Goal: Task Accomplishment & Management: Manage account settings

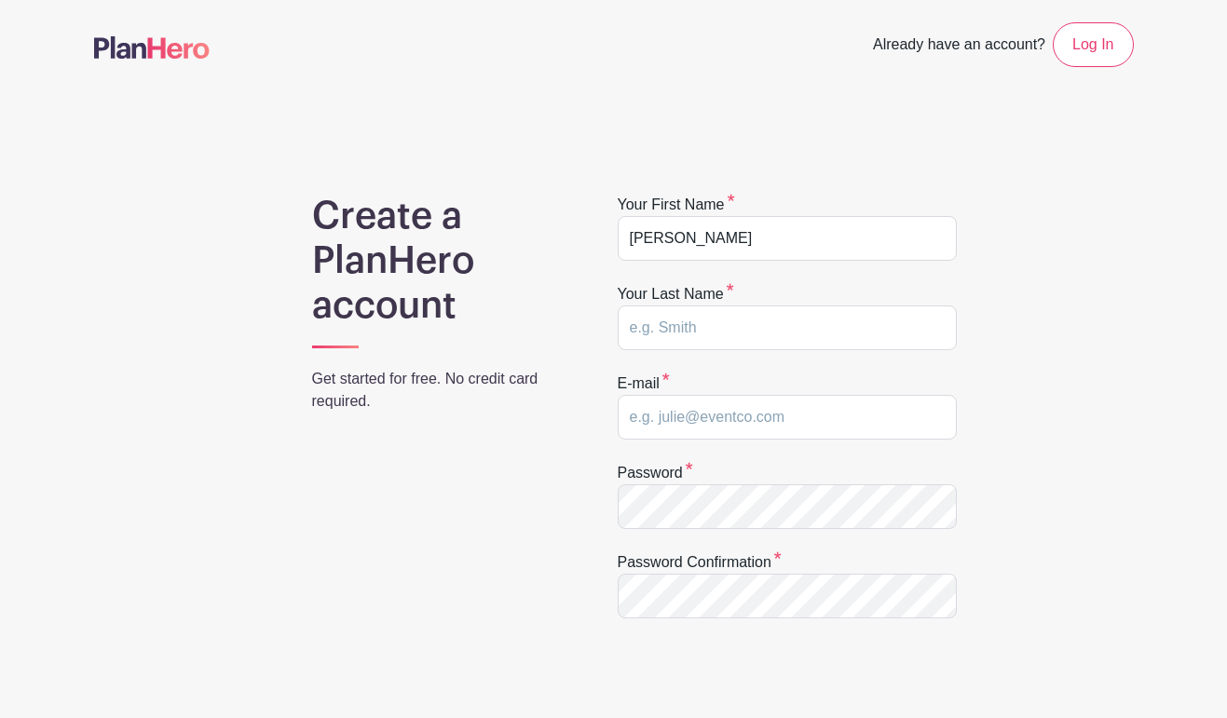
type input "[PERSON_NAME]"
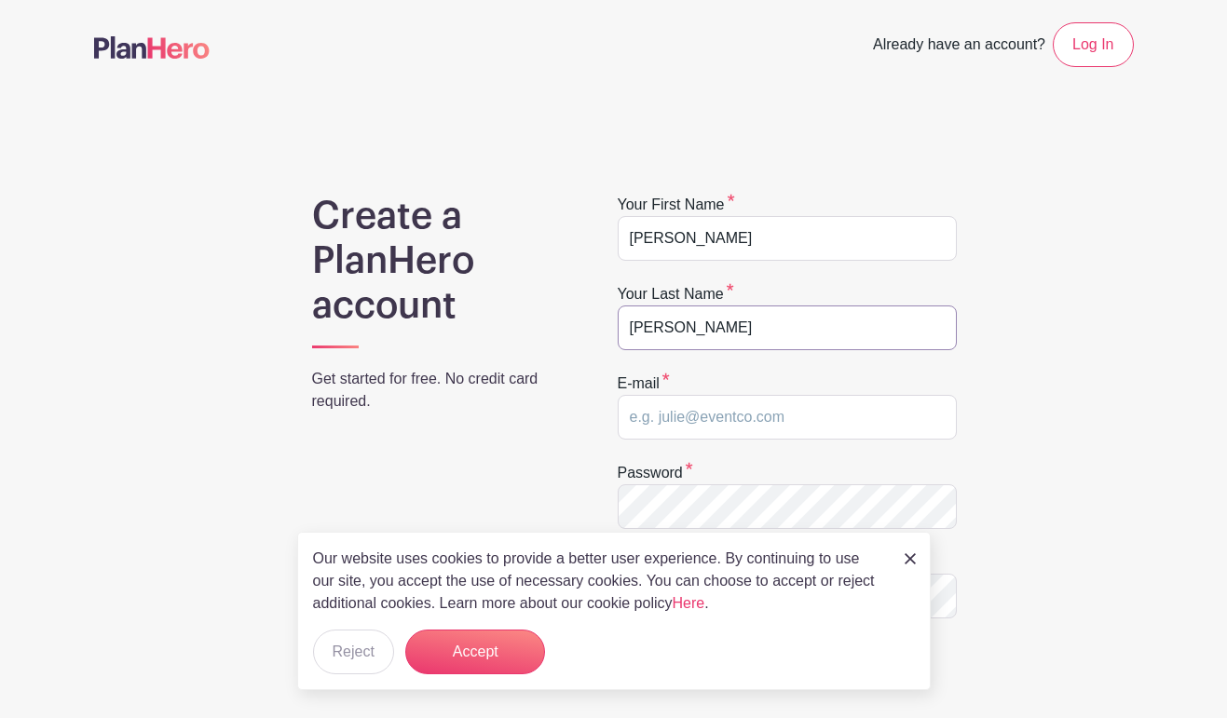
type input "[PERSON_NAME]"
type input "[DOMAIN_NAME][EMAIL_ADDRESS][DOMAIN_NAME]"
click at [483, 657] on button "Accept" at bounding box center [475, 652] width 140 height 45
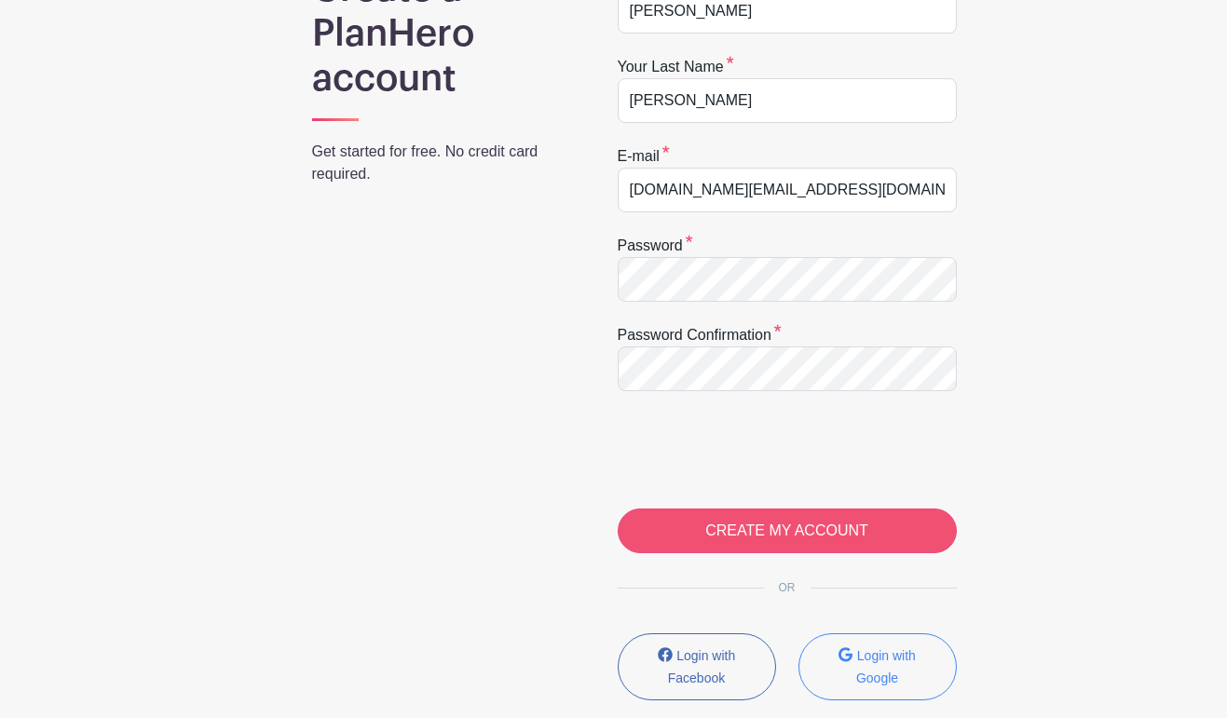
scroll to position [230, 0]
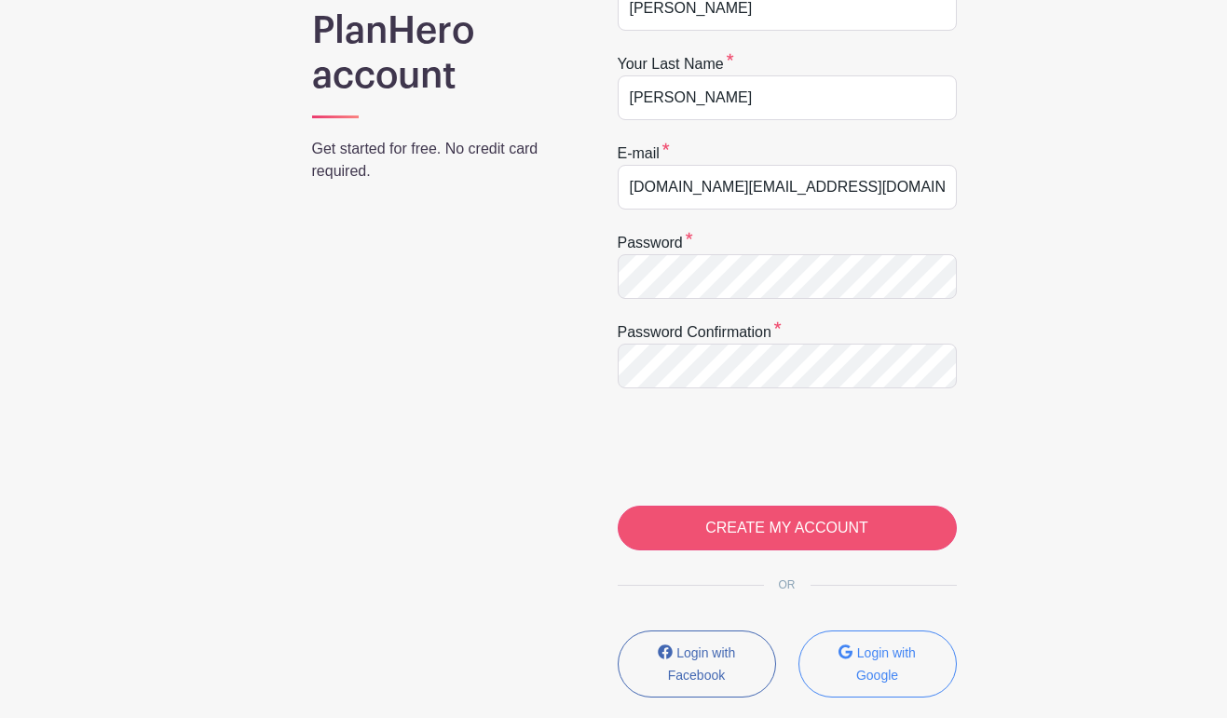
click at [851, 538] on input "CREATE MY ACCOUNT" at bounding box center [787, 528] width 339 height 45
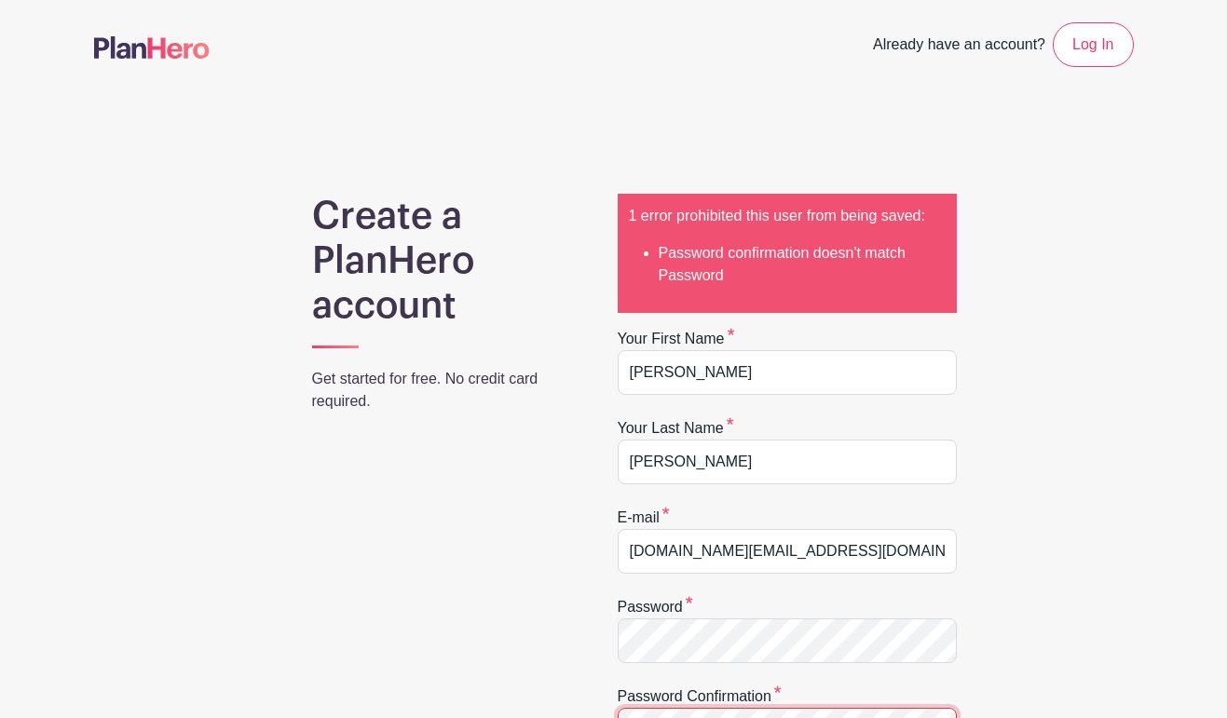
scroll to position [372, 0]
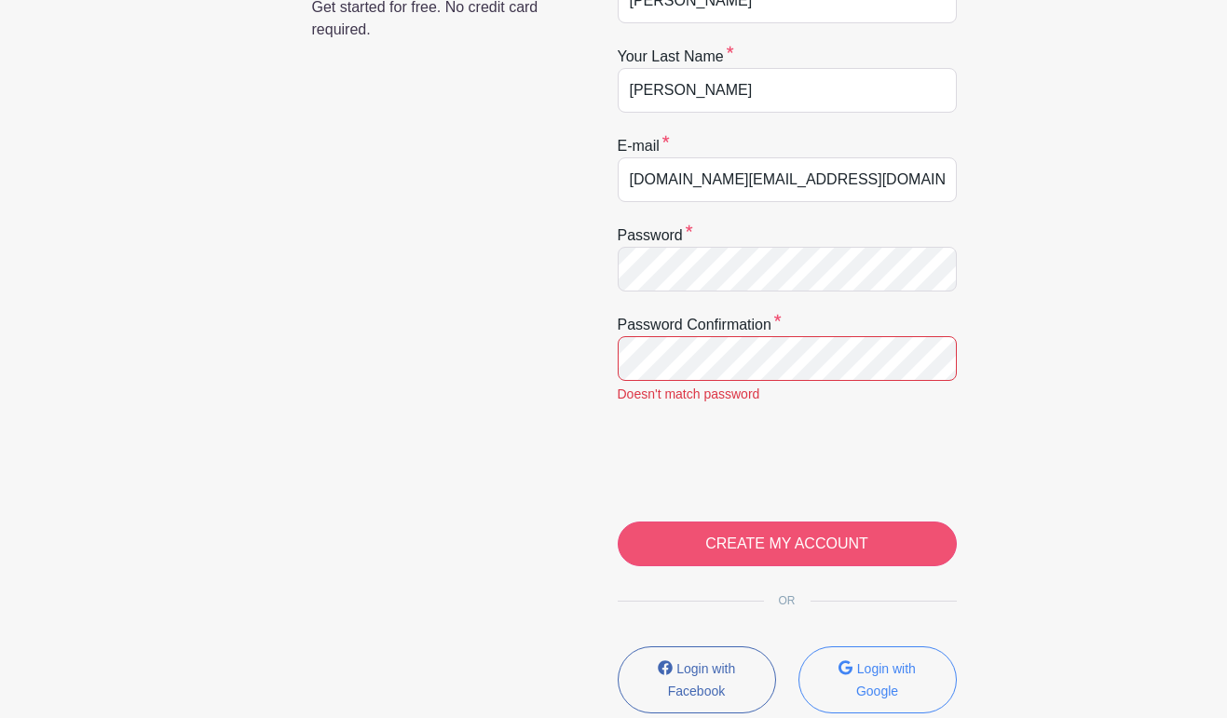
click at [799, 551] on input "CREATE MY ACCOUNT" at bounding box center [787, 544] width 339 height 45
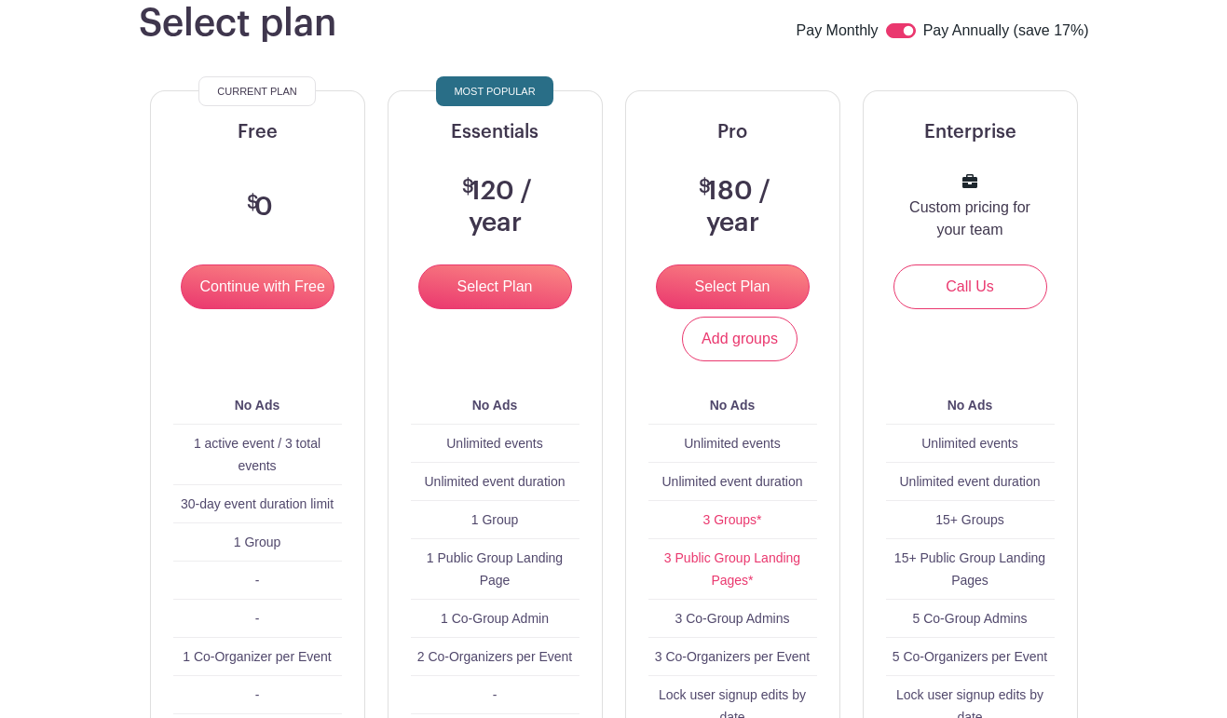
scroll to position [179, 0]
click at [278, 282] on input "Continue with Free" at bounding box center [258, 287] width 154 height 45
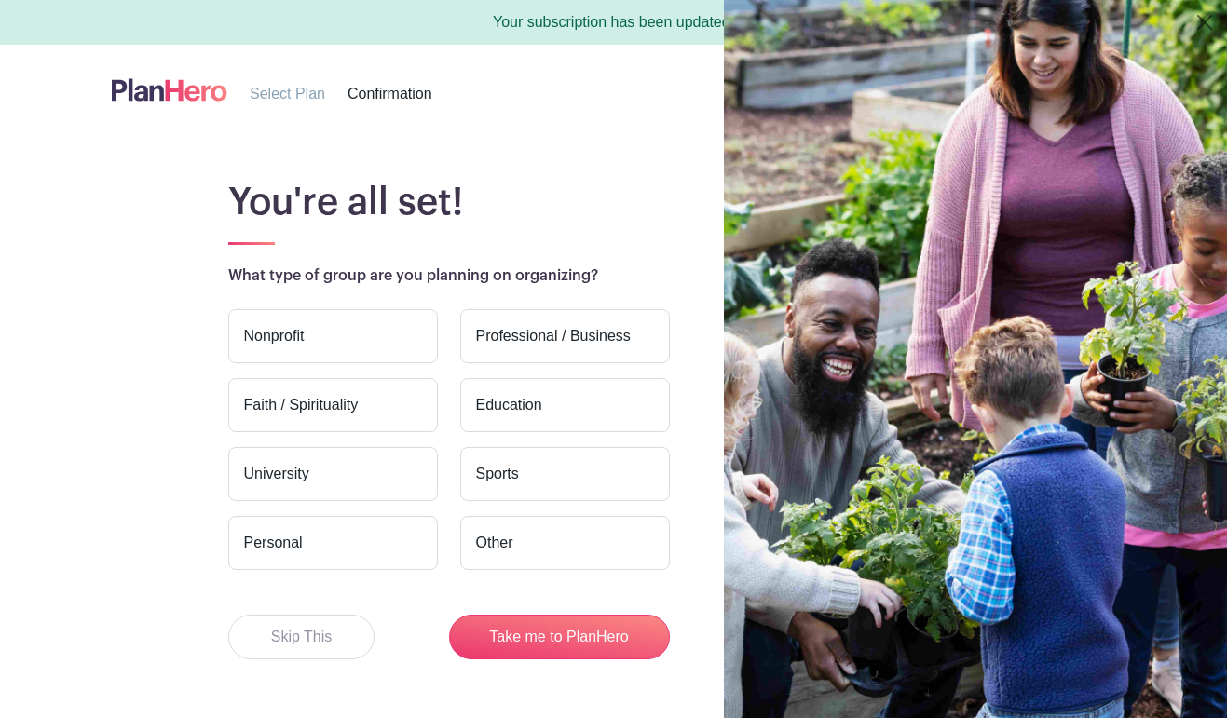
click at [501, 482] on label "Sports" at bounding box center [565, 474] width 210 height 54
click at [0, 0] on input "Sports" at bounding box center [0, 0] width 0 height 0
click at [328, 639] on button "Skip This" at bounding box center [301, 637] width 147 height 45
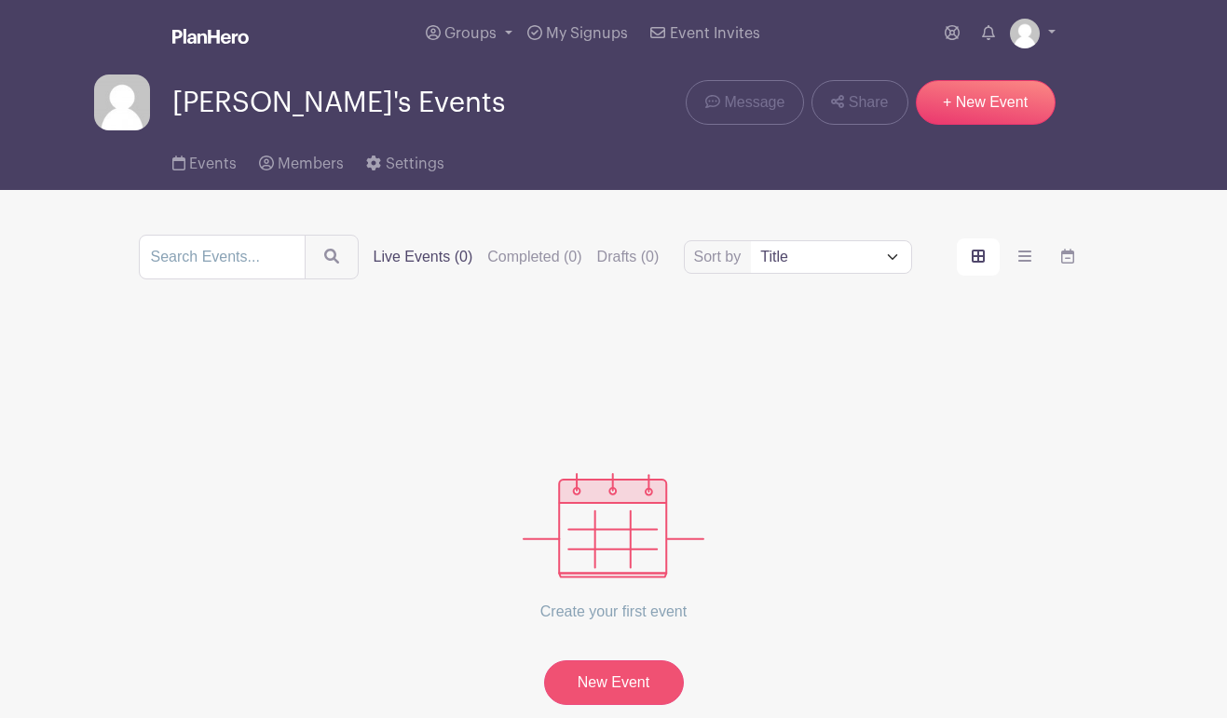
click at [602, 679] on link "New Event" at bounding box center [614, 682] width 140 height 45
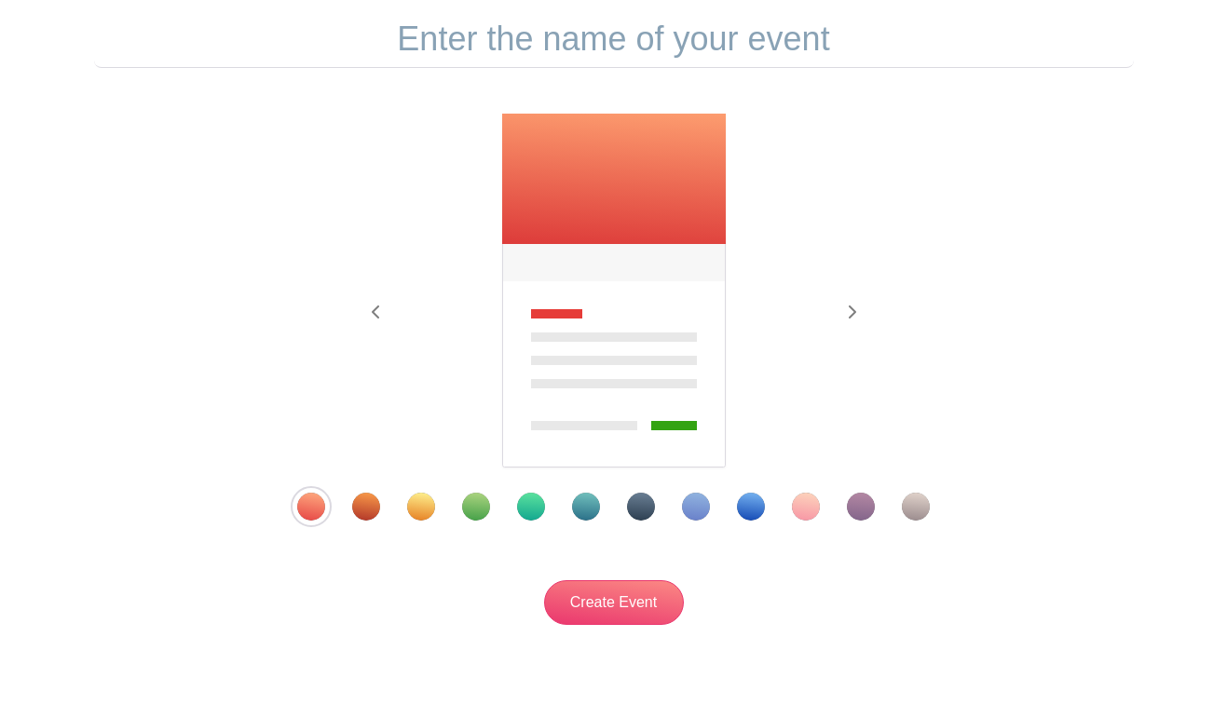
scroll to position [183, 0]
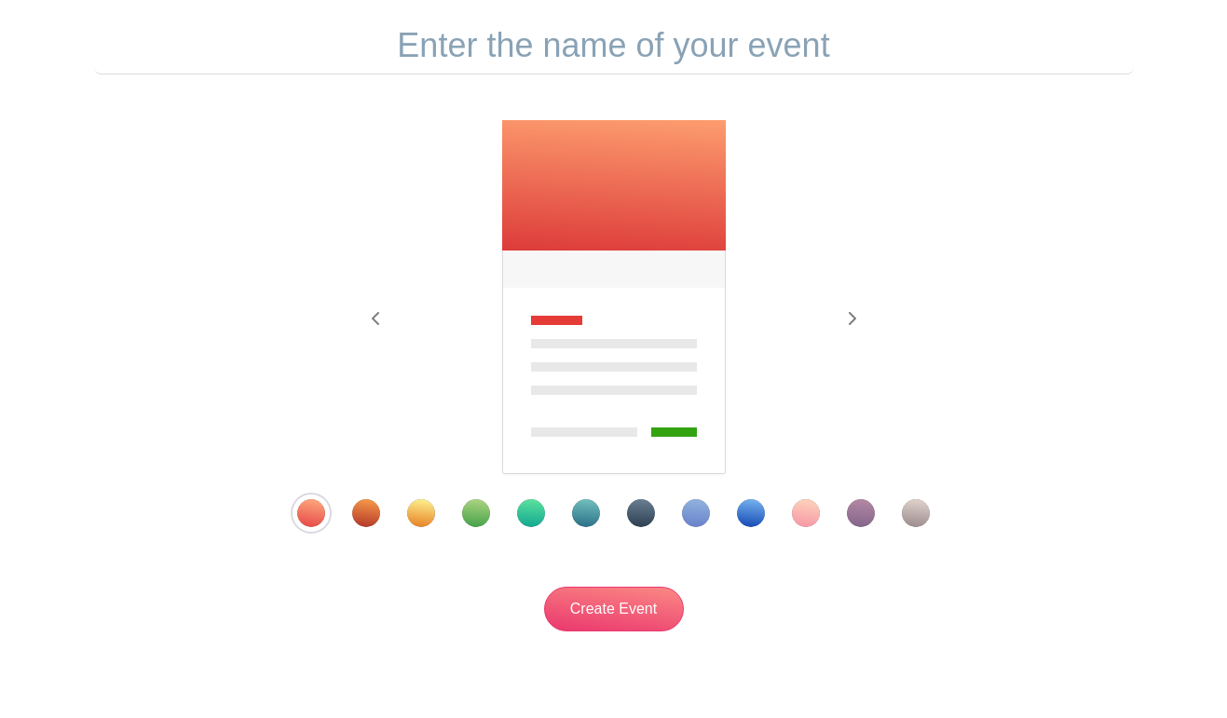
click at [598, 272] on img at bounding box center [613, 298] width 227 height 358
click at [364, 517] on div "Template 2" at bounding box center [366, 513] width 28 height 28
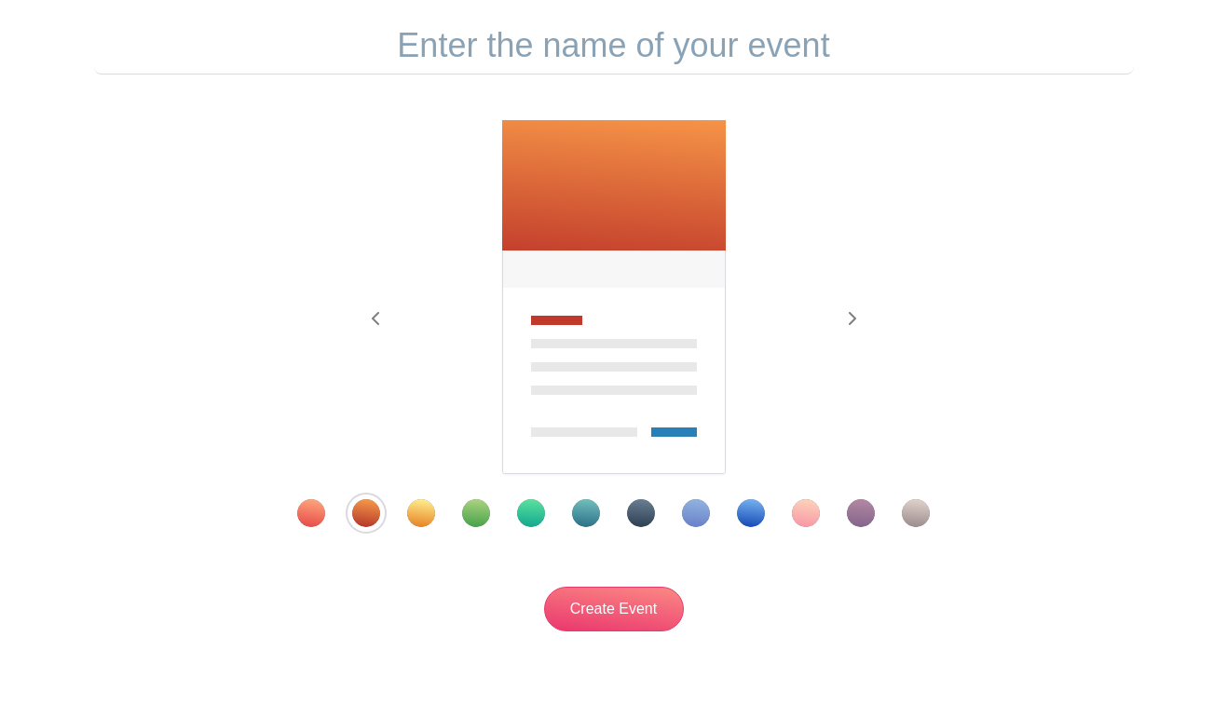
click at [431, 516] on div "Template 3" at bounding box center [421, 513] width 28 height 28
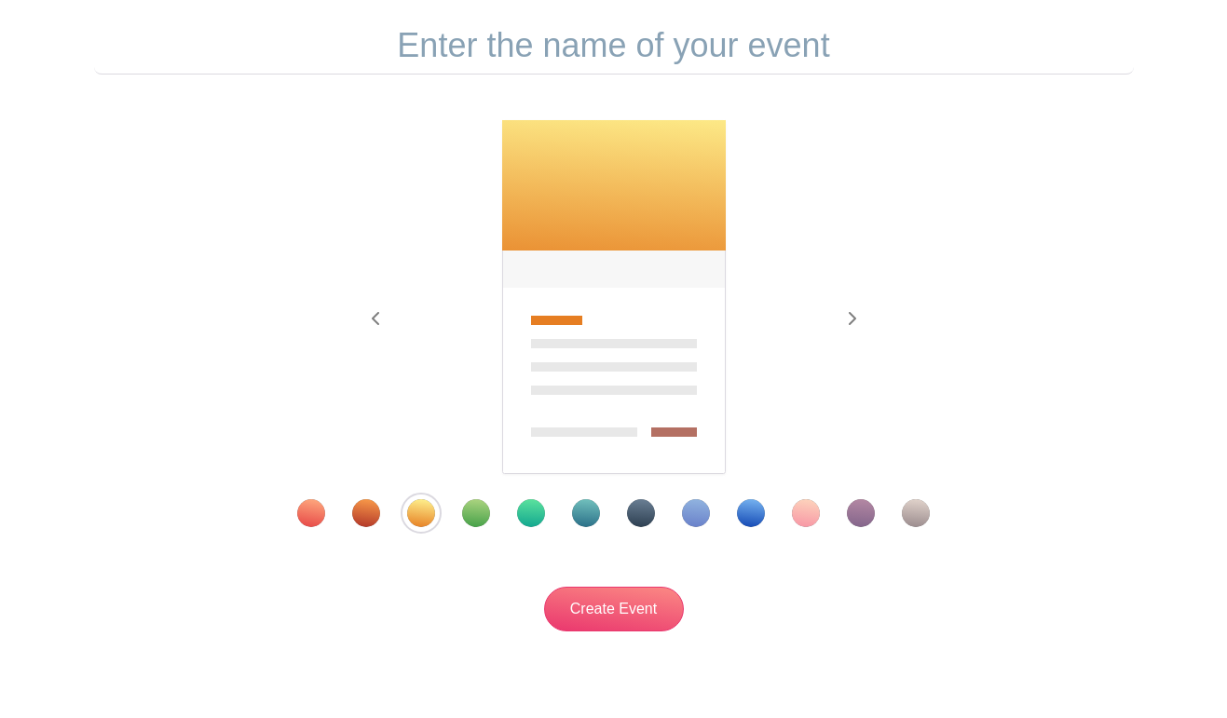
click at [489, 516] on div "Template 4" at bounding box center [476, 513] width 28 height 28
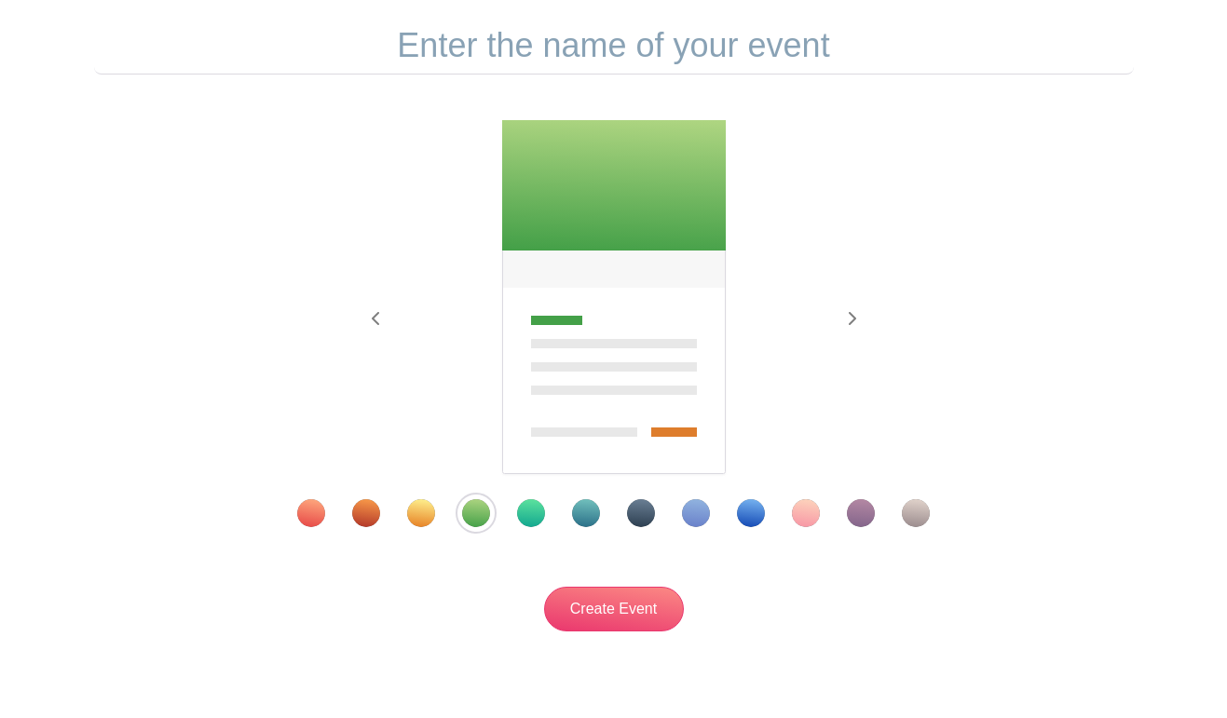
click at [637, 519] on div "Template 7" at bounding box center [641, 513] width 28 height 28
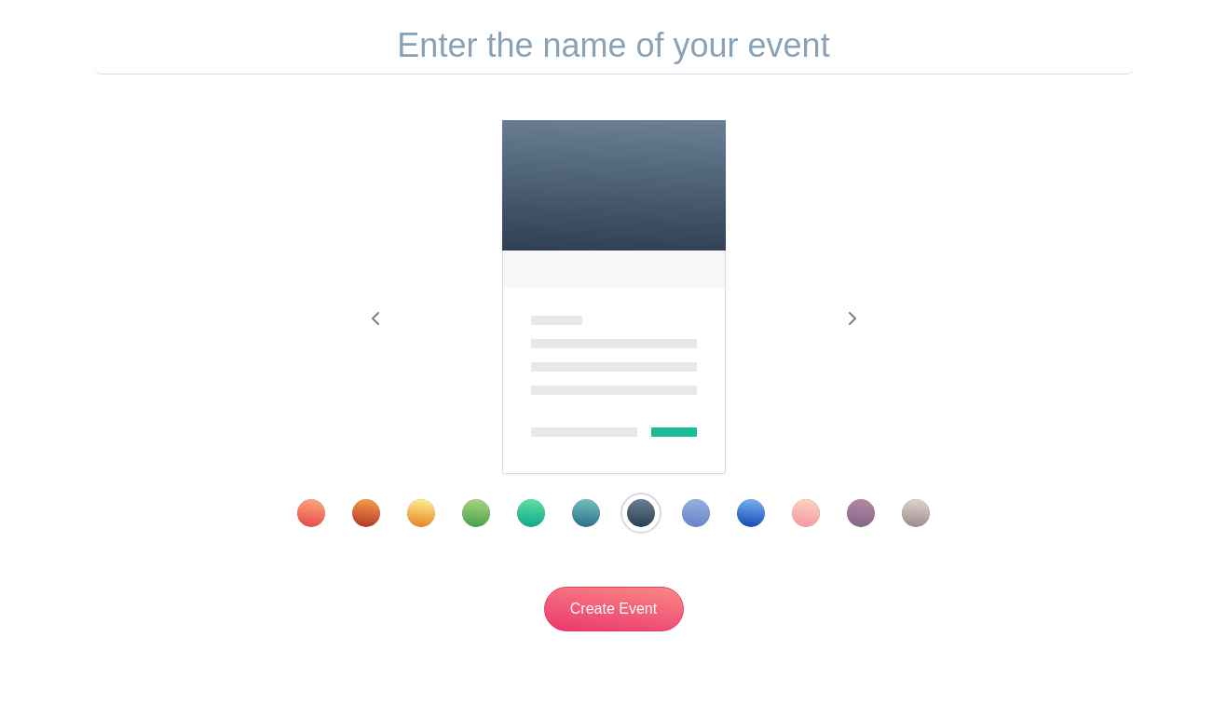
click at [744, 509] on div "Template 9" at bounding box center [751, 513] width 28 height 28
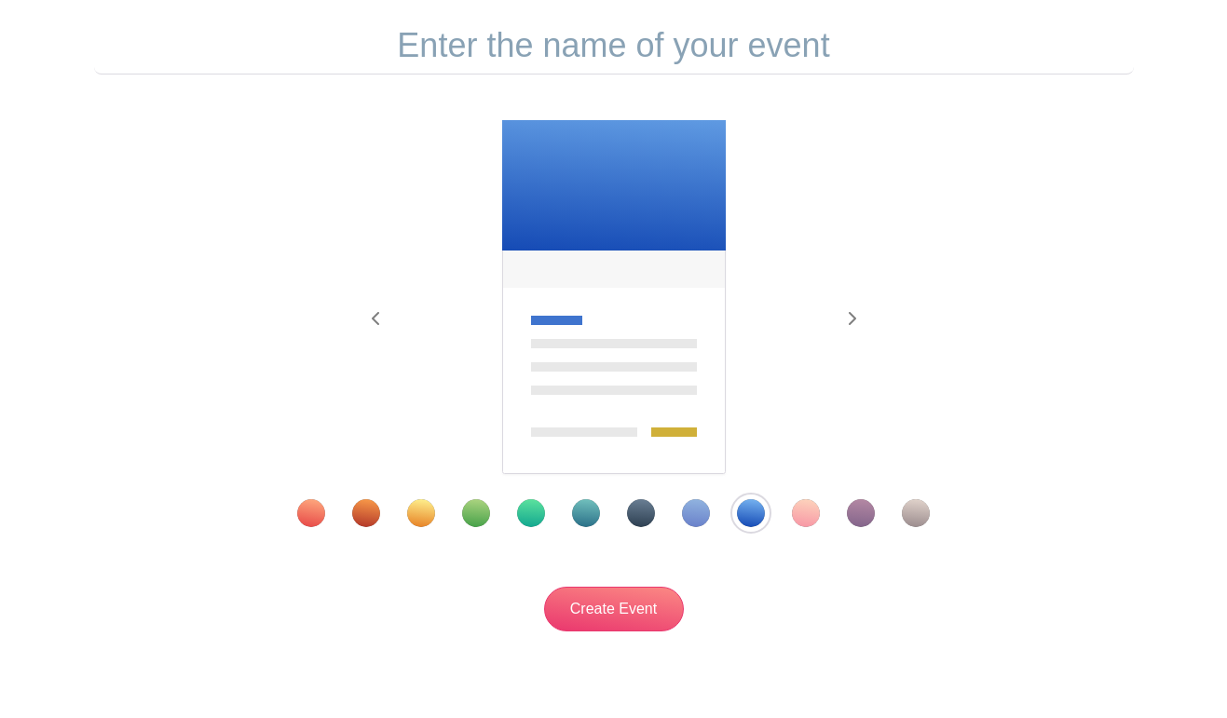
click at [811, 521] on div "Template 10" at bounding box center [806, 513] width 28 height 28
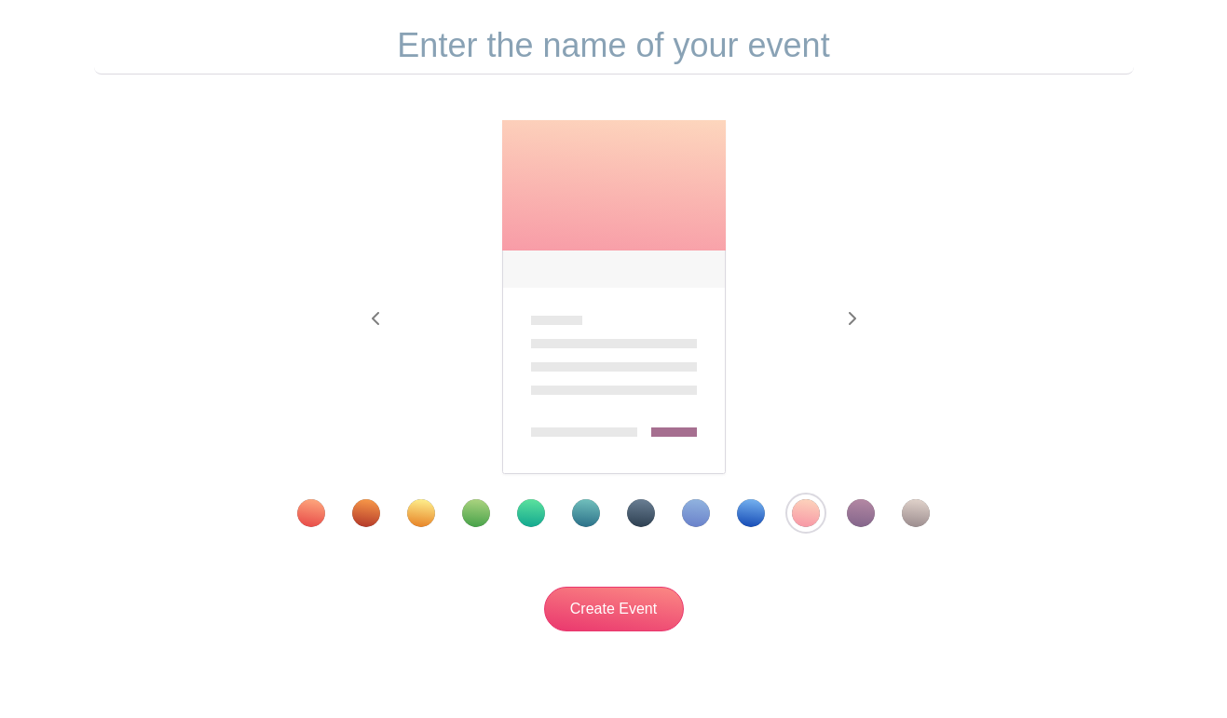
click at [370, 514] on div "Template 2" at bounding box center [366, 513] width 28 height 28
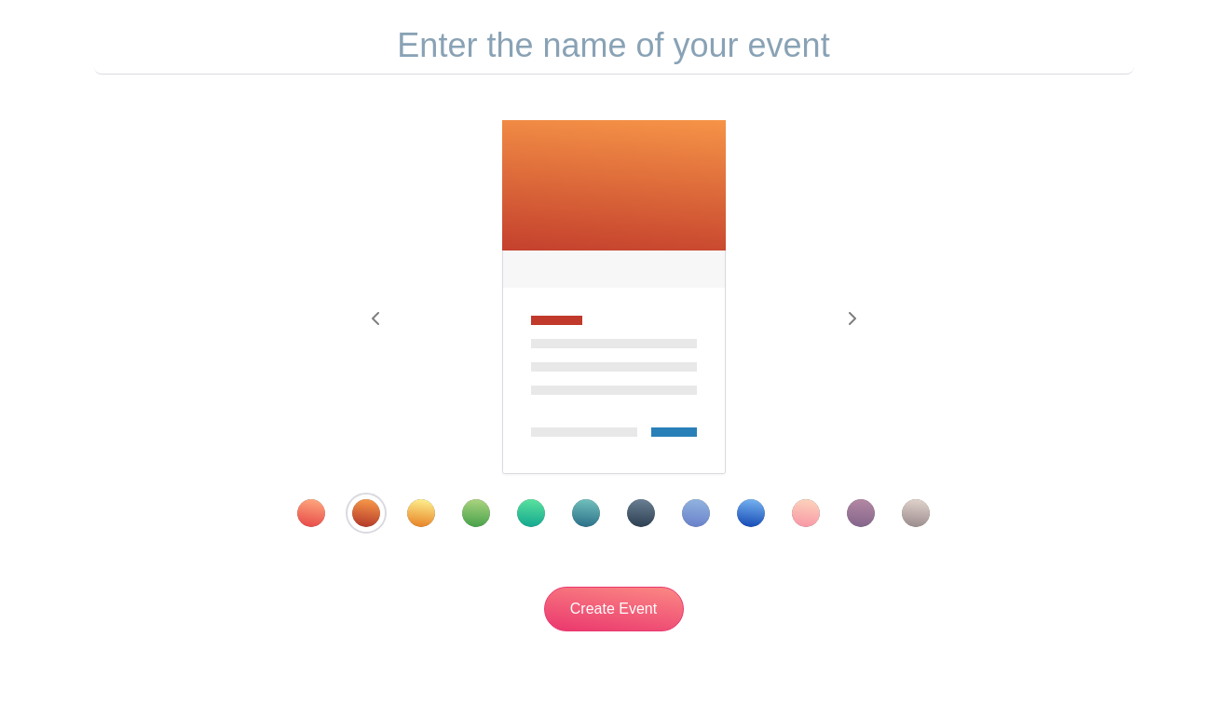
click at [304, 513] on div "Template 1" at bounding box center [311, 513] width 28 height 28
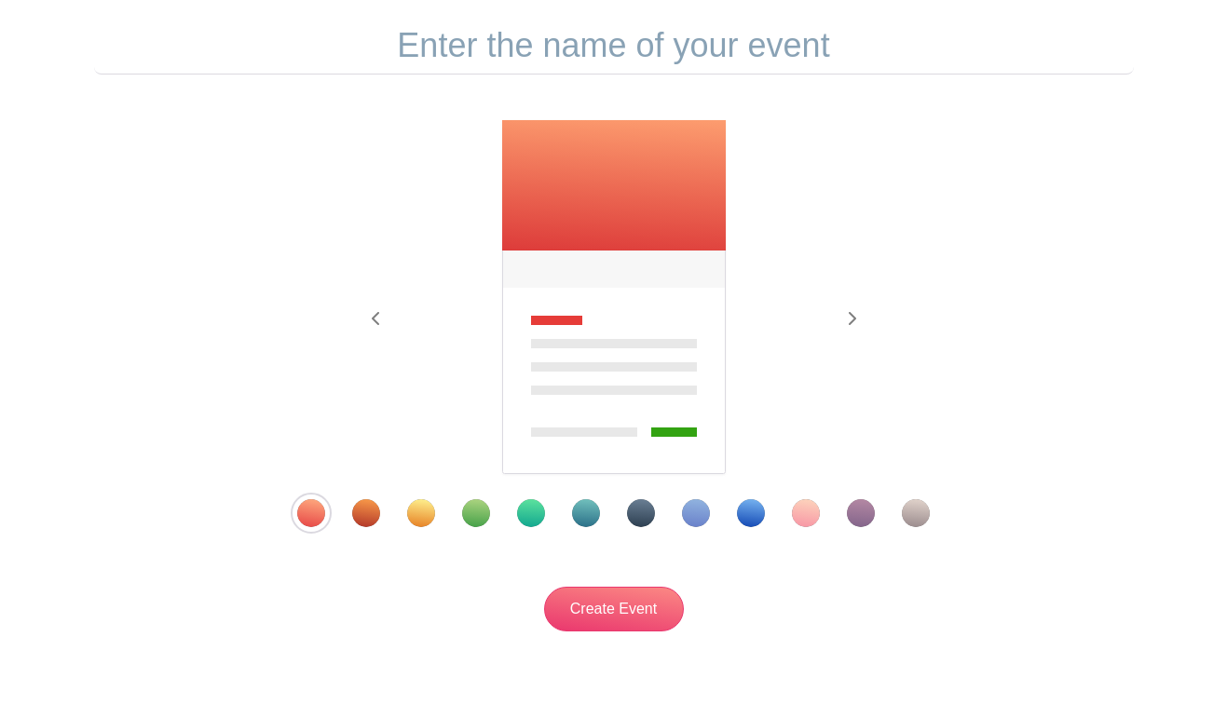
click at [364, 510] on div "Template 2" at bounding box center [366, 513] width 28 height 28
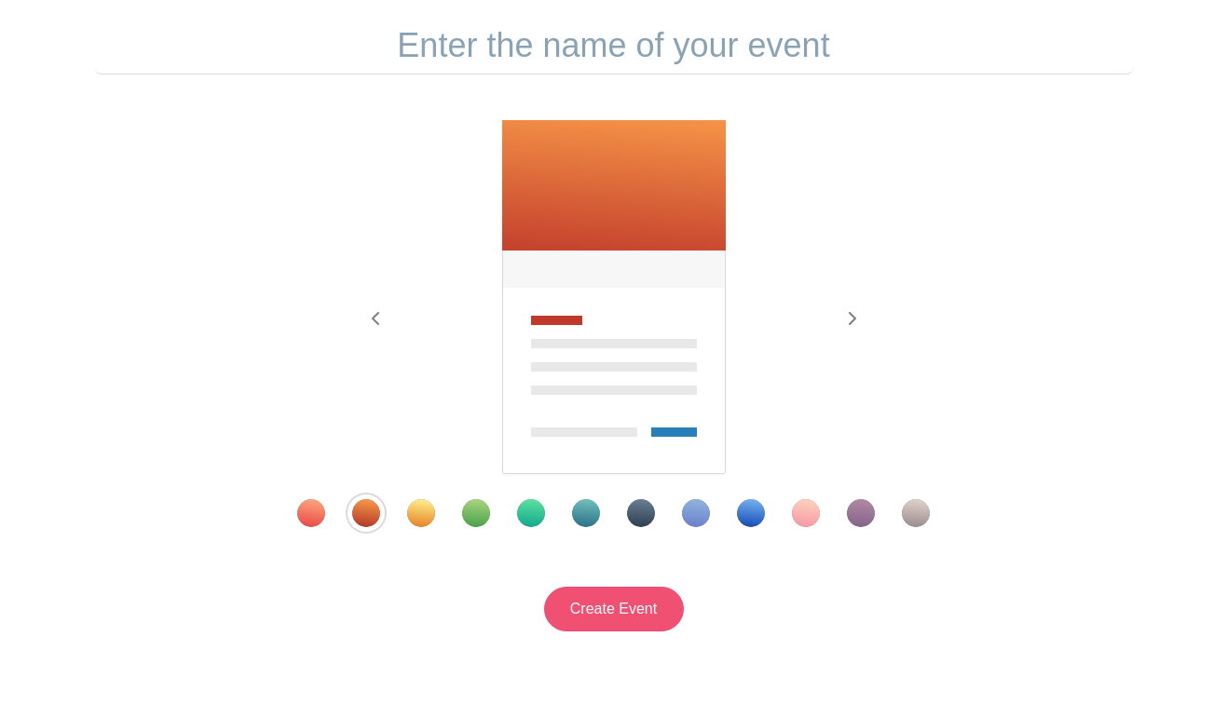
click at [635, 623] on input "Create Event" at bounding box center [614, 609] width 140 height 45
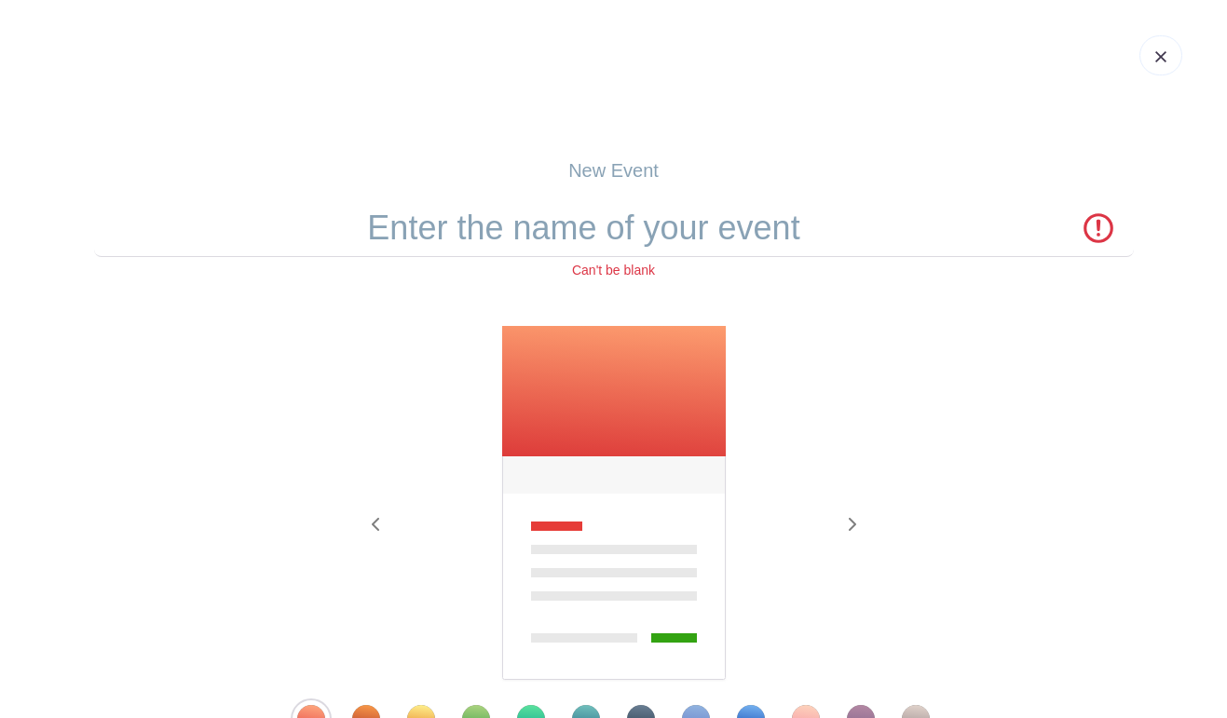
click at [627, 421] on img at bounding box center [613, 504] width 227 height 358
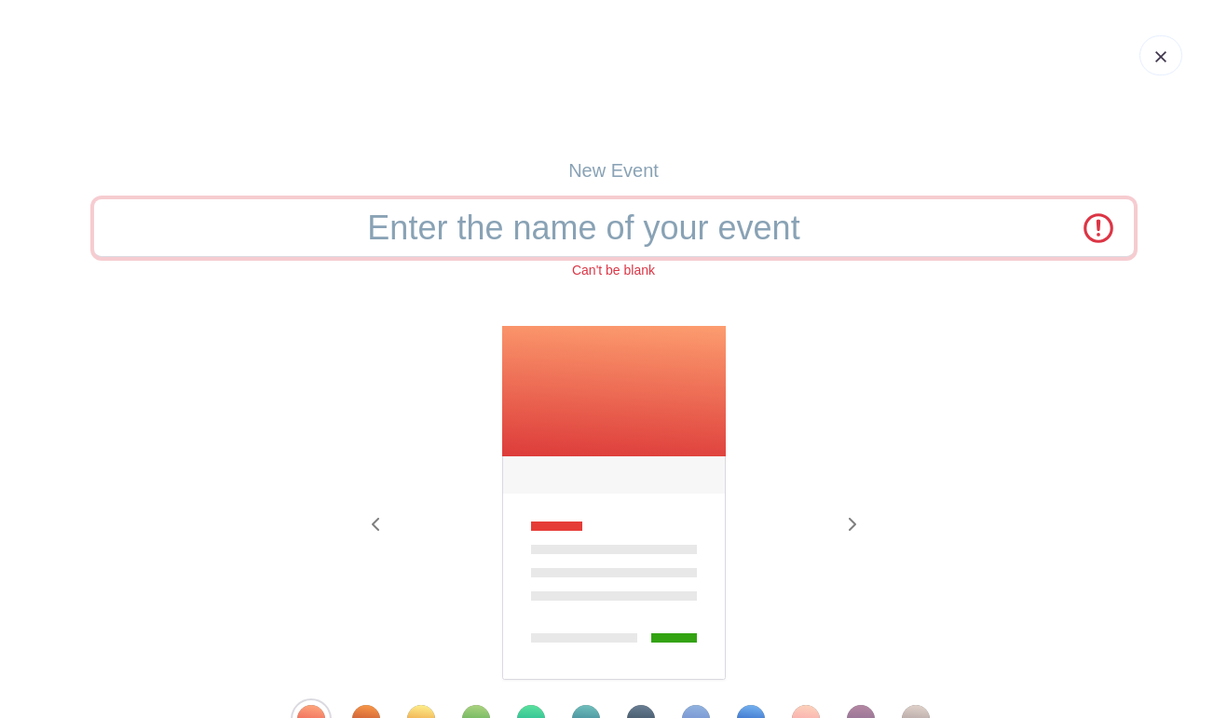
click at [638, 251] on input "text" at bounding box center [613, 228] width 1039 height 58
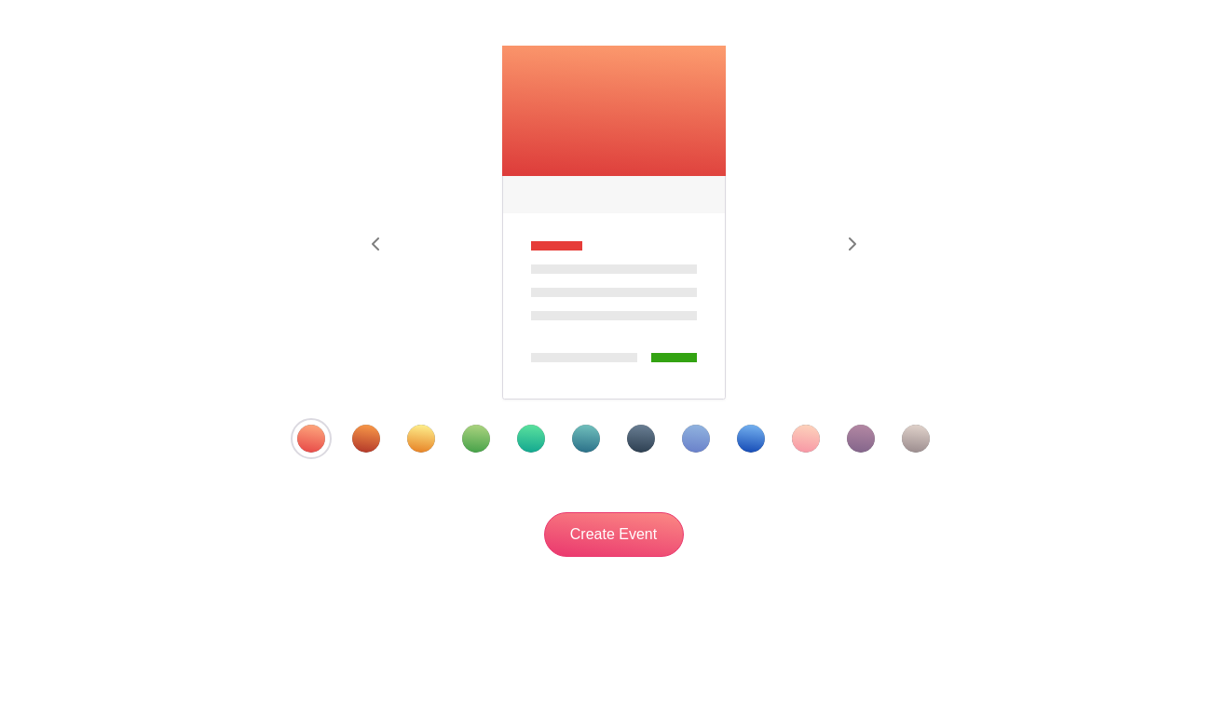
scroll to position [283, 0]
type input "Front Desk"
click at [620, 524] on input "Create Event" at bounding box center [614, 534] width 140 height 45
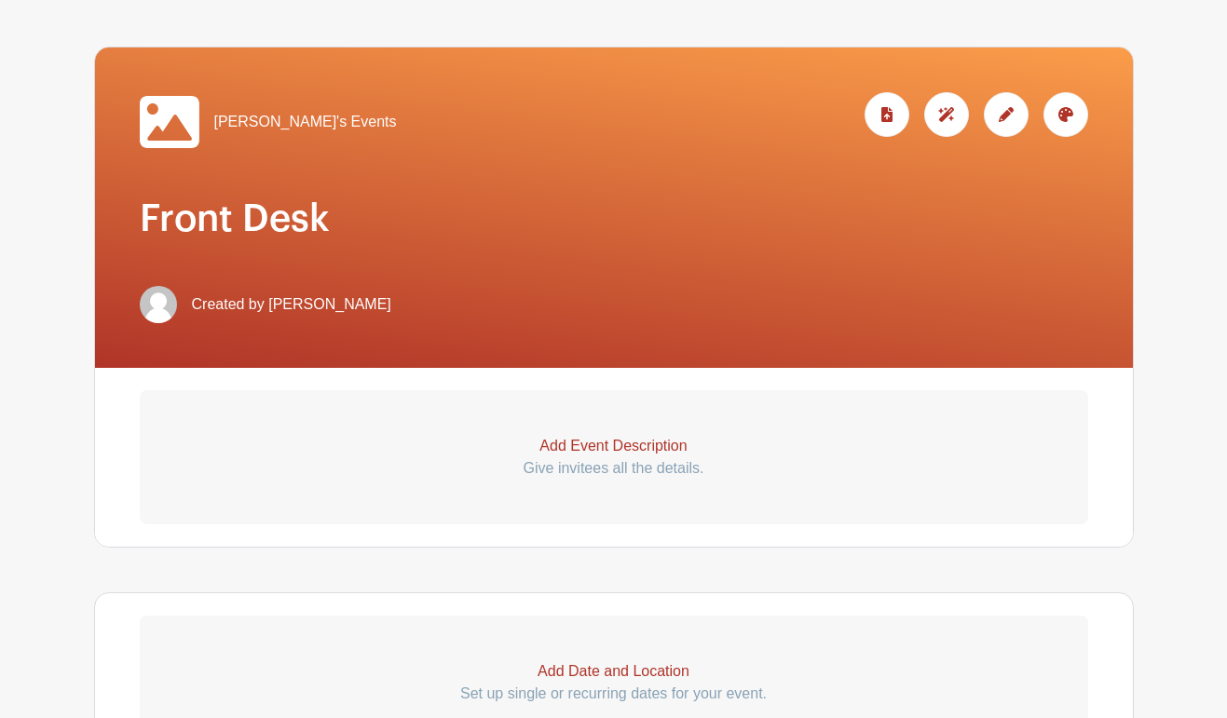
scroll to position [251, 0]
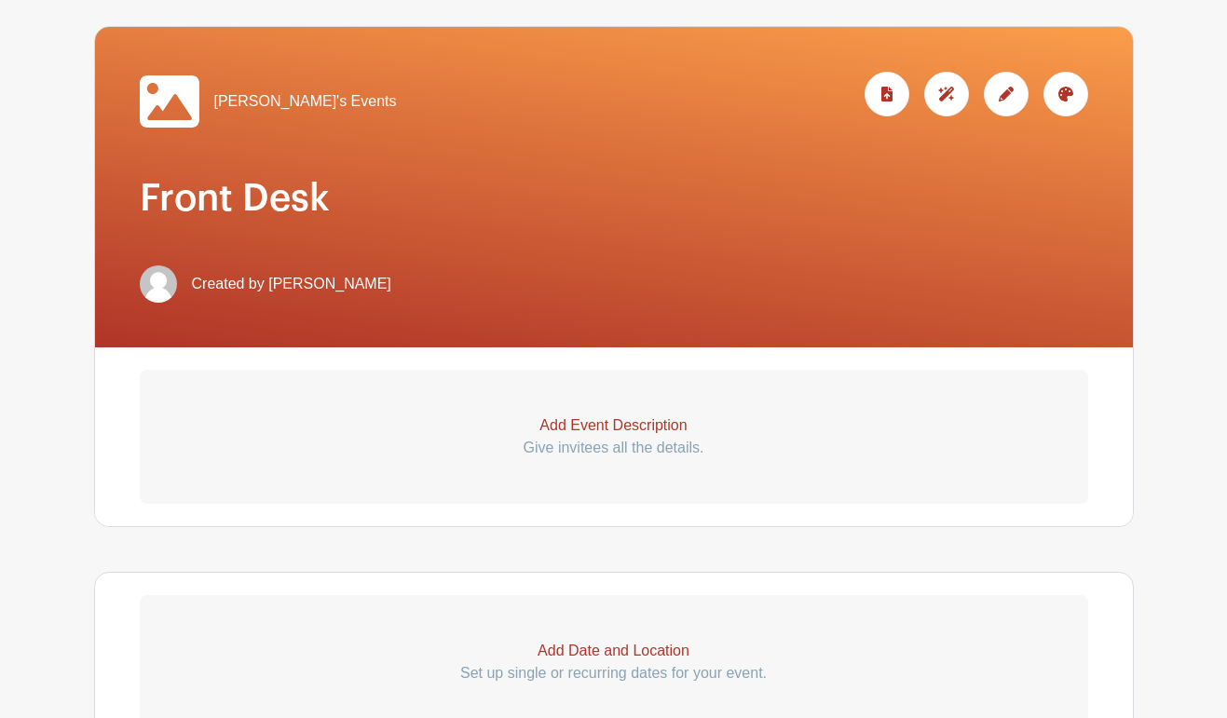
click at [625, 426] on p "Add Event Description" at bounding box center [614, 425] width 948 height 22
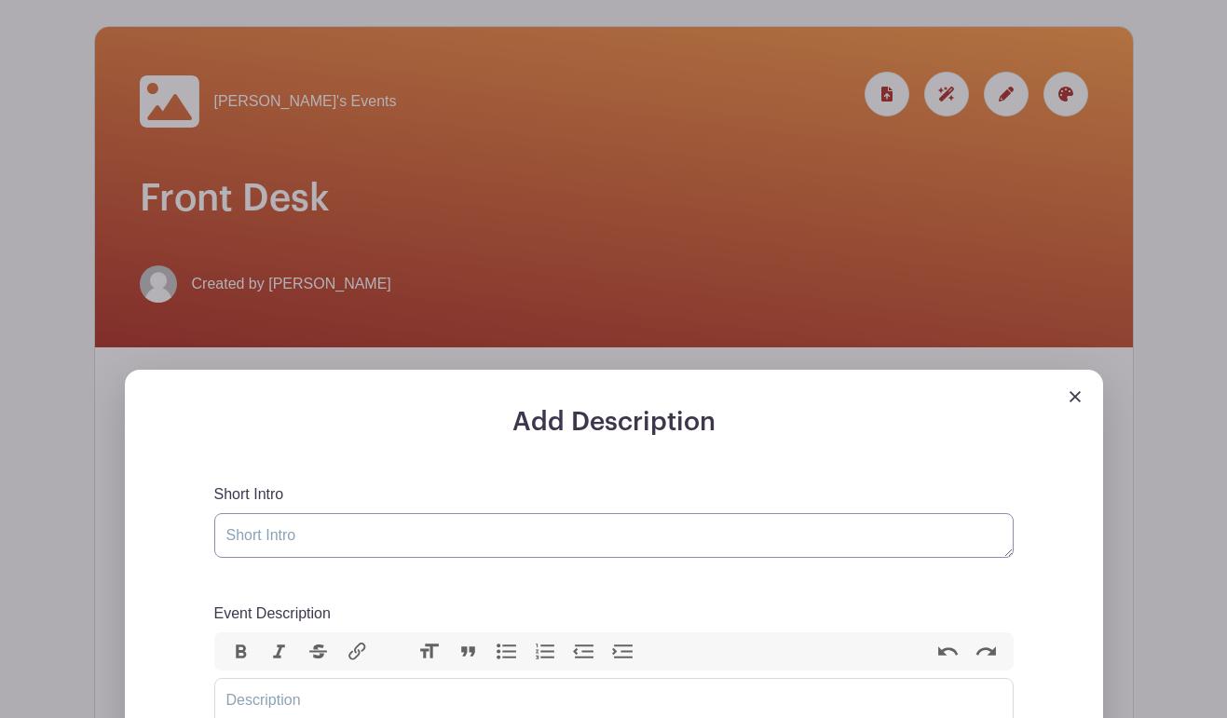
click at [509, 533] on textarea "Short Intro" at bounding box center [613, 535] width 799 height 45
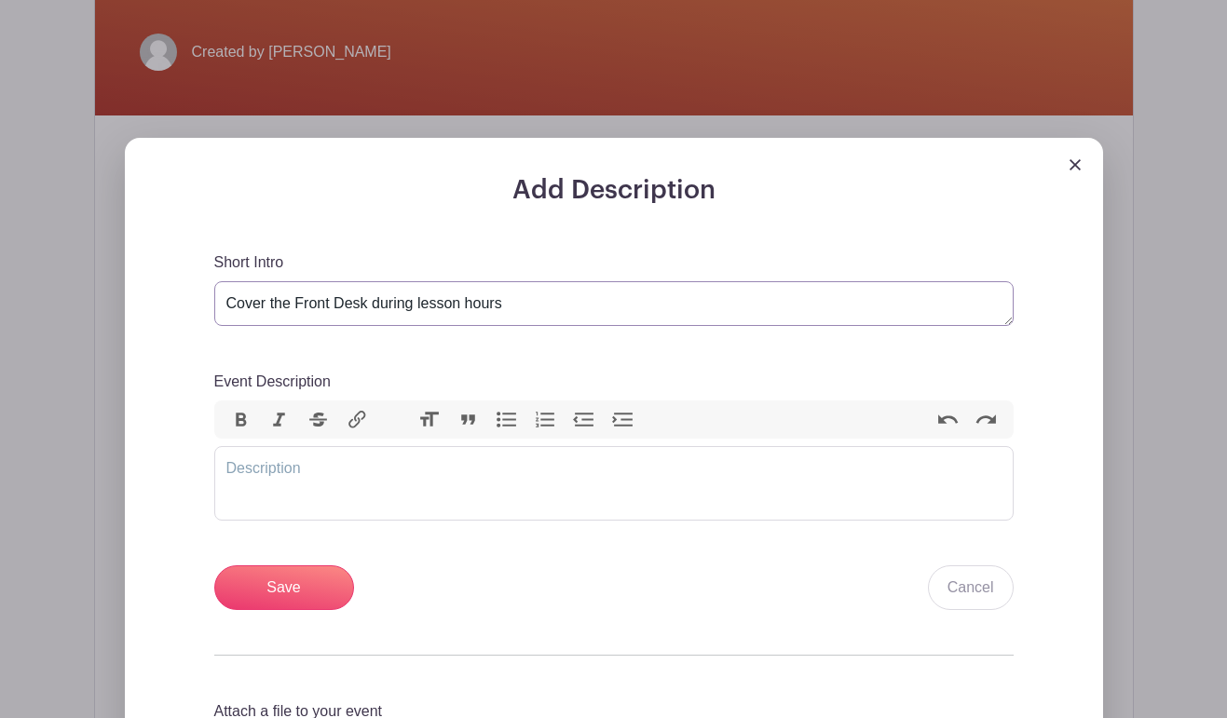
scroll to position [500, 0]
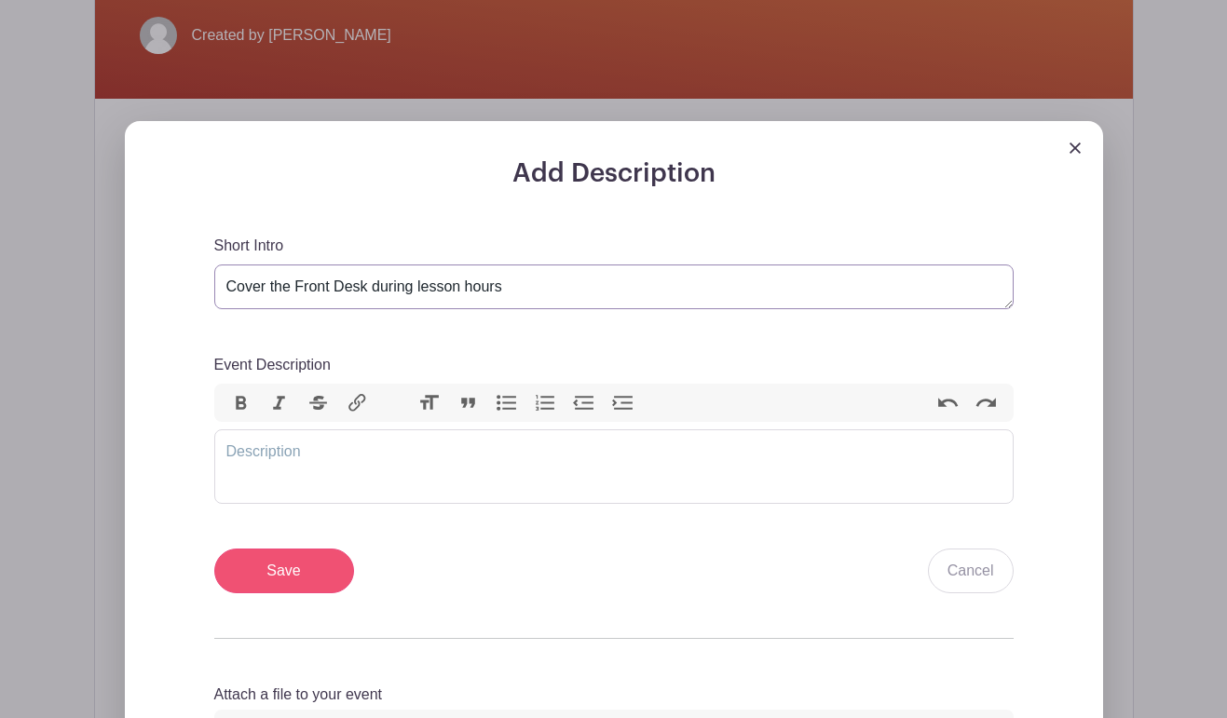
type textarea "Cover the Front Desk during lesson hours"
click at [305, 567] on input "Save" at bounding box center [284, 571] width 140 height 45
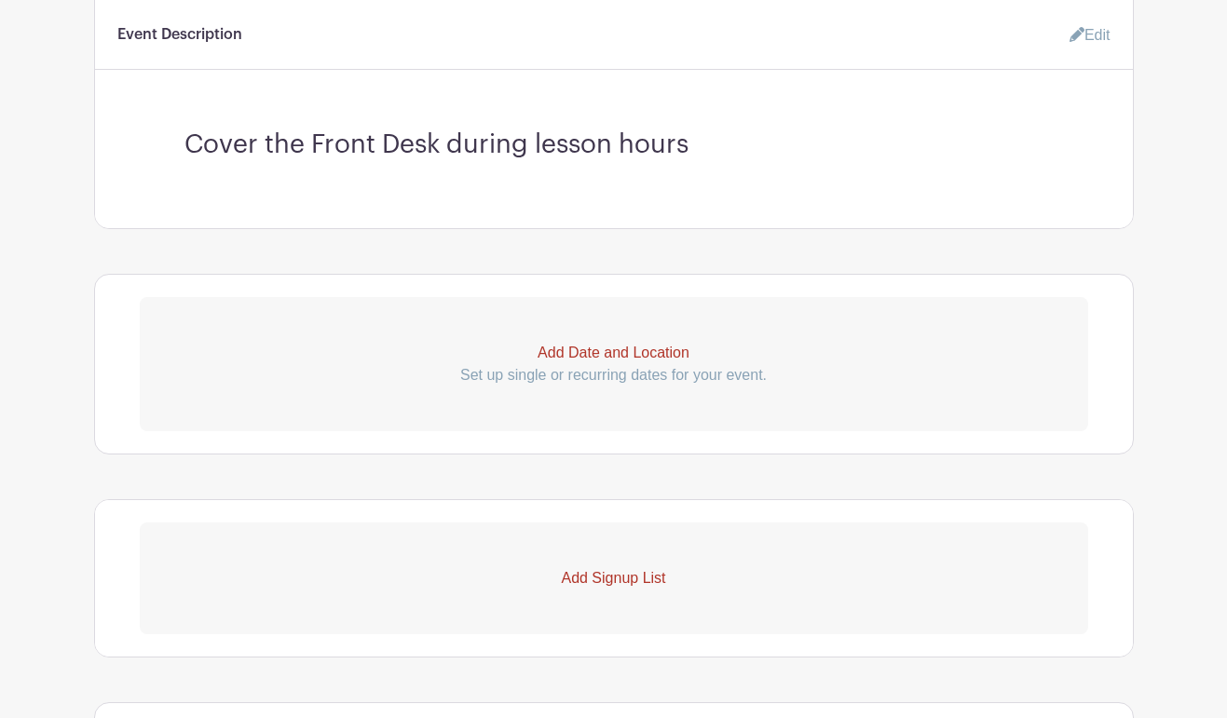
scroll to position [781, 0]
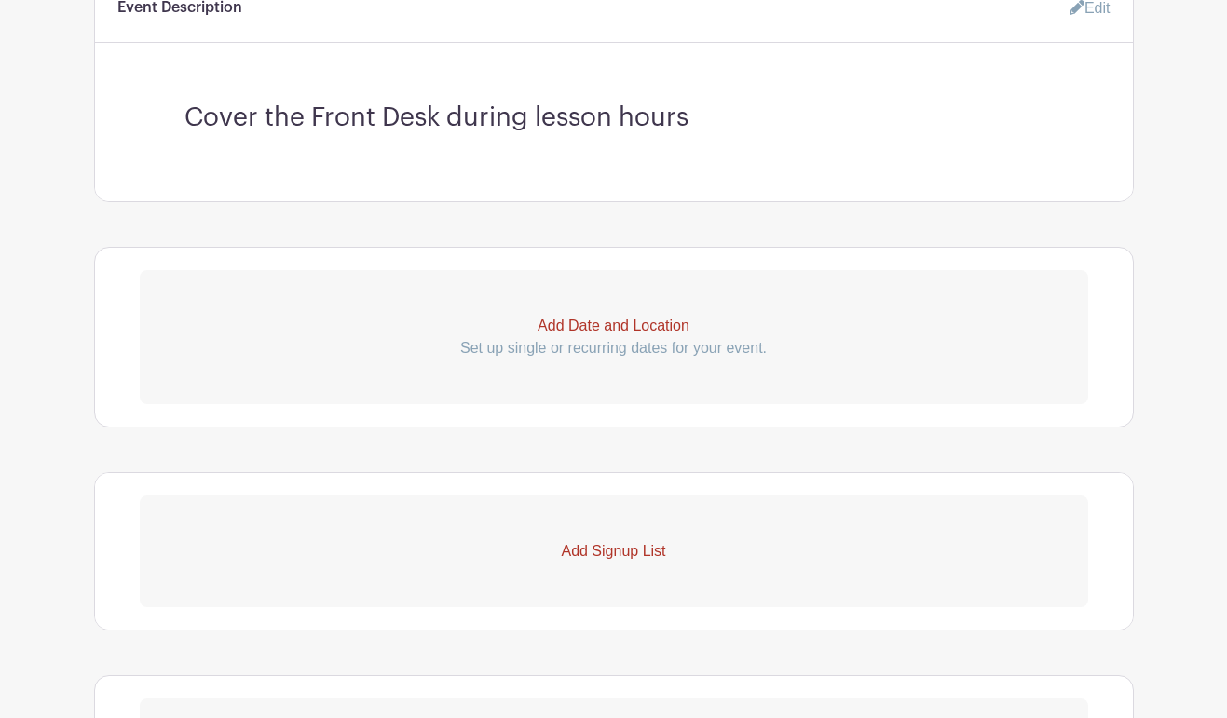
click at [618, 327] on p "Add Date and Location" at bounding box center [614, 326] width 948 height 22
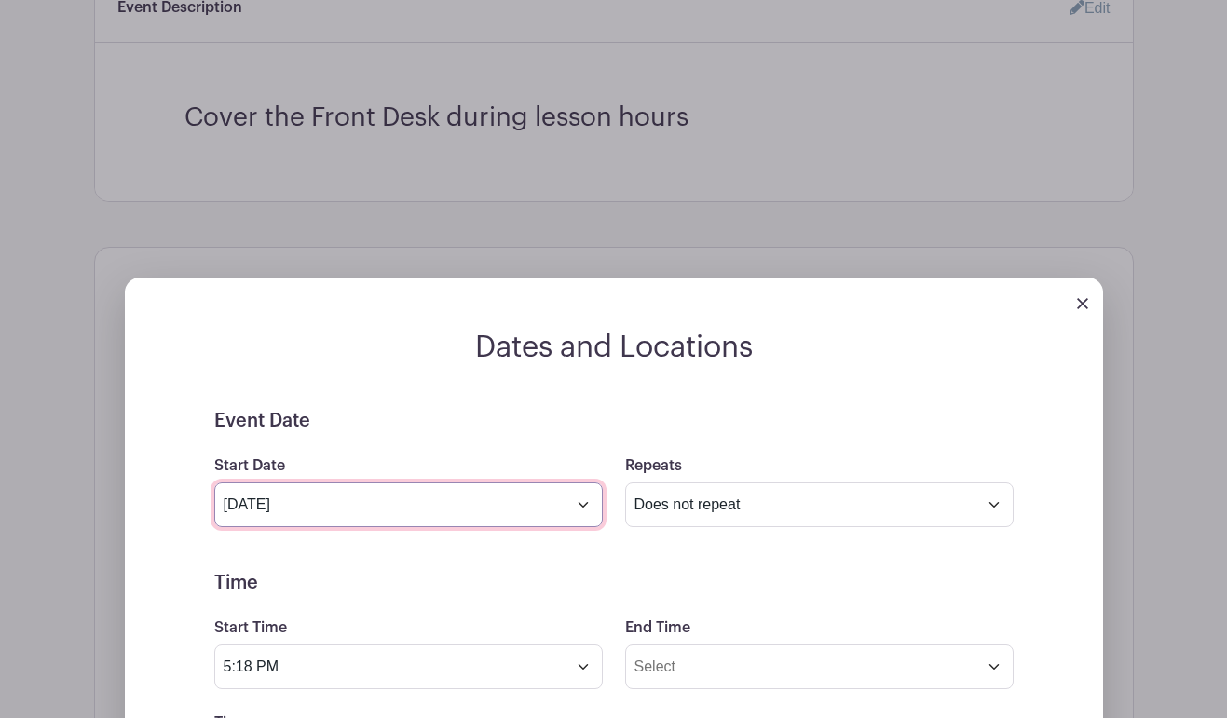
click at [580, 506] on input "[DATE]" at bounding box center [408, 504] width 388 height 45
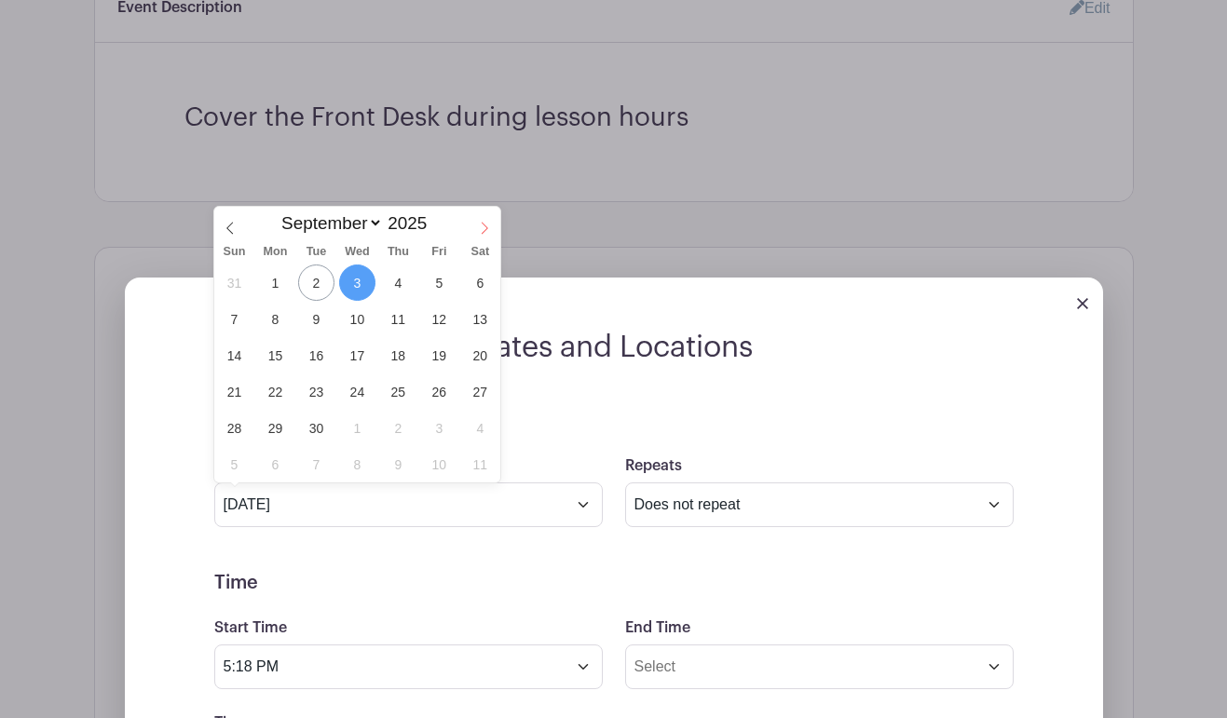
click at [486, 227] on icon at bounding box center [484, 228] width 13 height 13
select select "9"
click at [238, 314] on span "5" at bounding box center [234, 319] width 36 height 36
type input "[DATE]"
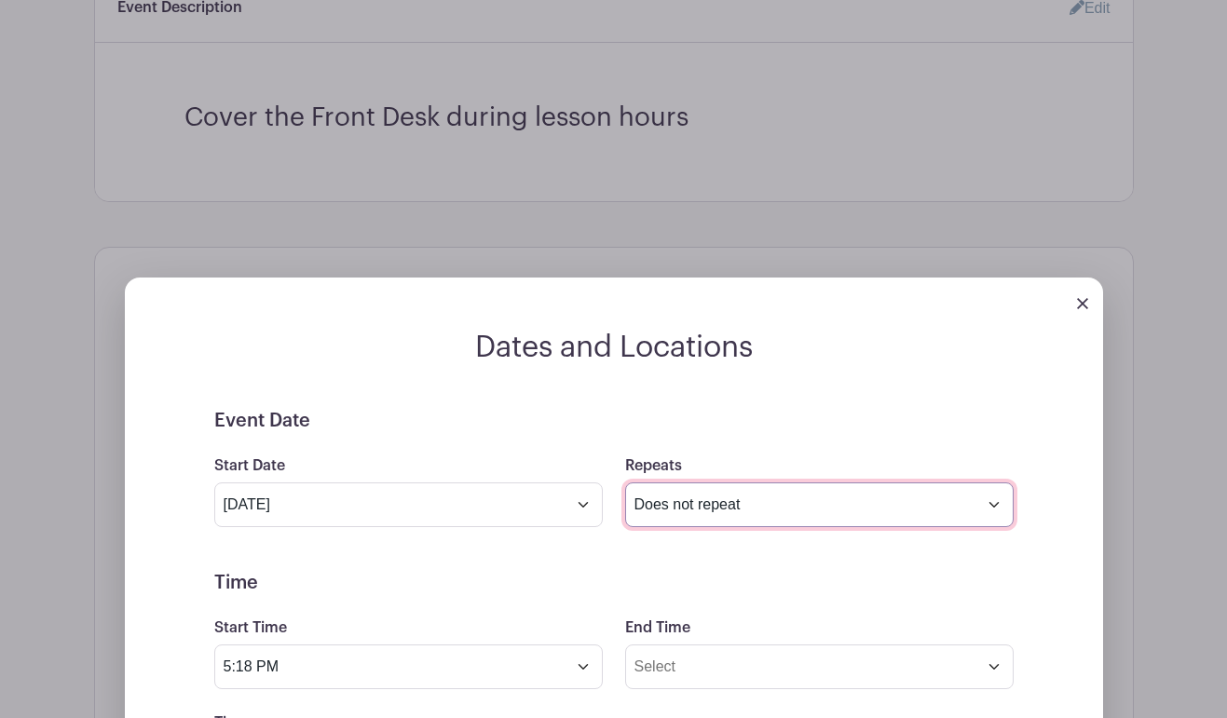
select select "weekly"
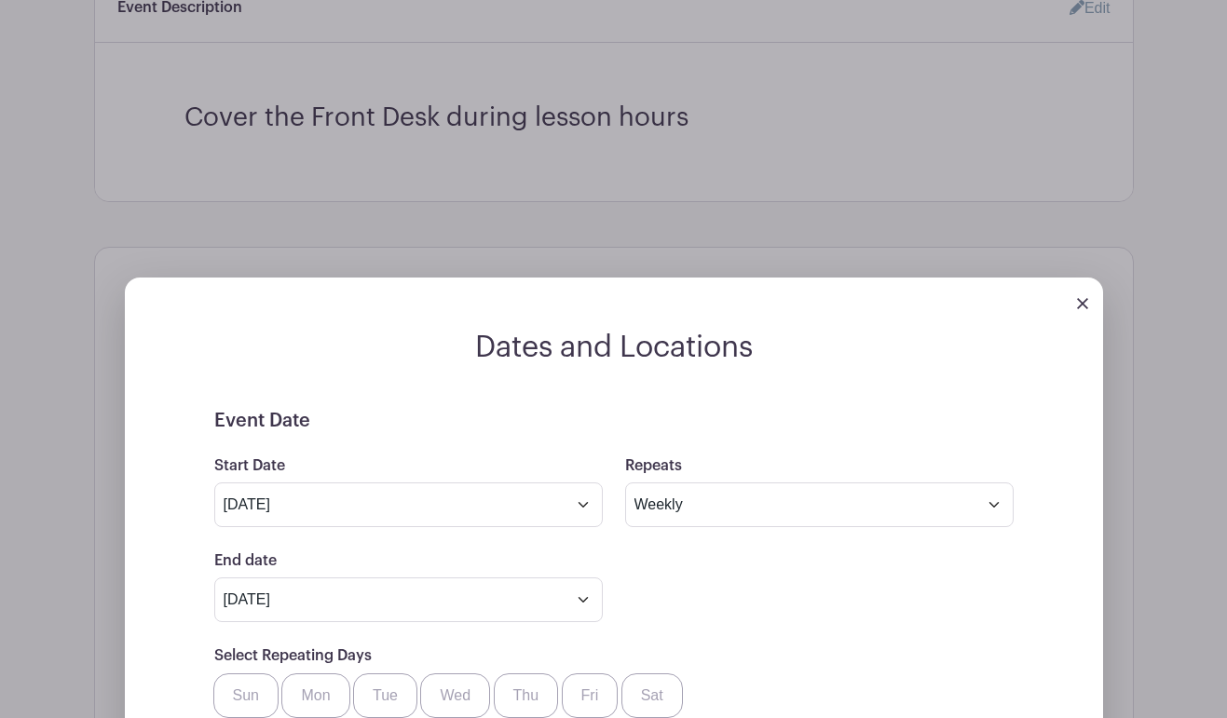
click at [655, 603] on div "End date [DATE] Repeats every 1 Day Week Monthly on day 5" at bounding box center [613, 586] width 821 height 73
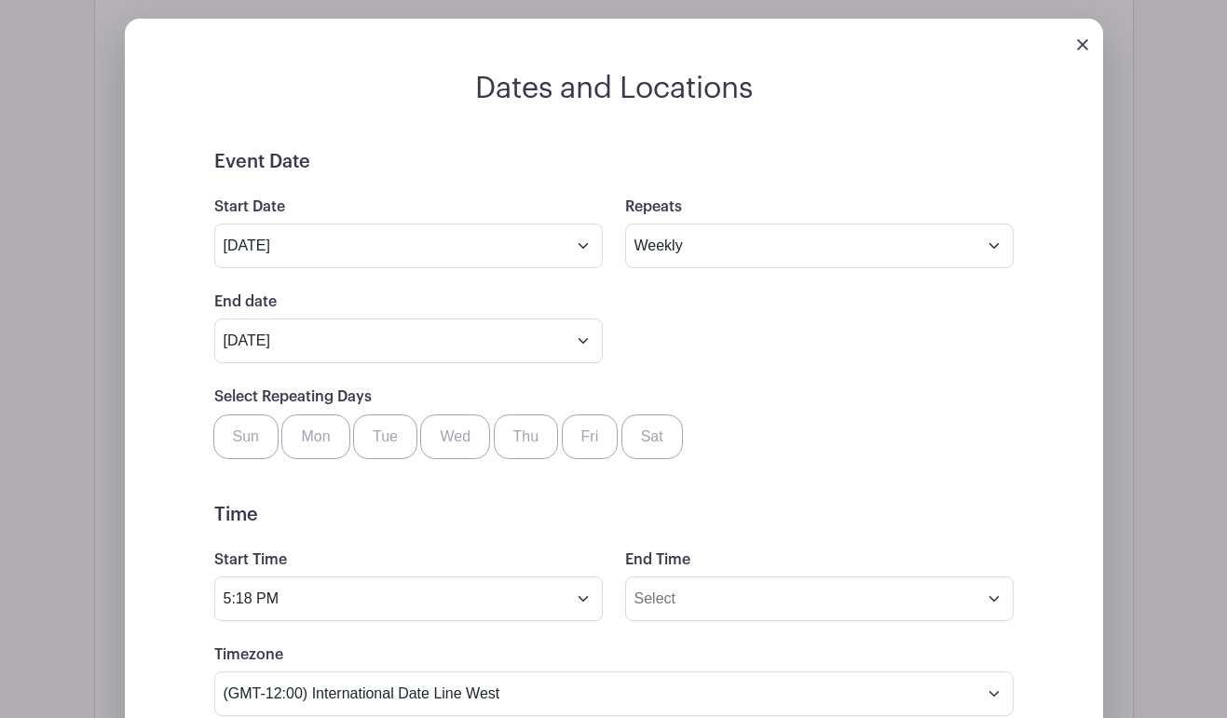
scroll to position [1041, 0]
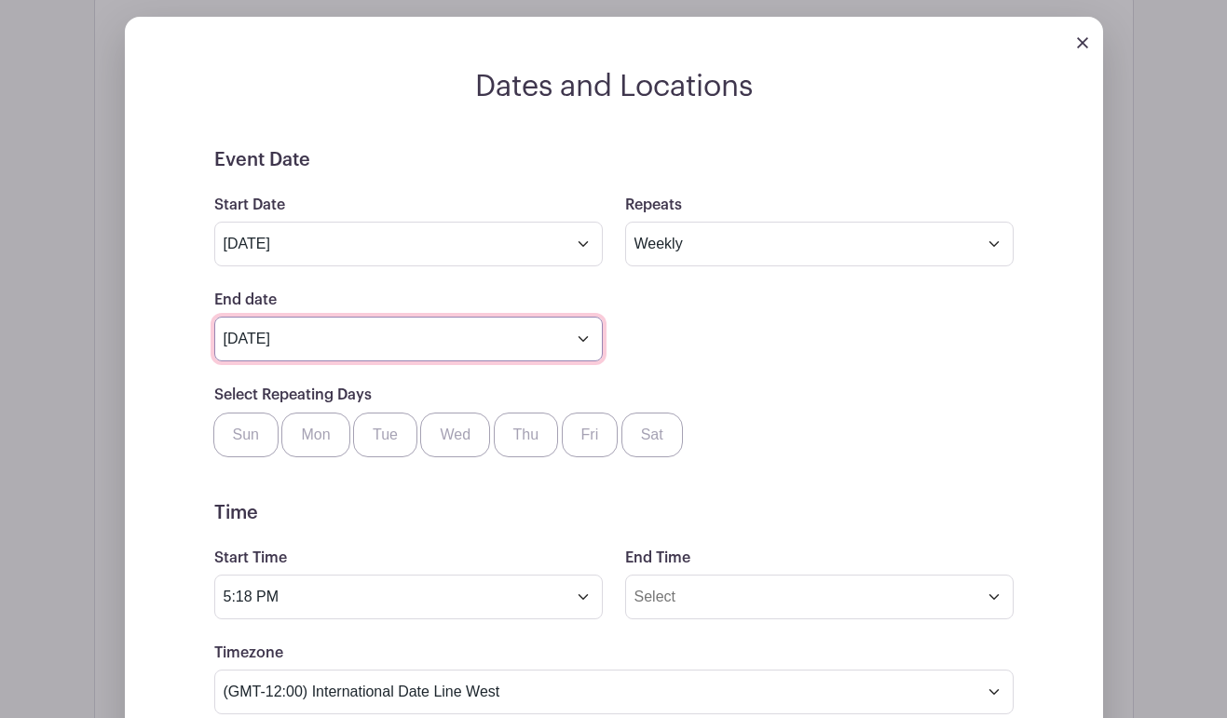
click at [589, 344] on input "[DATE]" at bounding box center [408, 339] width 388 height 45
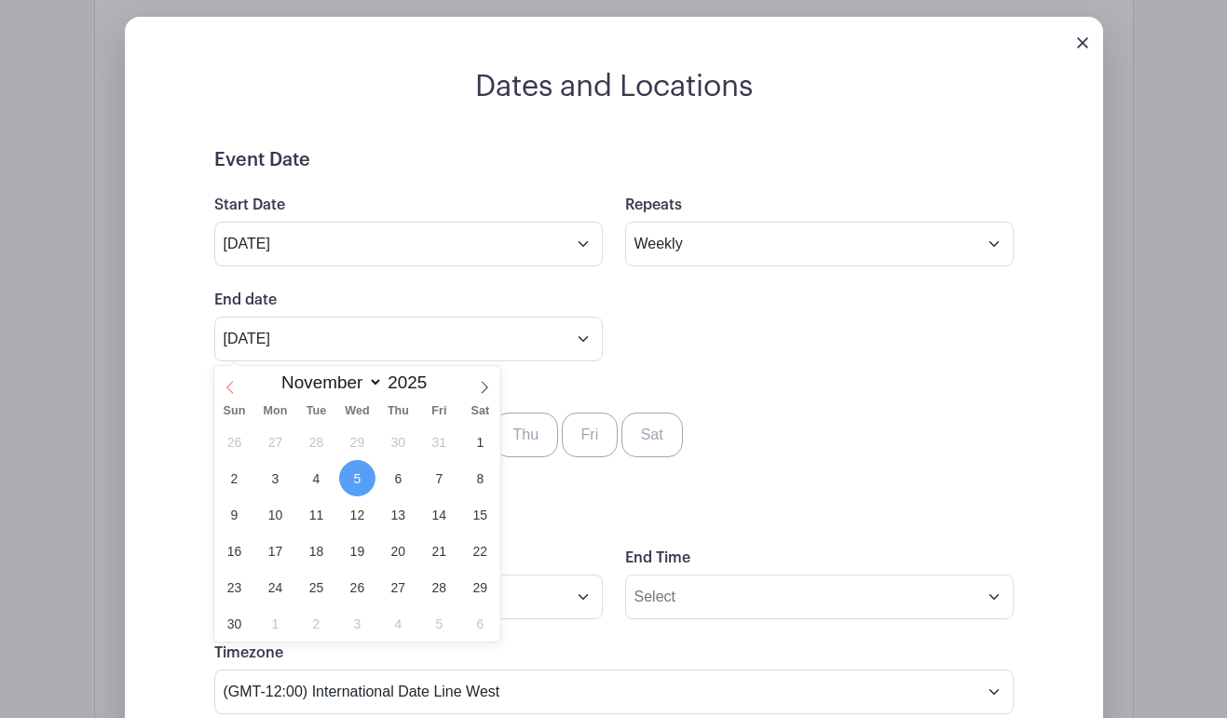
click at [225, 390] on icon at bounding box center [230, 387] width 13 height 13
click at [484, 385] on icon at bounding box center [484, 387] width 13 height 13
select select "10"
click at [236, 514] on span "9" at bounding box center [234, 514] width 36 height 36
type input "[DATE]"
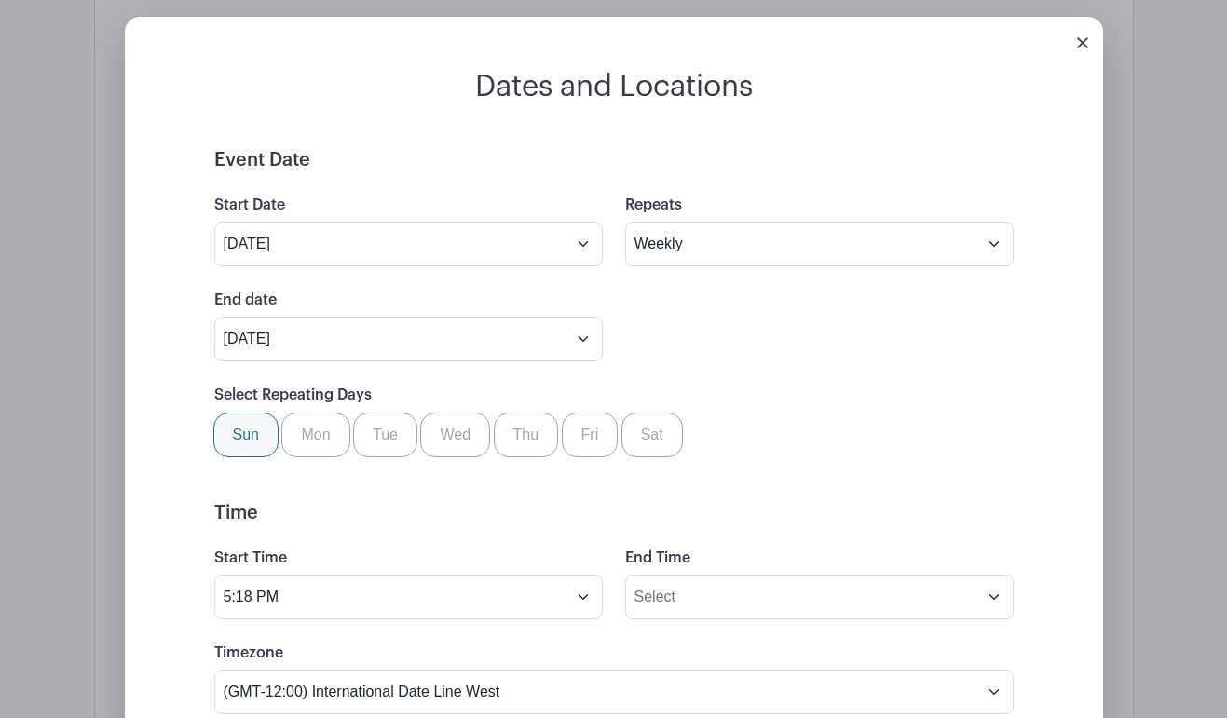
click at [254, 445] on label "Sun" at bounding box center [245, 435] width 65 height 45
click at [226, 425] on input "Sun" at bounding box center [220, 419] width 12 height 12
checkbox input "true"
click at [740, 397] on div "Select Repeating Days Sun Mon Tue Wed Thu Fri Sat" at bounding box center [613, 420] width 821 height 73
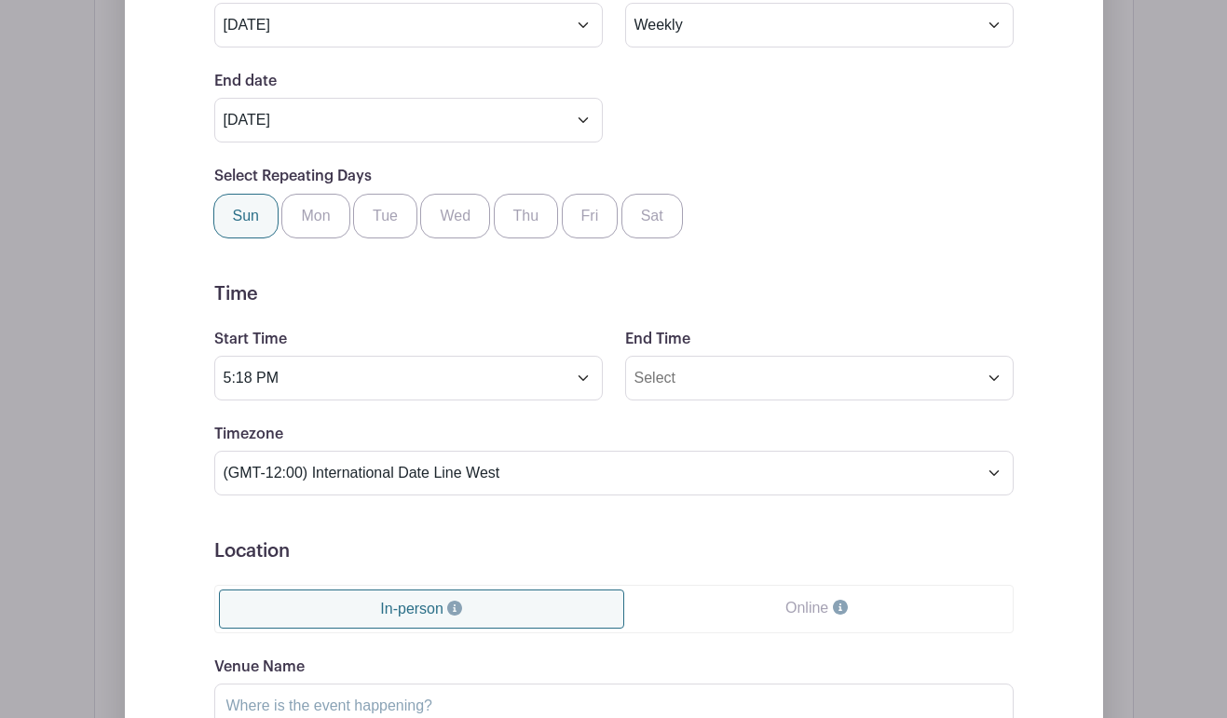
scroll to position [1263, 0]
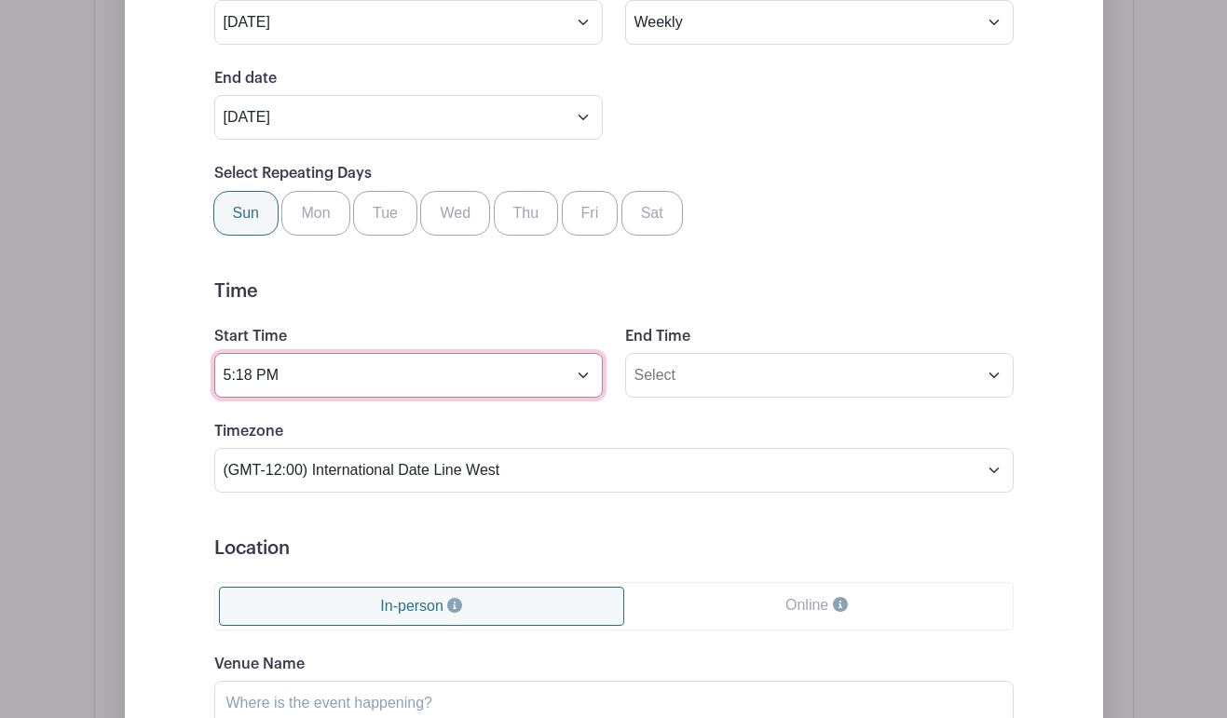
click at [581, 379] on input "5:18 PM" at bounding box center [408, 375] width 388 height 45
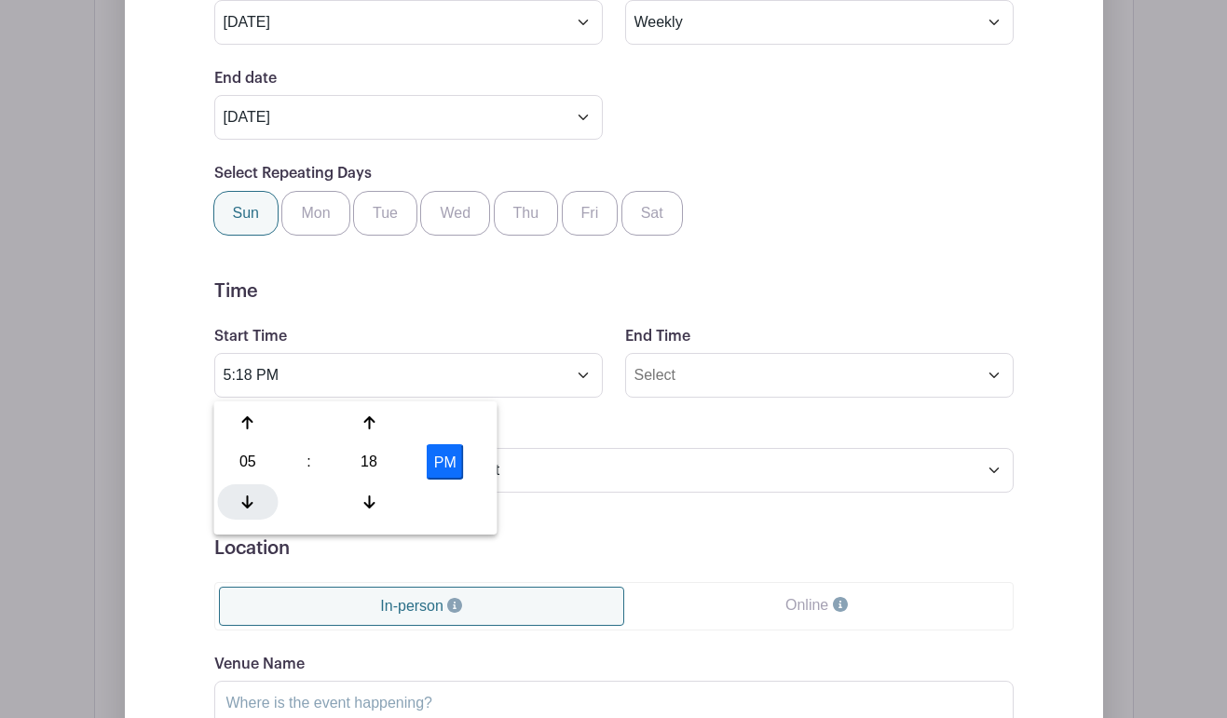
click at [247, 495] on icon at bounding box center [247, 502] width 11 height 15
click at [244, 502] on icon at bounding box center [247, 502] width 11 height 15
click at [362, 496] on div at bounding box center [369, 501] width 61 height 35
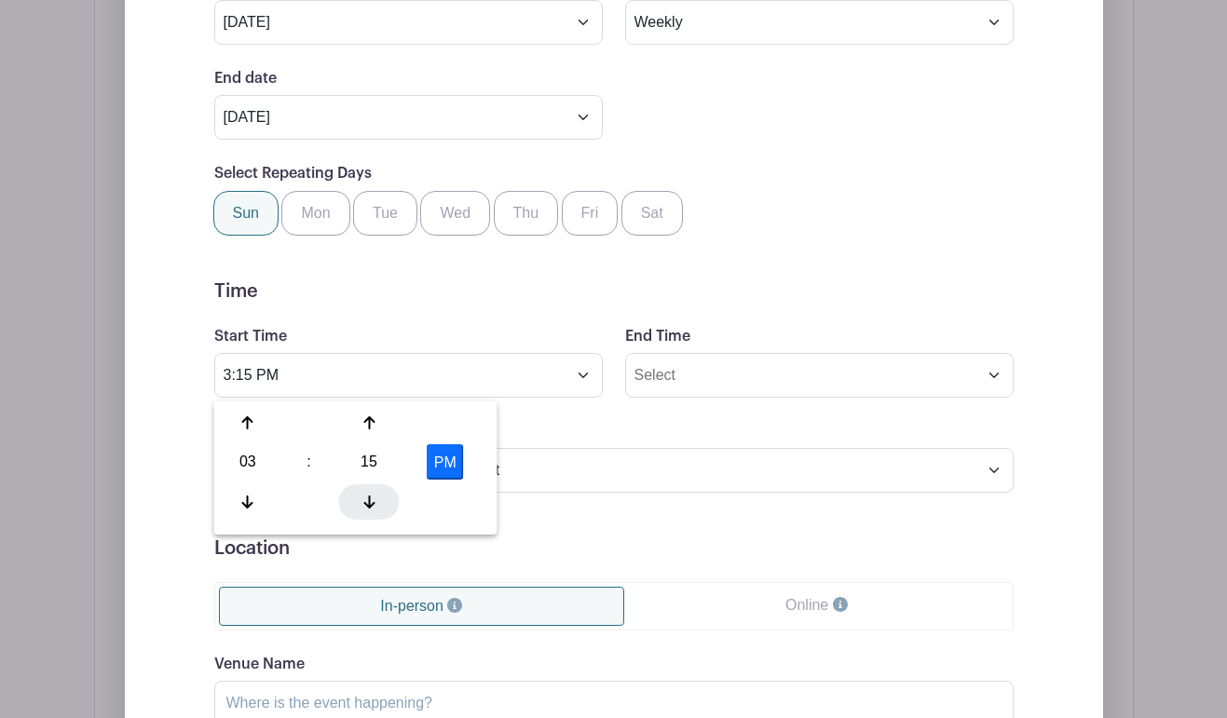
click at [362, 496] on div at bounding box center [369, 501] width 61 height 35
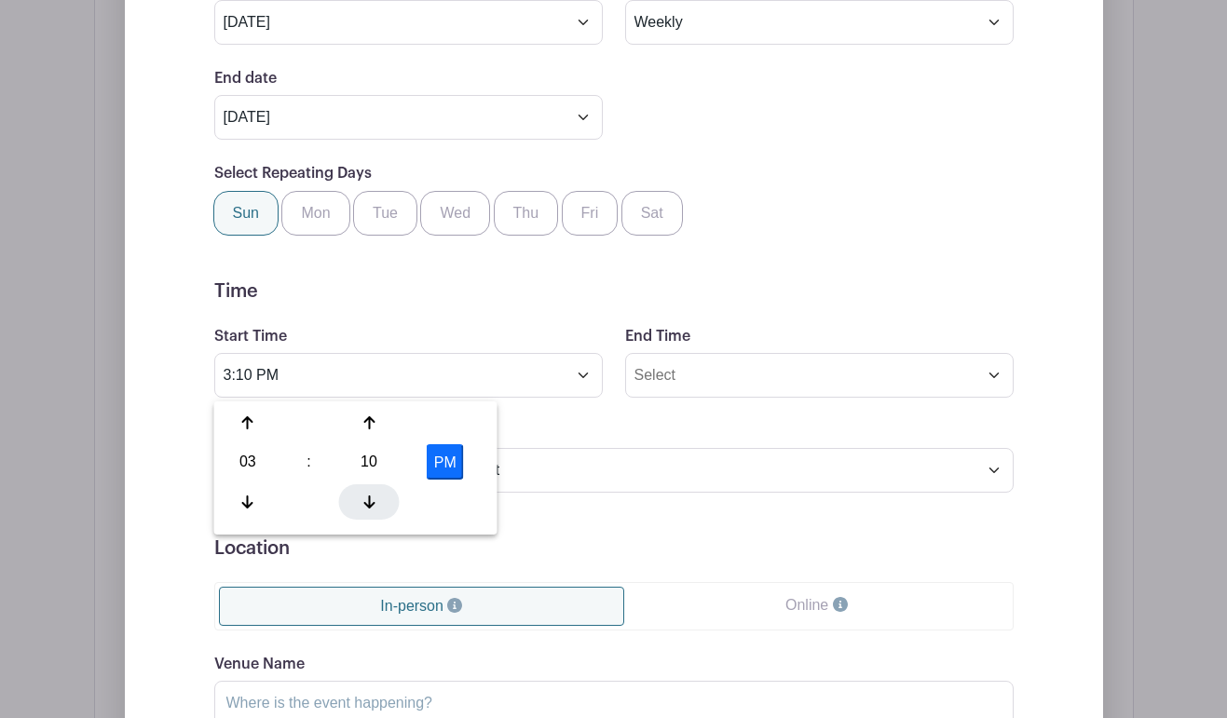
click at [362, 496] on div at bounding box center [369, 501] width 61 height 35
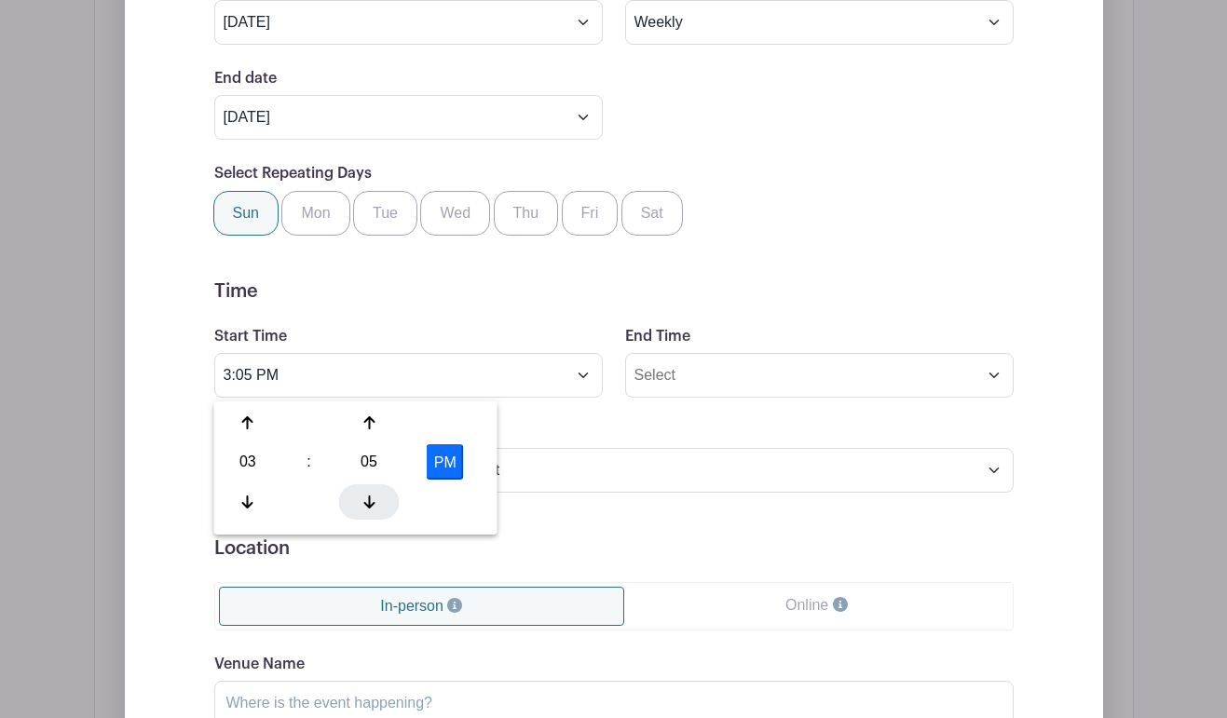
click at [362, 496] on div at bounding box center [369, 501] width 61 height 35
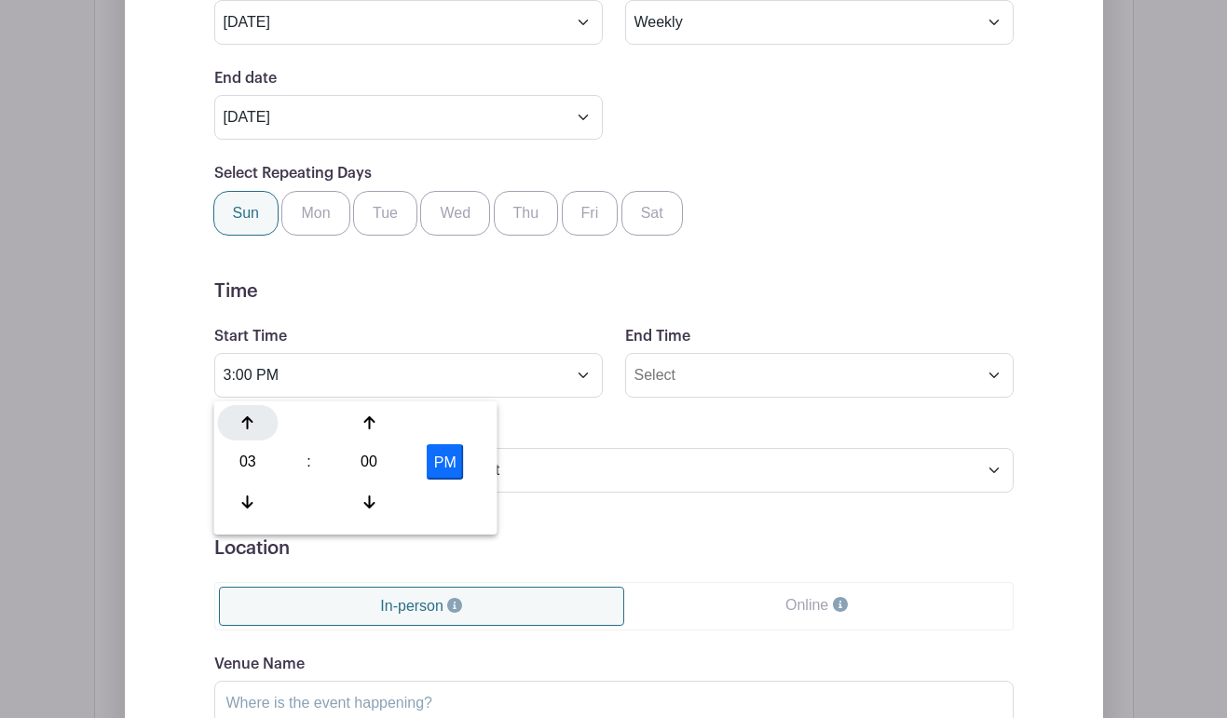
click at [249, 432] on div at bounding box center [248, 422] width 61 height 35
type input "4:00 PM"
click at [725, 378] on input "End Time" at bounding box center [819, 375] width 388 height 45
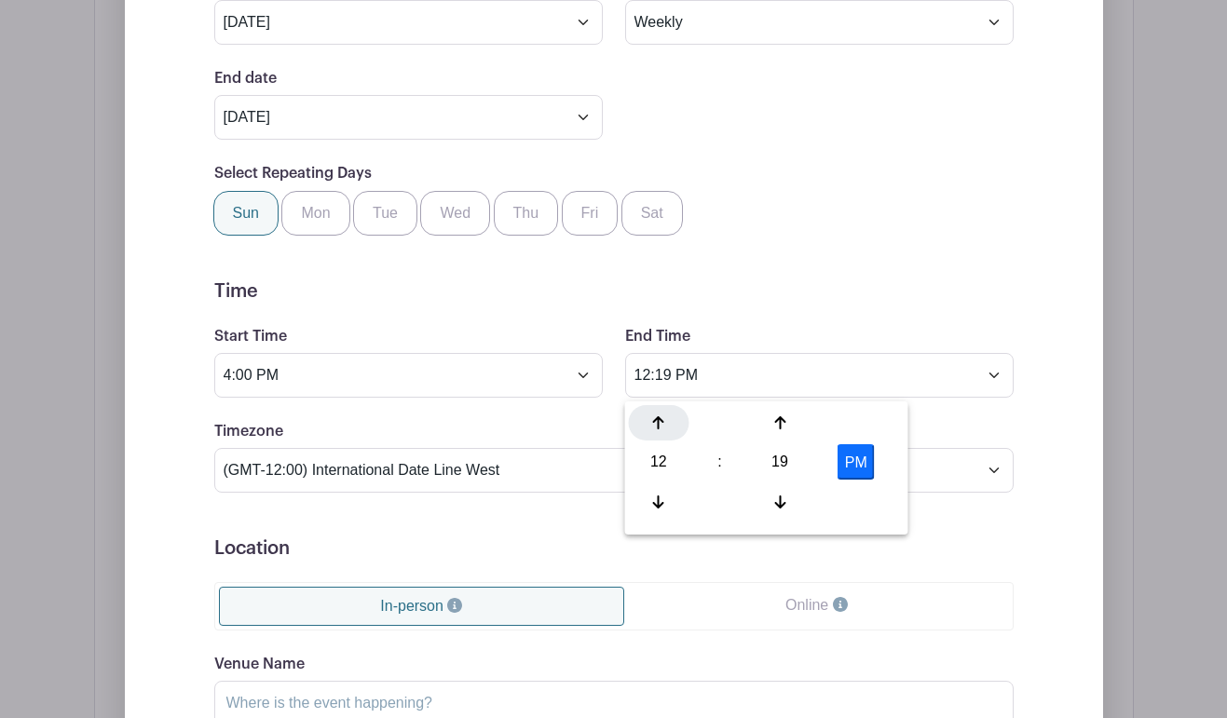
click at [659, 422] on icon at bounding box center [658, 422] width 11 height 15
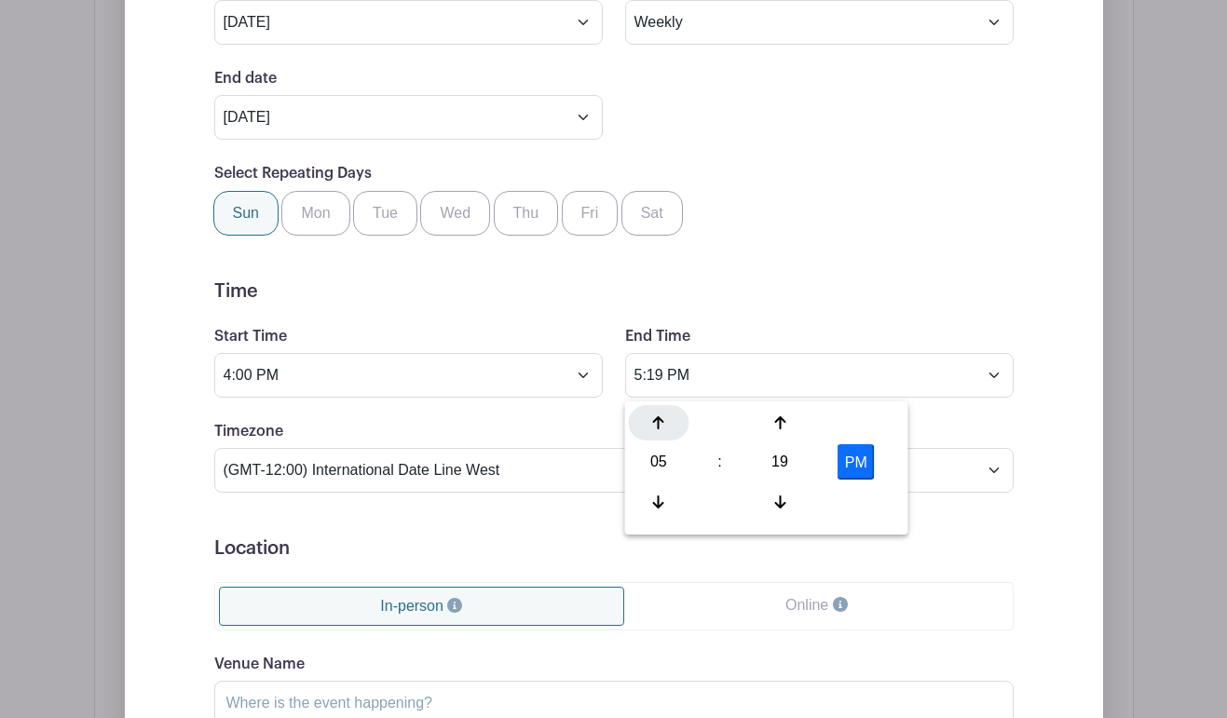
click at [659, 422] on icon at bounding box center [658, 422] width 11 height 15
click at [658, 500] on icon at bounding box center [658, 502] width 11 height 15
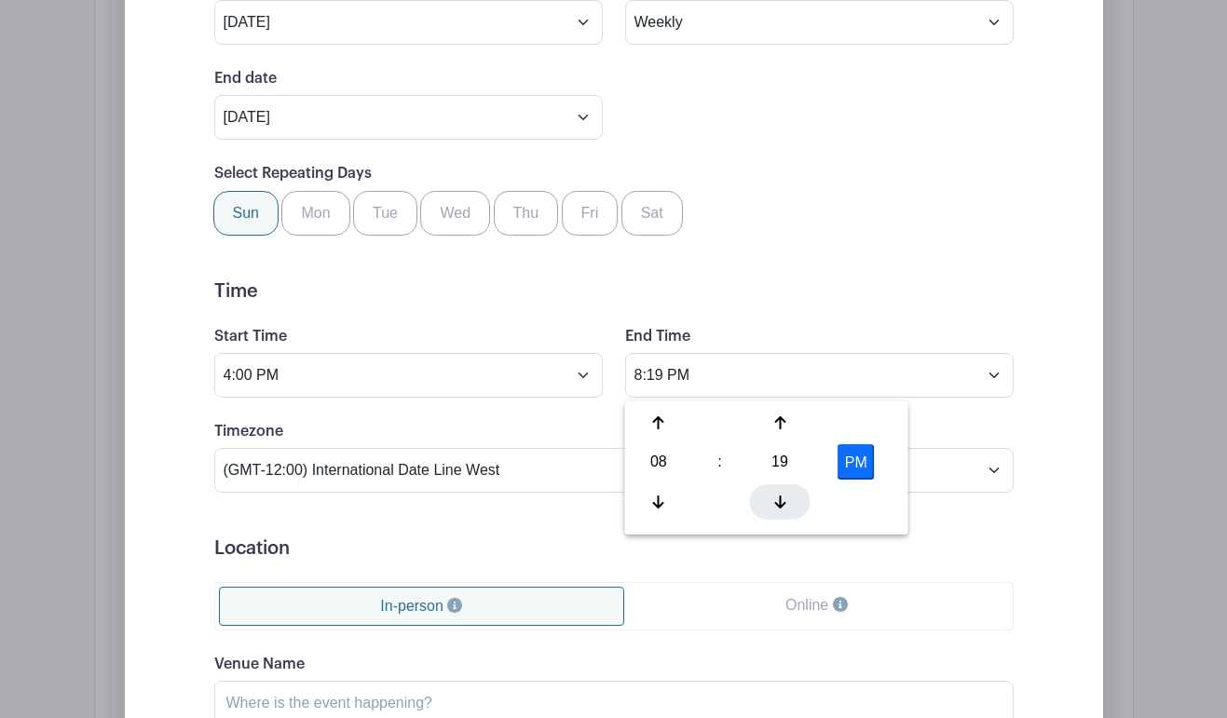
click at [777, 501] on icon at bounding box center [779, 502] width 11 height 15
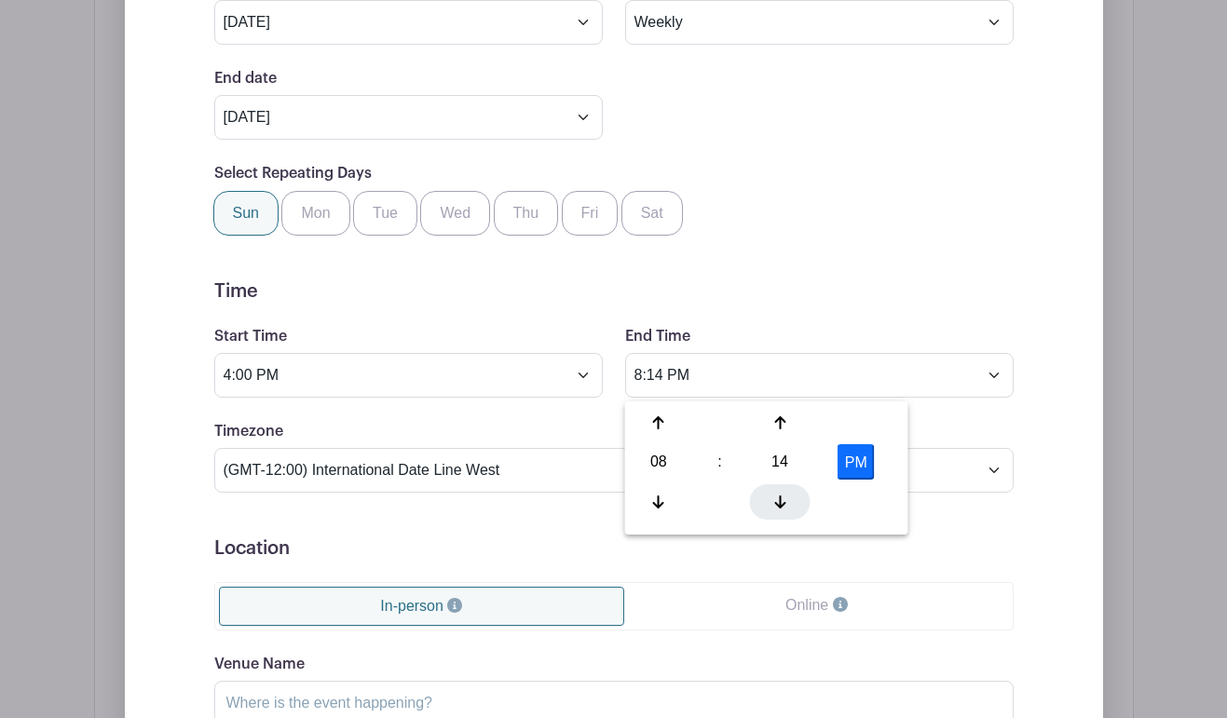
click at [777, 501] on icon at bounding box center [779, 502] width 11 height 15
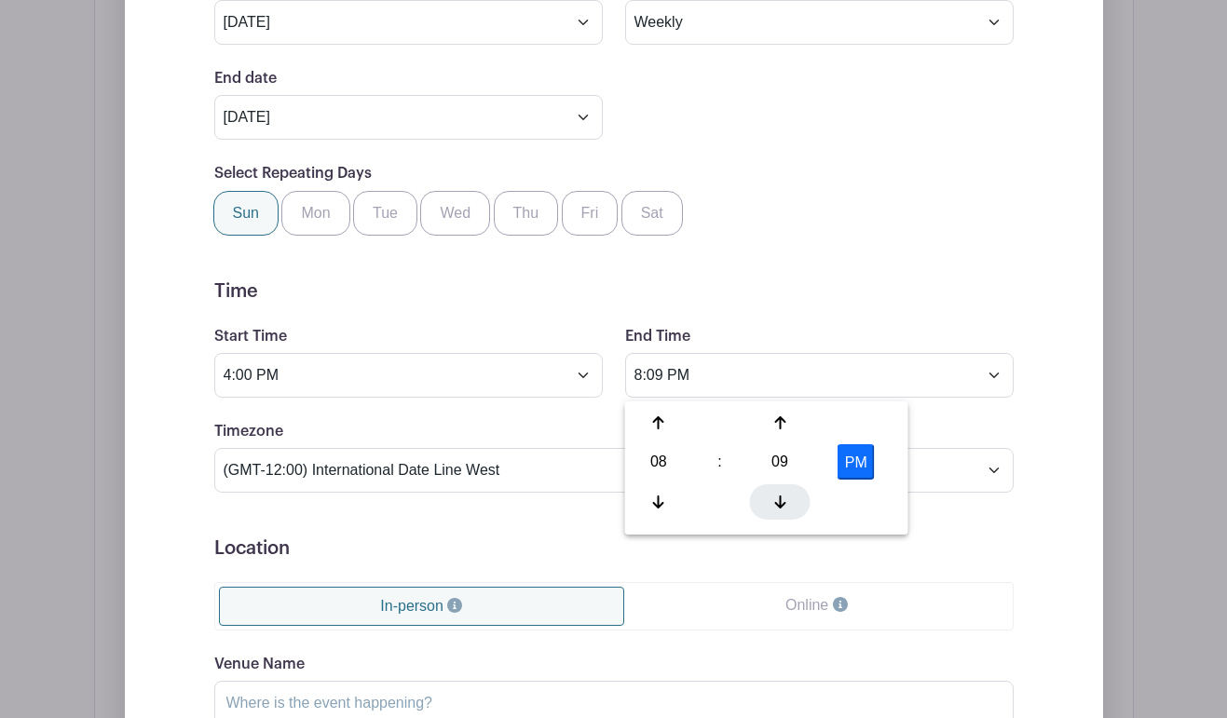
click at [777, 501] on icon at bounding box center [779, 502] width 11 height 15
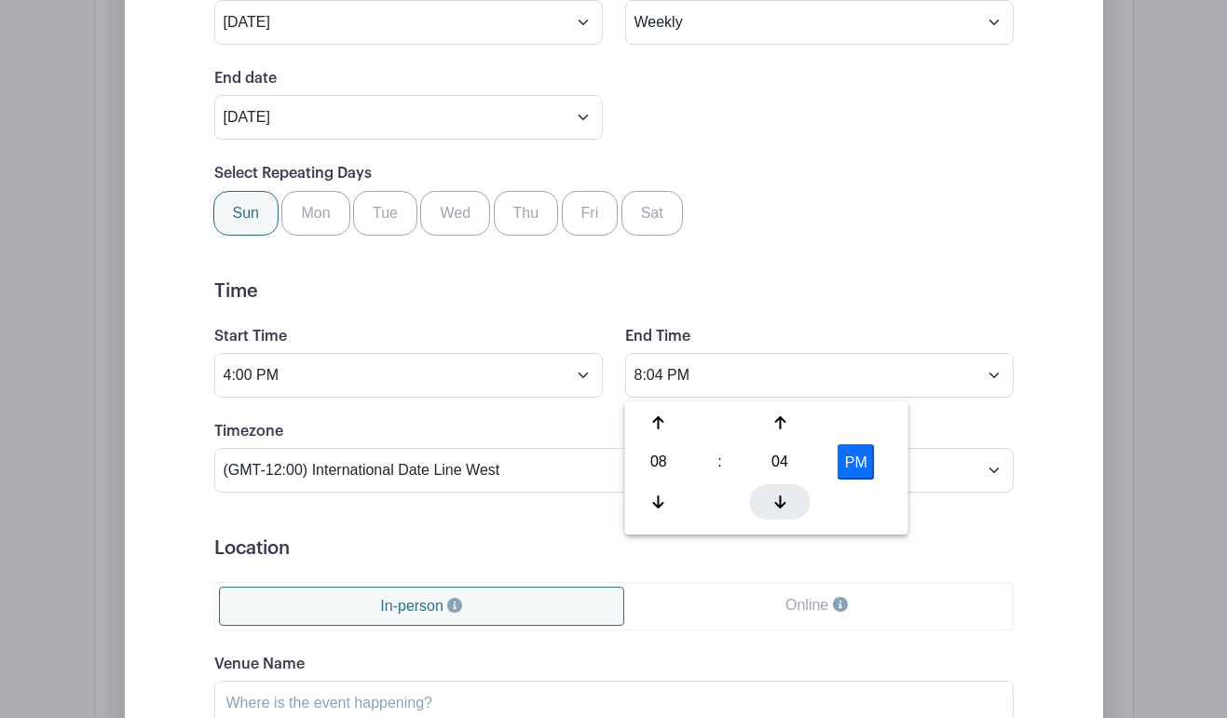
click at [777, 501] on icon at bounding box center [779, 502] width 11 height 15
type input "8:00 PM"
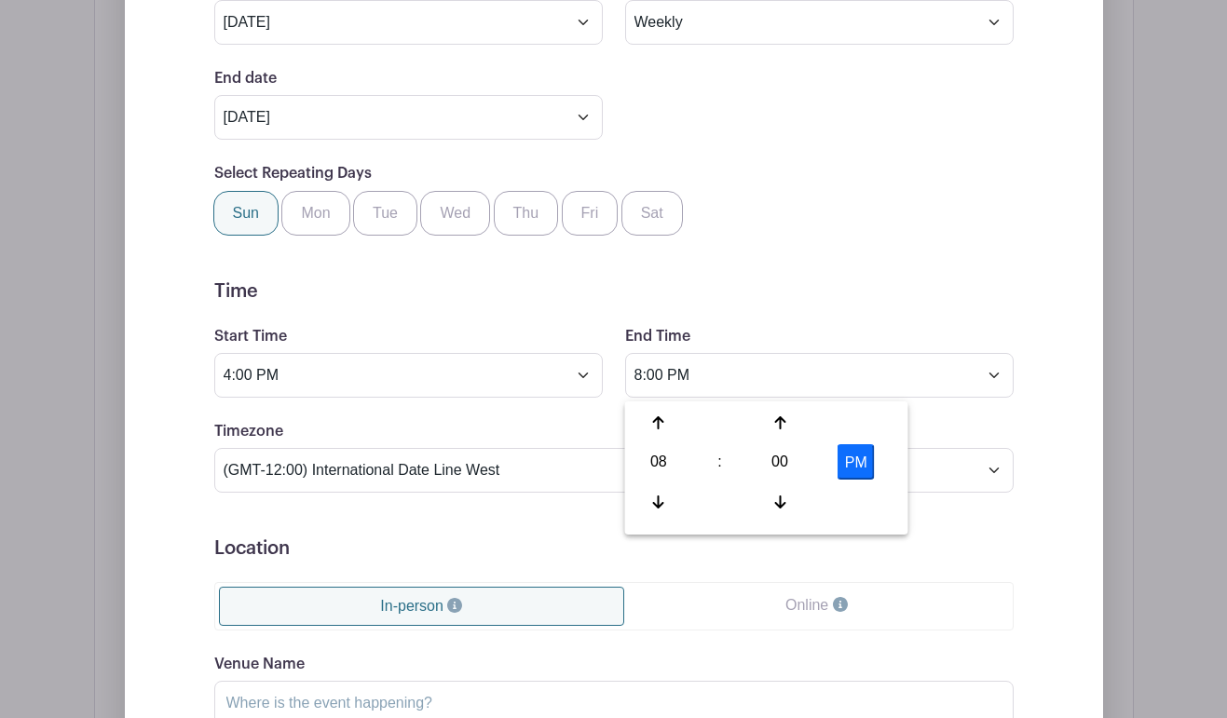
click at [947, 527] on form "Event Date Start Date [DATE] Repeats Does not repeat Daily Weekly Monthly on da…" at bounding box center [613, 441] width 799 height 1028
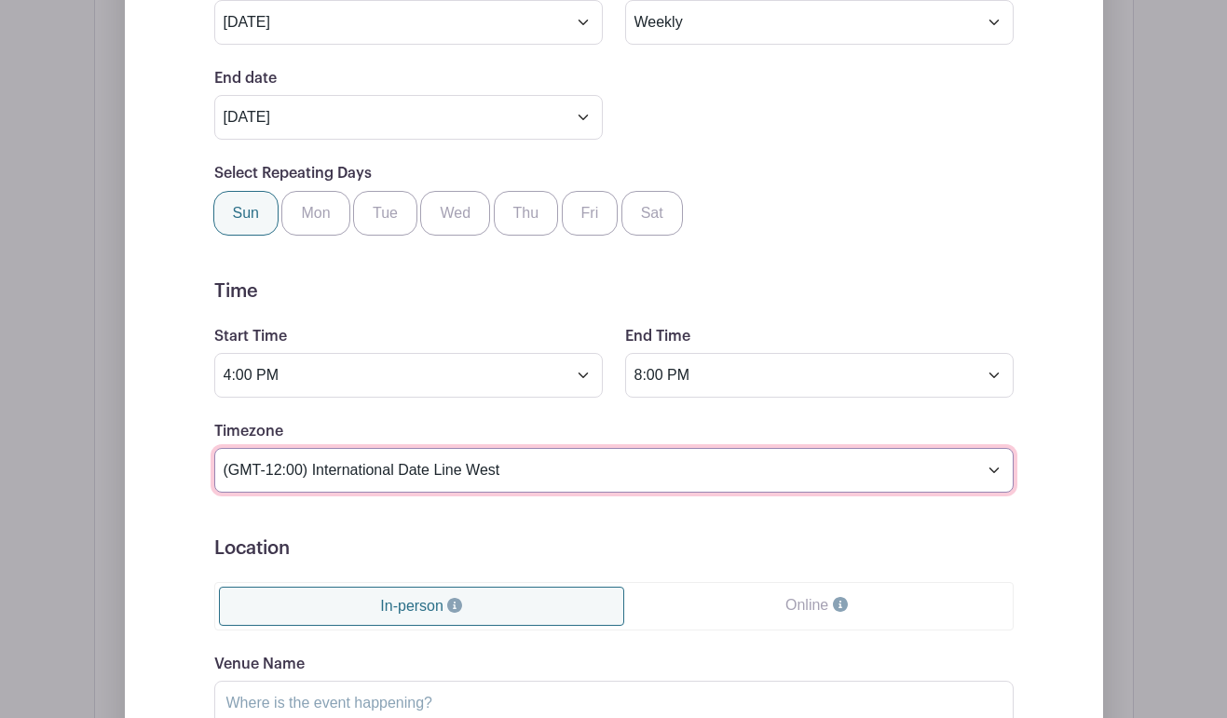
select select "Central Time ([GEOGRAPHIC_DATA] & [GEOGRAPHIC_DATA])"
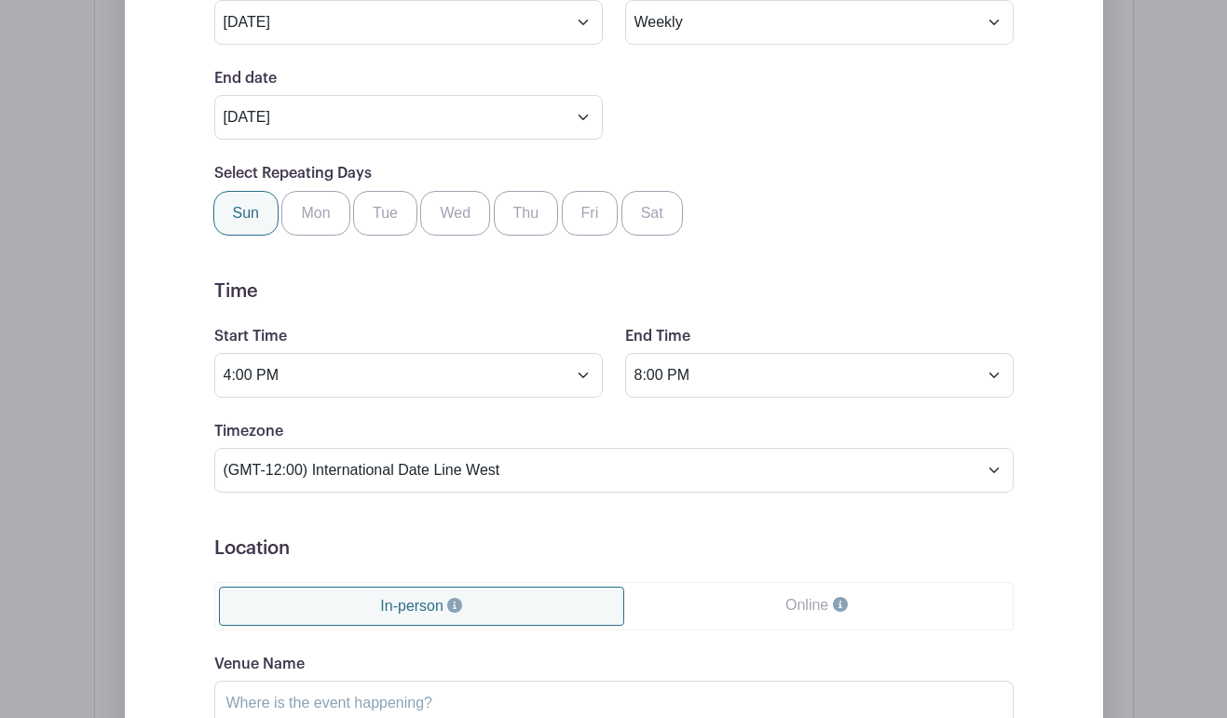
click at [534, 565] on form "Event Date Start Date [DATE] Repeats Does not repeat Daily Weekly Monthly on da…" at bounding box center [613, 441] width 799 height 1028
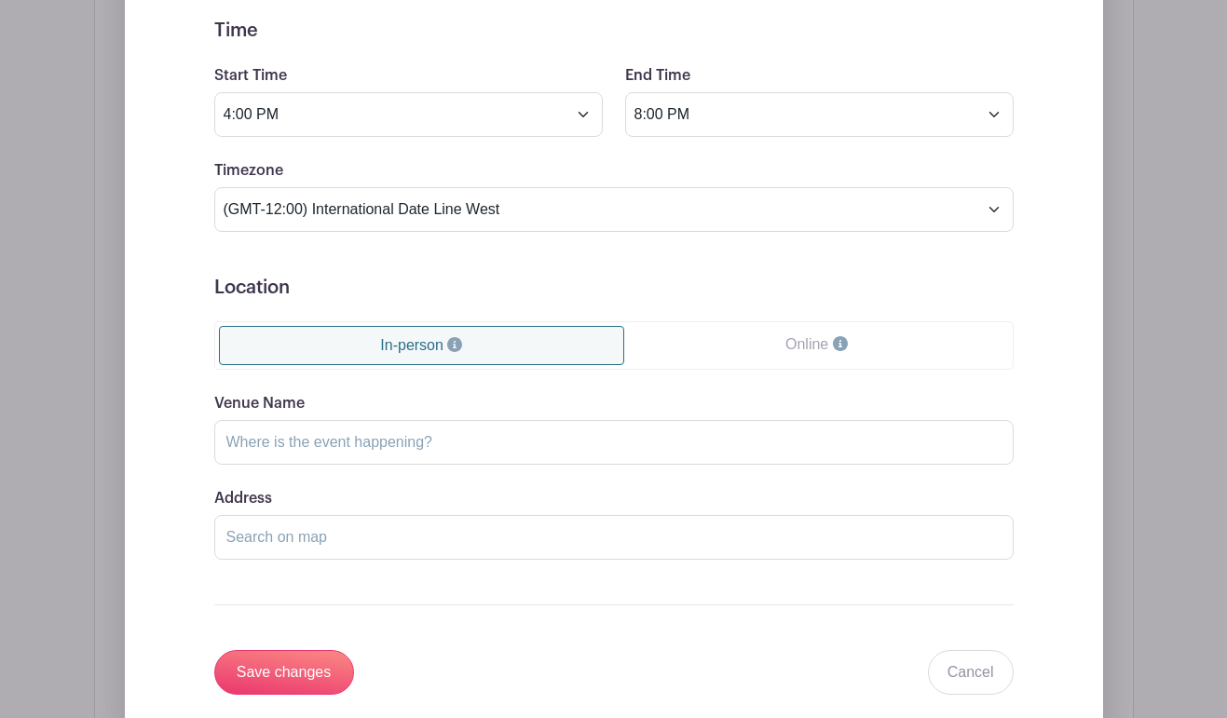
scroll to position [1526, 0]
click at [482, 463] on input "Venue Name" at bounding box center [613, 440] width 799 height 45
click at [445, 543] on input "Address" at bounding box center [613, 535] width 799 height 45
click at [332, 443] on input "HWS" at bounding box center [613, 440] width 799 height 45
type input "H"
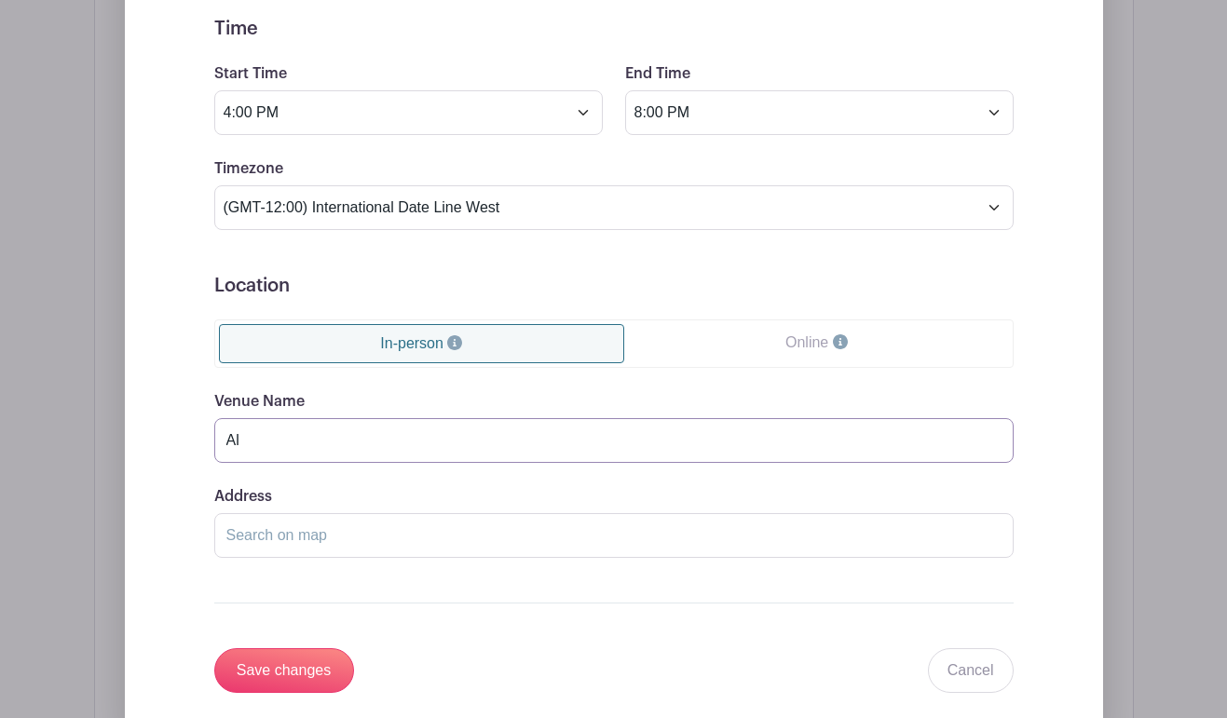
type input "A"
type input "[PERSON_NAME] Figure Skating Club"
click at [299, 653] on form "Event Date Start Date [DATE] Repeats Does not repeat Daily Weekly Monthly on da…" at bounding box center [613, 179] width 799 height 1028
click at [300, 656] on input "Save changes" at bounding box center [284, 670] width 140 height 45
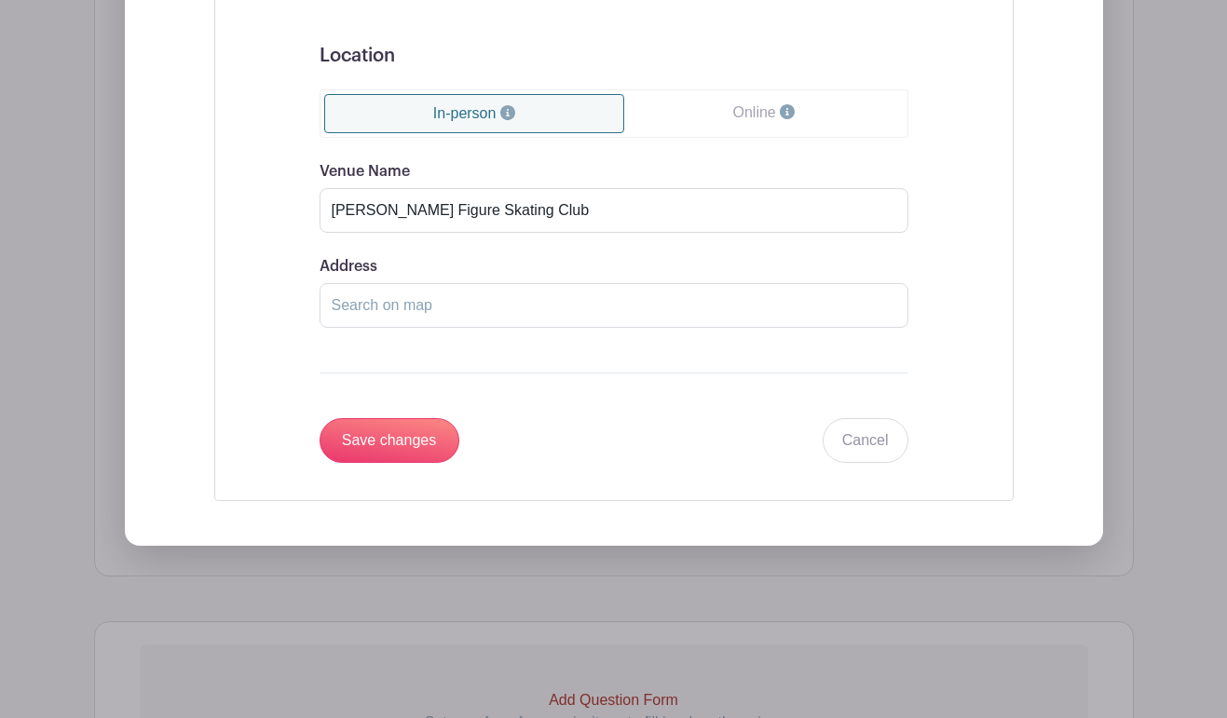
scroll to position [1839, 0]
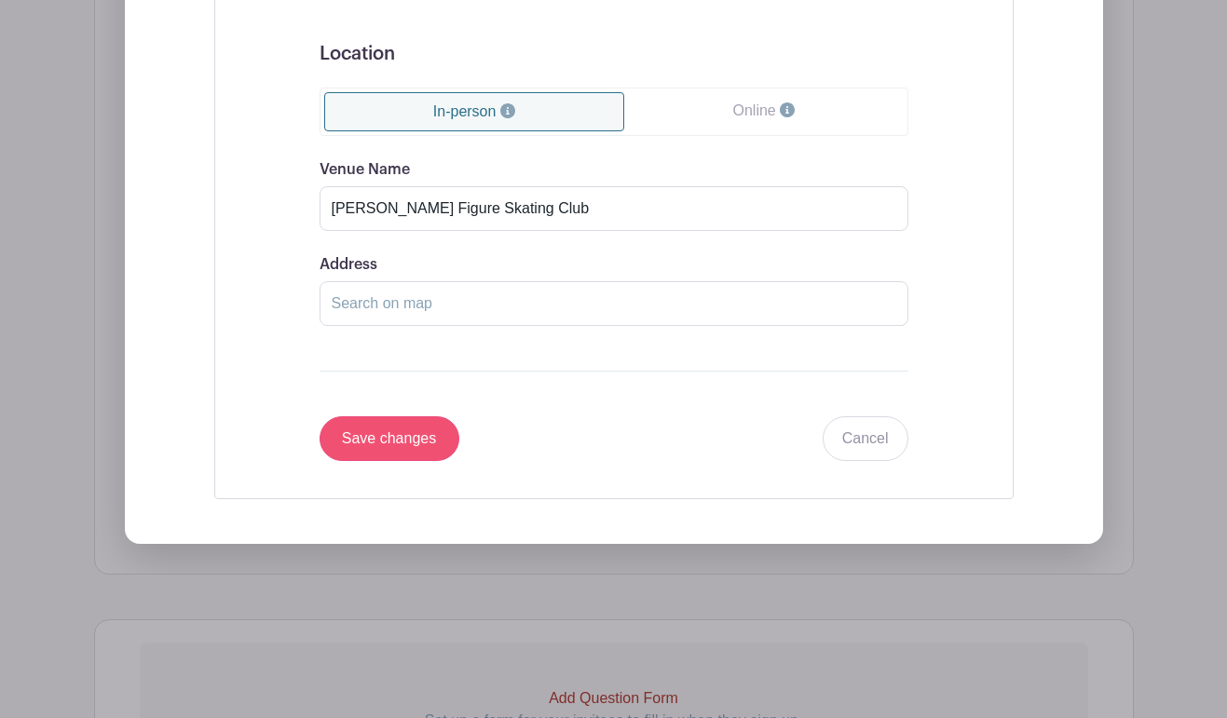
click at [416, 446] on input "Save changes" at bounding box center [389, 438] width 140 height 45
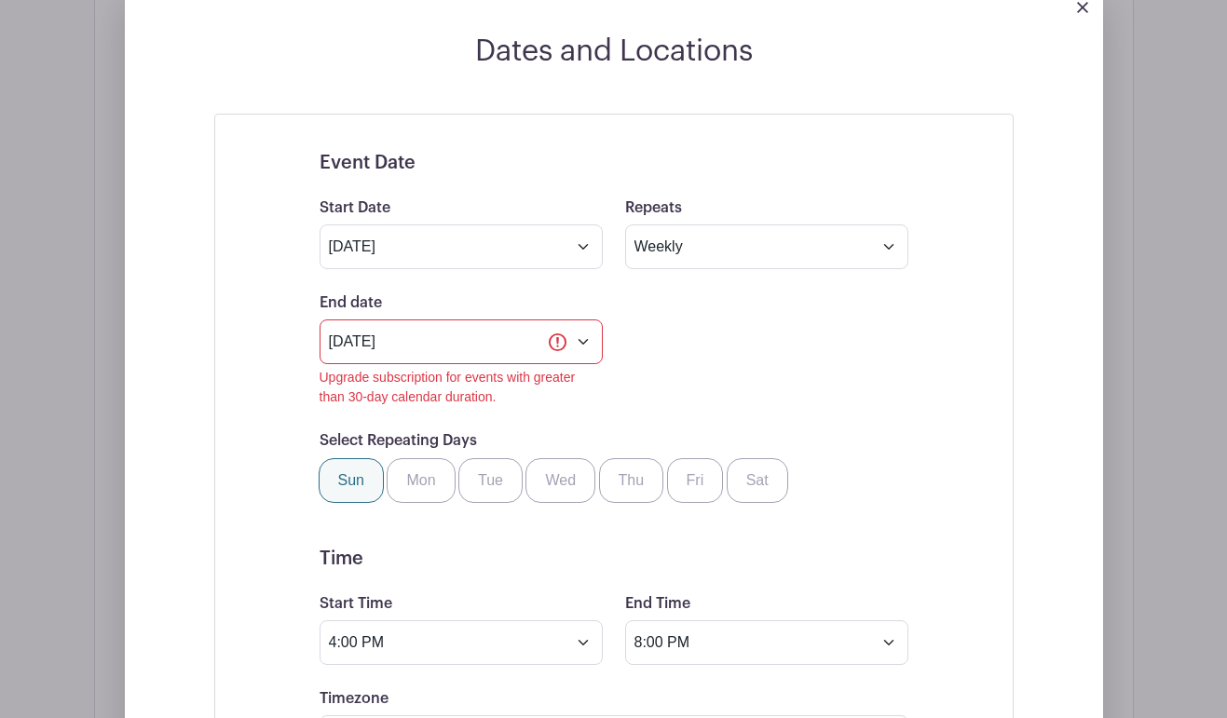
scroll to position [1093, 0]
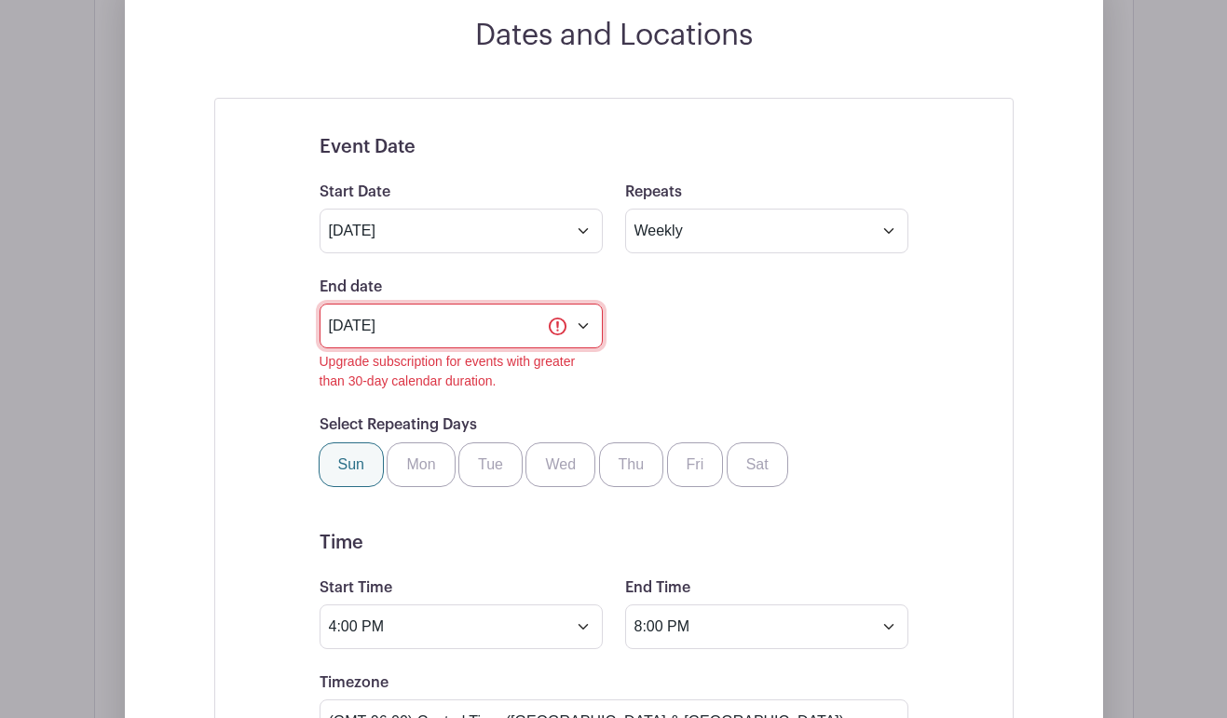
click at [511, 331] on input "[DATE]" at bounding box center [460, 326] width 283 height 45
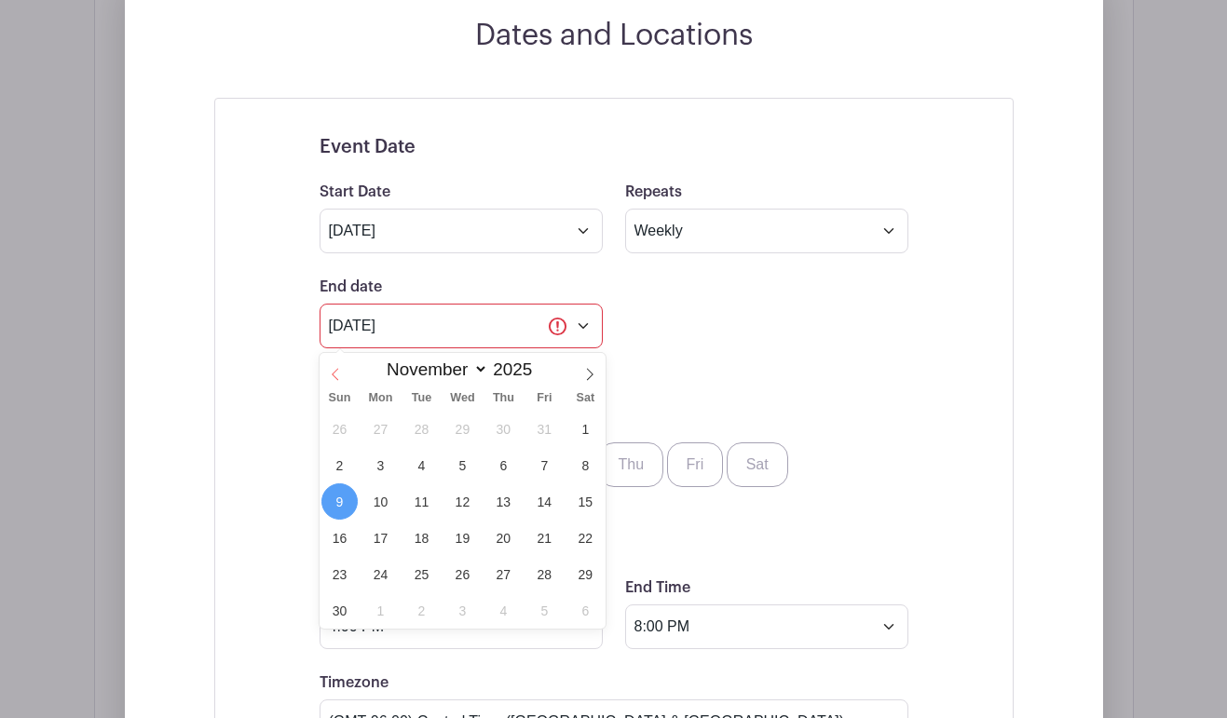
click at [333, 375] on icon at bounding box center [335, 374] width 13 height 13
select select "9"
click at [341, 575] on span "26" at bounding box center [339, 574] width 36 height 36
type input "[DATE]"
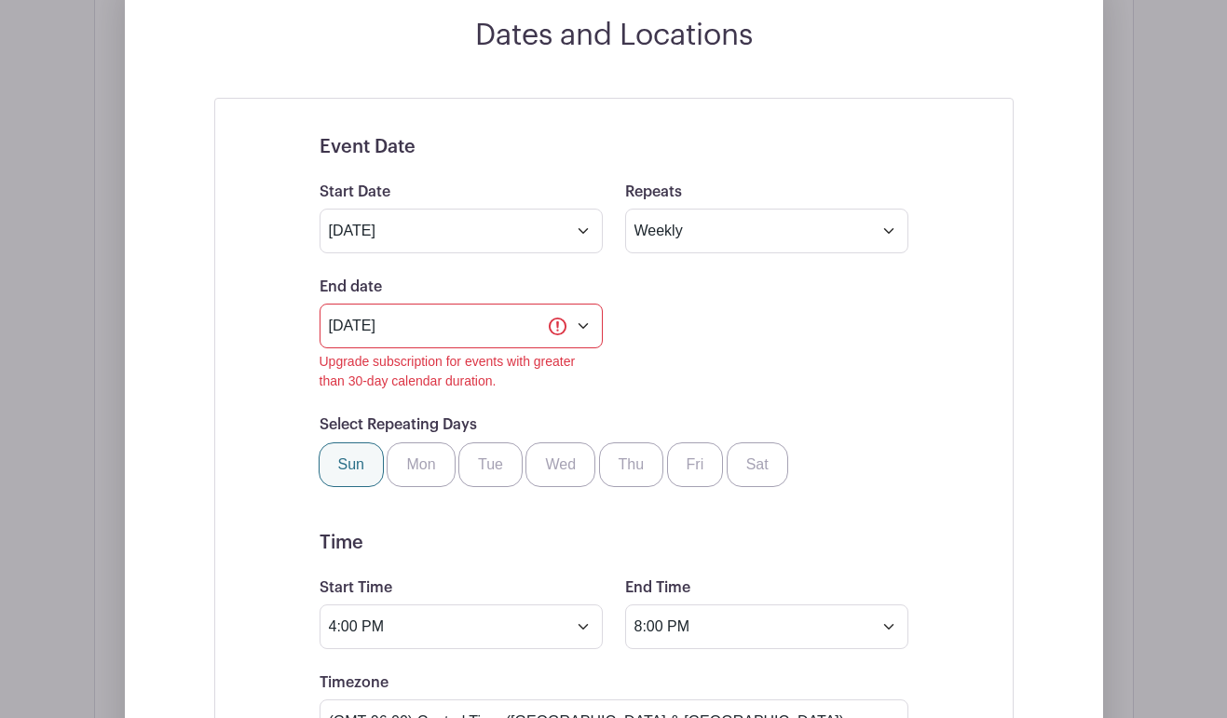
click at [842, 321] on div "End date [DATE] Upgrade subscription for events with greater than 30-day calend…" at bounding box center [613, 333] width 611 height 115
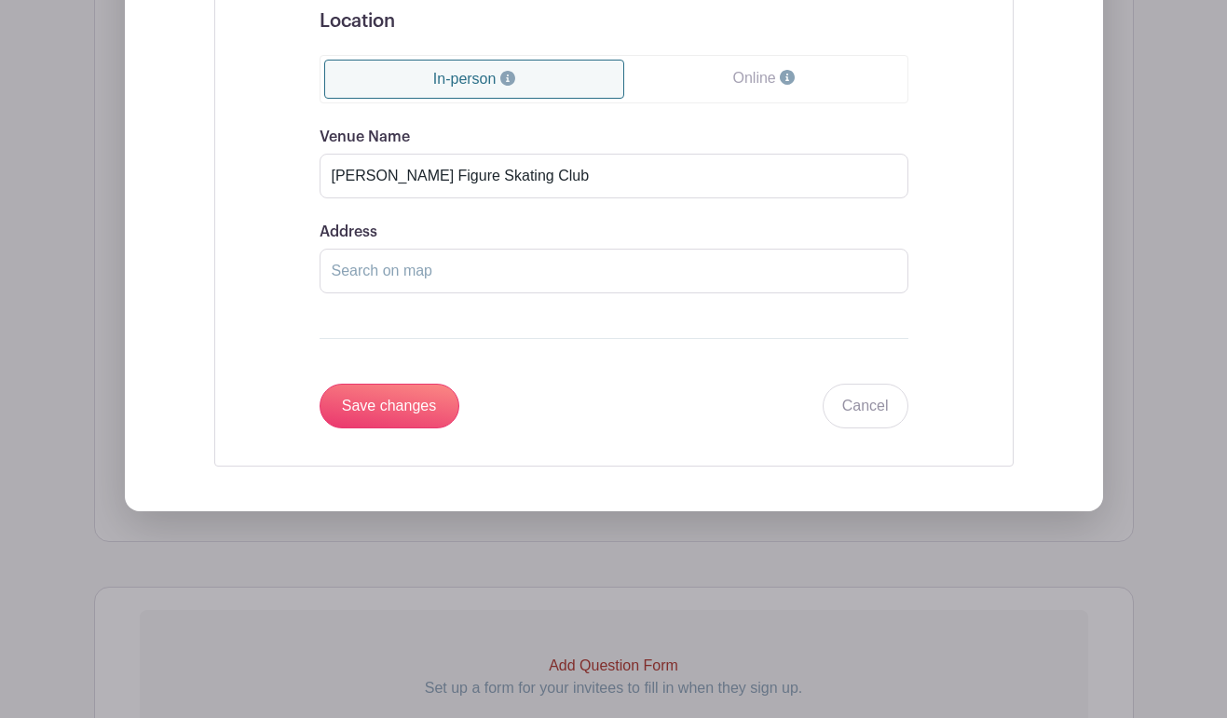
scroll to position [1881, 0]
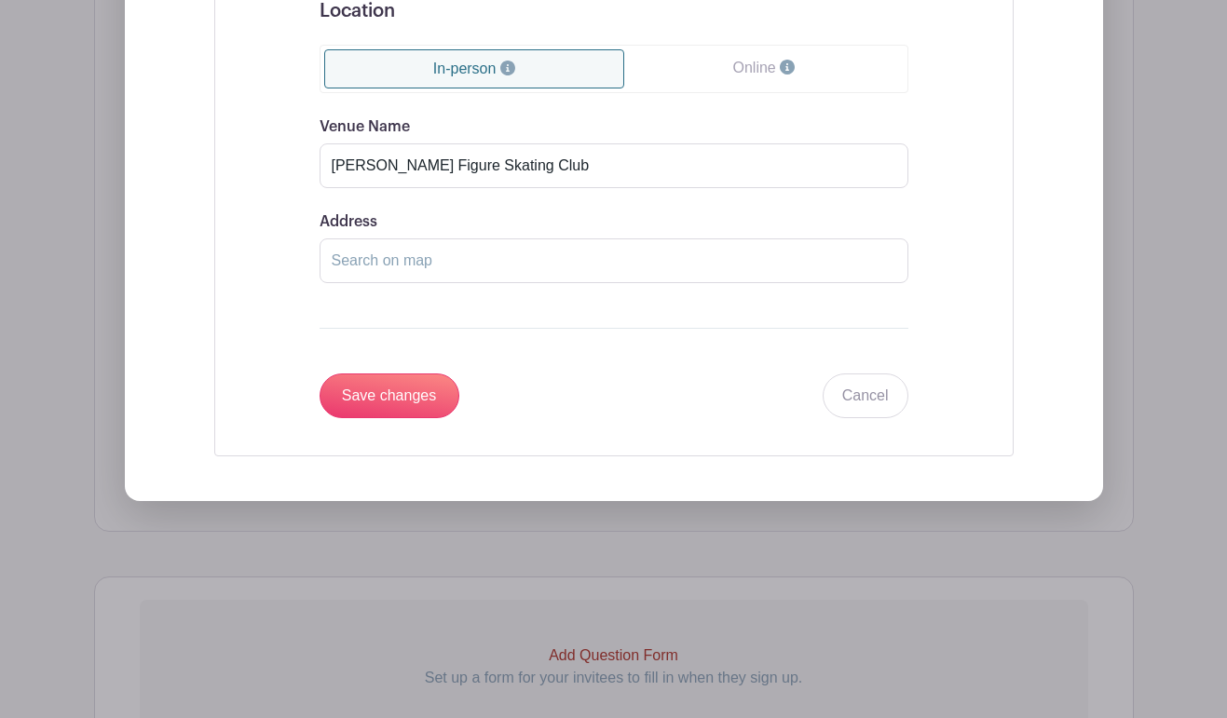
click at [426, 411] on input "Save changes" at bounding box center [389, 395] width 140 height 45
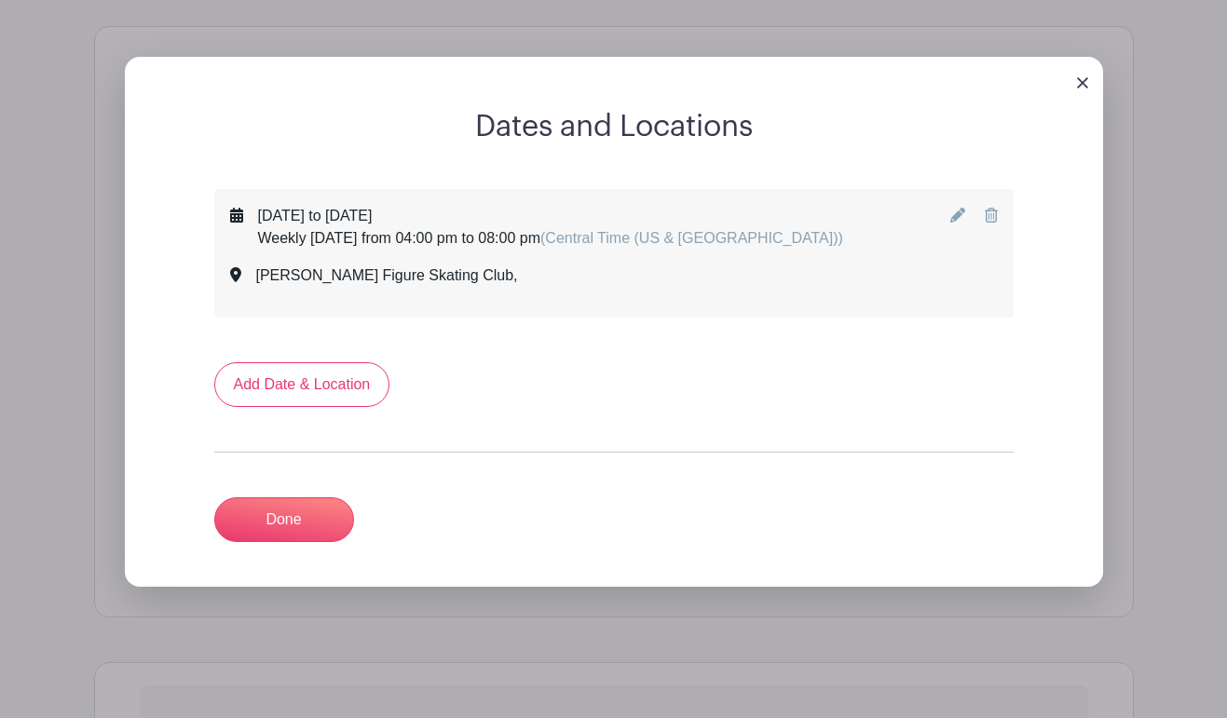
scroll to position [852, 0]
click at [298, 526] on link "Done" at bounding box center [284, 519] width 140 height 45
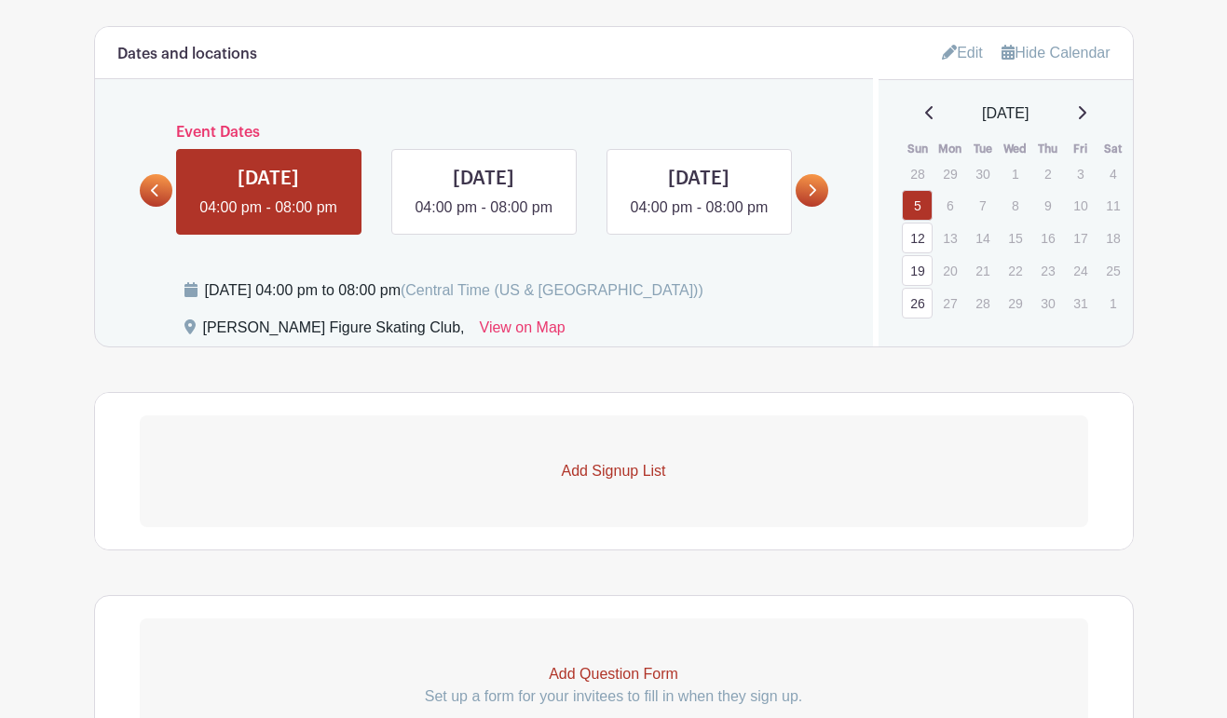
click at [814, 197] on icon at bounding box center [812, 190] width 8 height 14
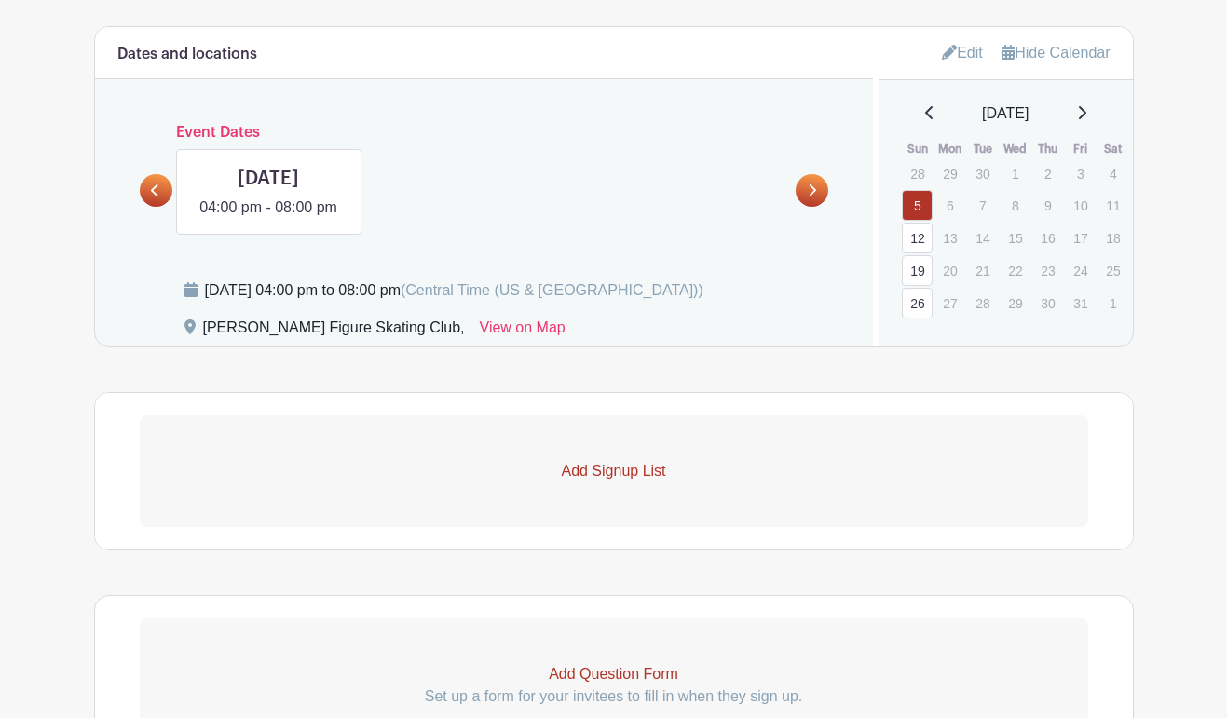
click at [156, 197] on icon at bounding box center [155, 190] width 8 height 14
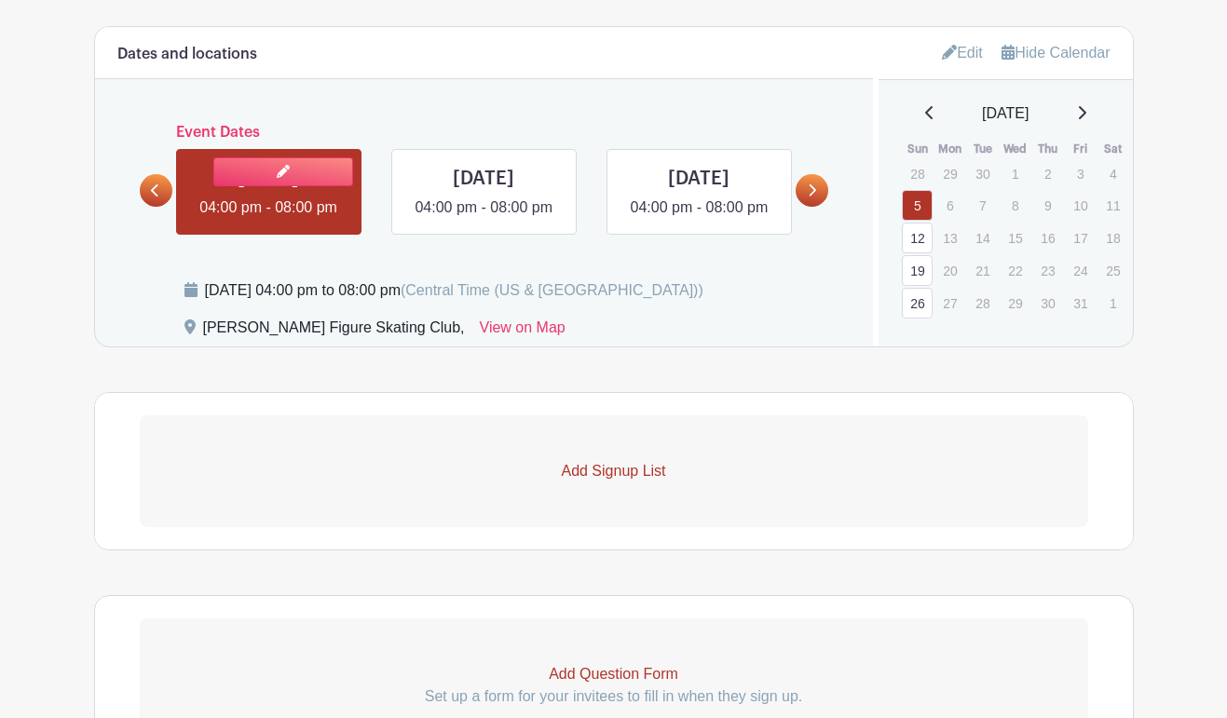
click at [268, 219] on link at bounding box center [268, 219] width 0 height 0
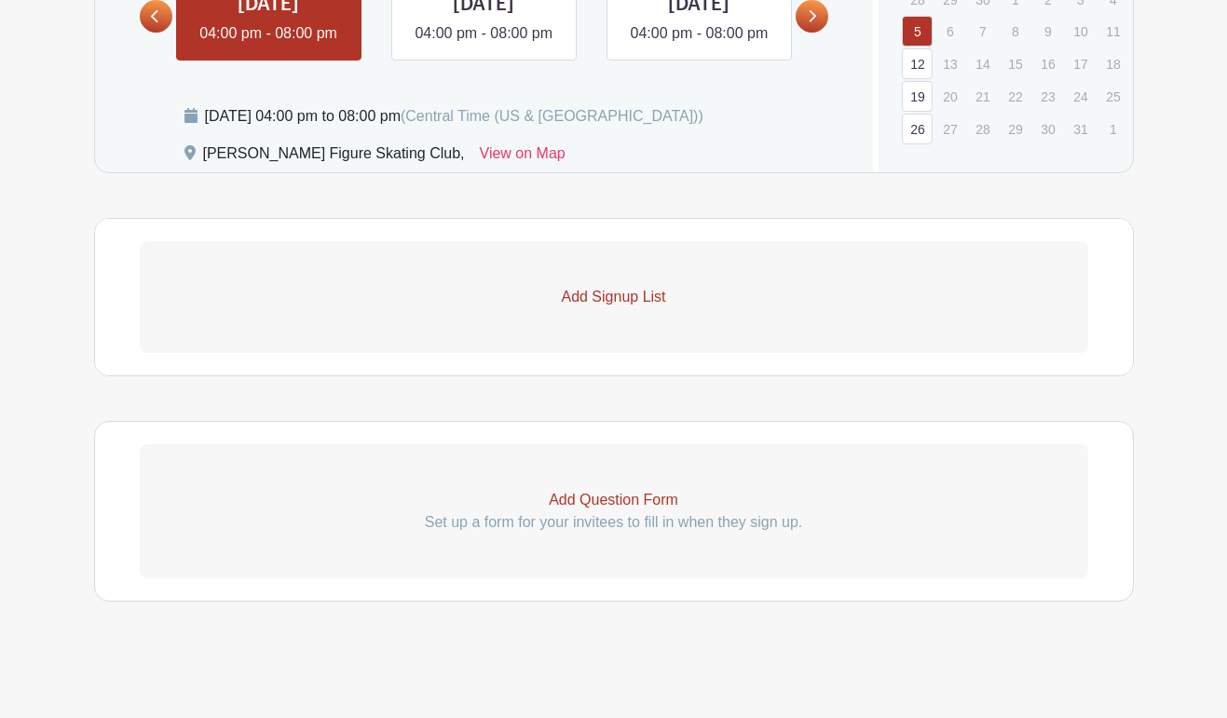
scroll to position [1055, 0]
click at [637, 298] on p "Add Signup List" at bounding box center [614, 297] width 948 height 22
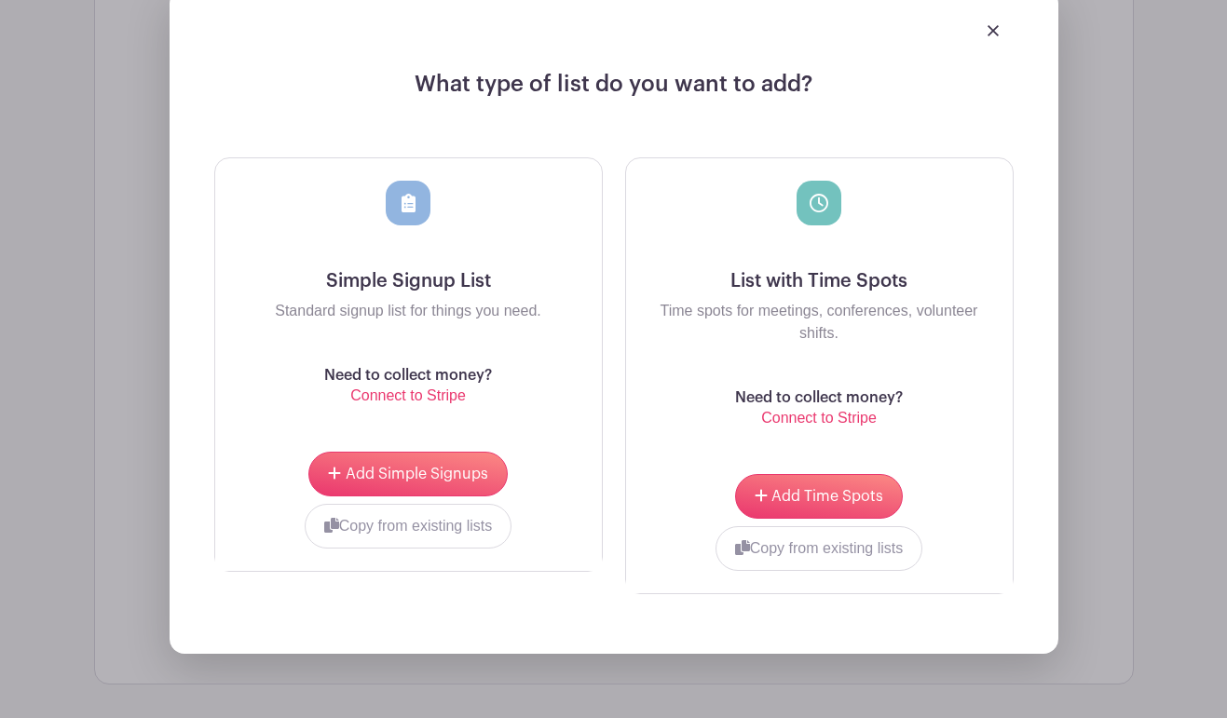
scroll to position [1333, 0]
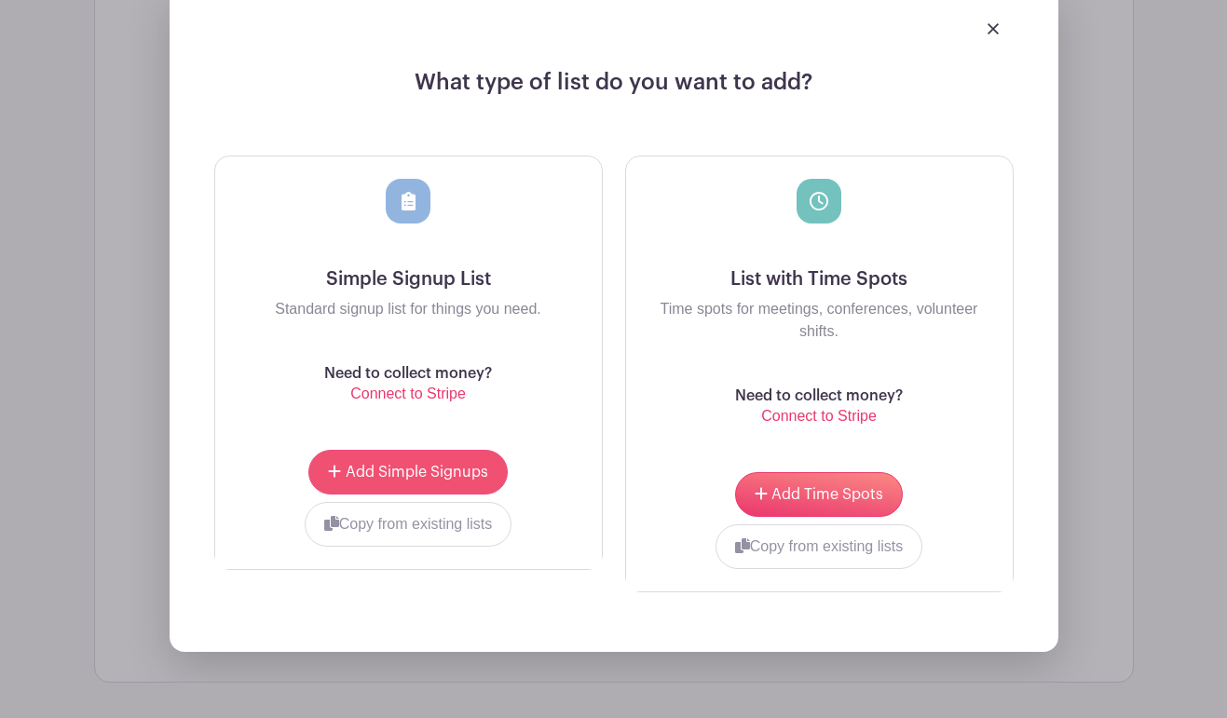
click at [441, 480] on span "Add Simple Signups" at bounding box center [417, 472] width 143 height 15
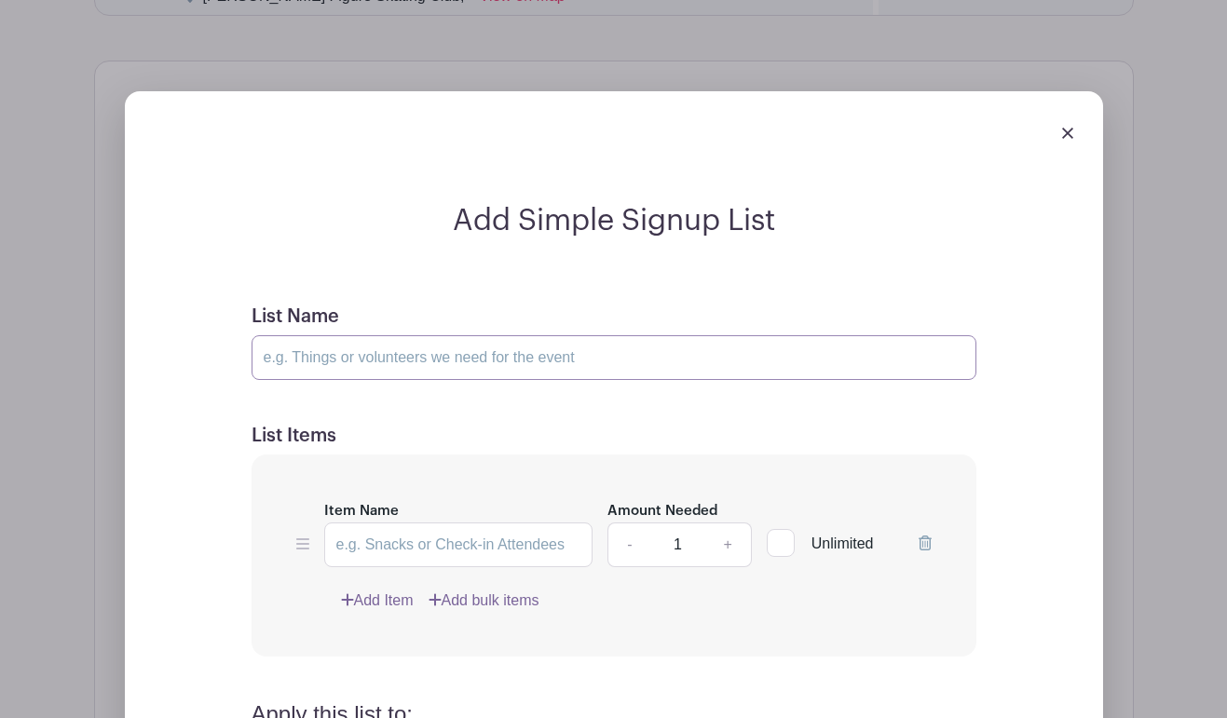
click at [381, 380] on input "List Name" at bounding box center [613, 357] width 725 height 45
type input "Clean Bathrooms"
click at [449, 567] on input "Item Name" at bounding box center [458, 545] width 269 height 45
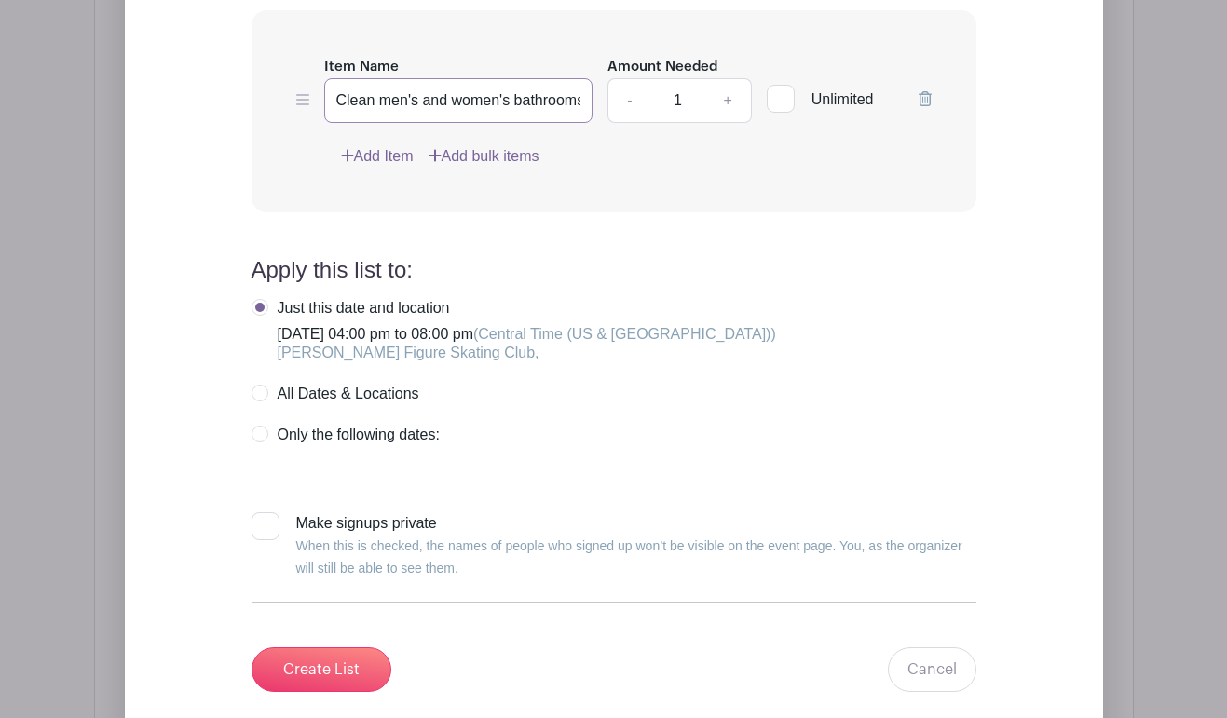
scroll to position [1788, 0]
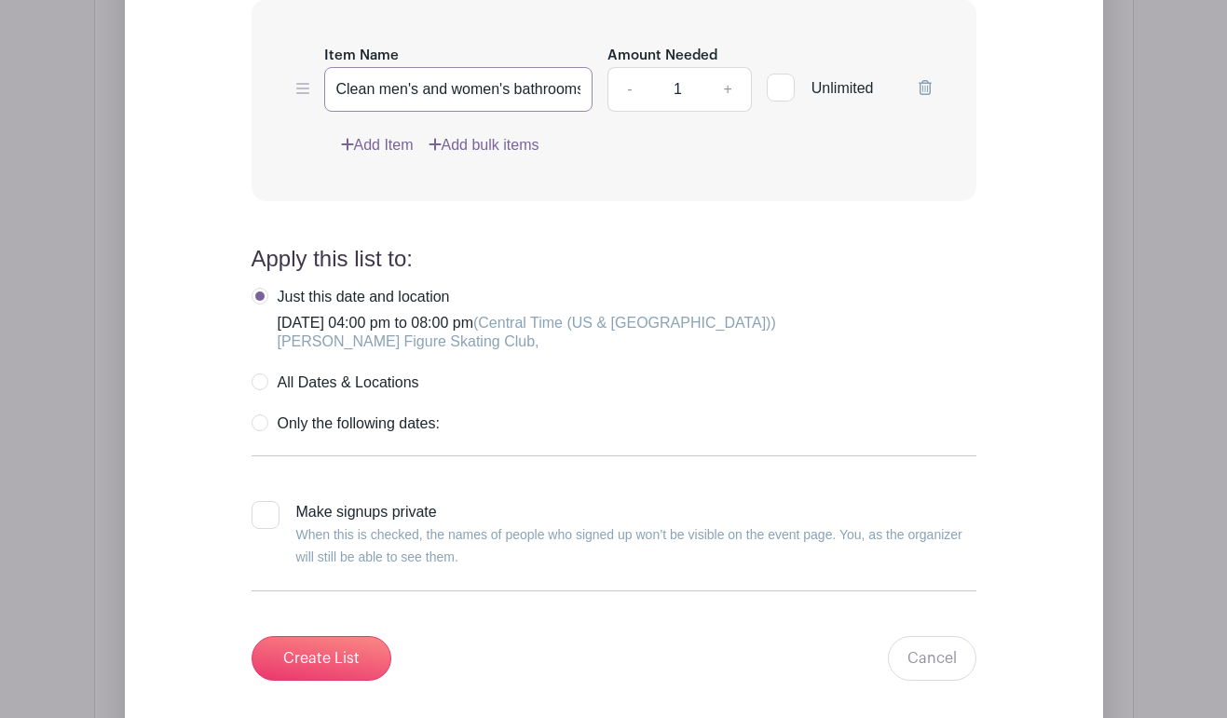
type input "Clean men's and women's bathrooms including toilets, floors, sinks, mirrors, an…"
click at [261, 392] on label "All Dates & Locations" at bounding box center [335, 382] width 168 height 19
radio input "true"
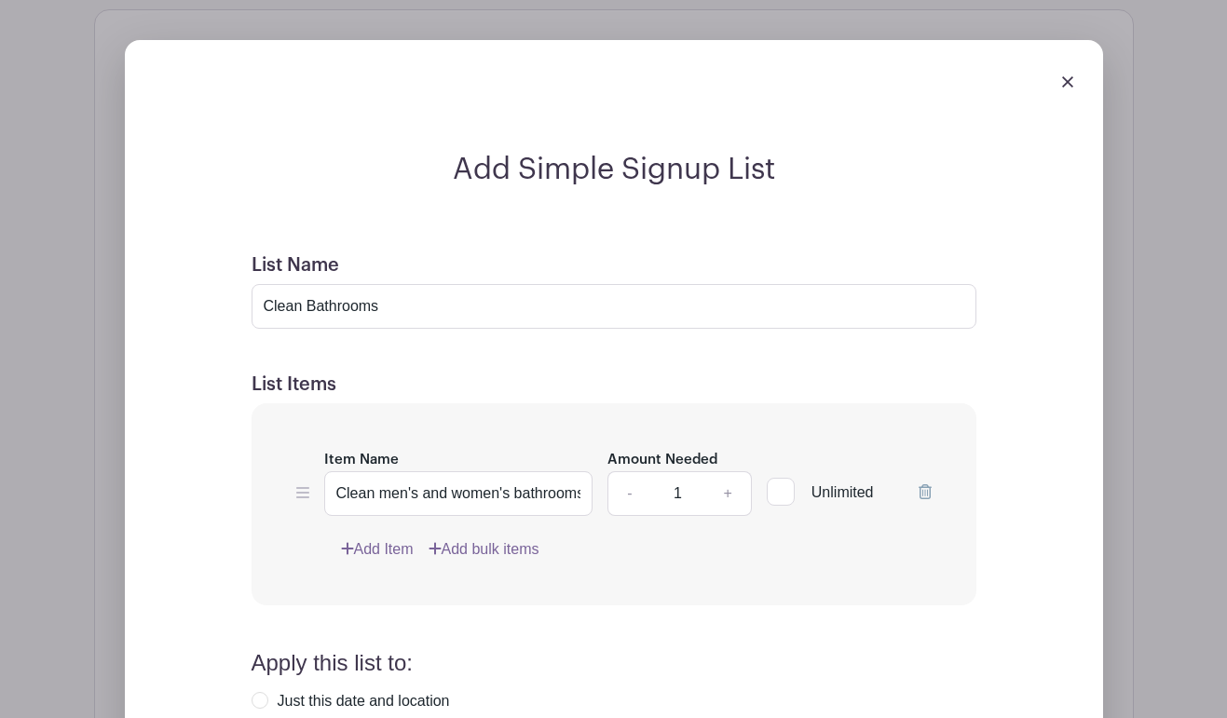
scroll to position [1390, 0]
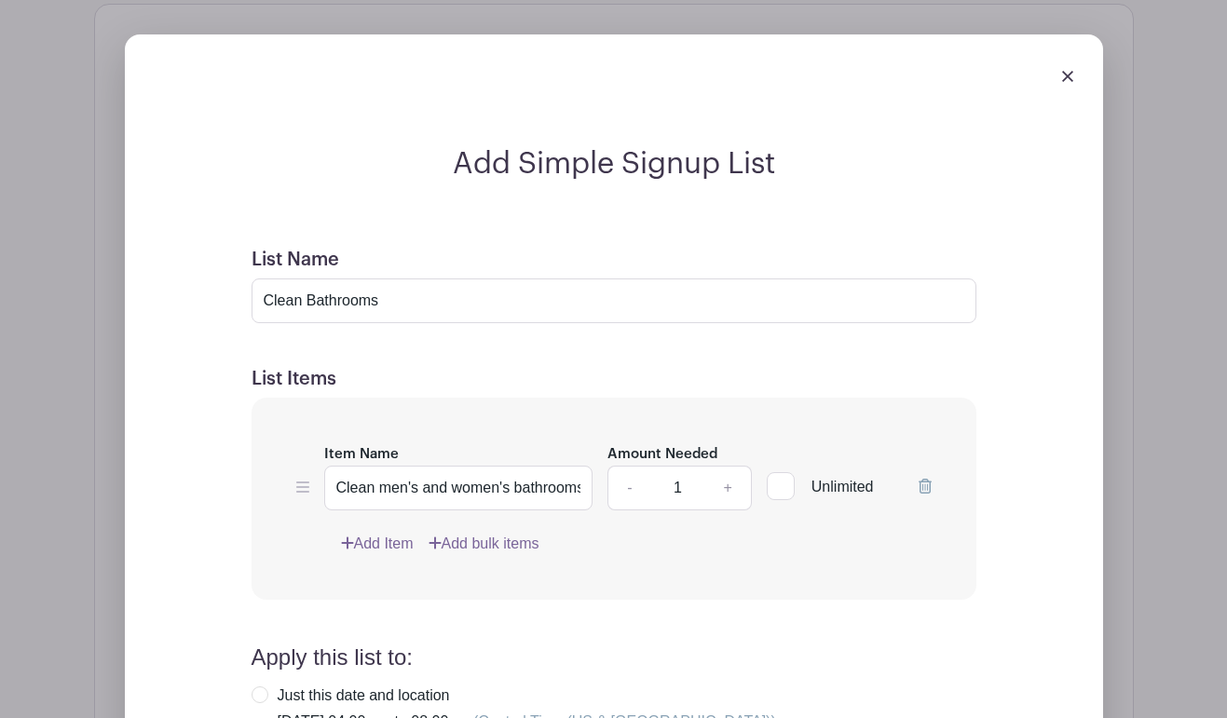
click at [388, 555] on link "Add Item" at bounding box center [377, 544] width 73 height 22
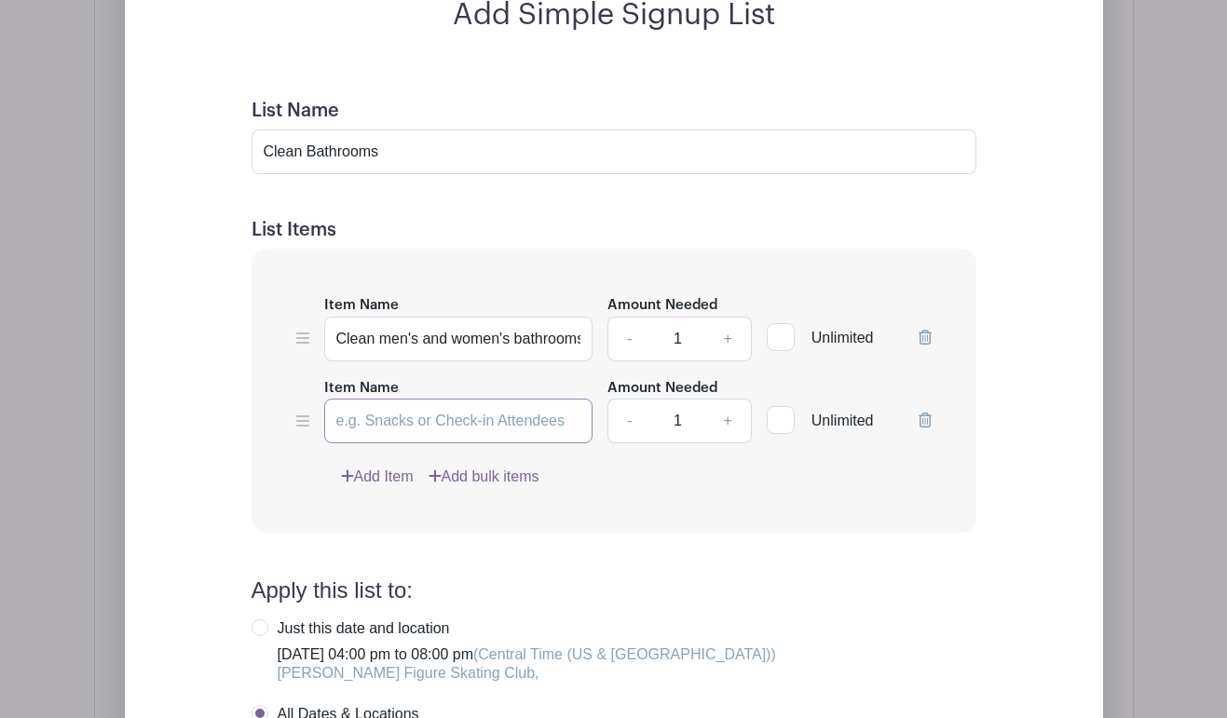
click at [359, 443] on input "Item Name" at bounding box center [458, 421] width 269 height 45
click at [465, 443] on input "Locker Room 5" at bounding box center [458, 421] width 269 height 45
type input "Locker Room 5"
click at [436, 174] on input "Clean Bathrooms" at bounding box center [613, 151] width 725 height 45
click at [437, 174] on input "Clean Bathrooms" at bounding box center [613, 151] width 725 height 45
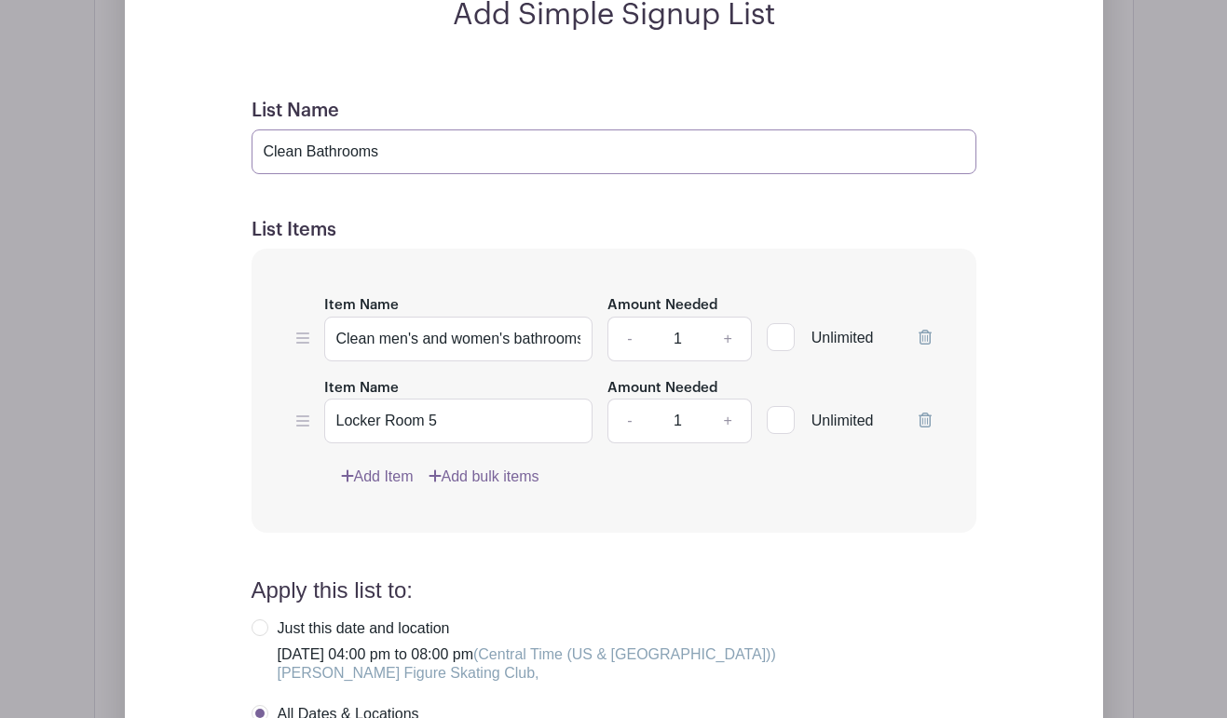
click at [437, 174] on input "Clean Bathrooms" at bounding box center [613, 151] width 725 height 45
type input "Cleaning"
click at [470, 443] on input "Locker Room 5" at bounding box center [458, 421] width 269 height 45
click at [337, 361] on input "Clean men's and women's bathrooms including toilets, floors, sinks, mirrors, an…" at bounding box center [458, 339] width 269 height 45
type input "Clean Bathrooms: Clean men's and women's bathrooms including toilets, floors, s…"
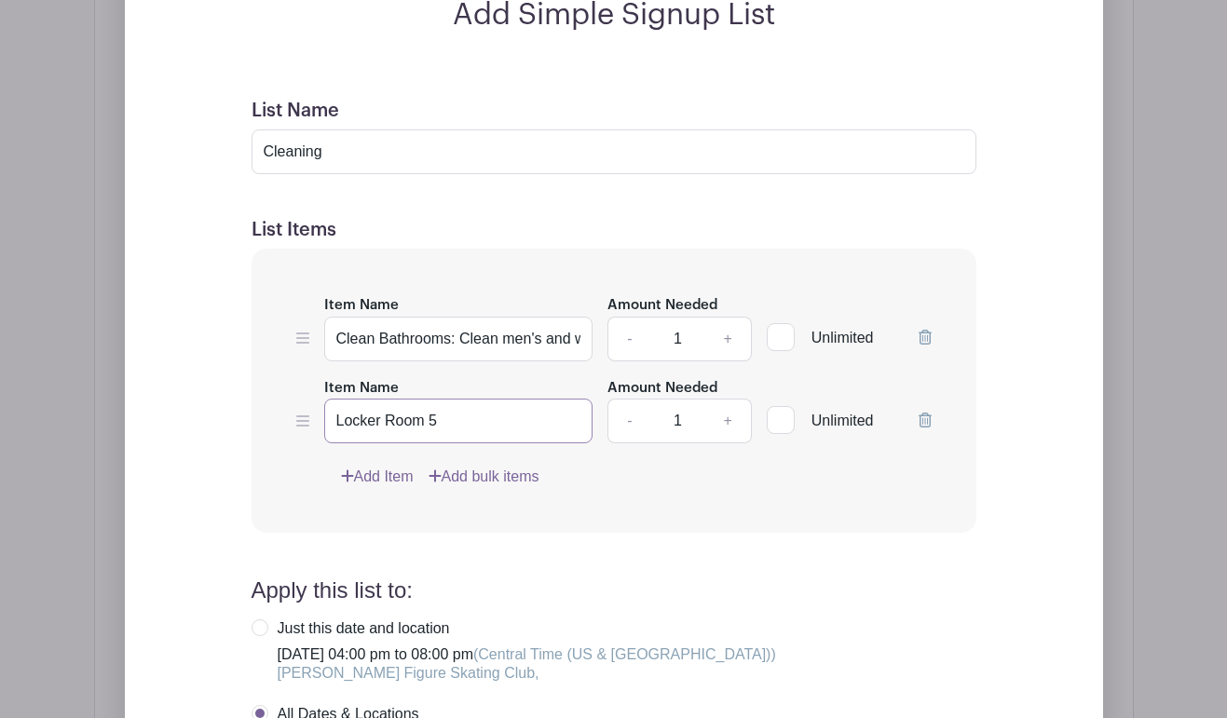
click at [458, 443] on input "Locker Room 5" at bounding box center [458, 421] width 269 height 45
type input "Locker Room 5: Pick up, sweep and mop floor, clean bathroom in locker room"
click at [402, 488] on link "Add Item" at bounding box center [377, 477] width 73 height 22
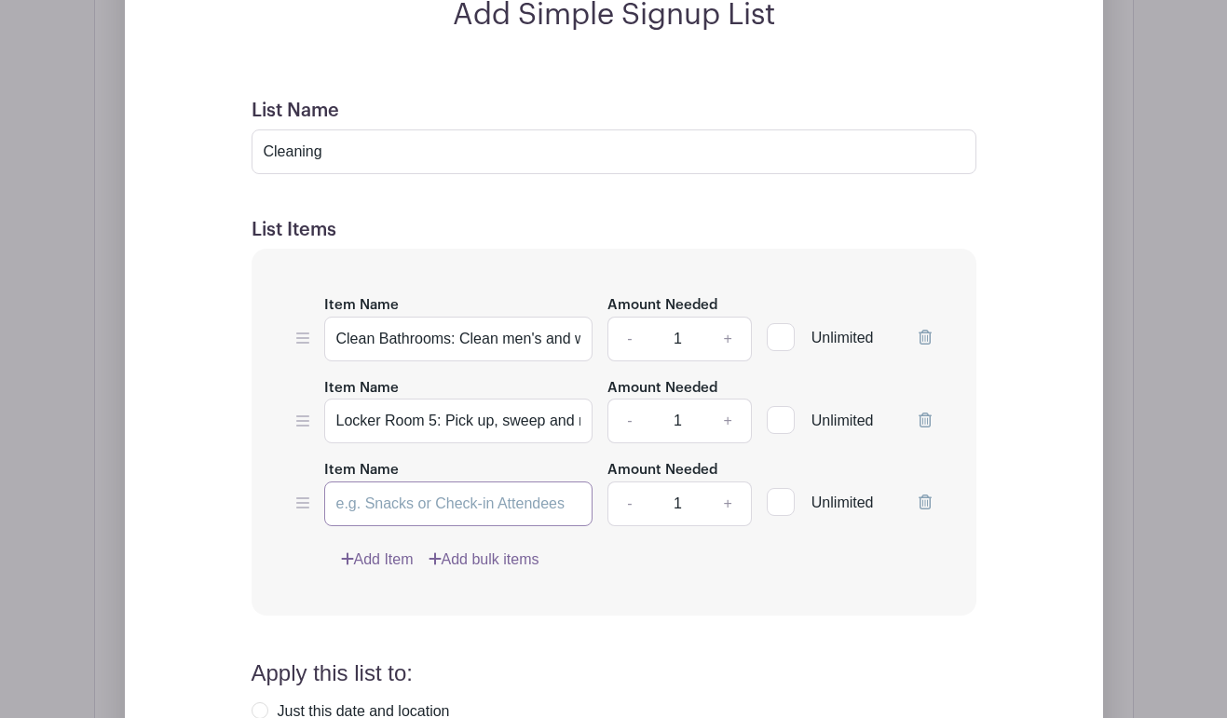
click at [401, 526] on input "Item Name" at bounding box center [458, 504] width 269 height 45
type input "South Side of Rink: Sweep and mop floor, empty garbages"
click at [377, 571] on link "Add Item" at bounding box center [377, 560] width 73 height 22
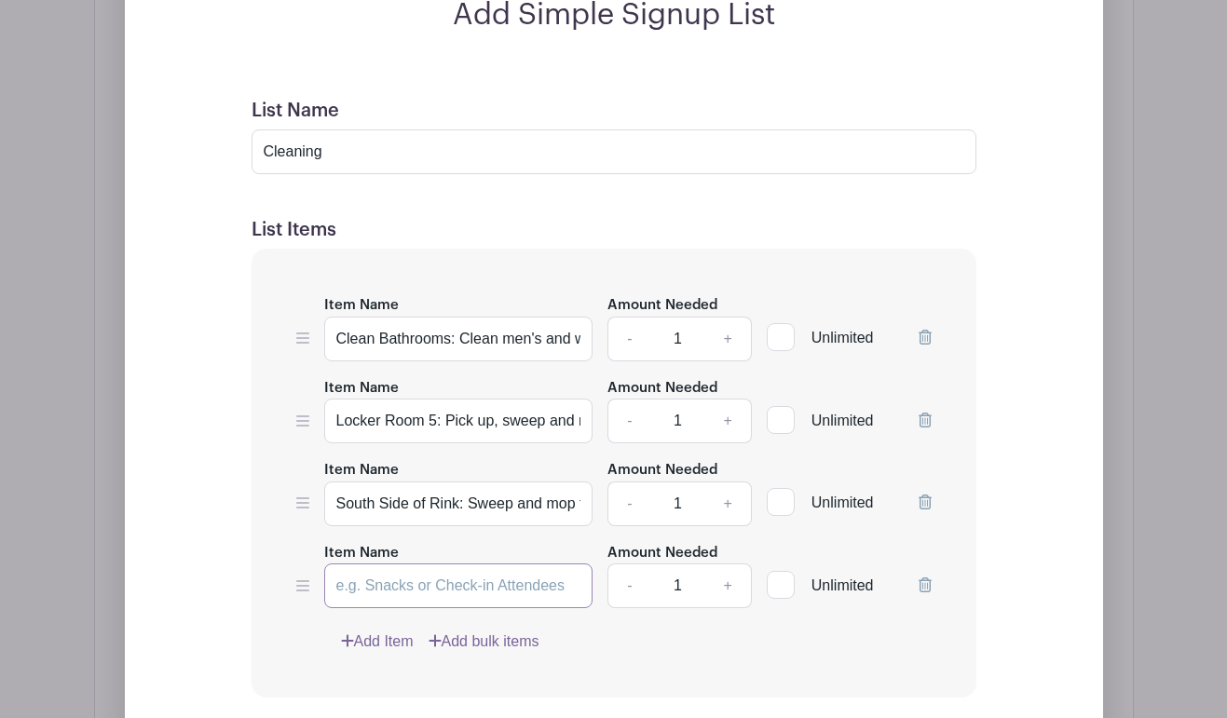
click at [376, 608] on input "Item Name" at bounding box center [458, 585] width 269 height 45
type input "Bleachers: Sweep and mop, empty garbages"
click at [382, 653] on link "Add Item" at bounding box center [377, 642] width 73 height 22
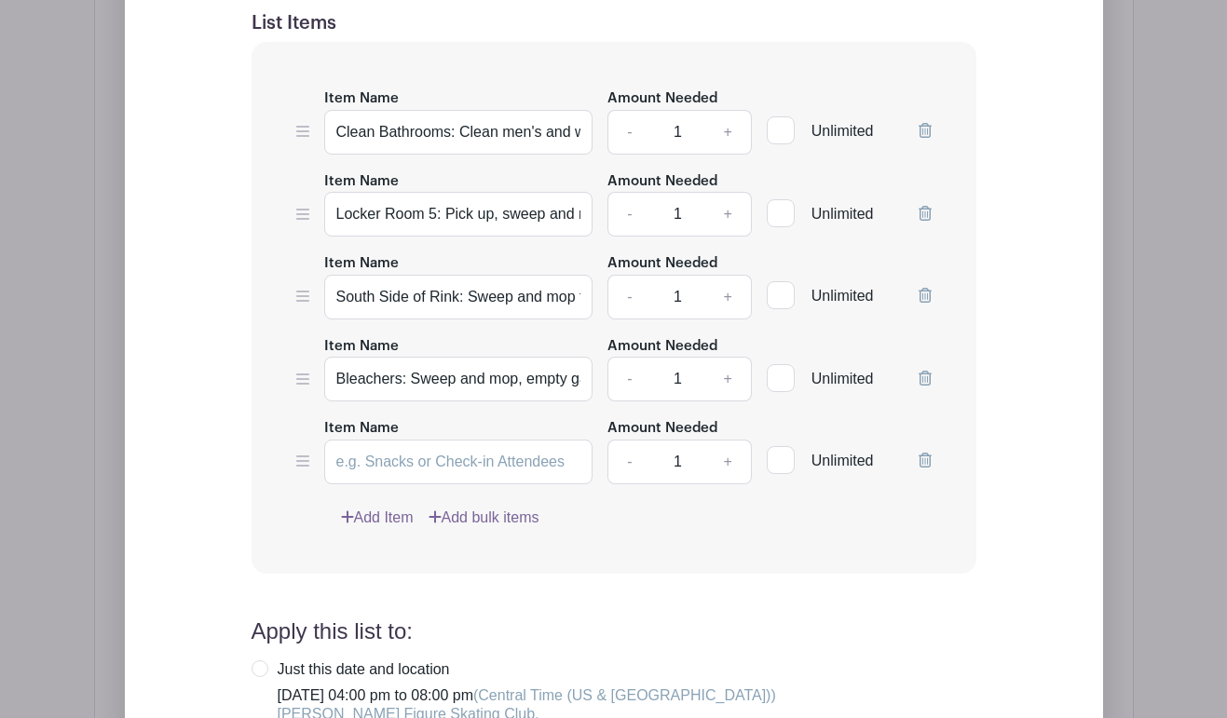
scroll to position [1601, 0]
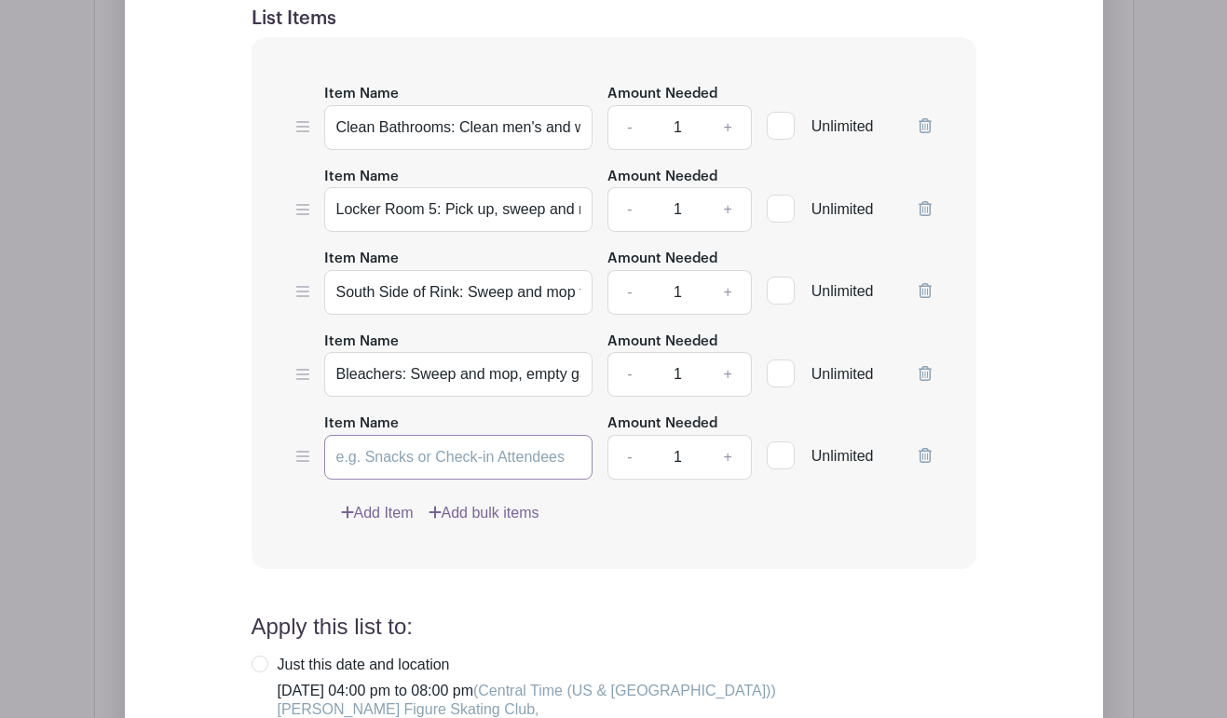
click at [445, 480] on input "Item Name" at bounding box center [458, 457] width 269 height 45
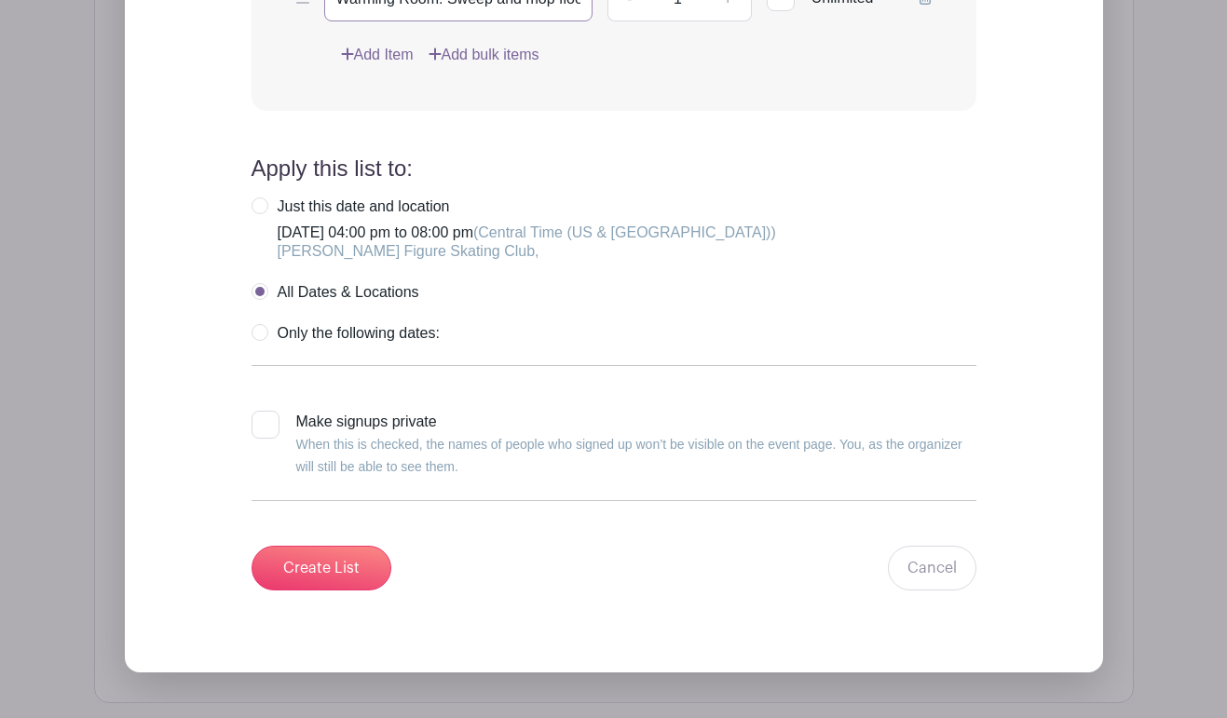
scroll to position [2084, 0]
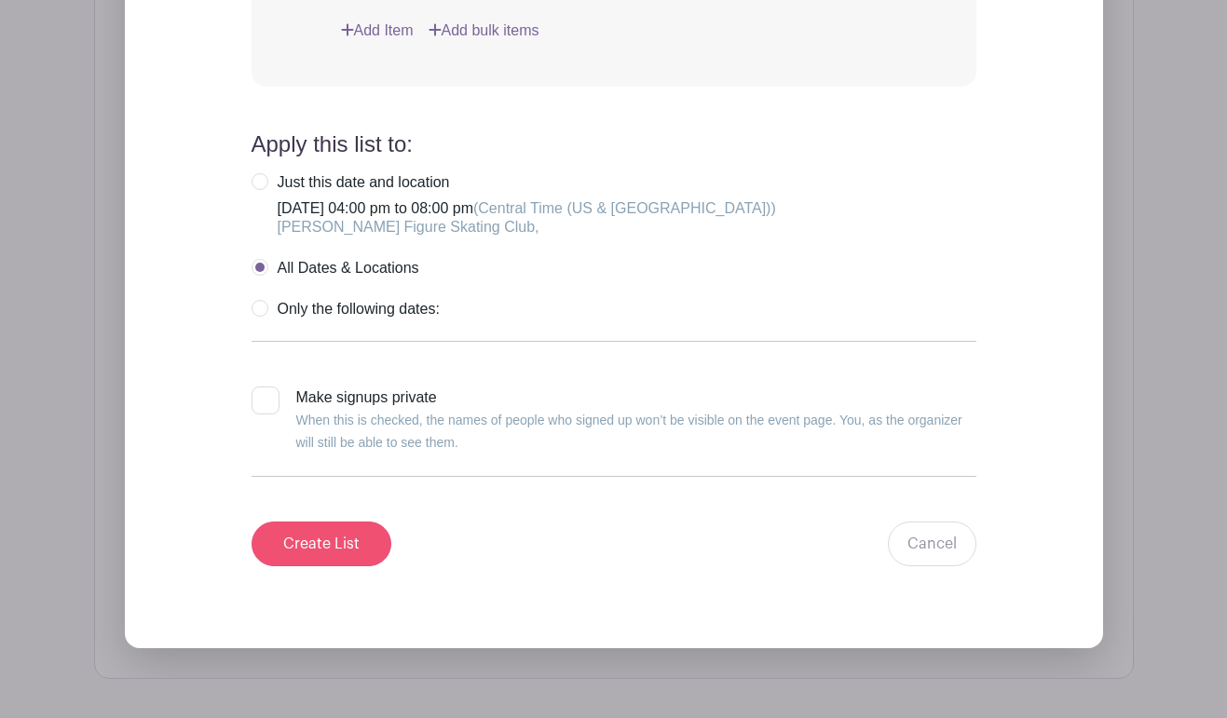
type input "Warming Room: Sweep and mop floors, clean up any trash, empty garbages"
click at [362, 566] on input "Create List" at bounding box center [321, 544] width 140 height 45
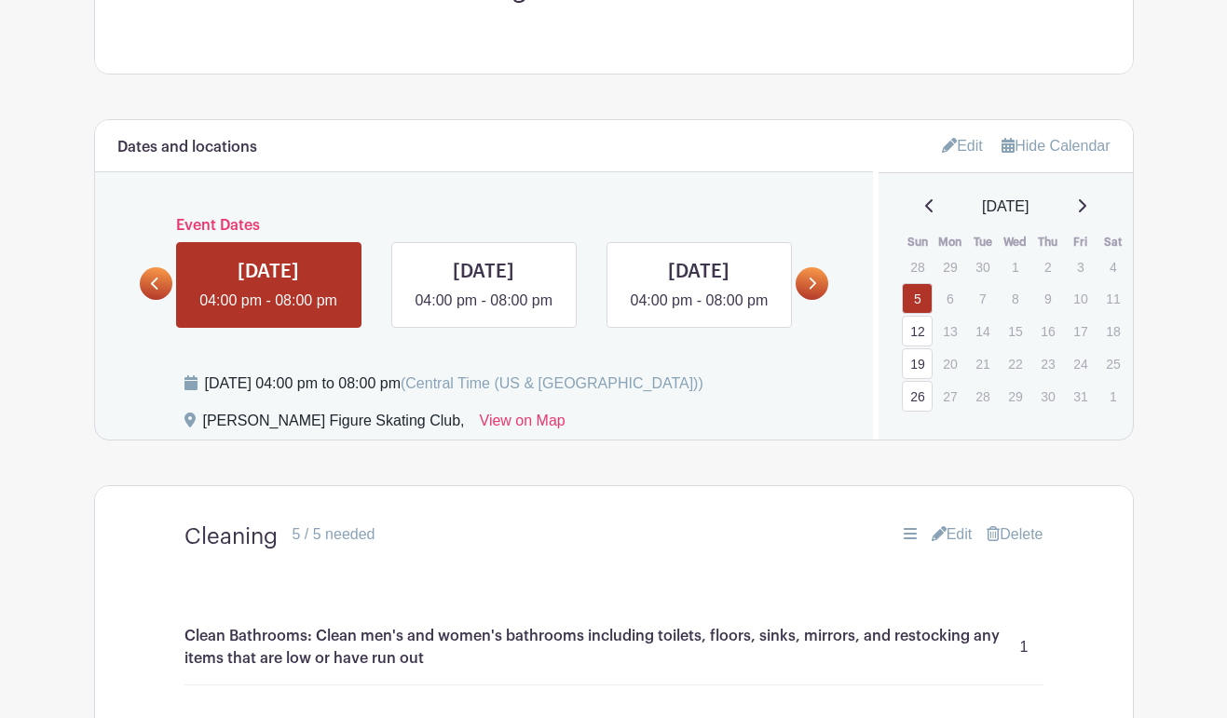
scroll to position [764, 0]
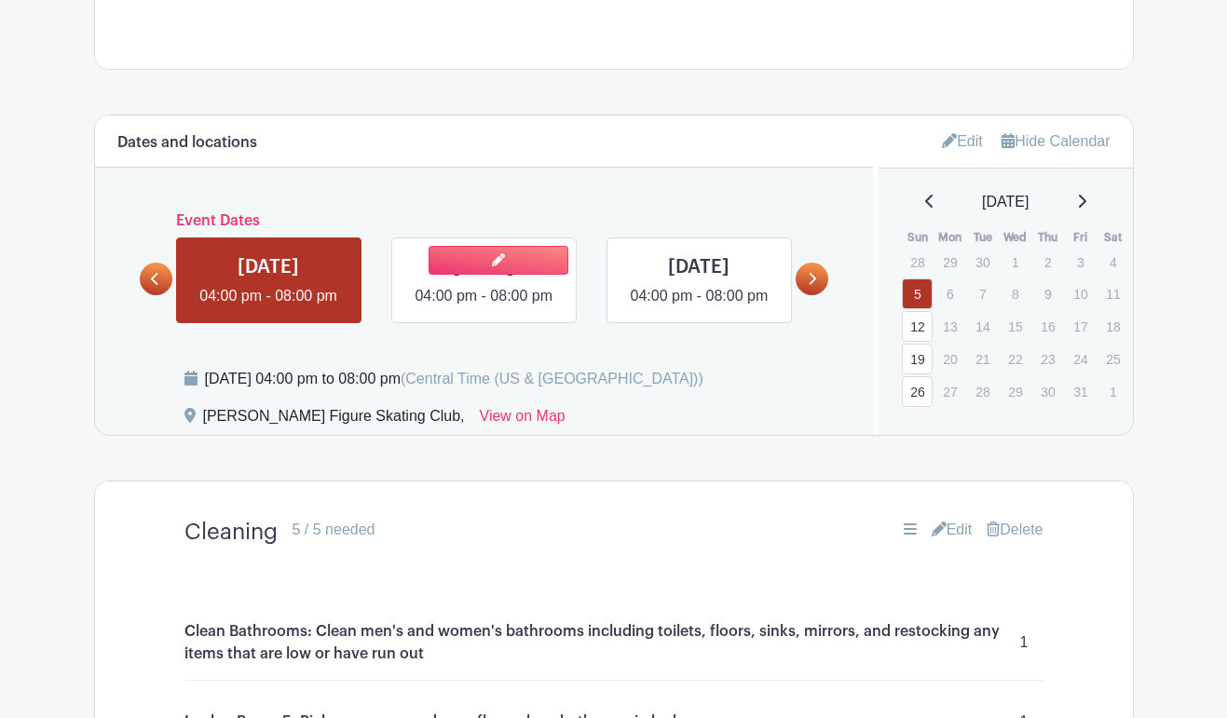
click at [483, 307] on link at bounding box center [483, 307] width 0 height 0
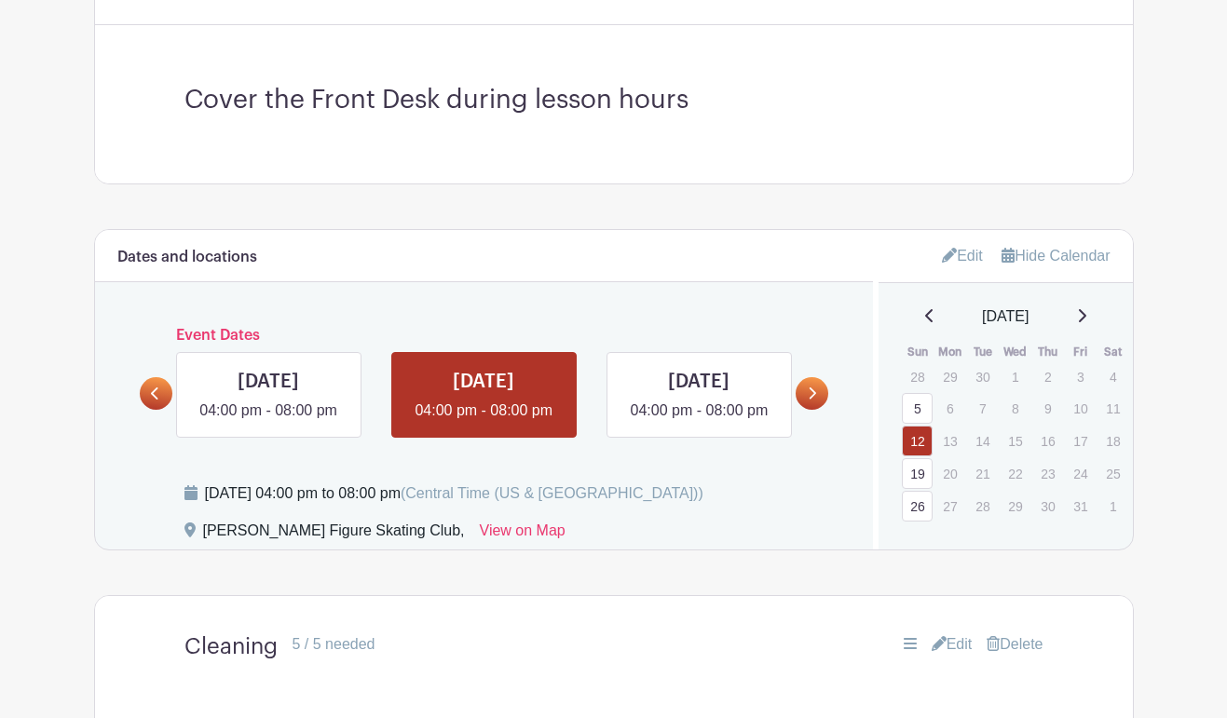
scroll to position [661, 0]
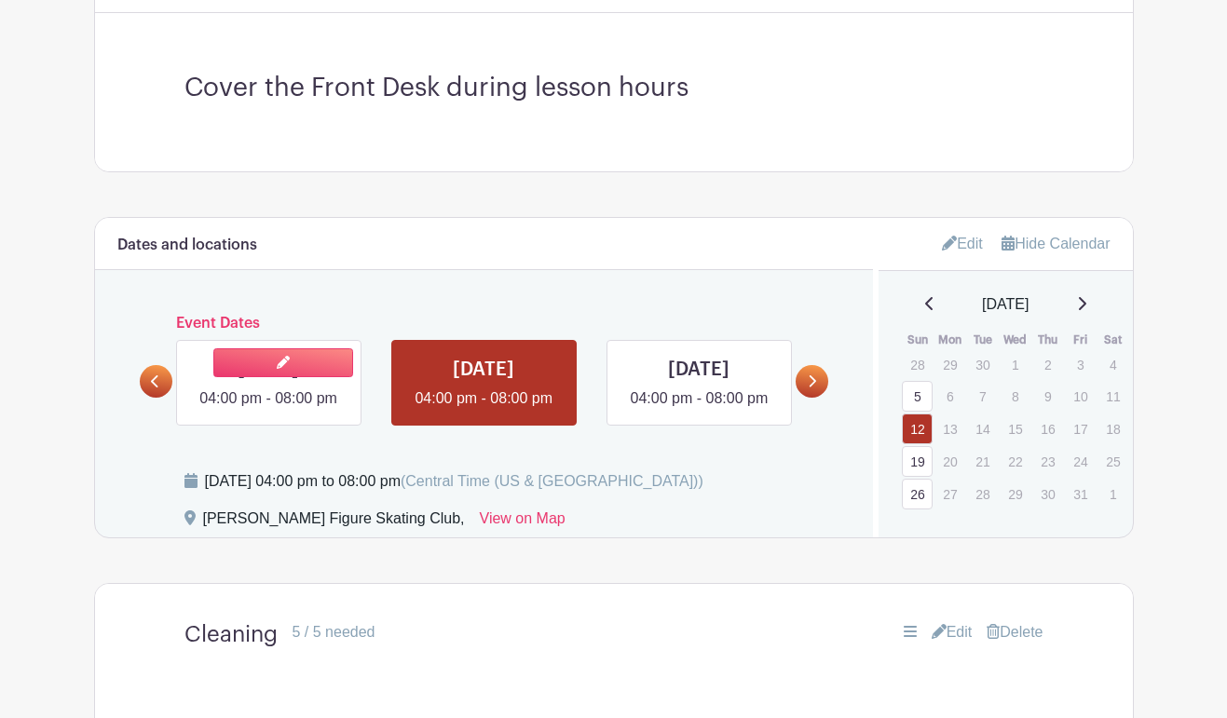
click at [268, 410] on link at bounding box center [268, 410] width 0 height 0
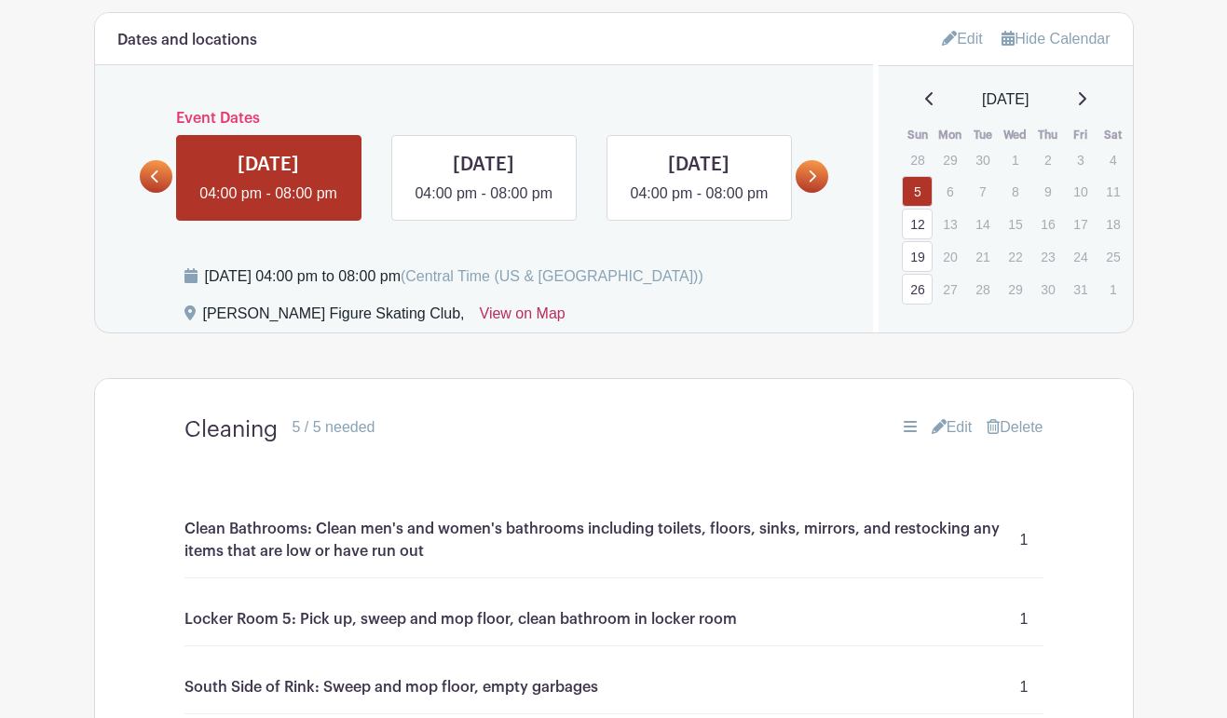
scroll to position [867, 0]
click at [405, 561] on p "Clean Bathrooms: Clean men's and women's bathrooms including toilets, floors, s…" at bounding box center [601, 539] width 835 height 45
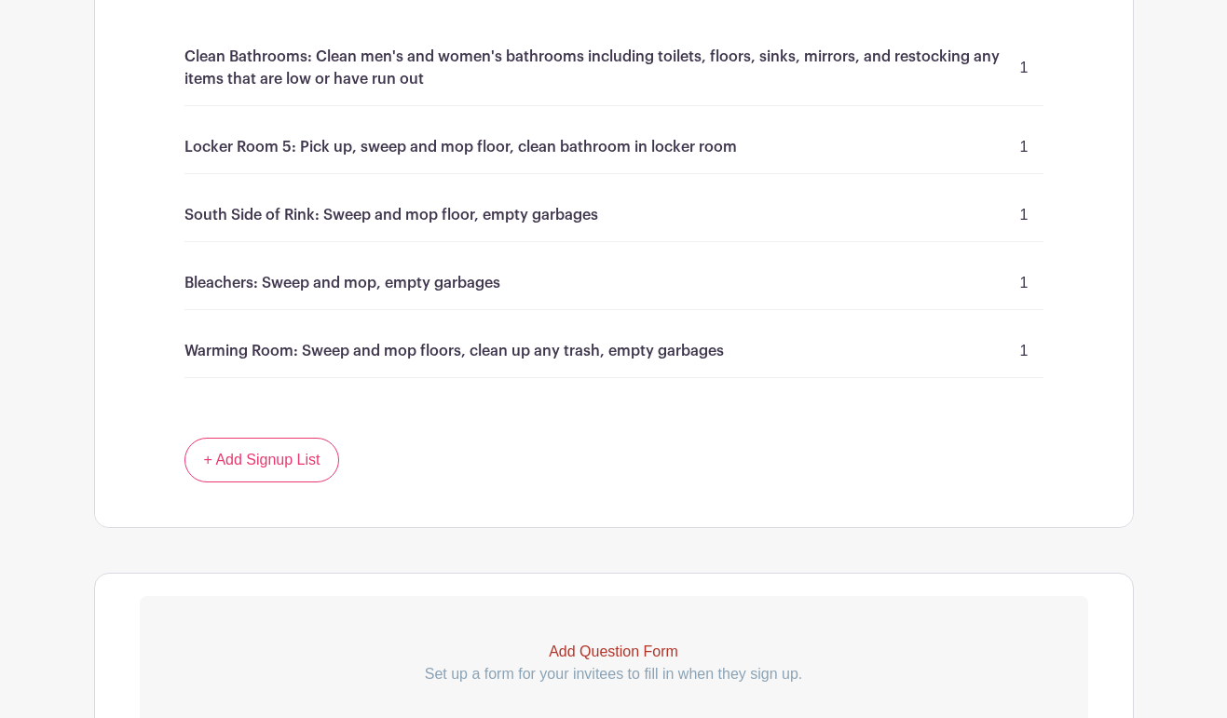
scroll to position [1339, 0]
click at [307, 482] on link "+ Add Signup List" at bounding box center [262, 459] width 156 height 45
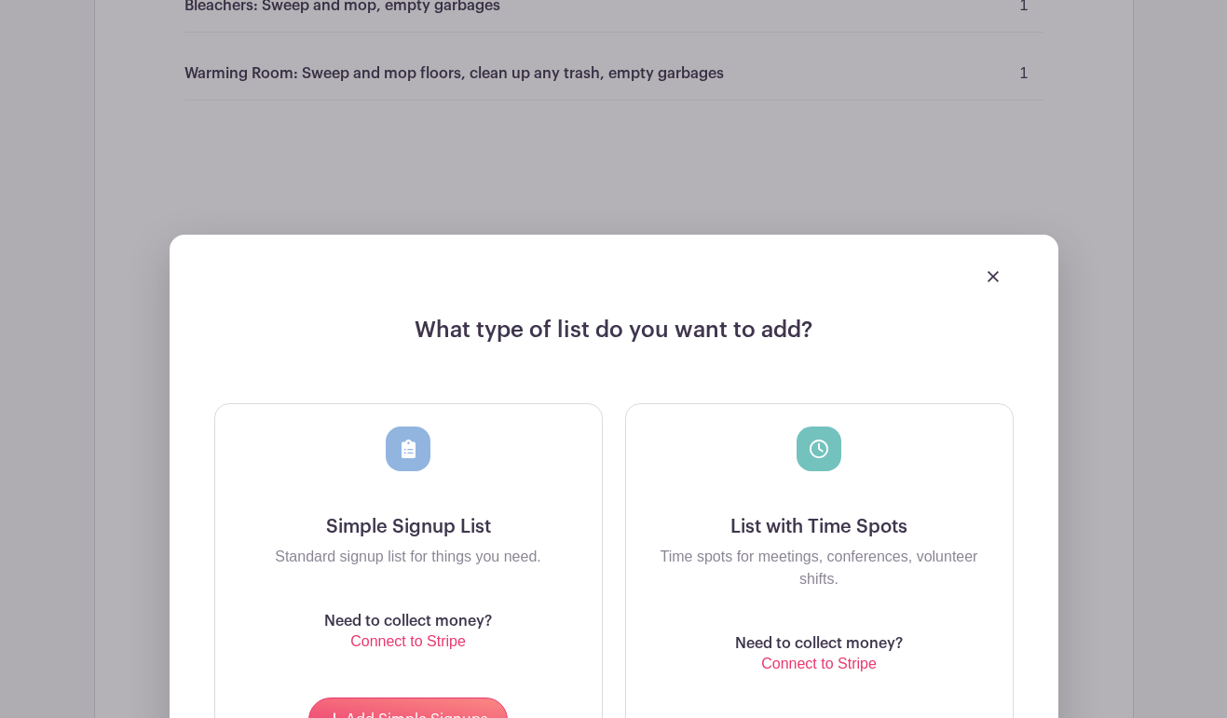
scroll to position [1618, 0]
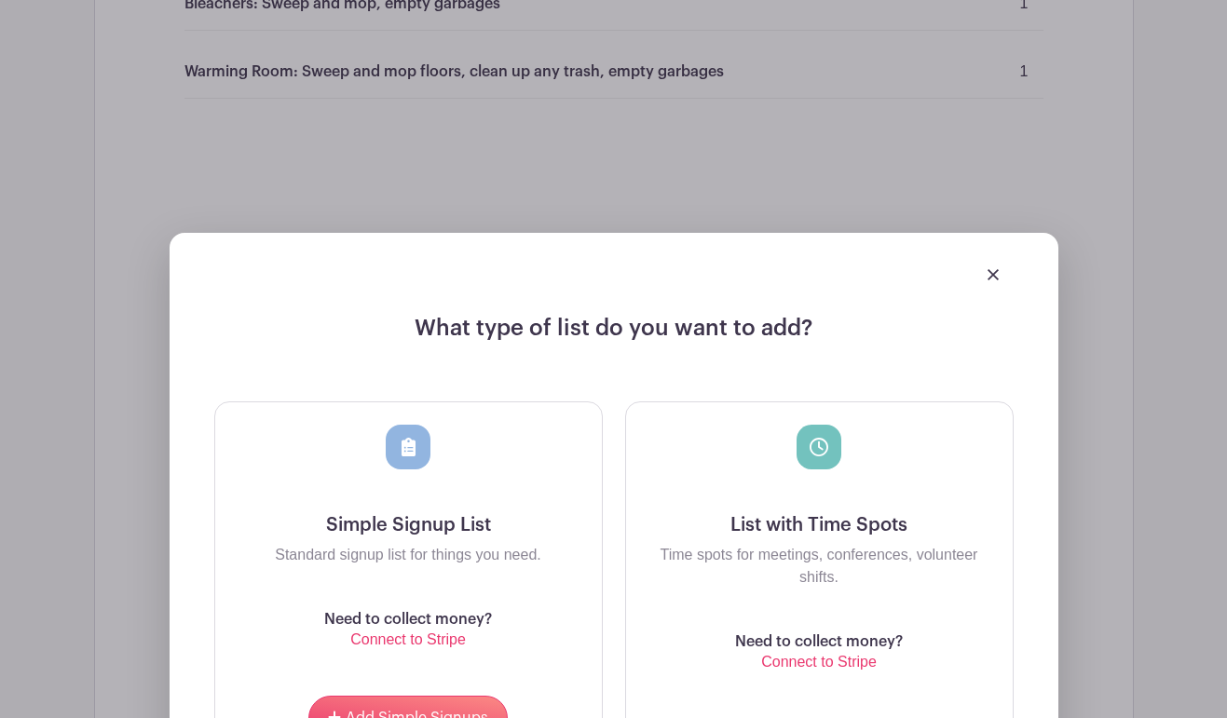
click at [991, 280] on img at bounding box center [992, 274] width 11 height 11
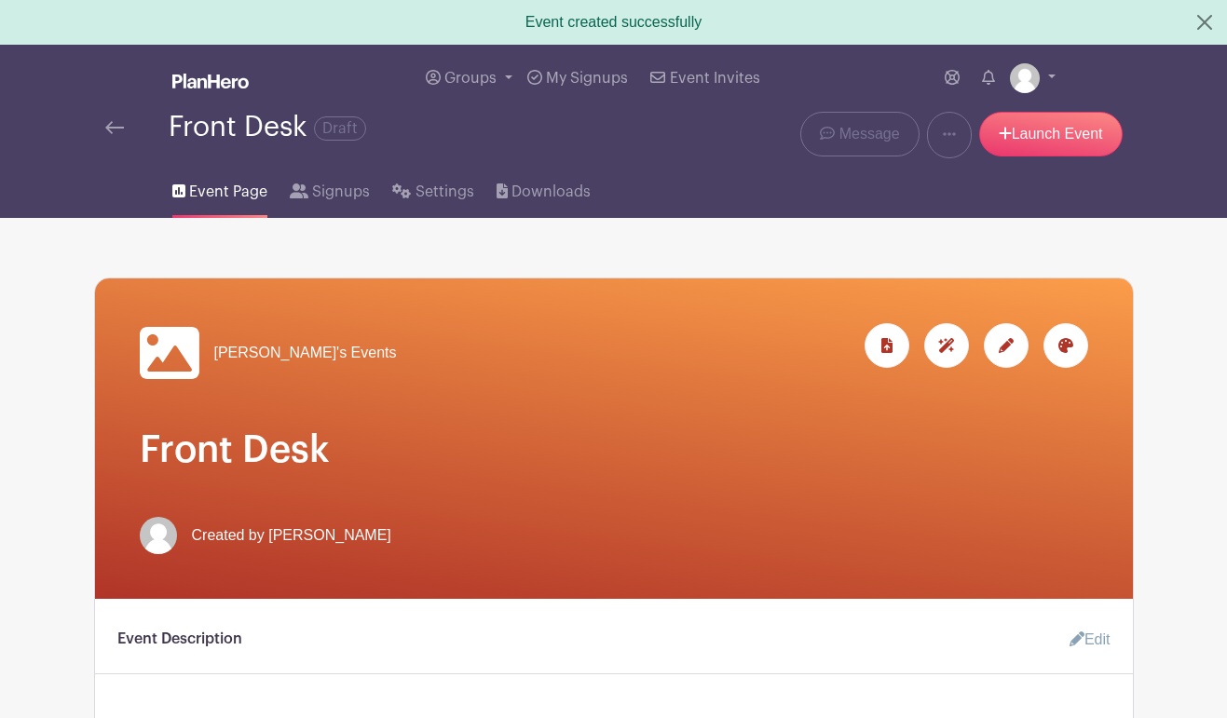
scroll to position [0, 0]
click at [1059, 131] on link "Launch Event" at bounding box center [1050, 134] width 143 height 45
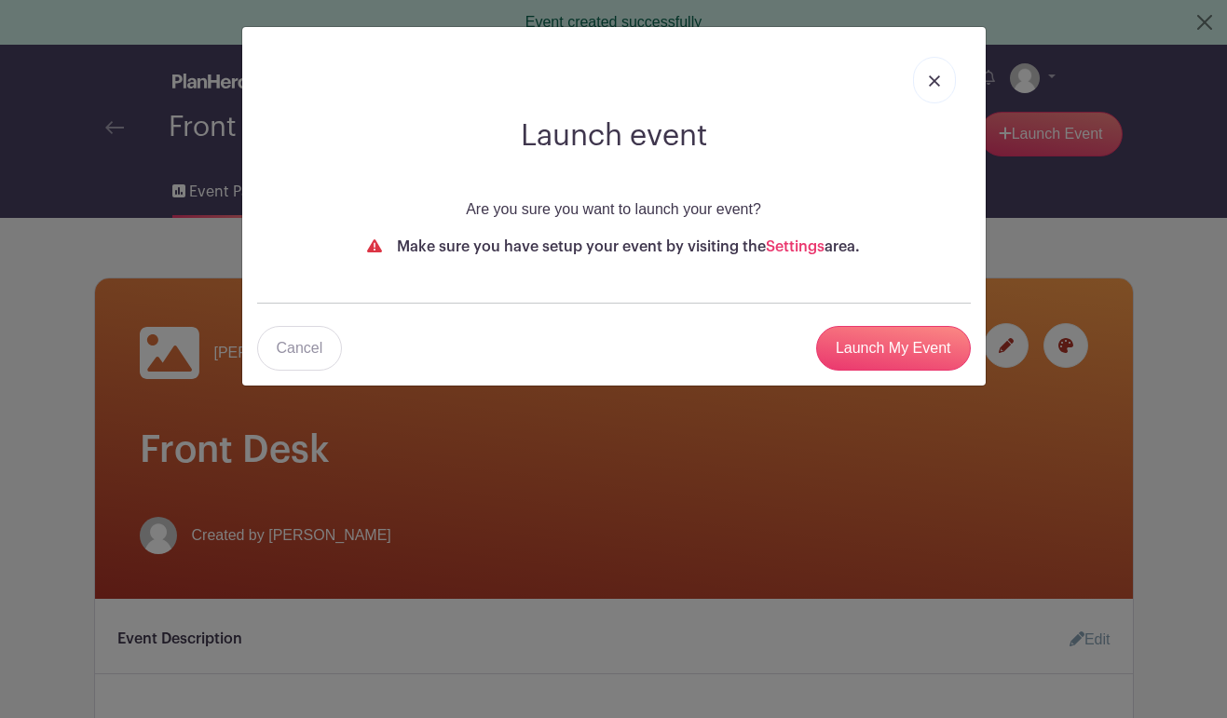
click at [941, 78] on link at bounding box center [934, 80] width 43 height 47
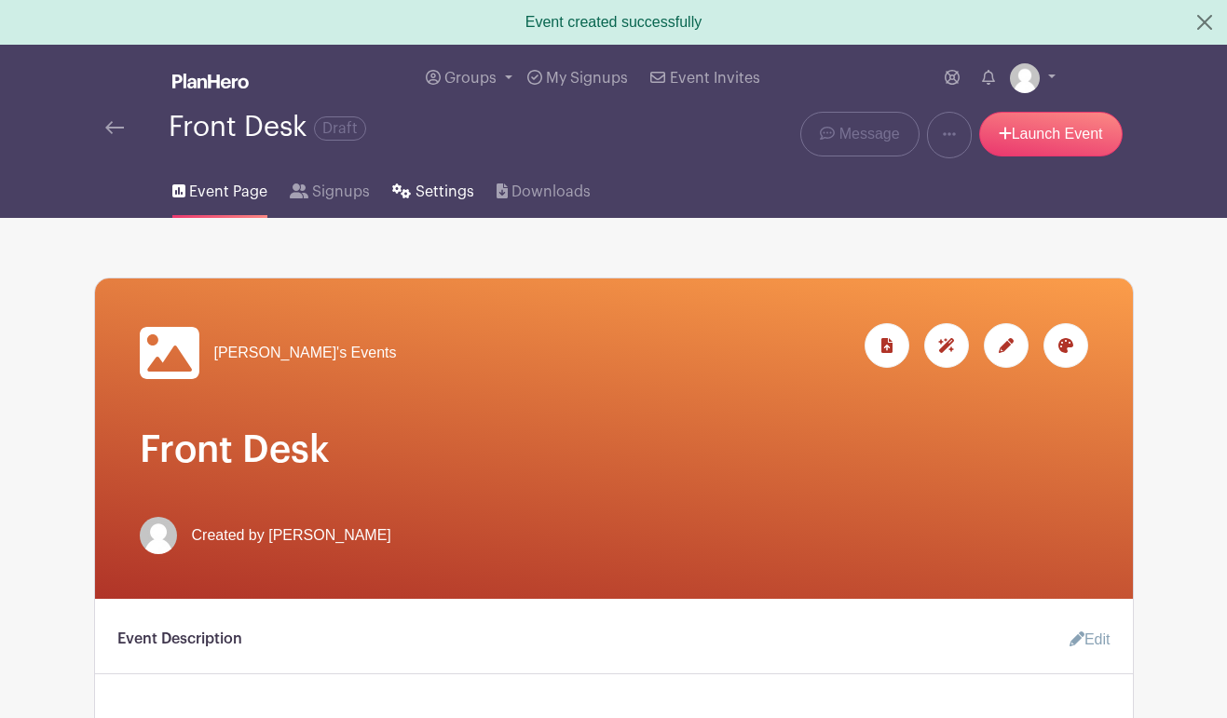
click at [456, 196] on span "Settings" at bounding box center [444, 192] width 59 height 22
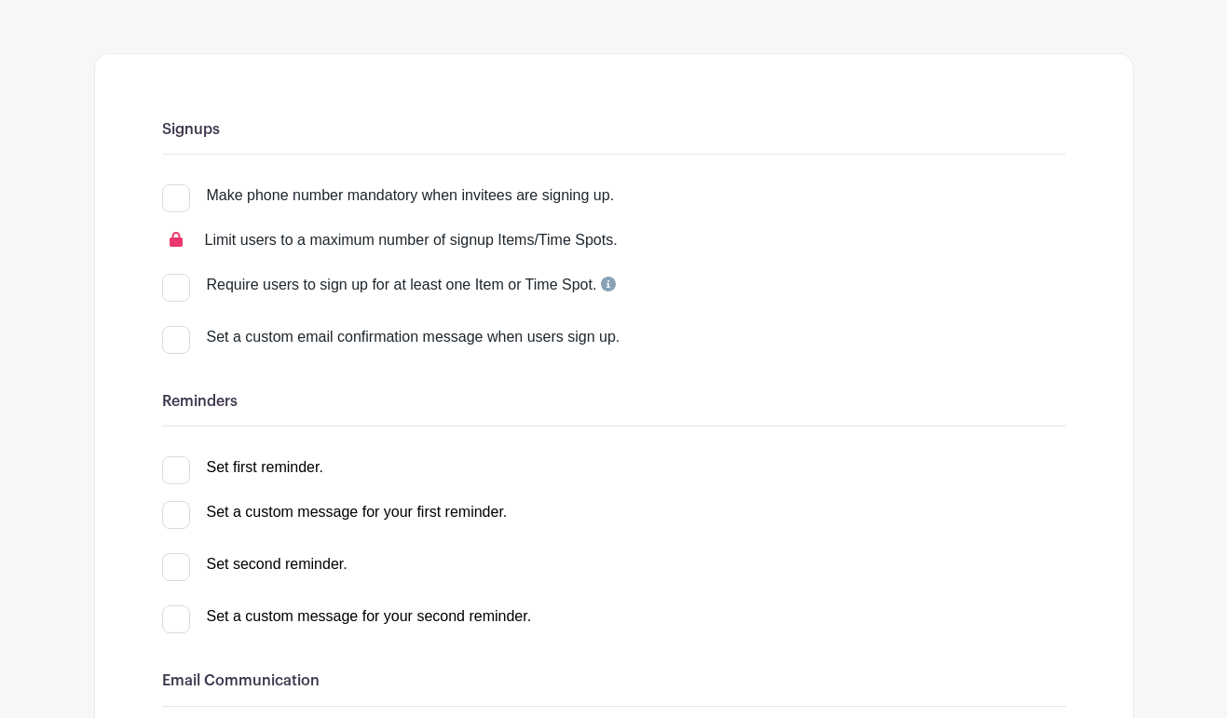
scroll to position [195, 0]
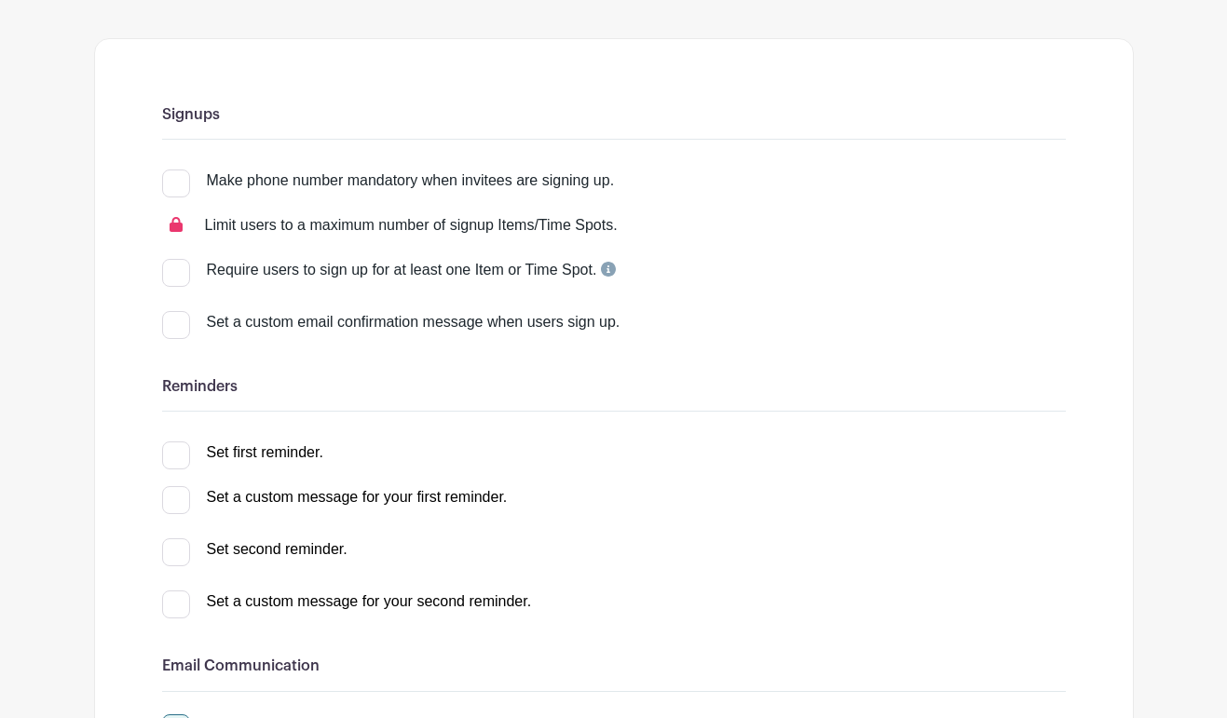
click at [172, 336] on div at bounding box center [176, 325] width 28 height 28
click at [172, 323] on input "Set a custom email confirmation message when users sign up." at bounding box center [168, 317] width 12 height 12
checkbox input "true"
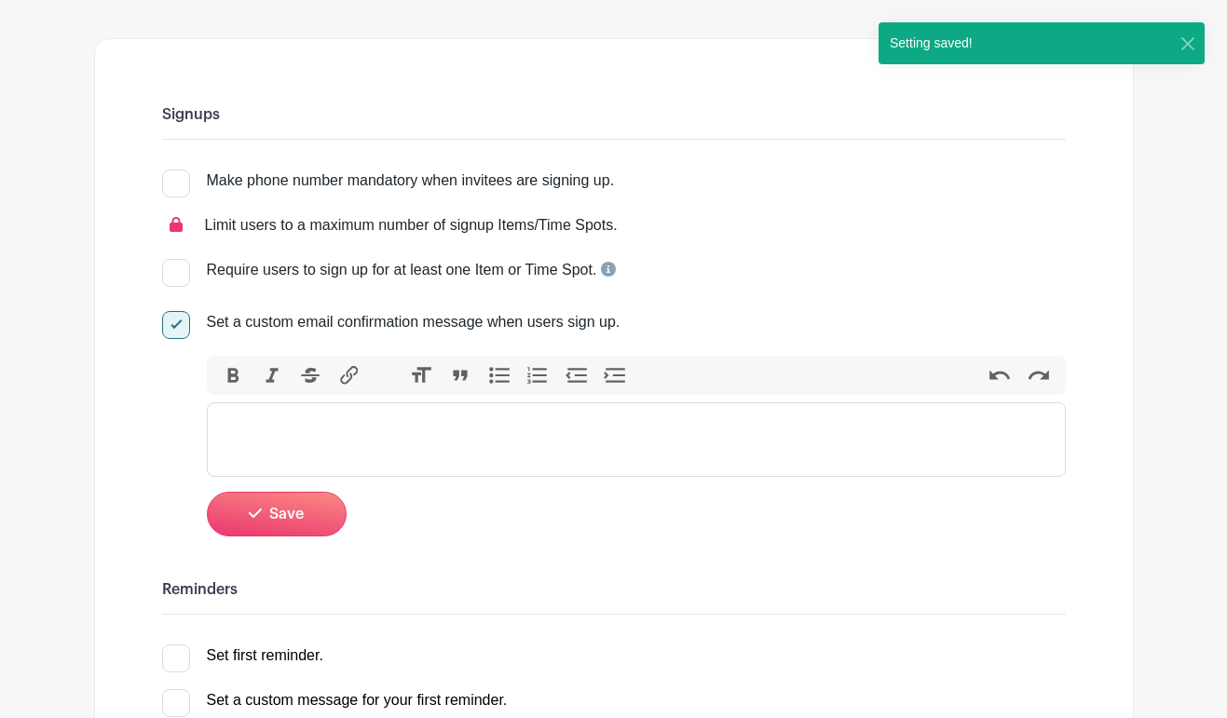
click at [280, 441] on trix-editor at bounding box center [636, 439] width 859 height 75
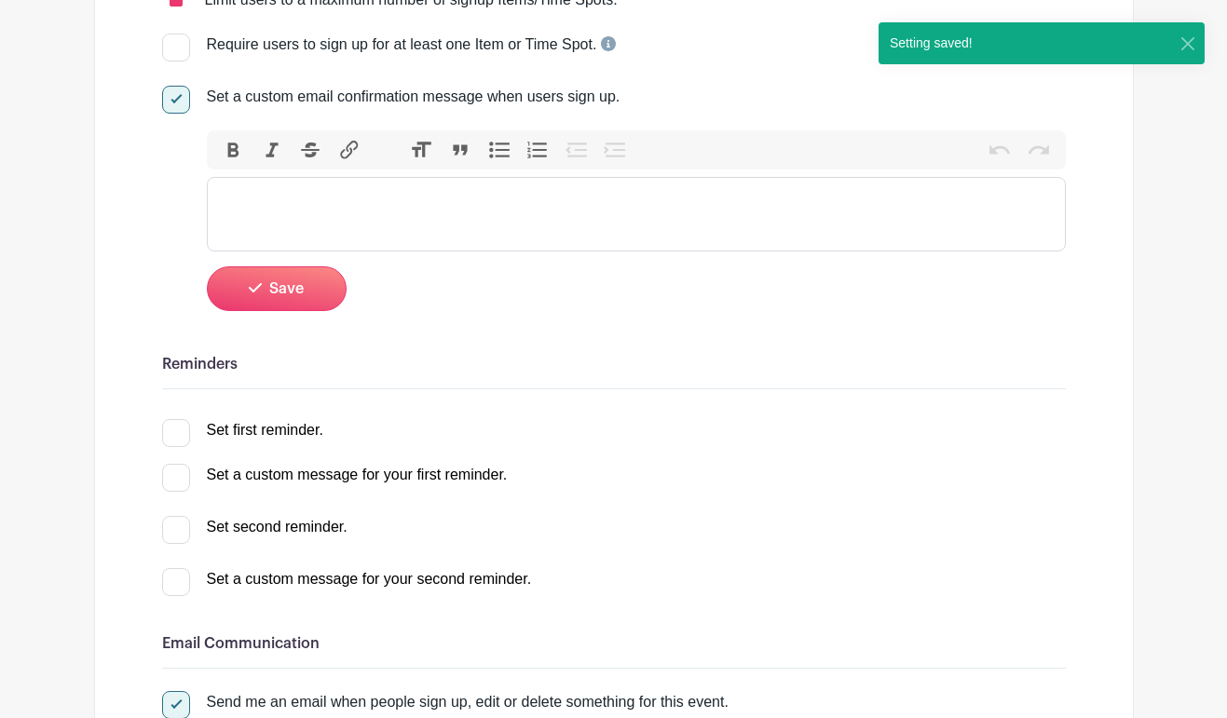
scroll to position [458, 0]
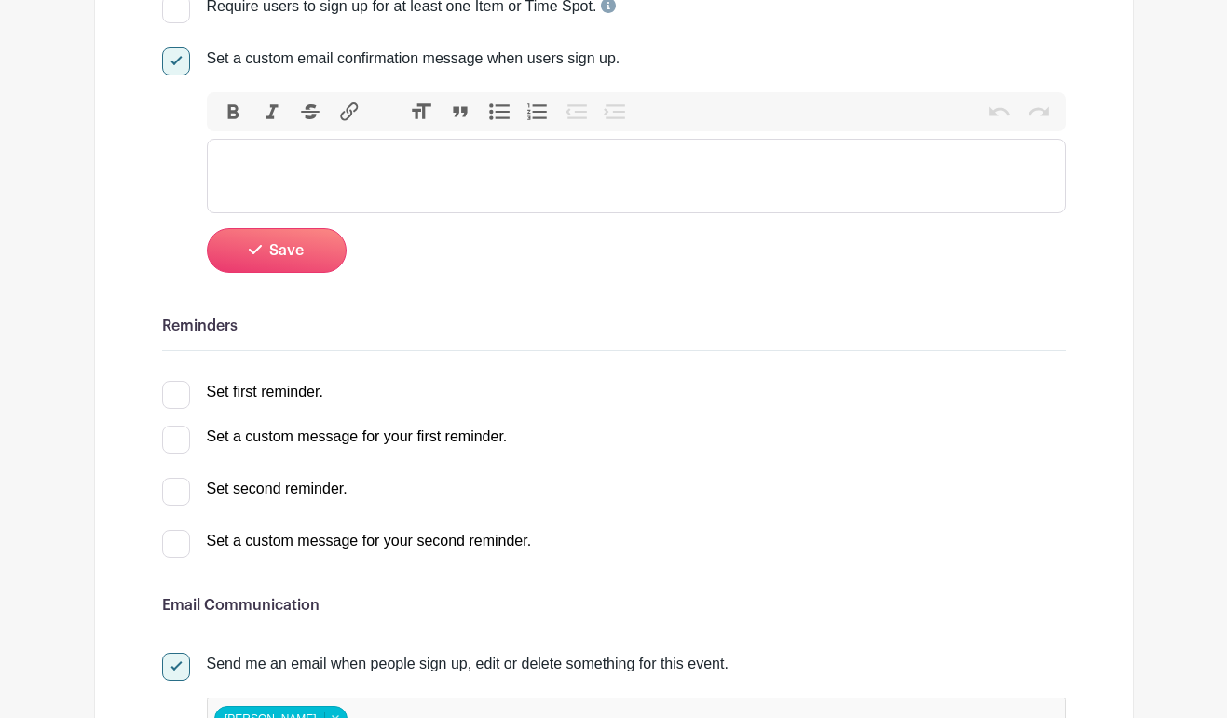
click at [182, 395] on div at bounding box center [176, 395] width 28 height 28
click at [174, 393] on input "Set first reminder." at bounding box center [168, 387] width 12 height 12
checkbox input "true"
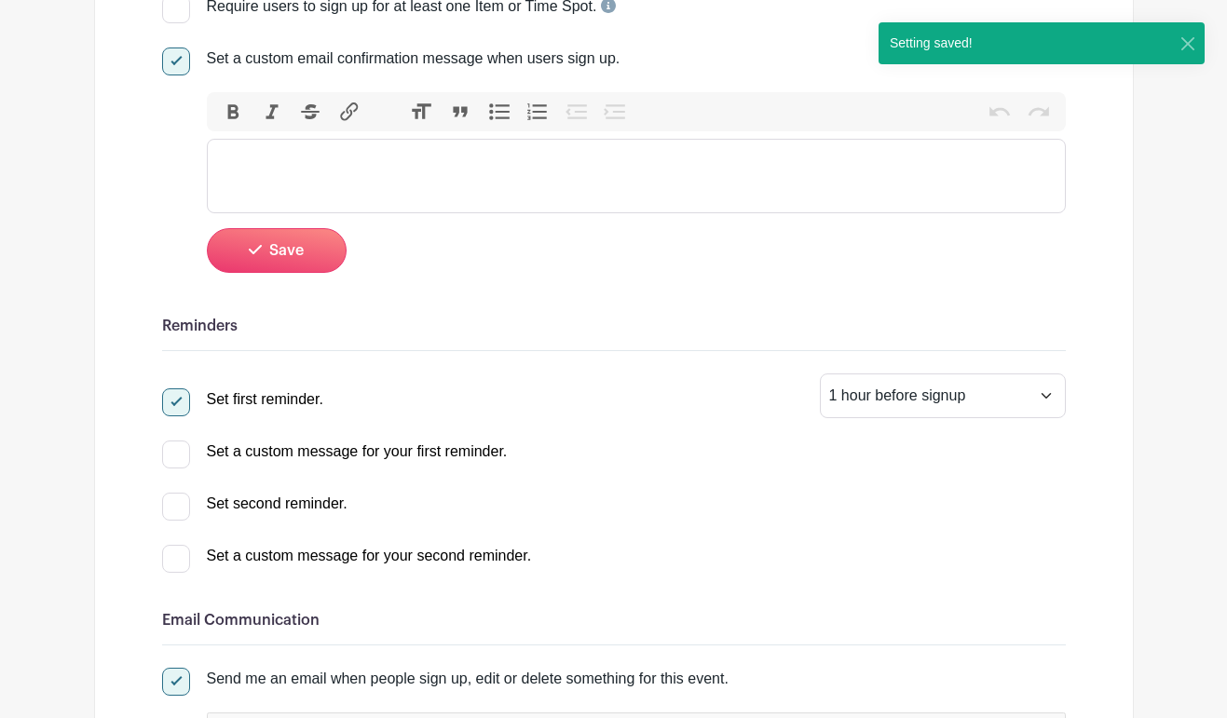
click at [182, 458] on div at bounding box center [176, 455] width 28 height 28
click at [174, 453] on input "Set a custom message for your first reminder." at bounding box center [168, 447] width 12 height 12
checkbox input "true"
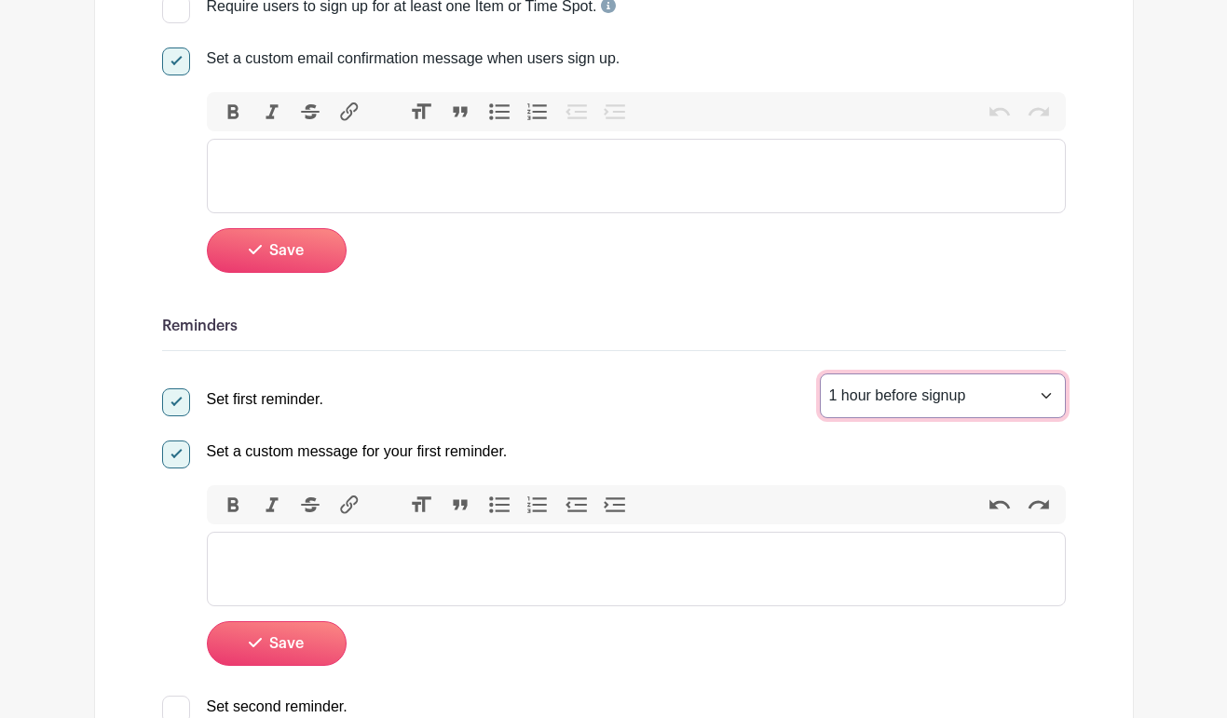
select select "24"
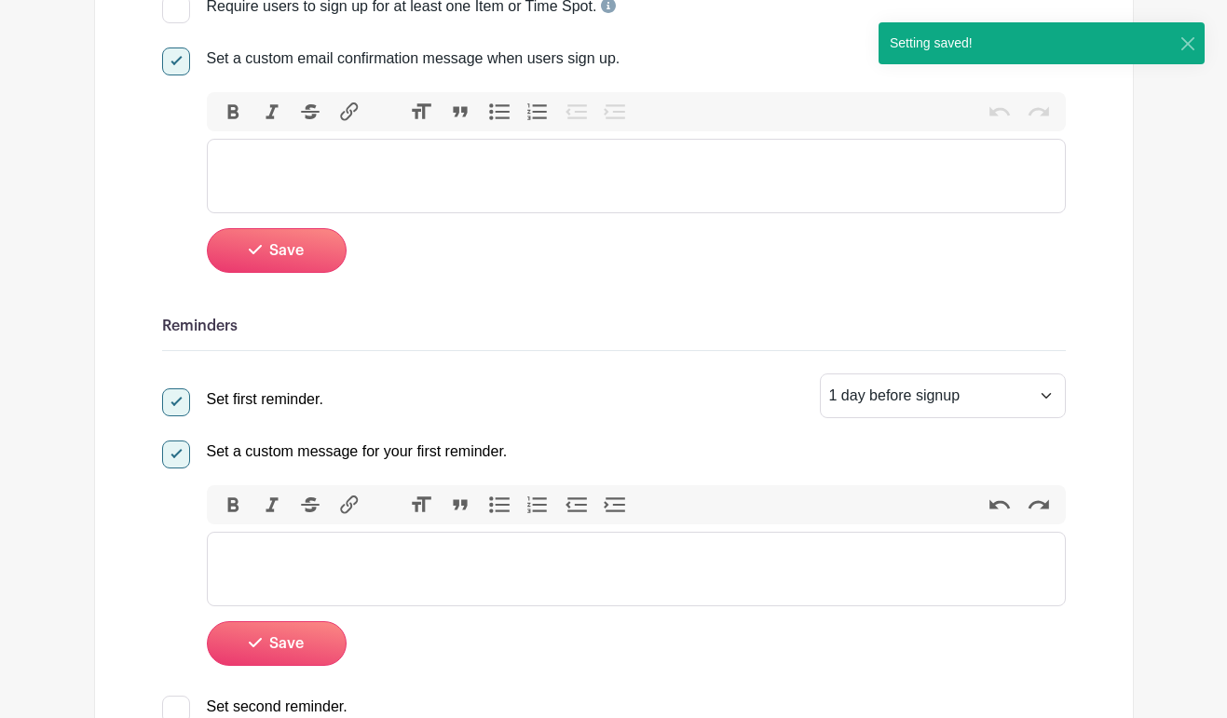
click at [646, 564] on trix-editor at bounding box center [636, 569] width 859 height 75
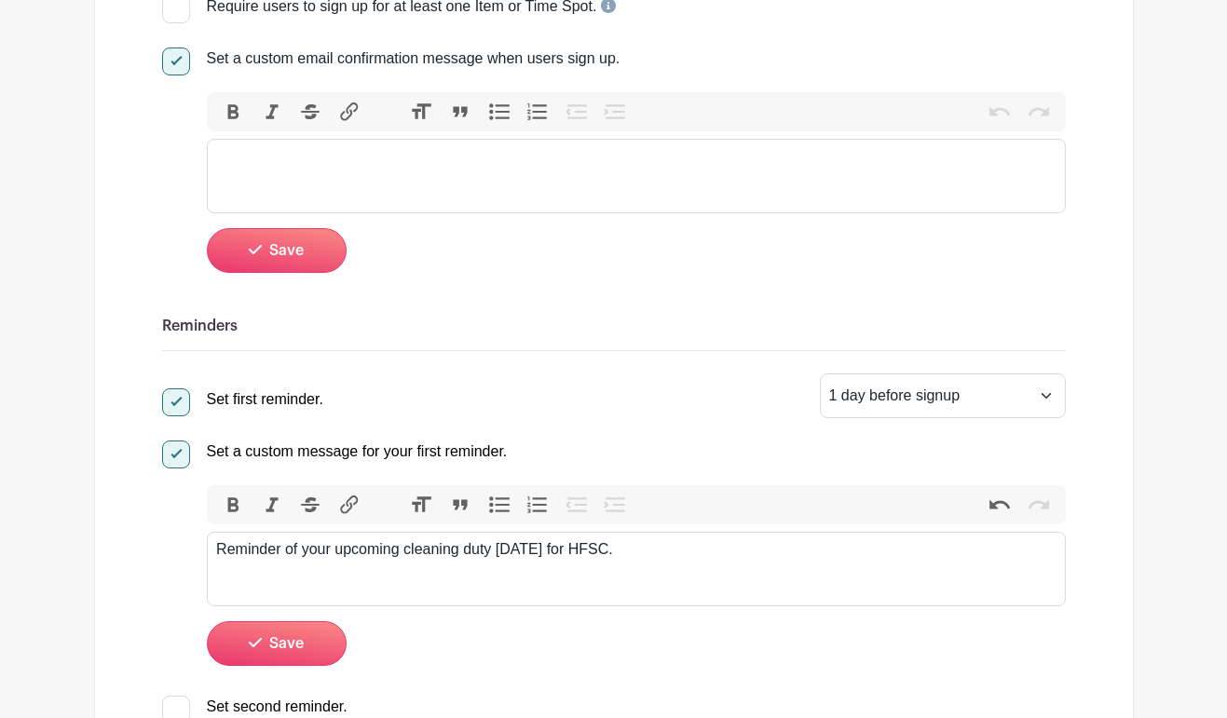
type trix-editor "<div>Reminder of your upcoming cleaning duty [DATE] for HFSC.</div>"
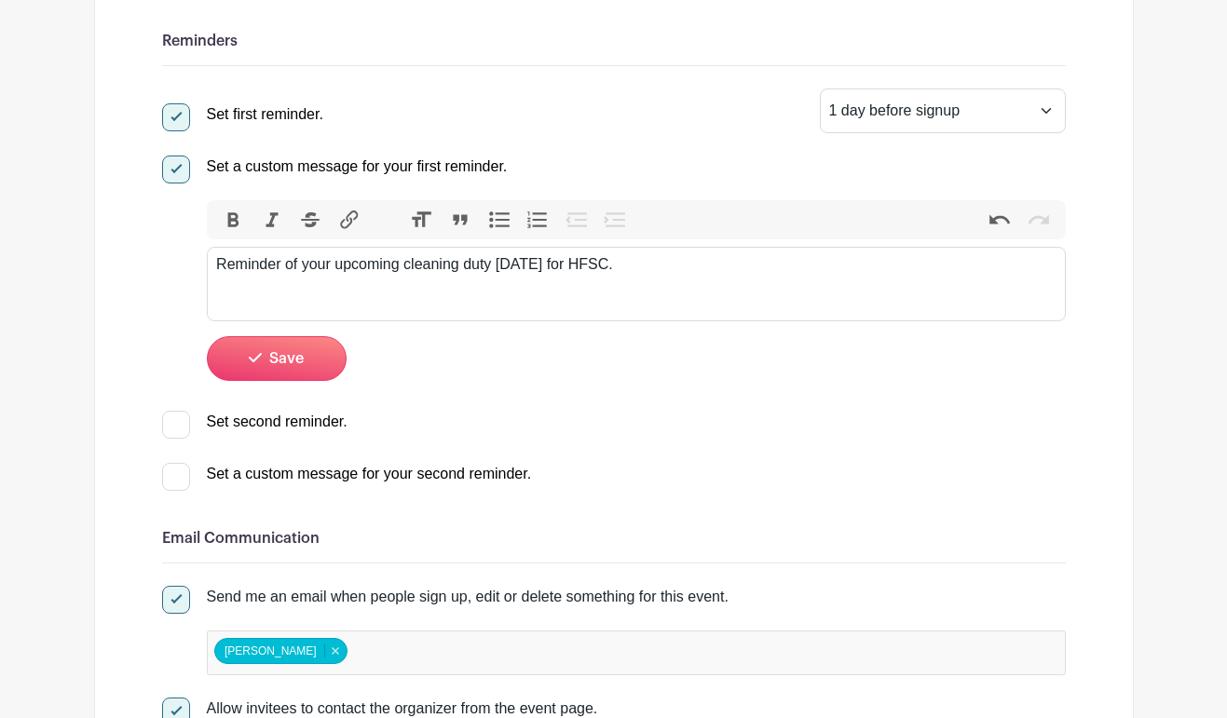
scroll to position [768, 0]
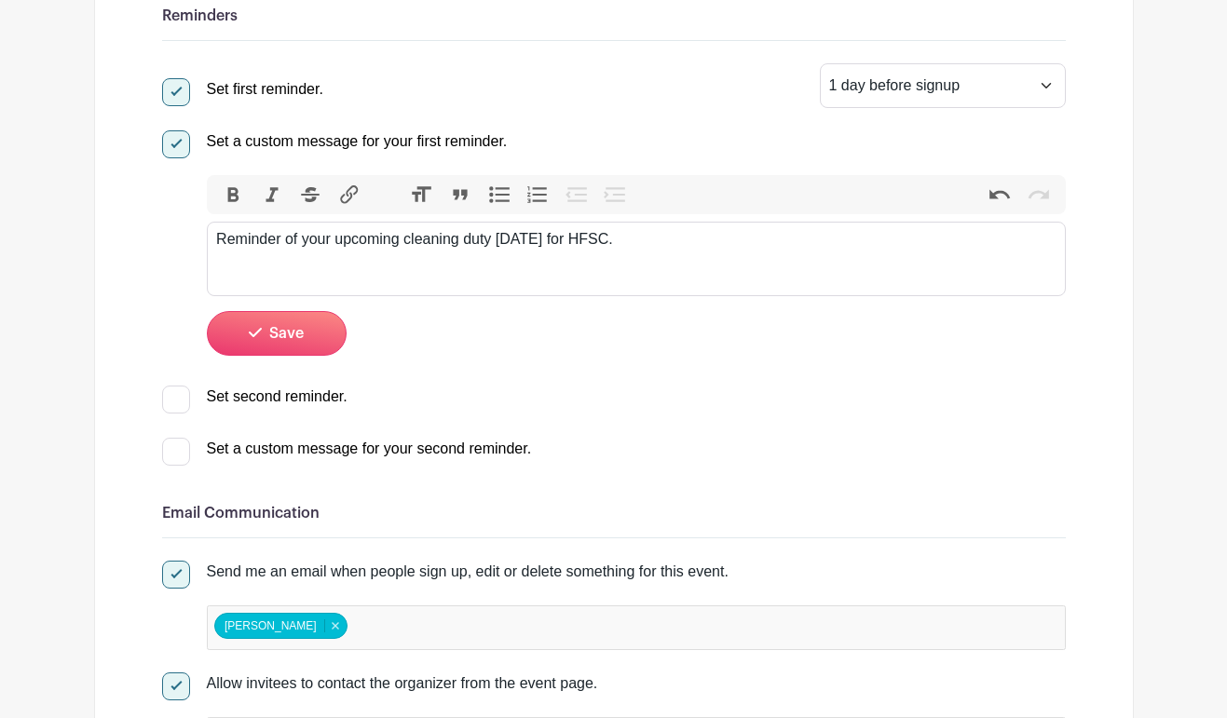
click at [172, 406] on div at bounding box center [176, 400] width 28 height 28
click at [172, 398] on input "Set second reminder." at bounding box center [168, 392] width 12 height 12
checkbox input "true"
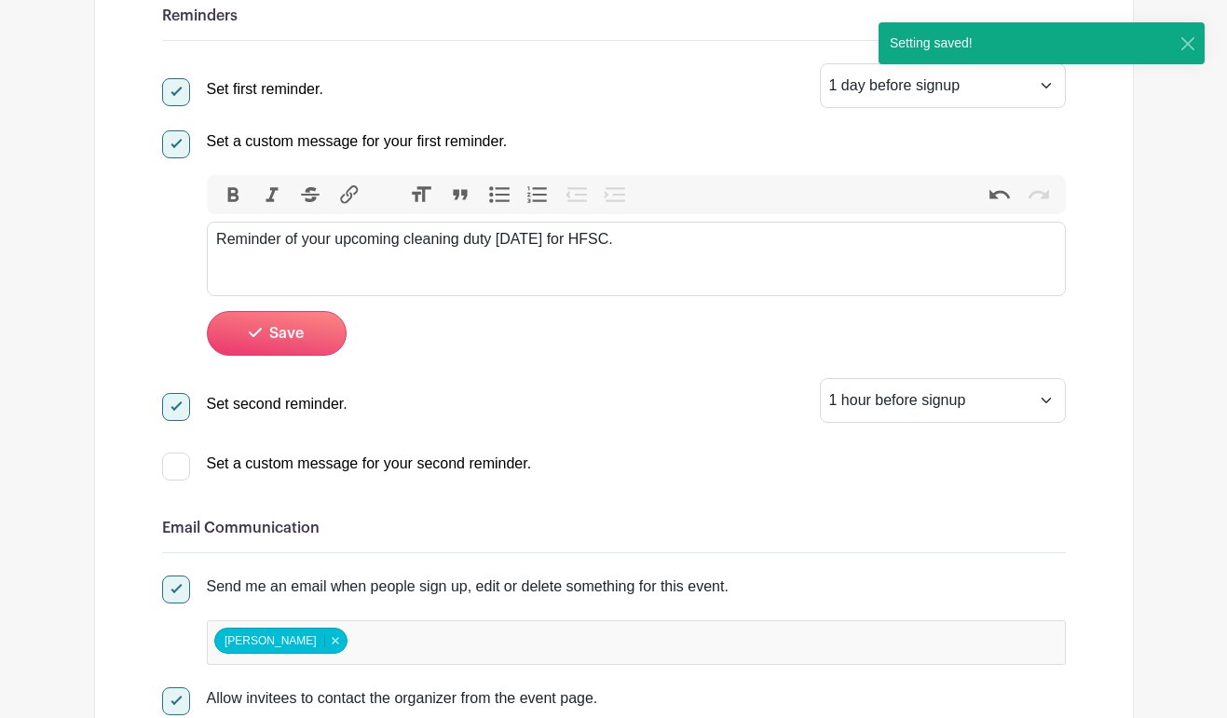
click at [179, 464] on div at bounding box center [176, 467] width 28 height 28
click at [174, 464] on input "Set a custom message for your second reminder." at bounding box center [168, 459] width 12 height 12
checkbox input "true"
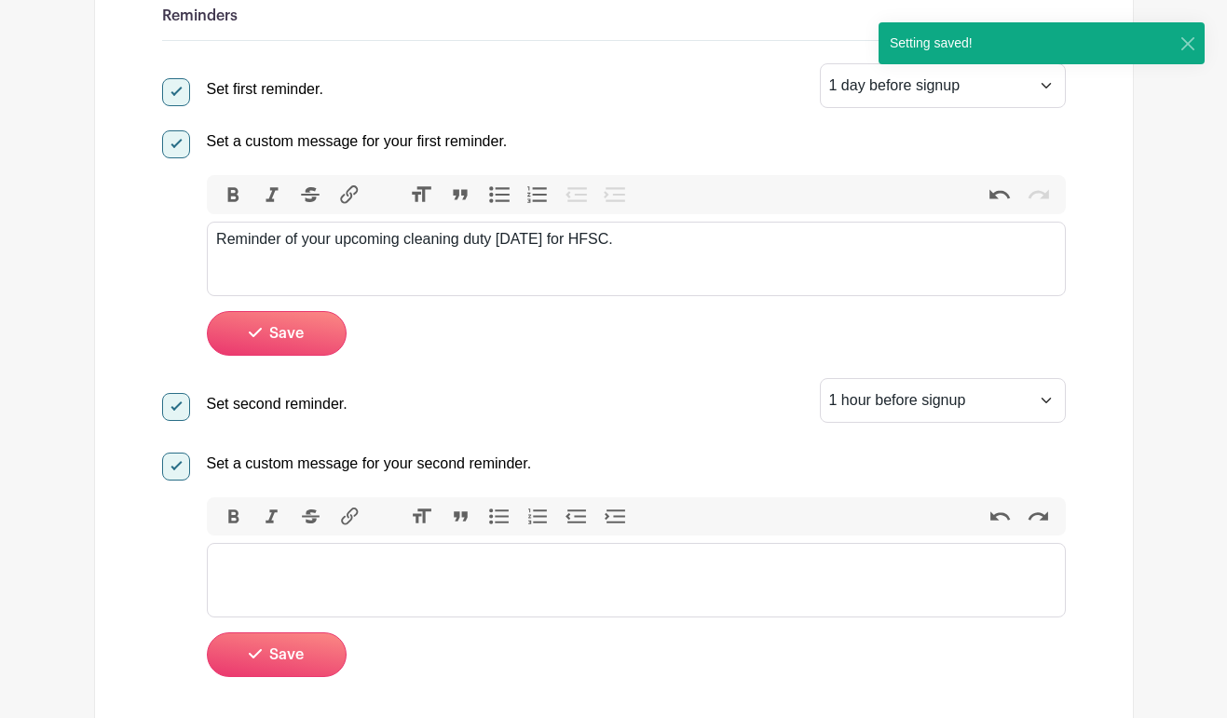
click at [304, 578] on trix-editor at bounding box center [636, 580] width 859 height 75
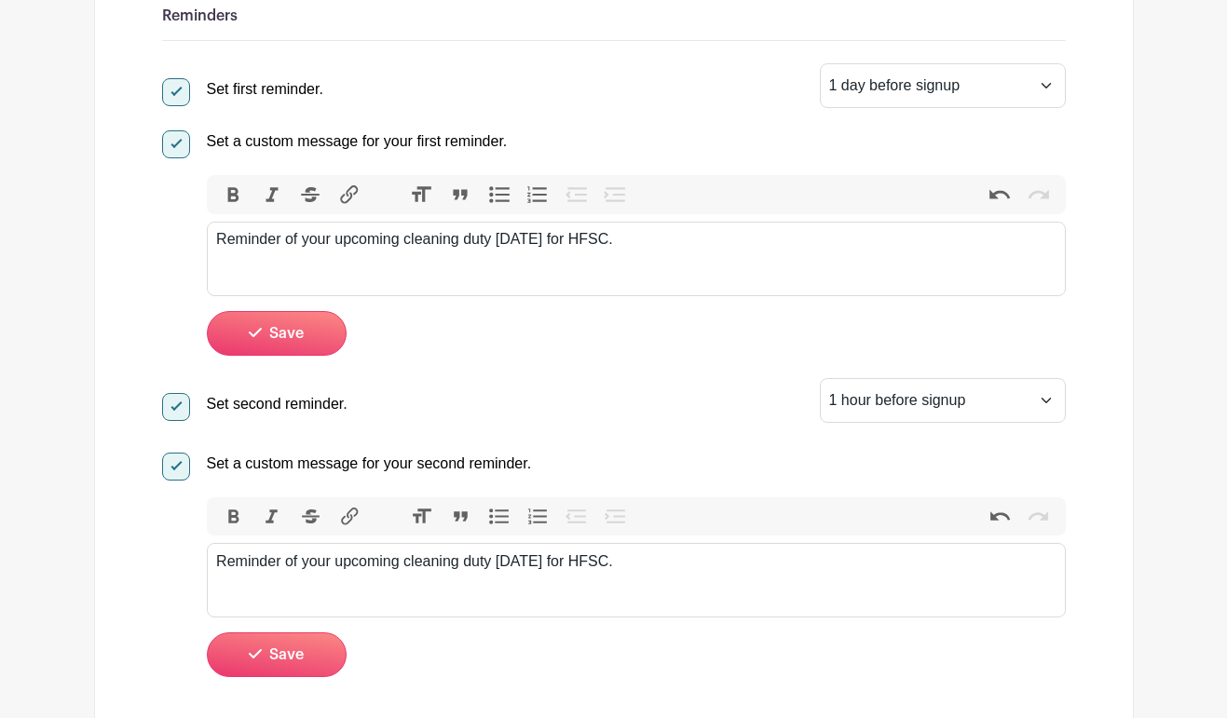
type trix-editor "<div>Reminder of your upcoming cleaning duty [DATE] for HFSC.</div>"
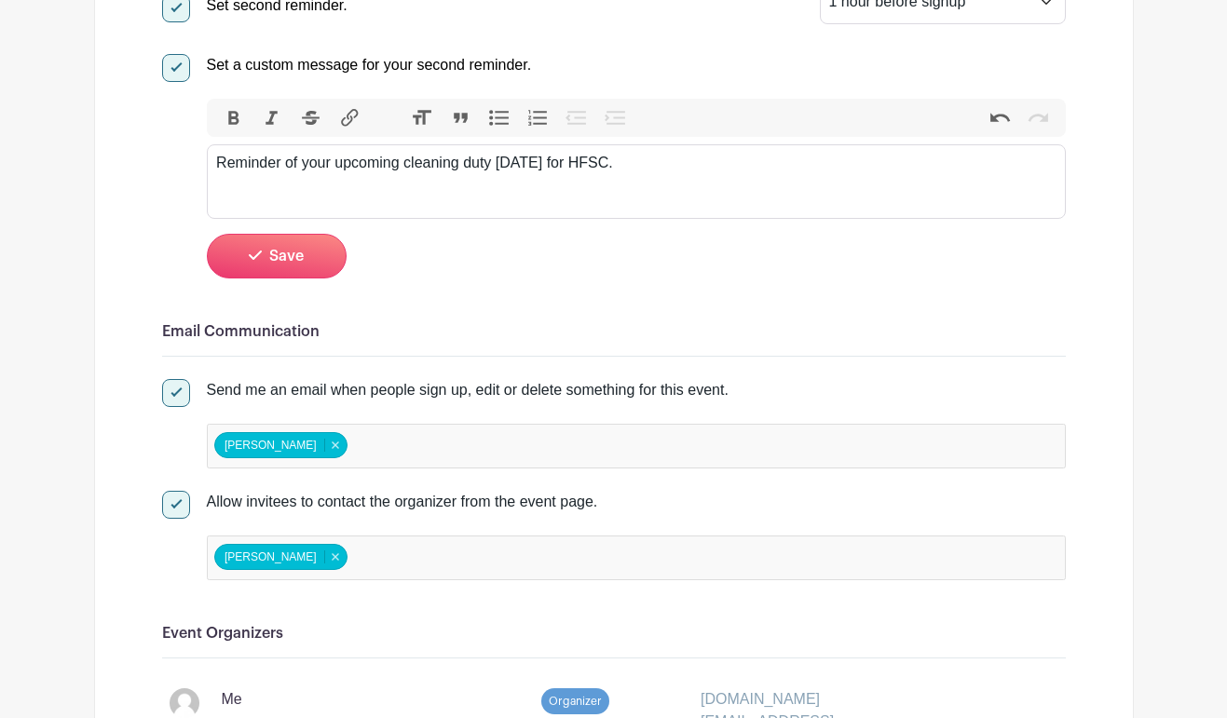
scroll to position [1184, 0]
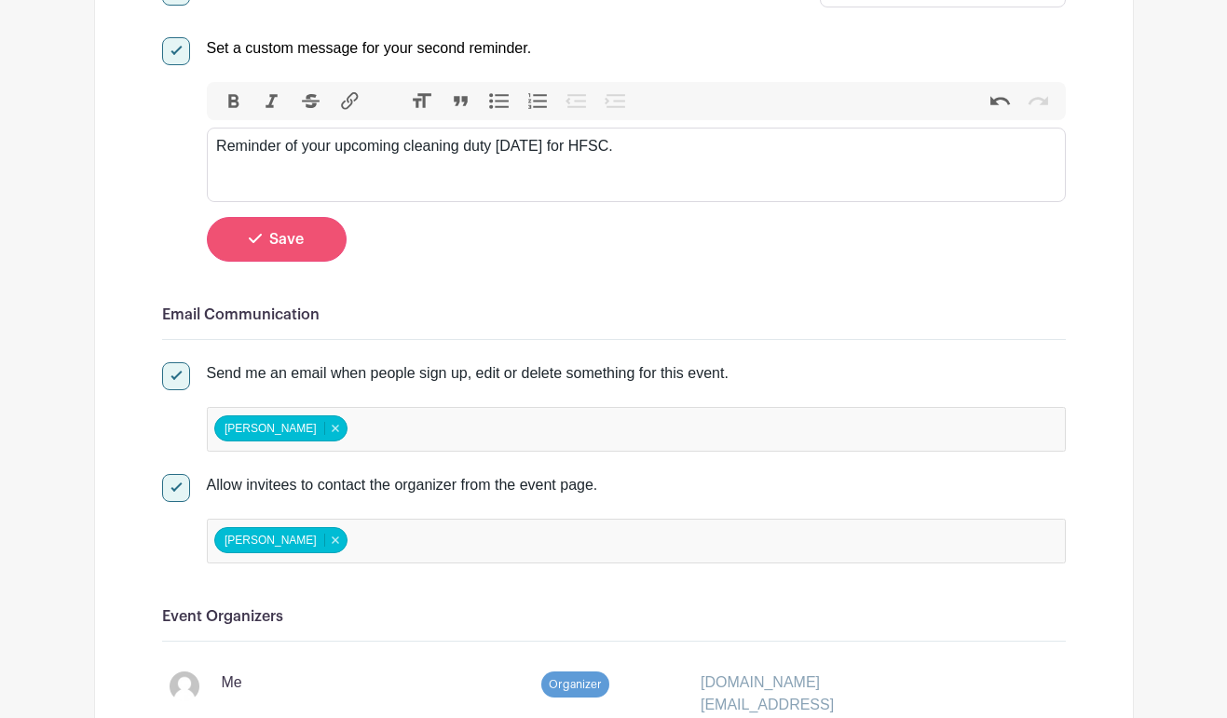
click at [303, 246] on span "Save" at bounding box center [286, 239] width 34 height 15
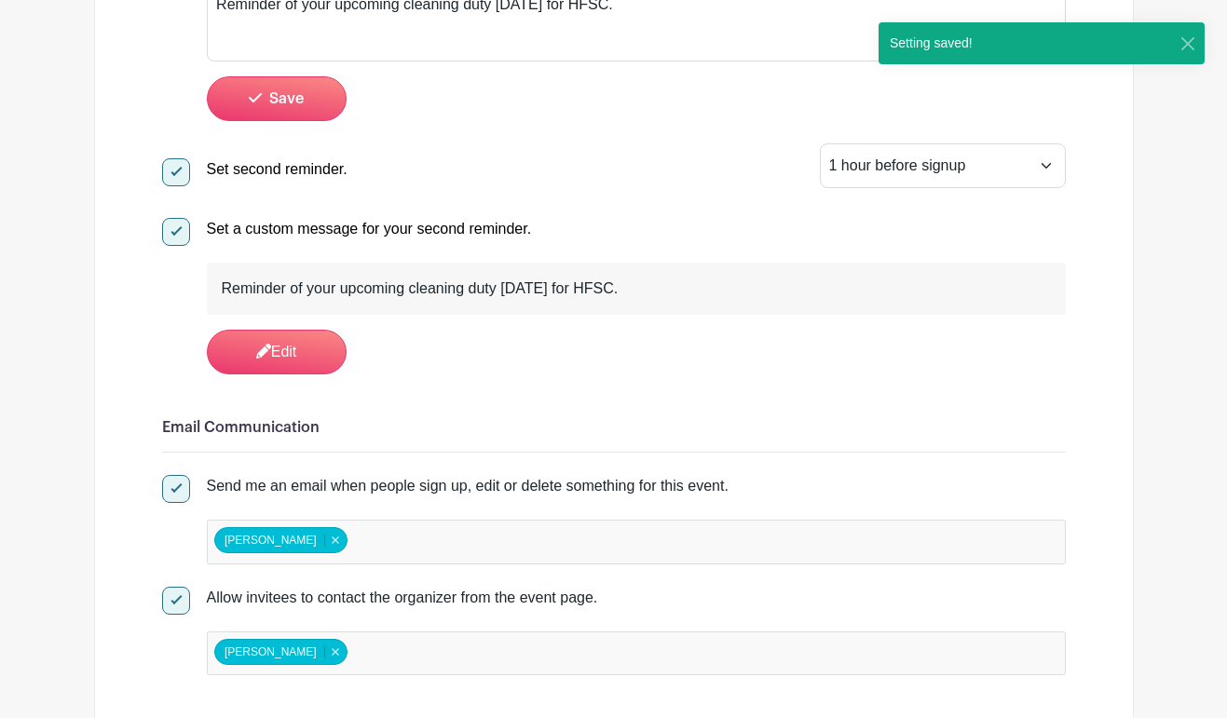
scroll to position [1001, 0]
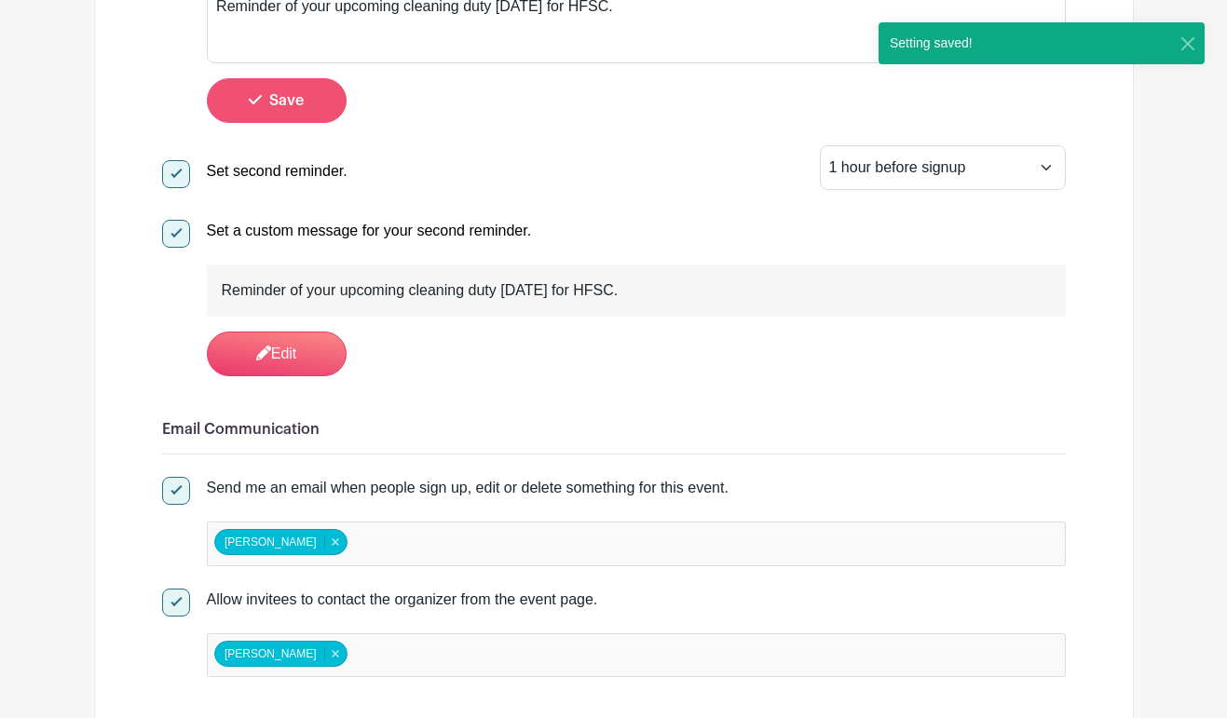
click at [292, 99] on span "Save" at bounding box center [286, 100] width 34 height 15
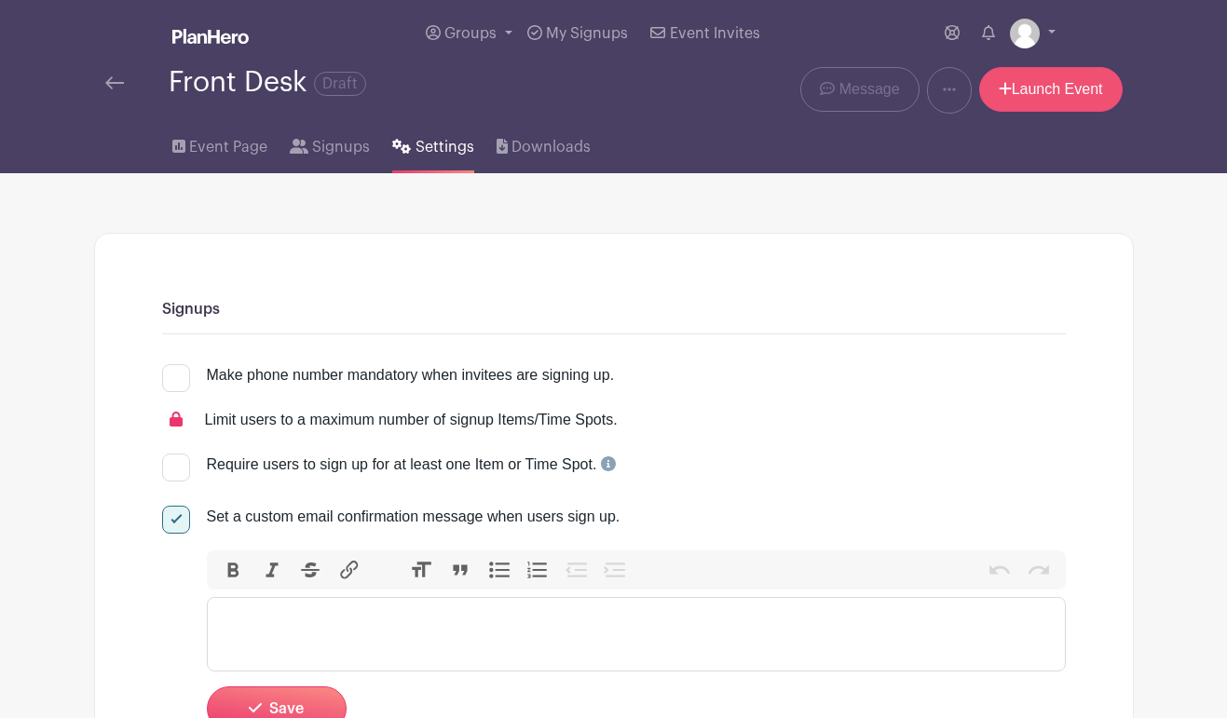
scroll to position [0, 0]
click at [1066, 80] on link "Launch Event" at bounding box center [1050, 89] width 143 height 45
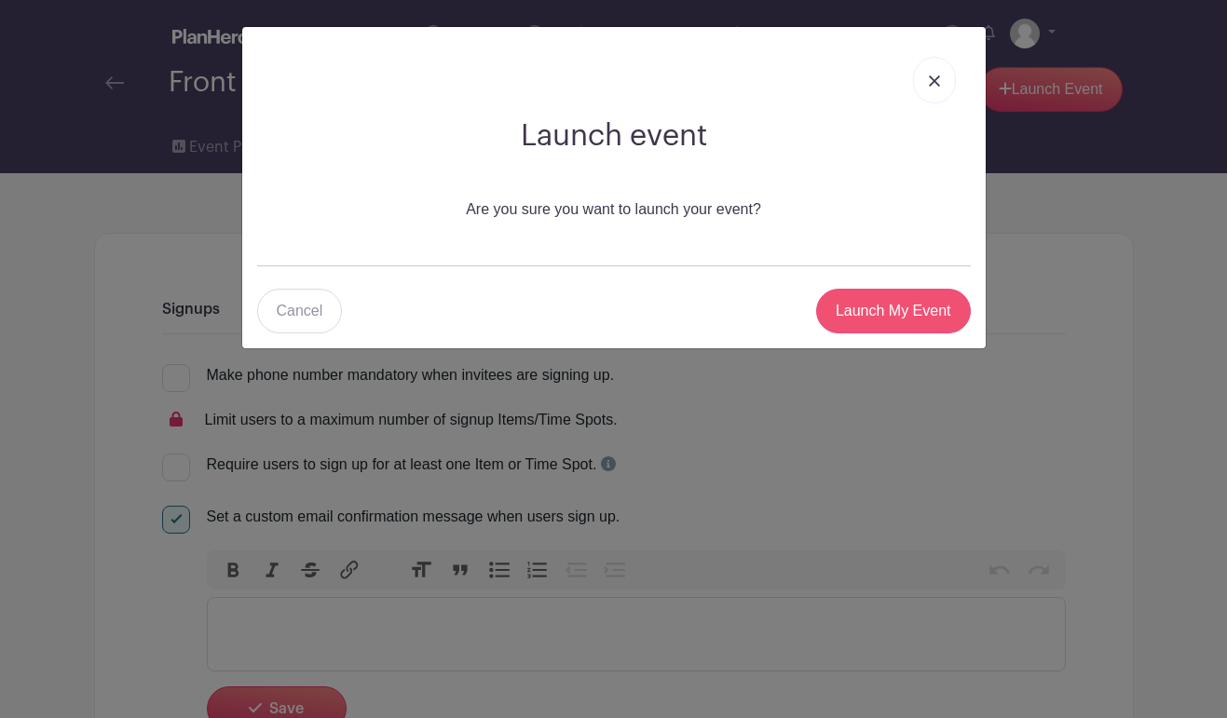
click at [880, 320] on input "Launch My Event" at bounding box center [893, 311] width 155 height 45
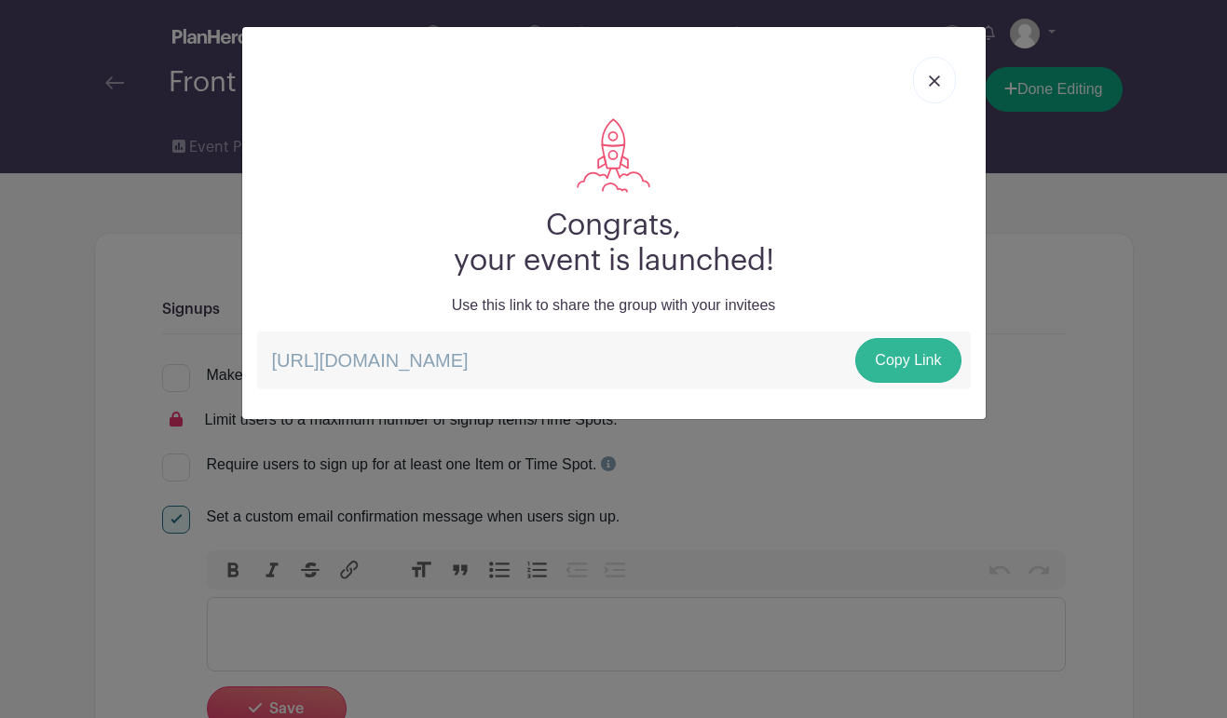
click at [889, 361] on link "Copy Link" at bounding box center [907, 360] width 105 height 45
click at [901, 367] on link "Copy Link" at bounding box center [907, 360] width 105 height 45
click at [935, 87] on img at bounding box center [934, 80] width 11 height 11
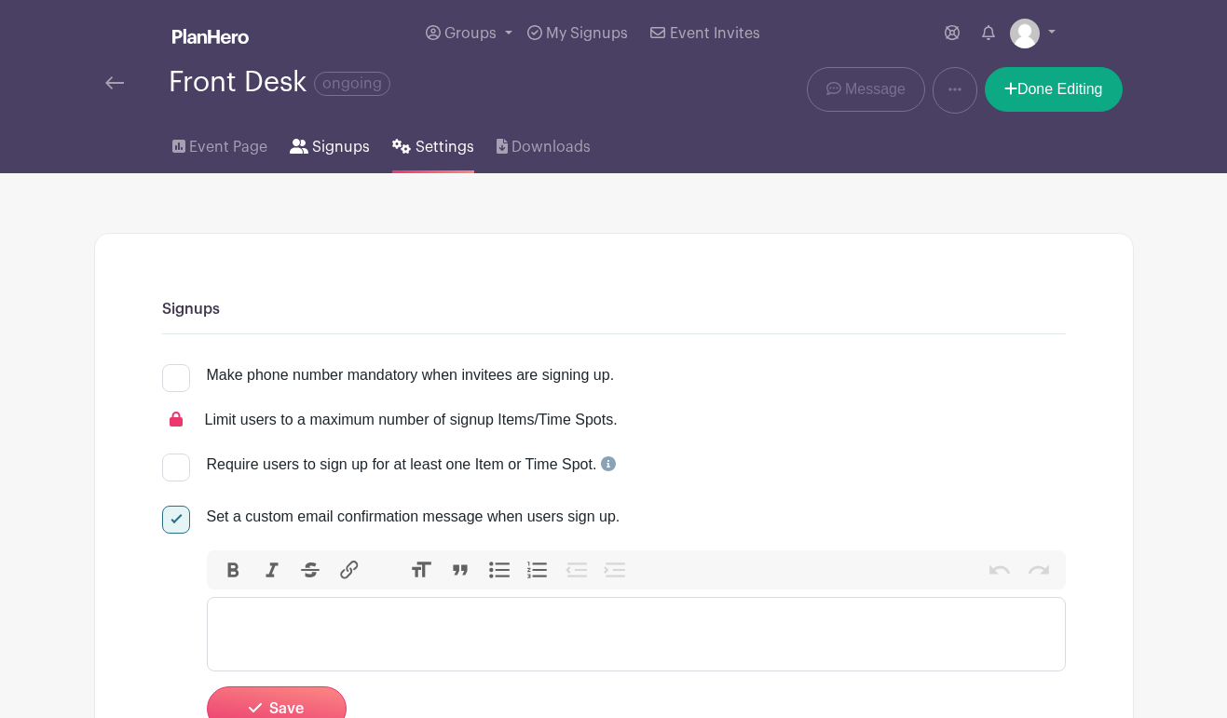
click at [316, 149] on span "Signups" at bounding box center [341, 147] width 58 height 22
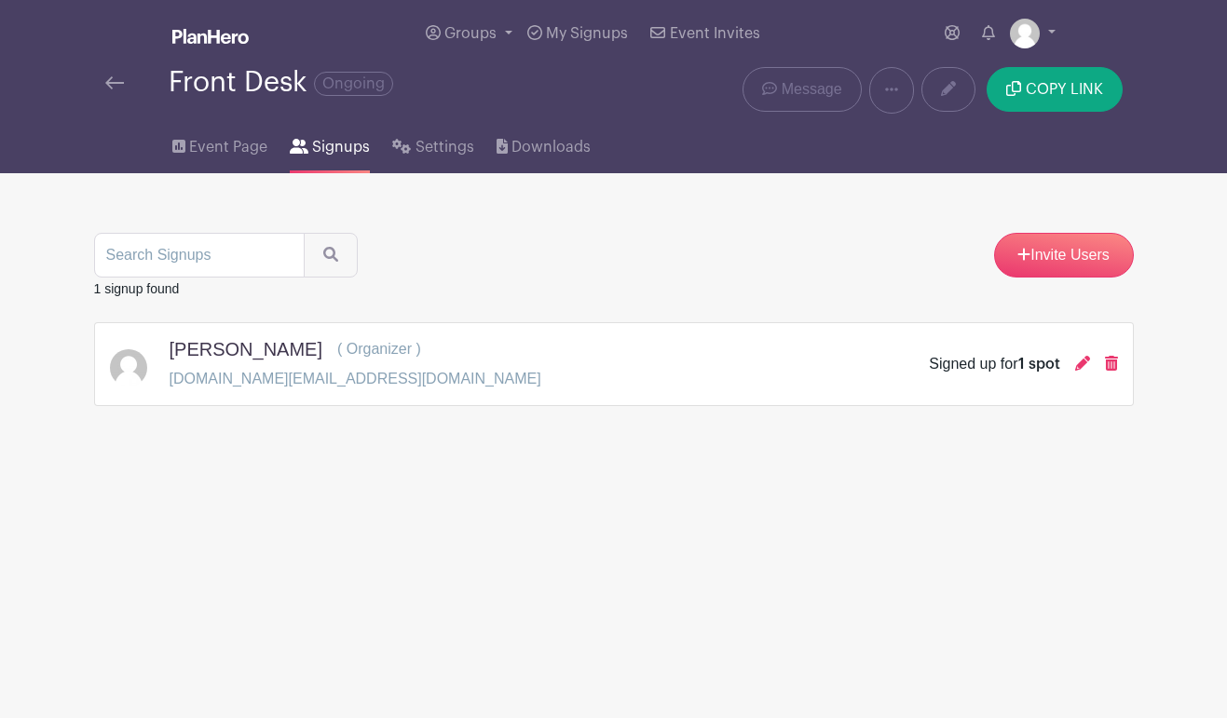
click at [472, 364] on div "[PERSON_NAME] ( Organizer ) [DOMAIN_NAME][EMAIL_ADDRESS][DOMAIN_NAME] Signed up…" at bounding box center [614, 364] width 1008 height 52
click at [245, 149] on span "Event Page" at bounding box center [228, 147] width 78 height 22
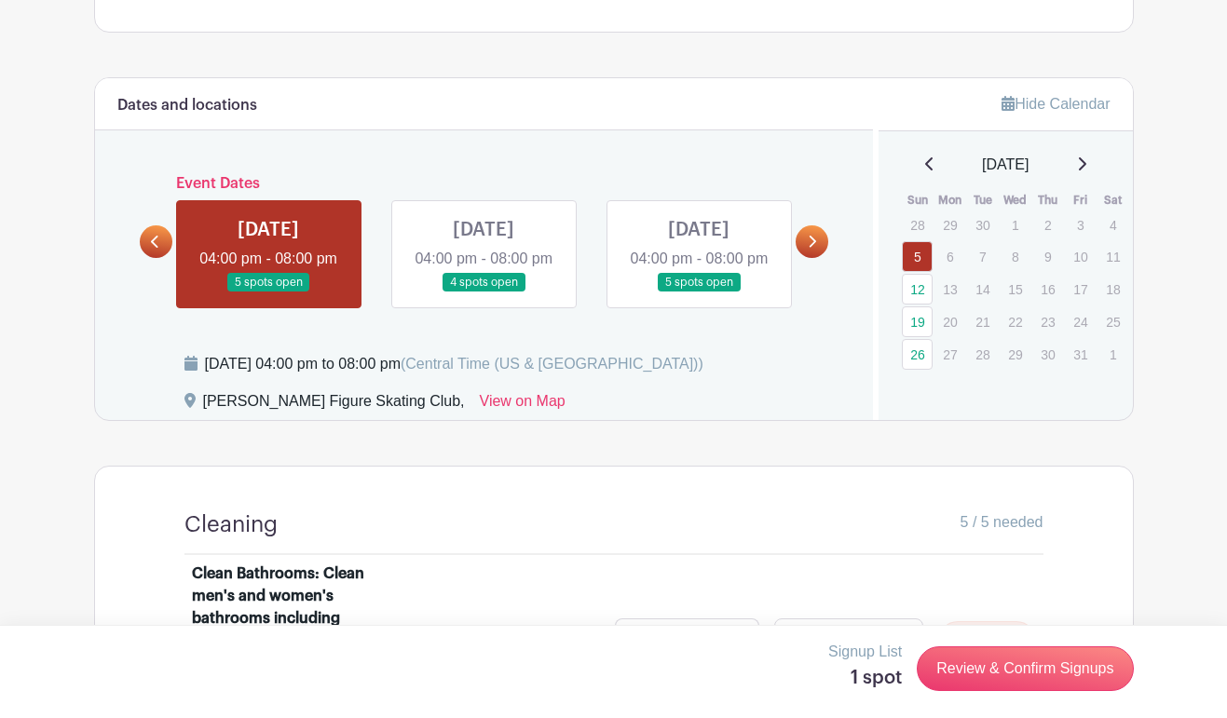
scroll to position [734, 0]
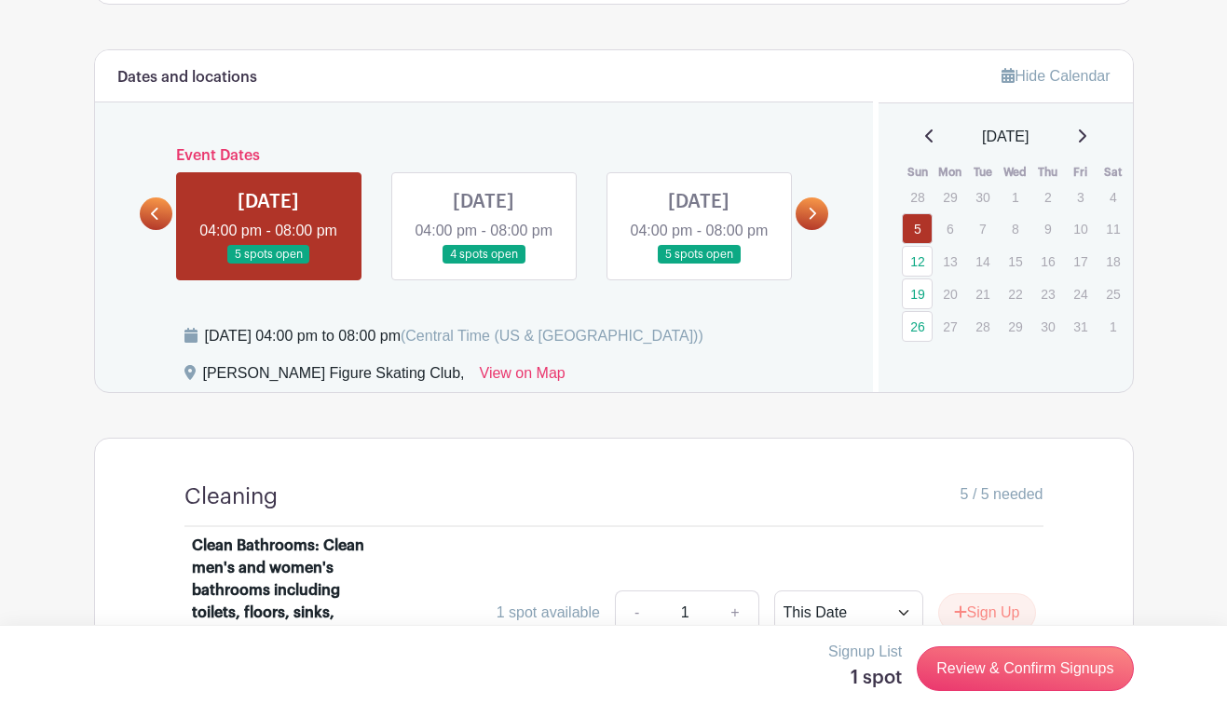
click at [483, 265] on link at bounding box center [483, 265] width 0 height 0
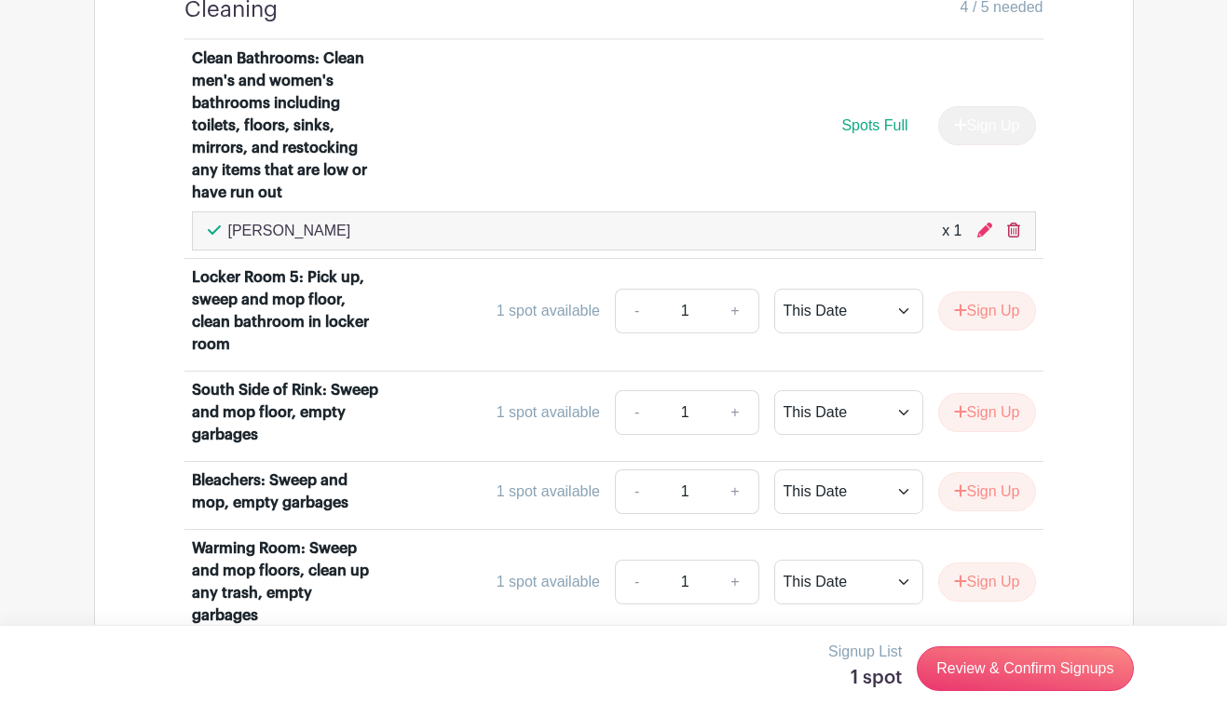
scroll to position [1225, 0]
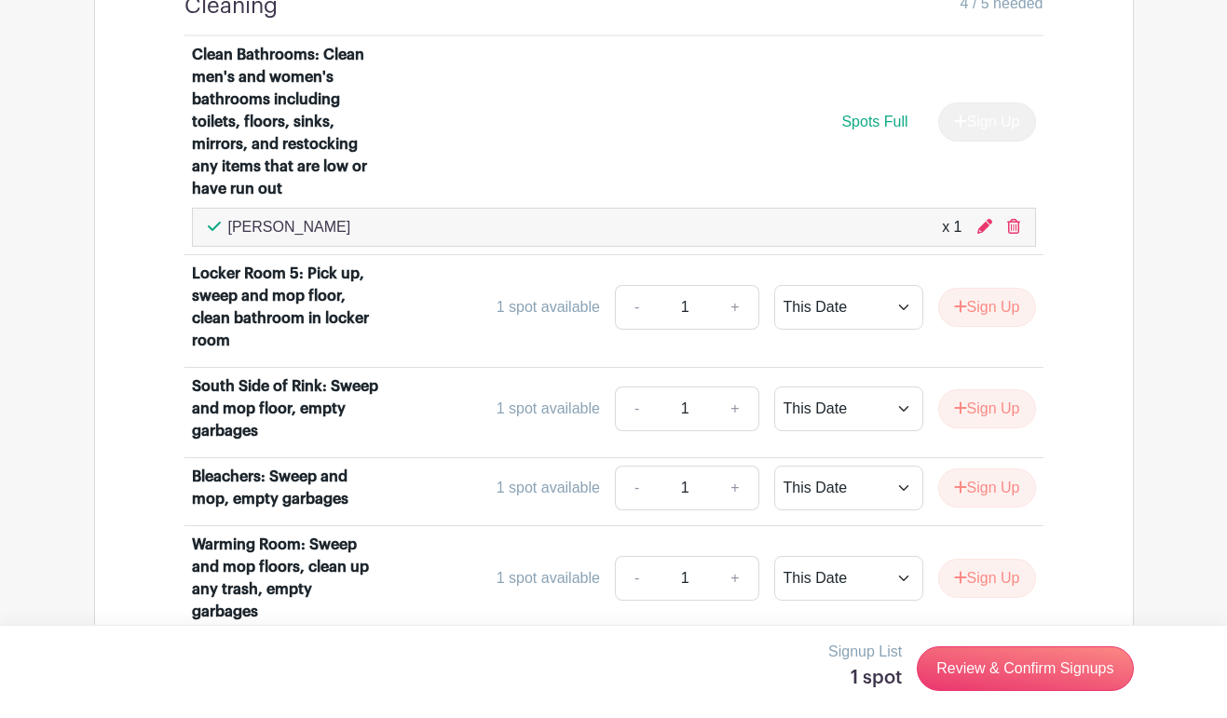
click at [1098, 247] on div "Cleaning 4 / 5 needed Clean Bathrooms: Clean men's and women's bathrooms includ…" at bounding box center [613, 316] width 1039 height 738
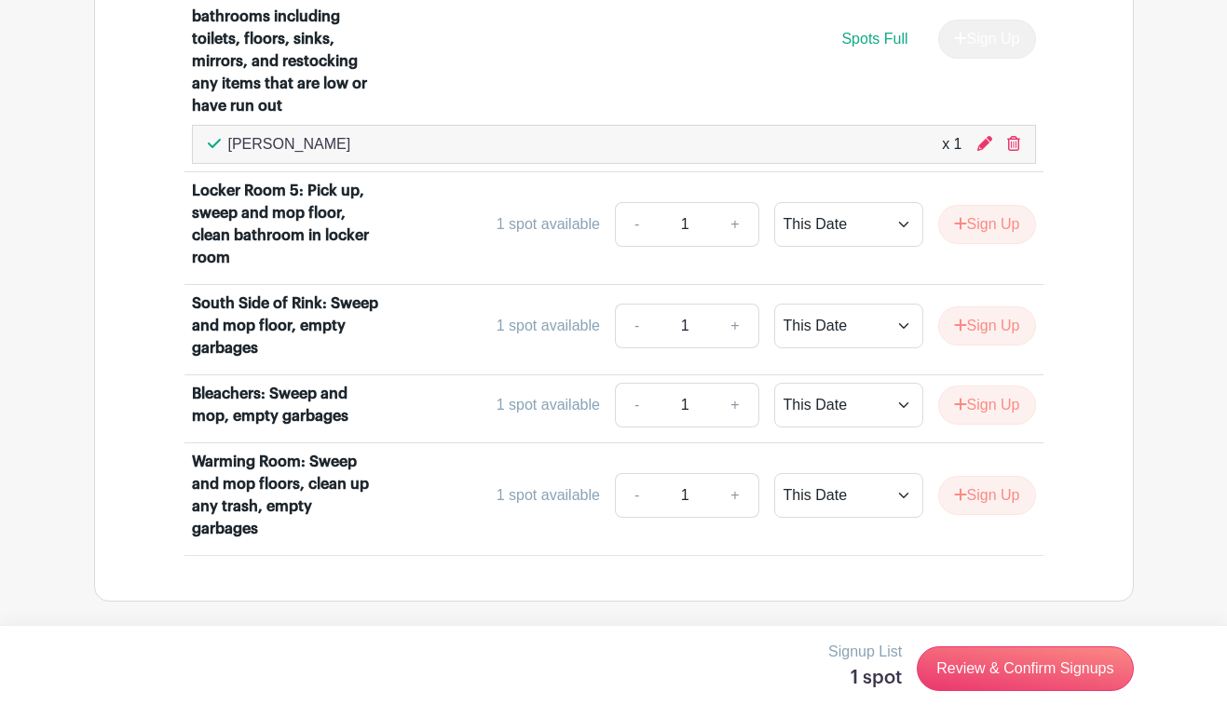
scroll to position [1341, 0]
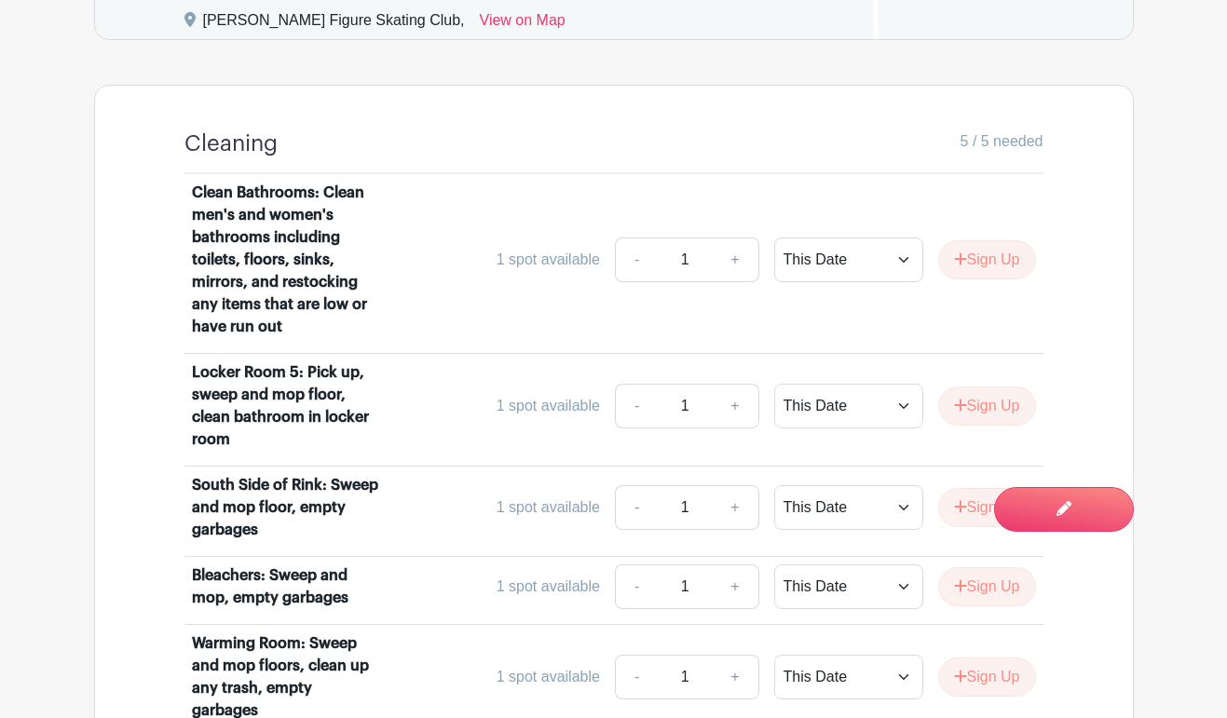
scroll to position [1087, 0]
select select "select_dates"
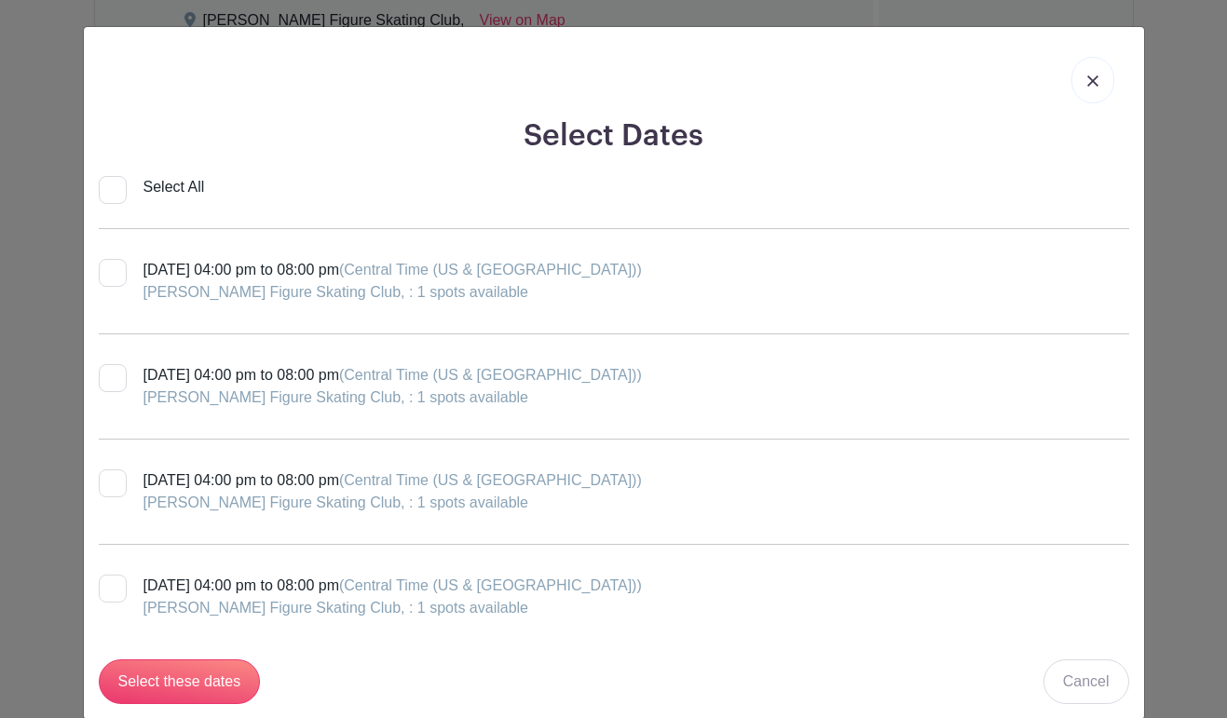
scroll to position [0, 0]
click at [1103, 76] on link at bounding box center [1092, 80] width 43 height 47
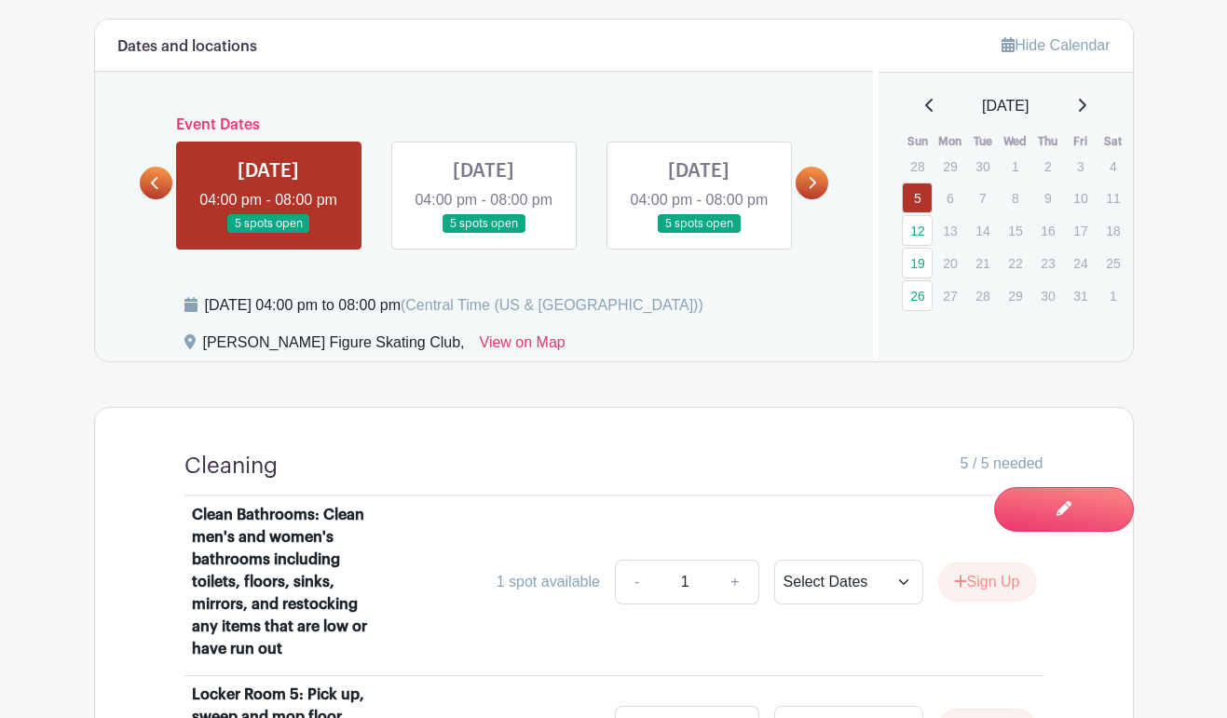
scroll to position [734, 0]
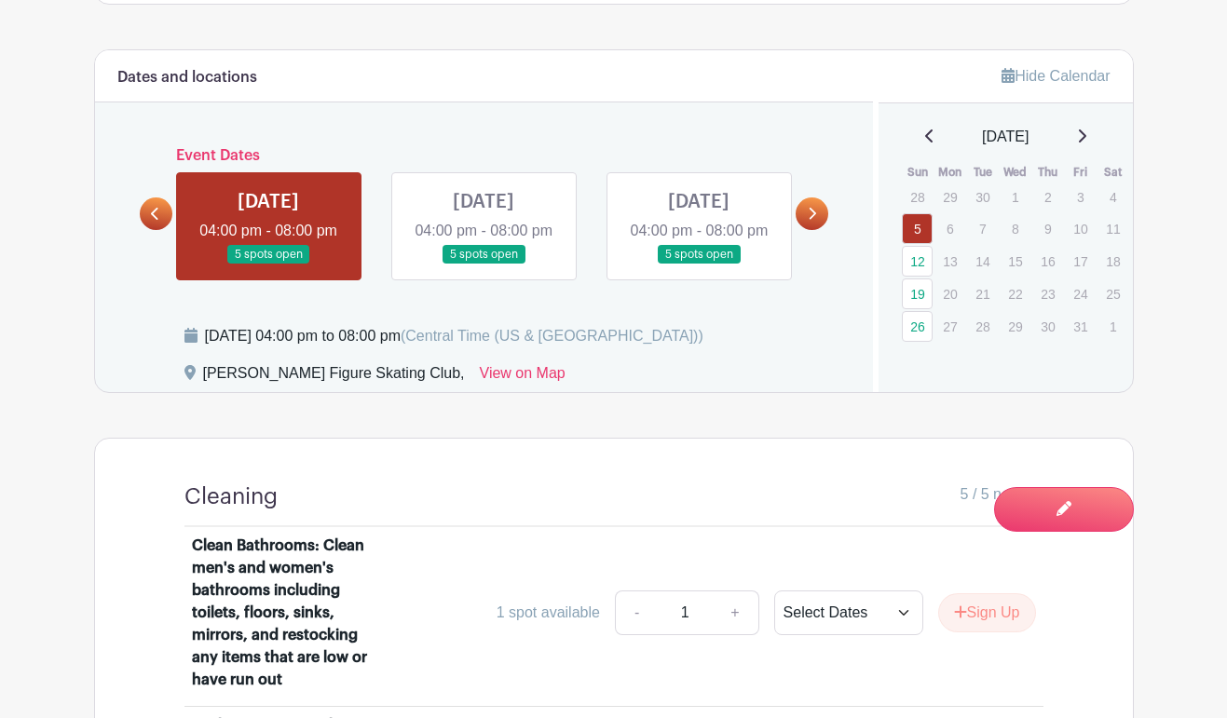
click at [483, 265] on link at bounding box center [483, 265] width 0 height 0
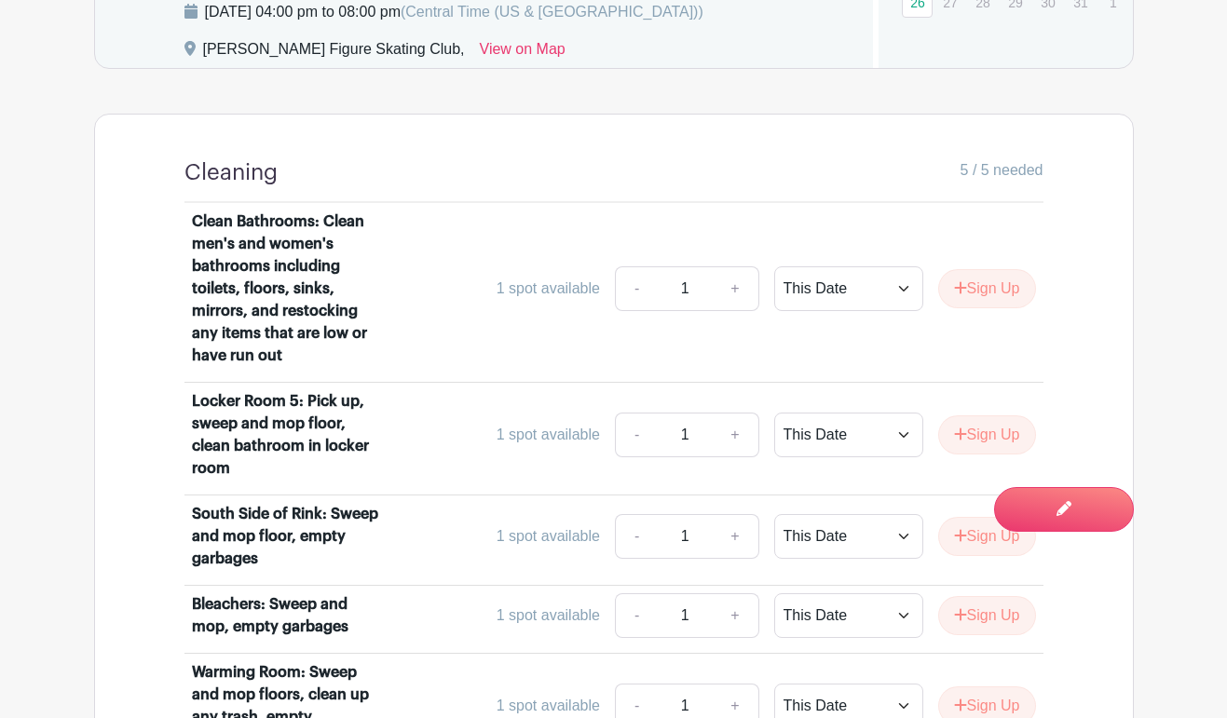
scroll to position [1060, 0]
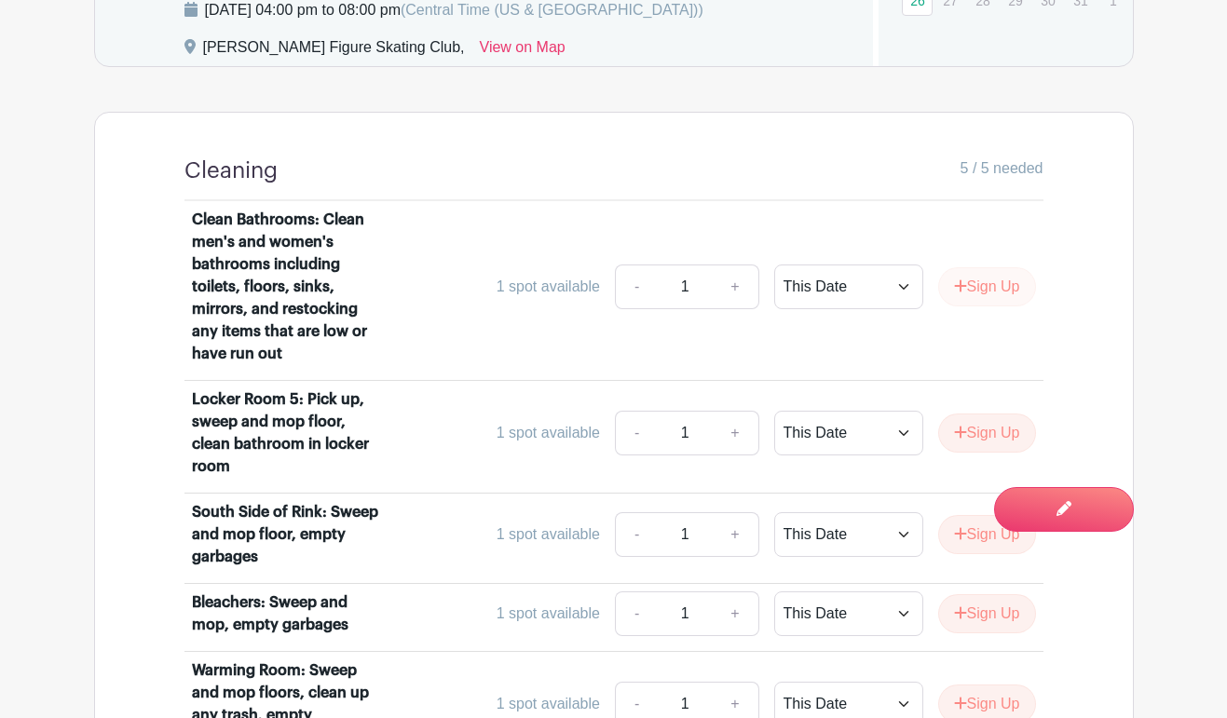
click at [979, 306] on button "Sign Up" at bounding box center [987, 286] width 98 height 39
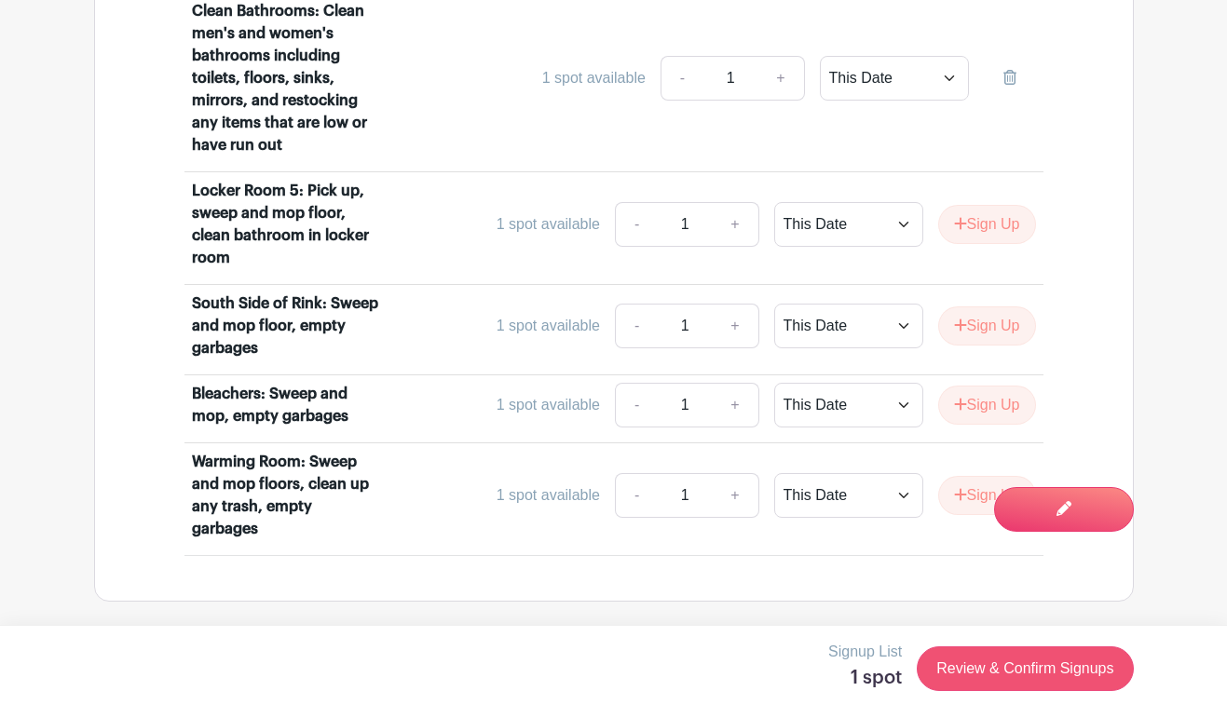
scroll to position [1319, 0]
click at [1052, 677] on link "Review & Confirm Signups" at bounding box center [1024, 668] width 216 height 45
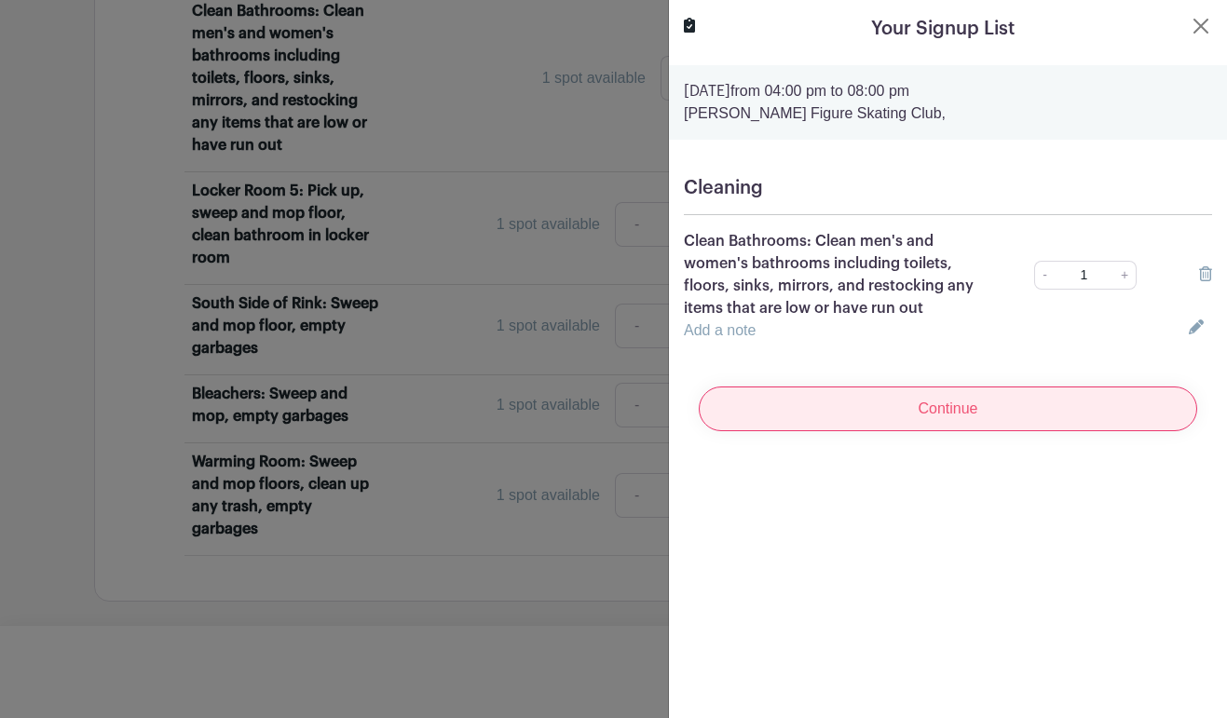
click at [963, 411] on input "Continue" at bounding box center [948, 409] width 498 height 45
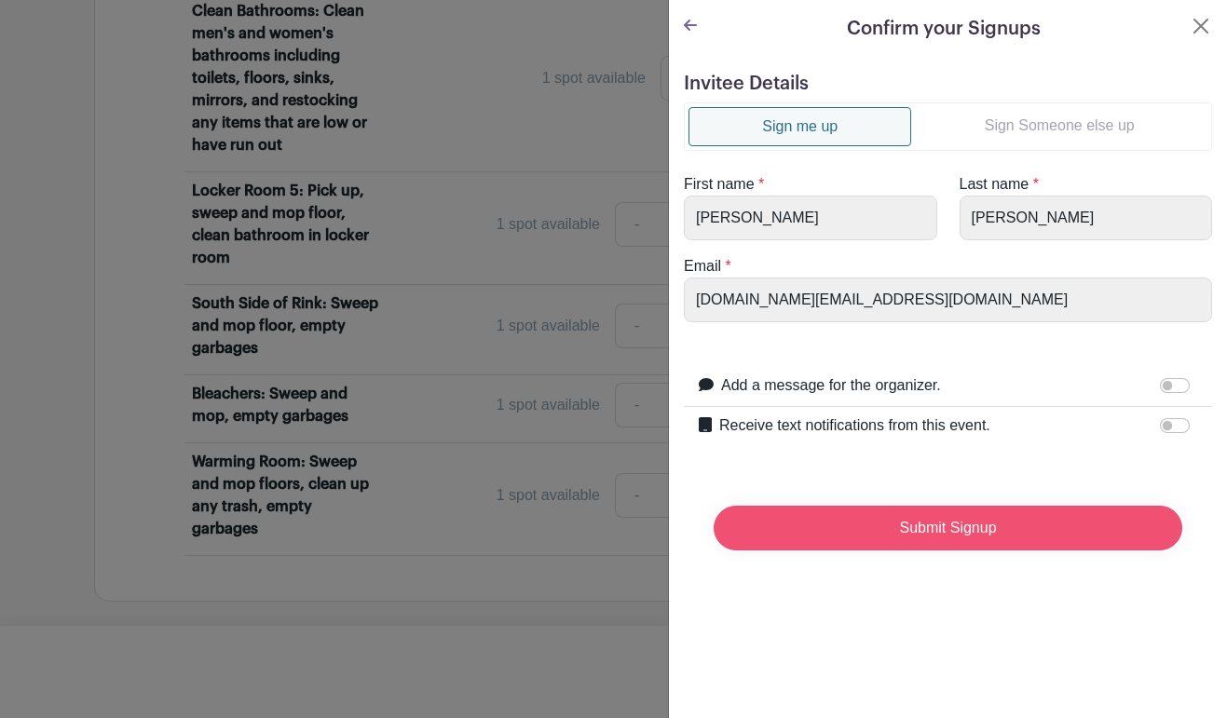
click at [918, 528] on input "Submit Signup" at bounding box center [947, 528] width 468 height 45
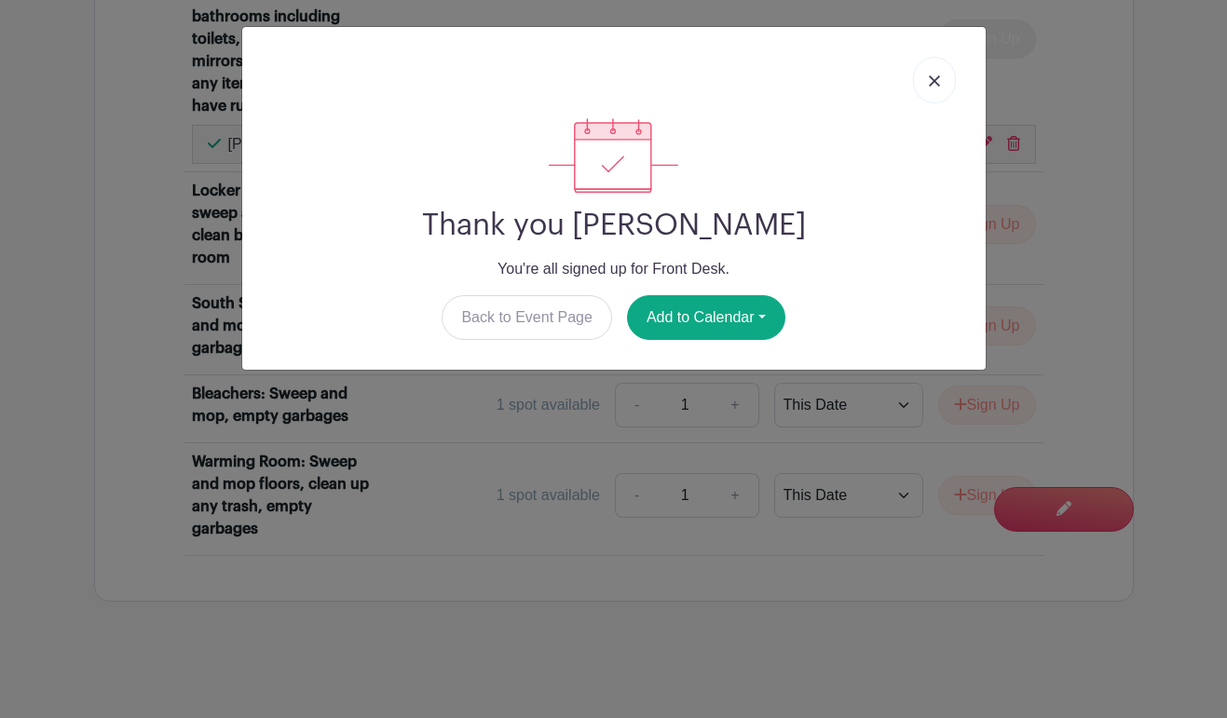
click at [942, 79] on link at bounding box center [934, 80] width 43 height 47
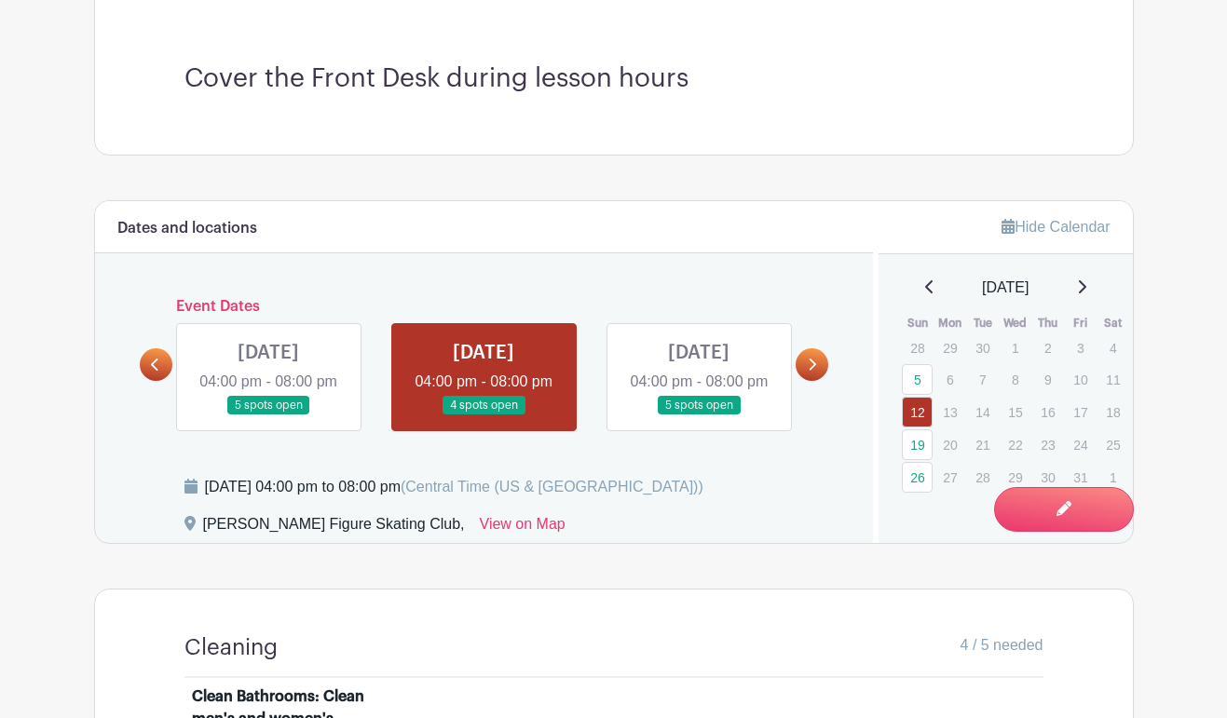
scroll to position [599, 0]
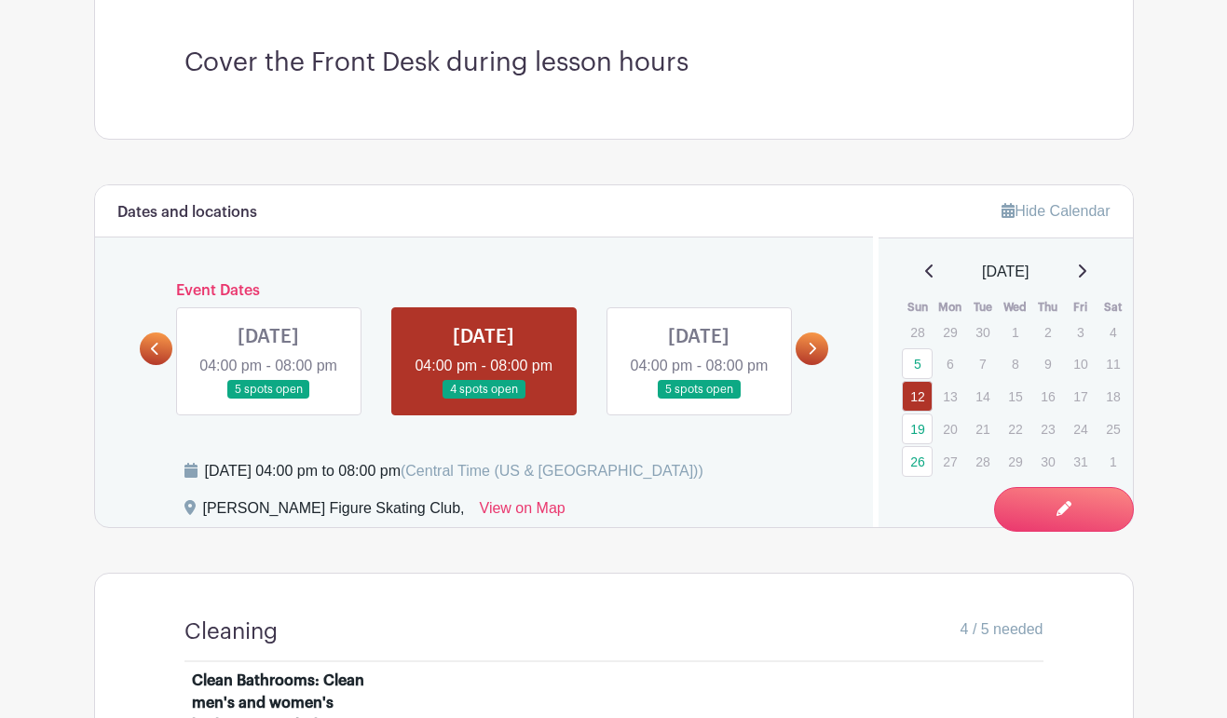
click at [268, 400] on link at bounding box center [268, 400] width 0 height 0
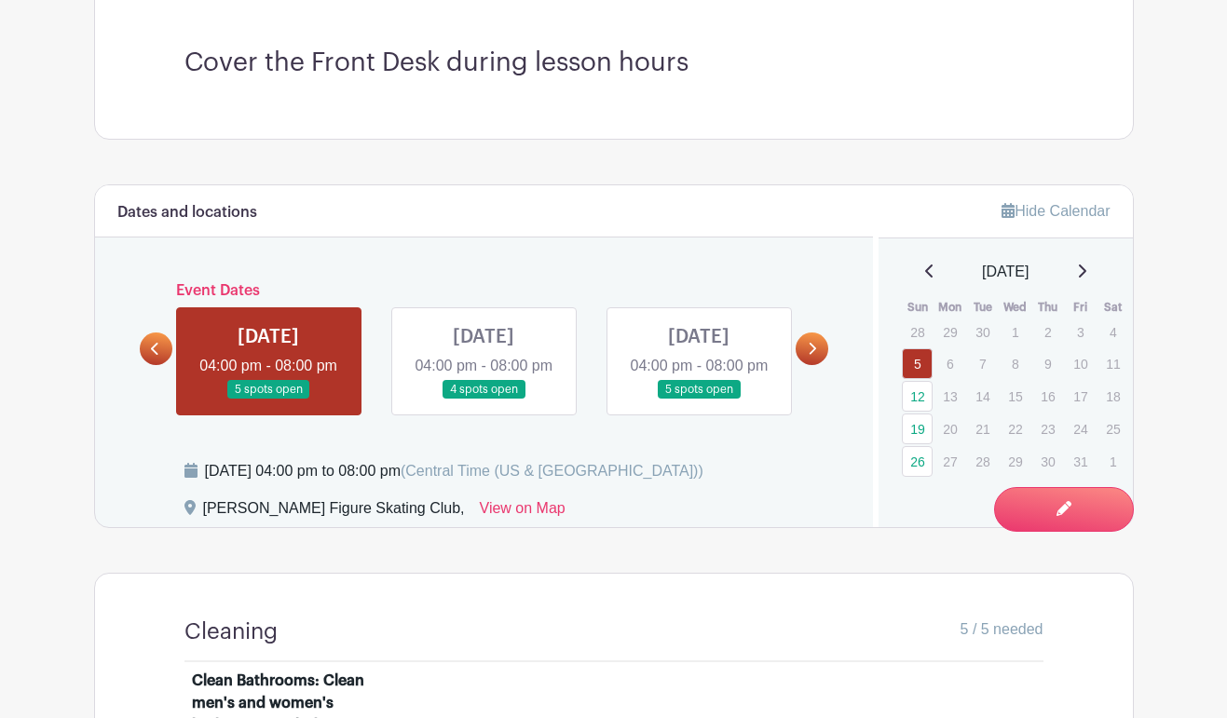
click at [483, 400] on link at bounding box center [483, 400] width 0 height 0
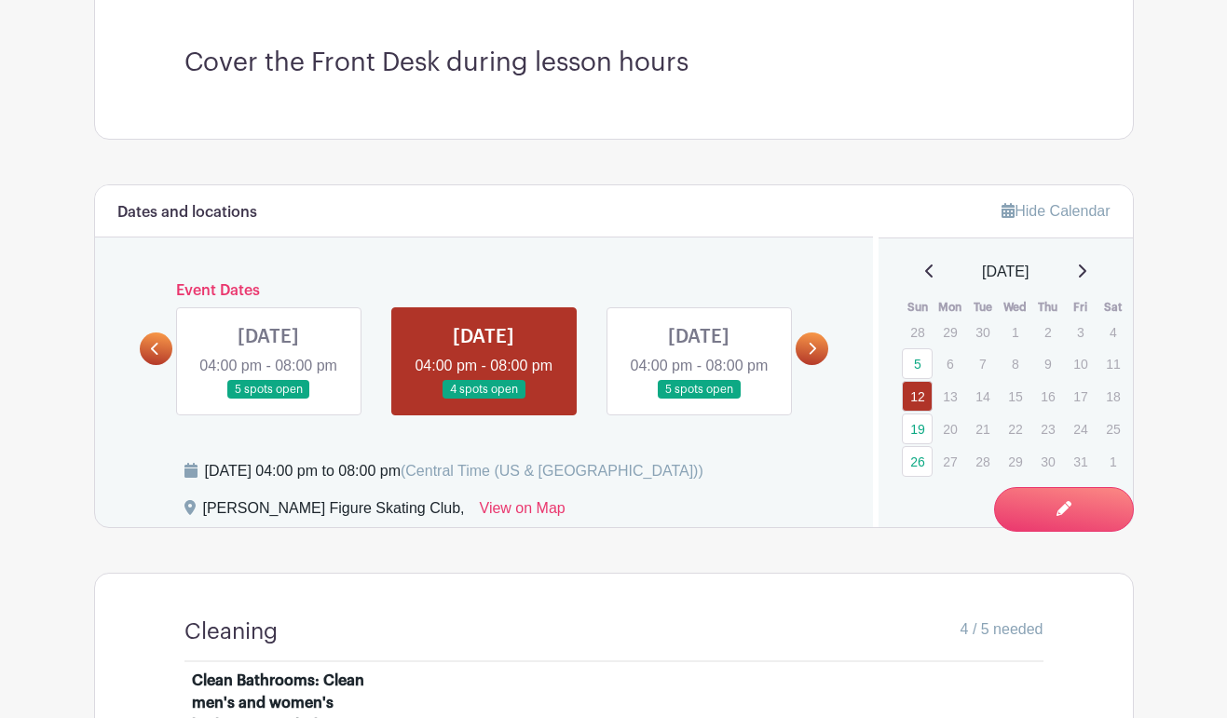
click at [699, 400] on link at bounding box center [699, 400] width 0 height 0
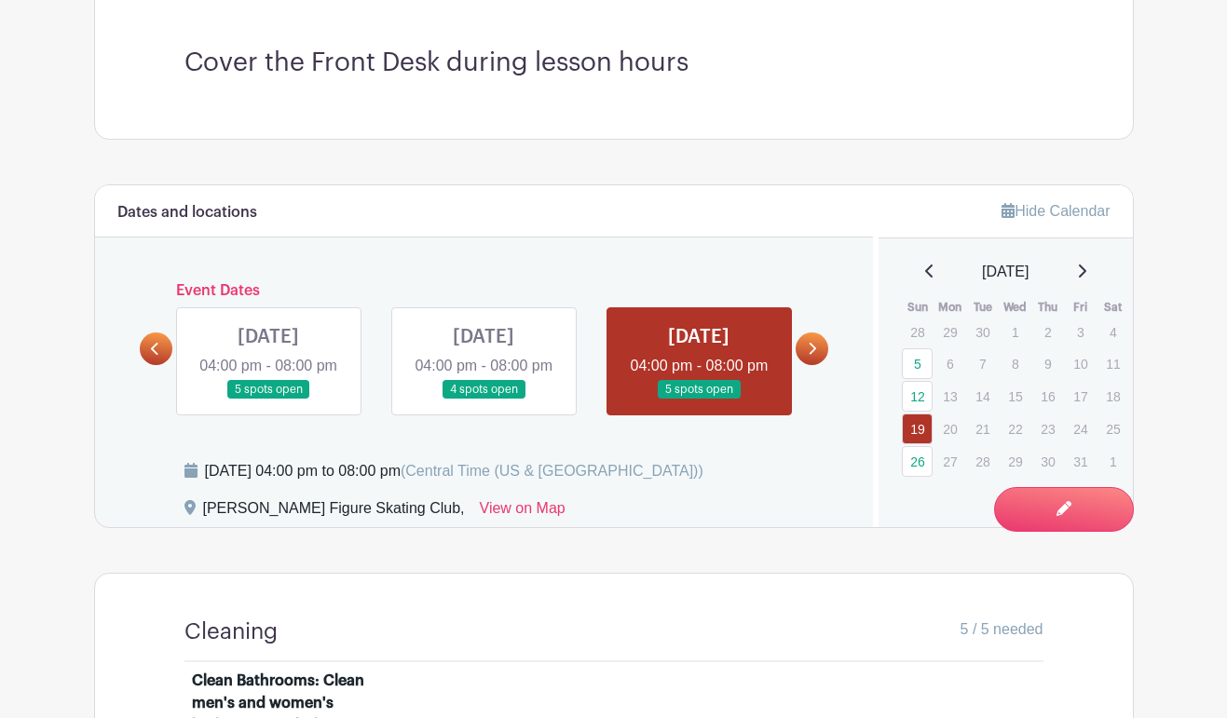
click at [812, 356] on icon at bounding box center [812, 349] width 8 height 14
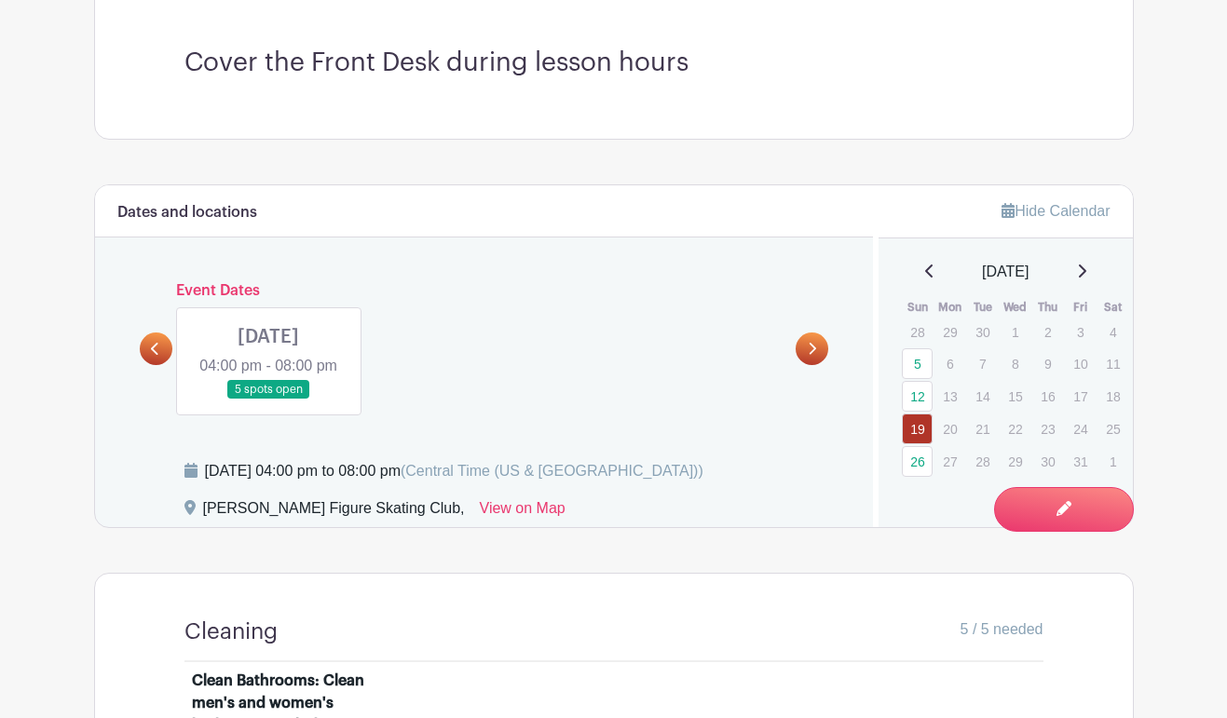
click at [268, 400] on link at bounding box center [268, 400] width 0 height 0
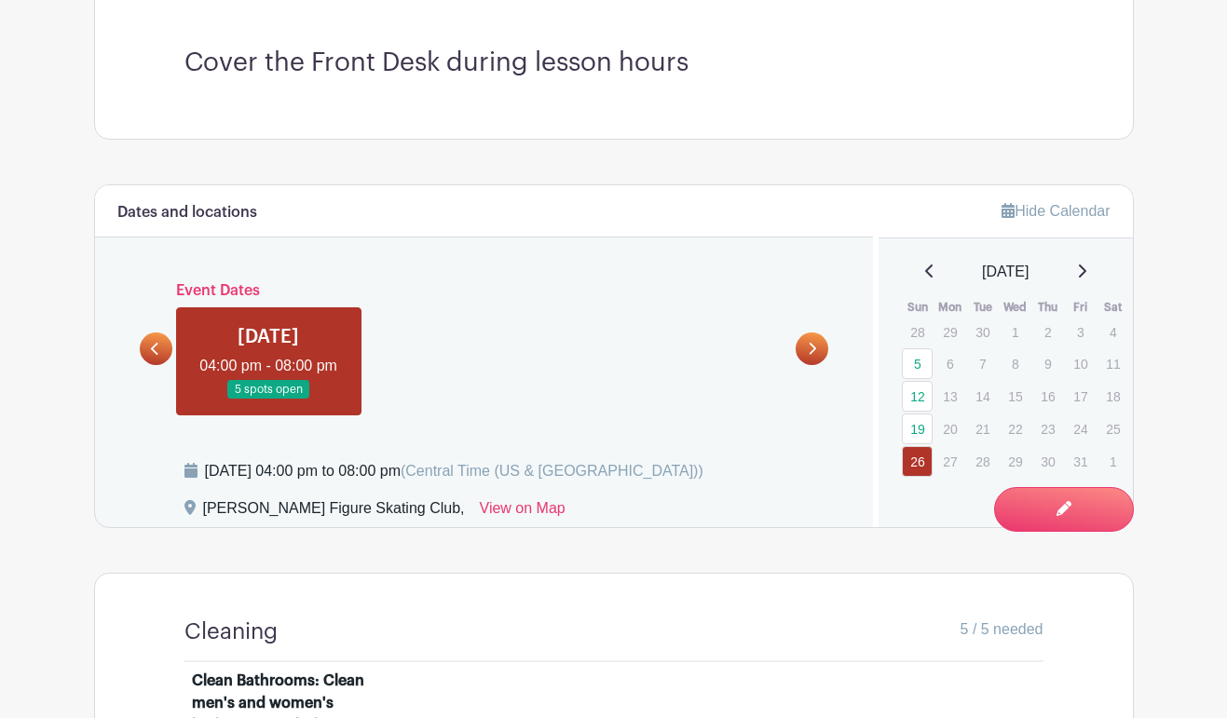
click at [155, 355] on icon at bounding box center [154, 349] width 7 height 12
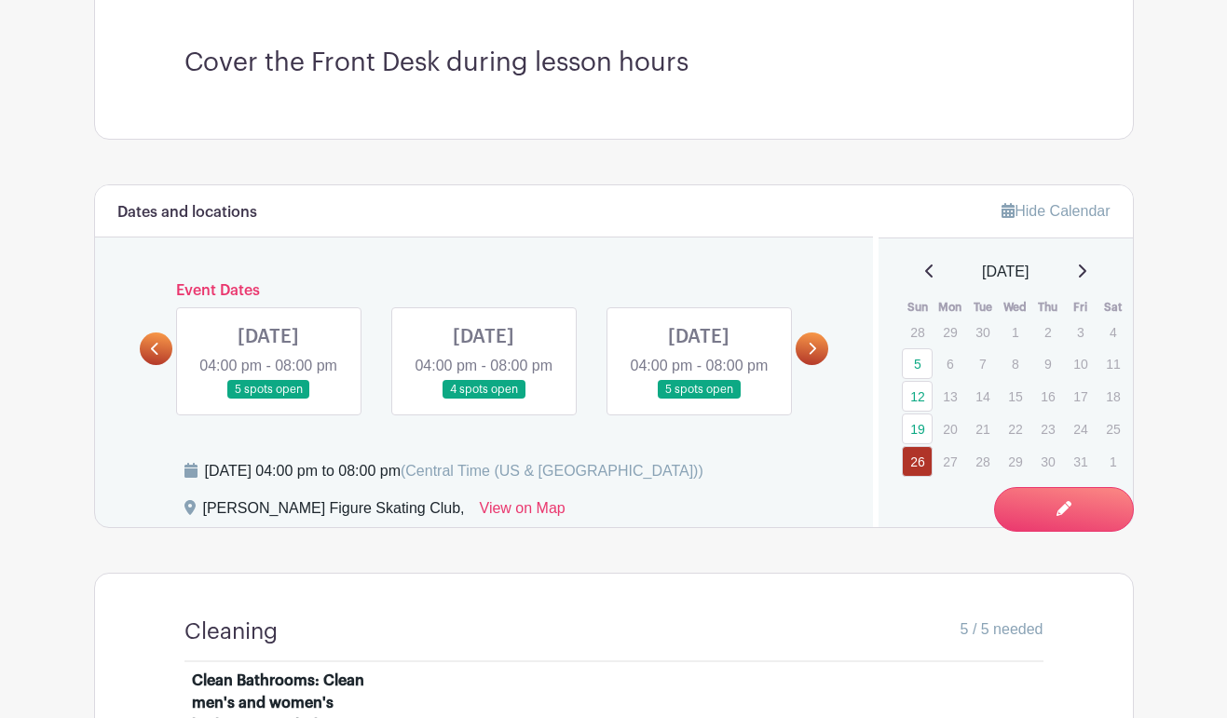
click at [155, 355] on icon at bounding box center [154, 349] width 7 height 12
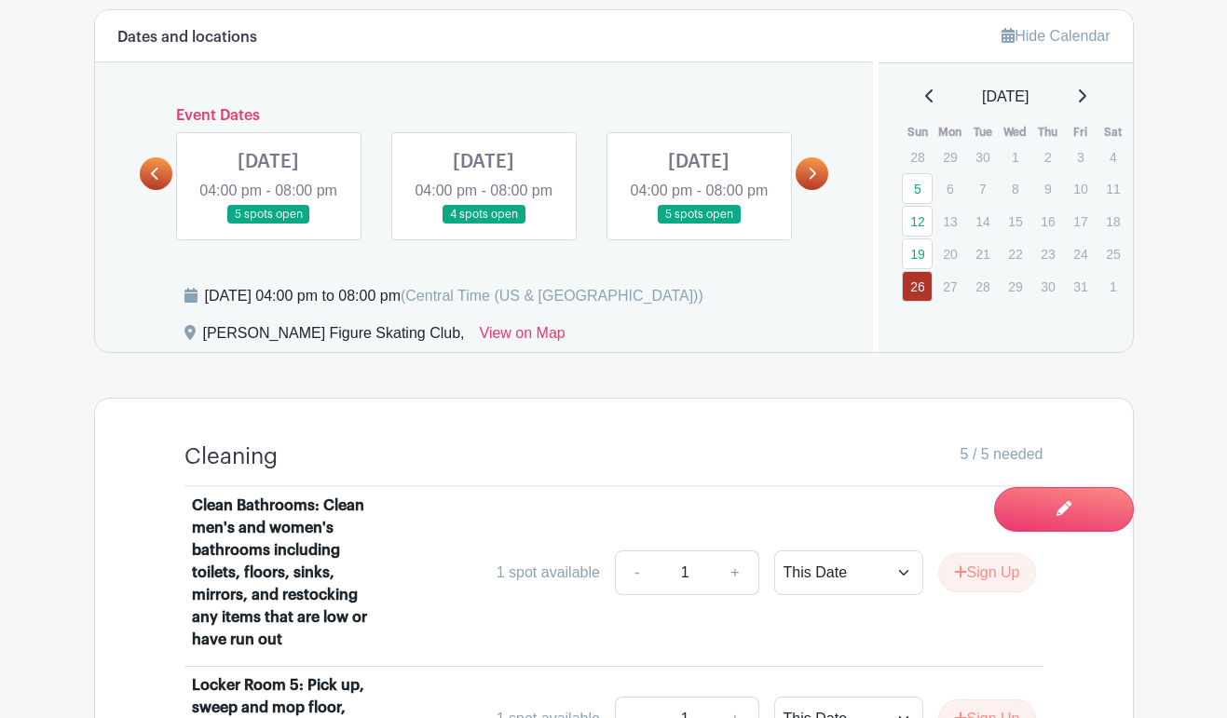
scroll to position [775, 0]
click at [821, 188] on link at bounding box center [811, 172] width 33 height 33
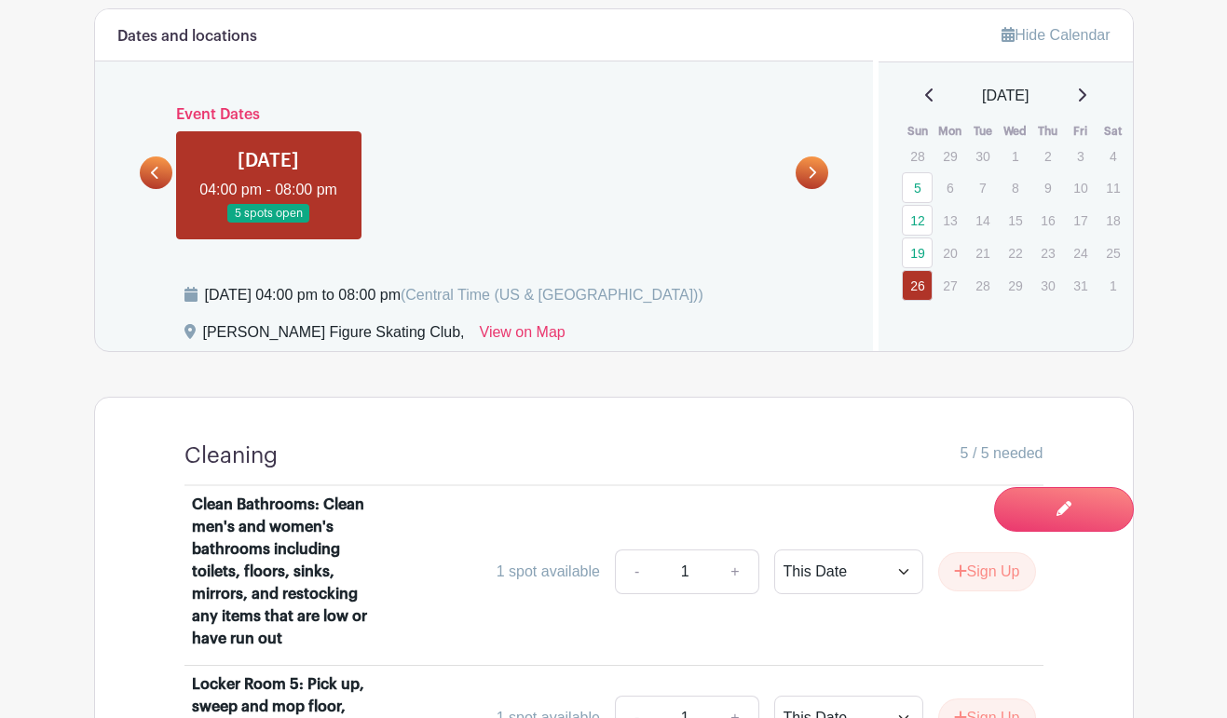
click at [161, 189] on link at bounding box center [156, 172] width 33 height 33
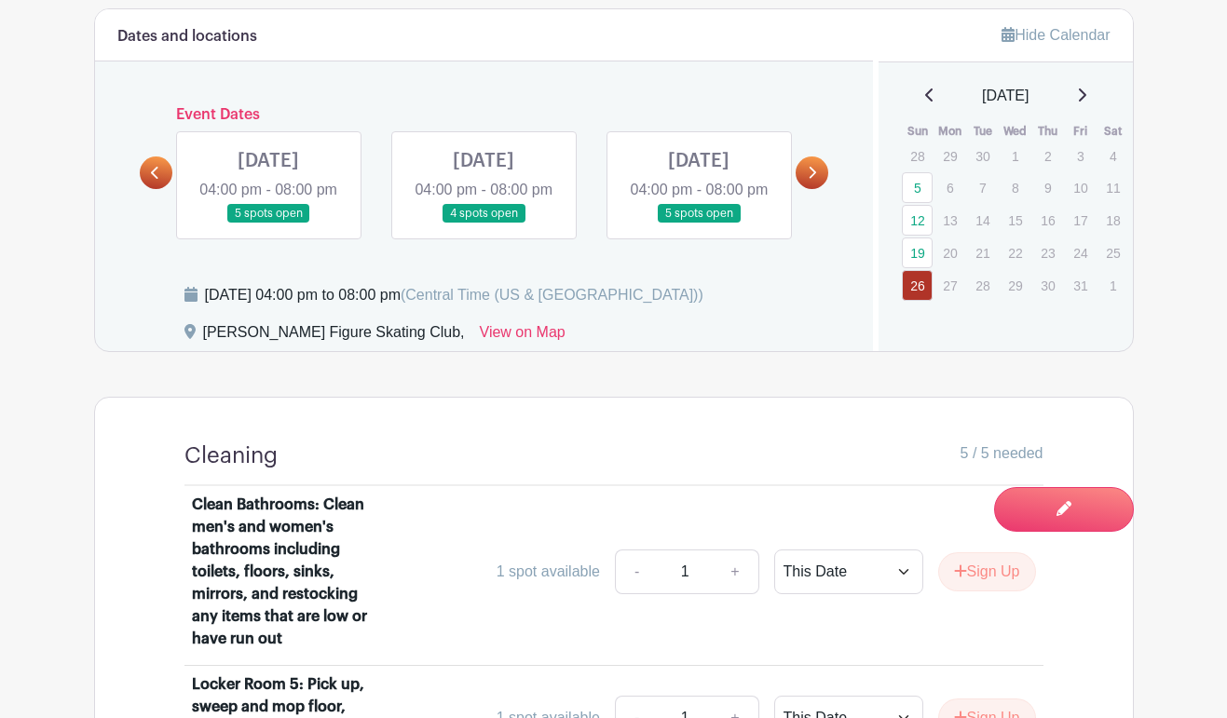
click at [268, 224] on link at bounding box center [268, 224] width 0 height 0
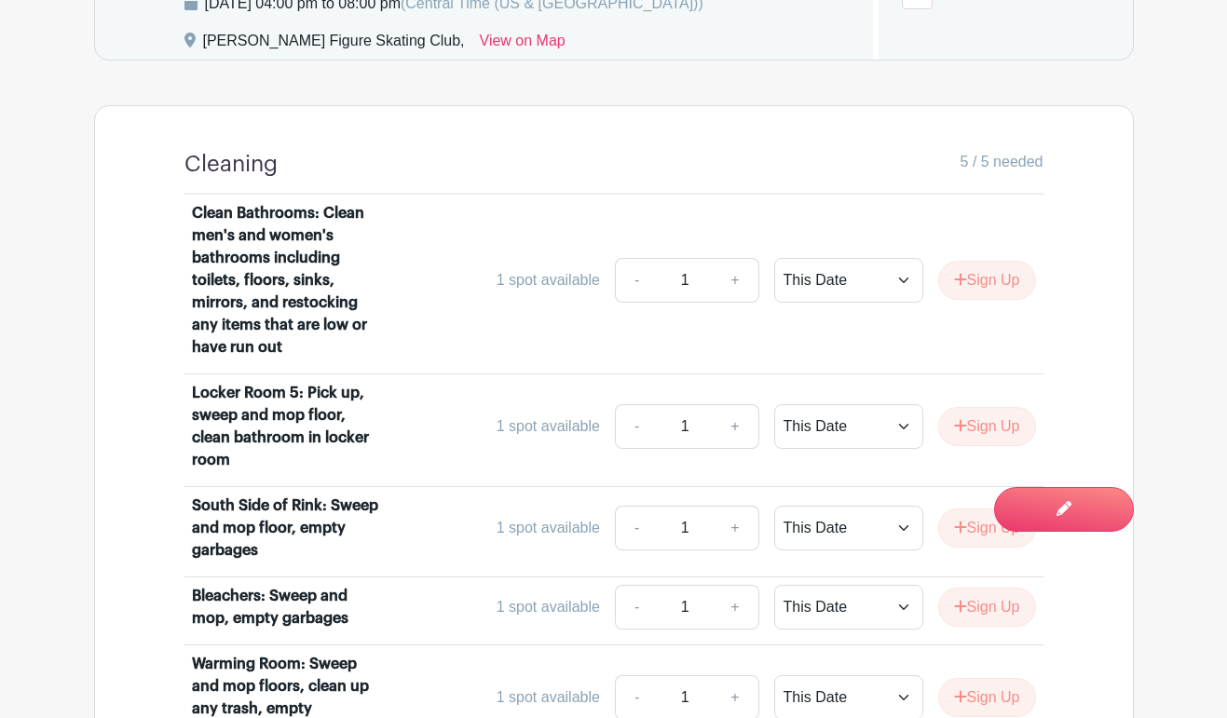
scroll to position [1068, 0]
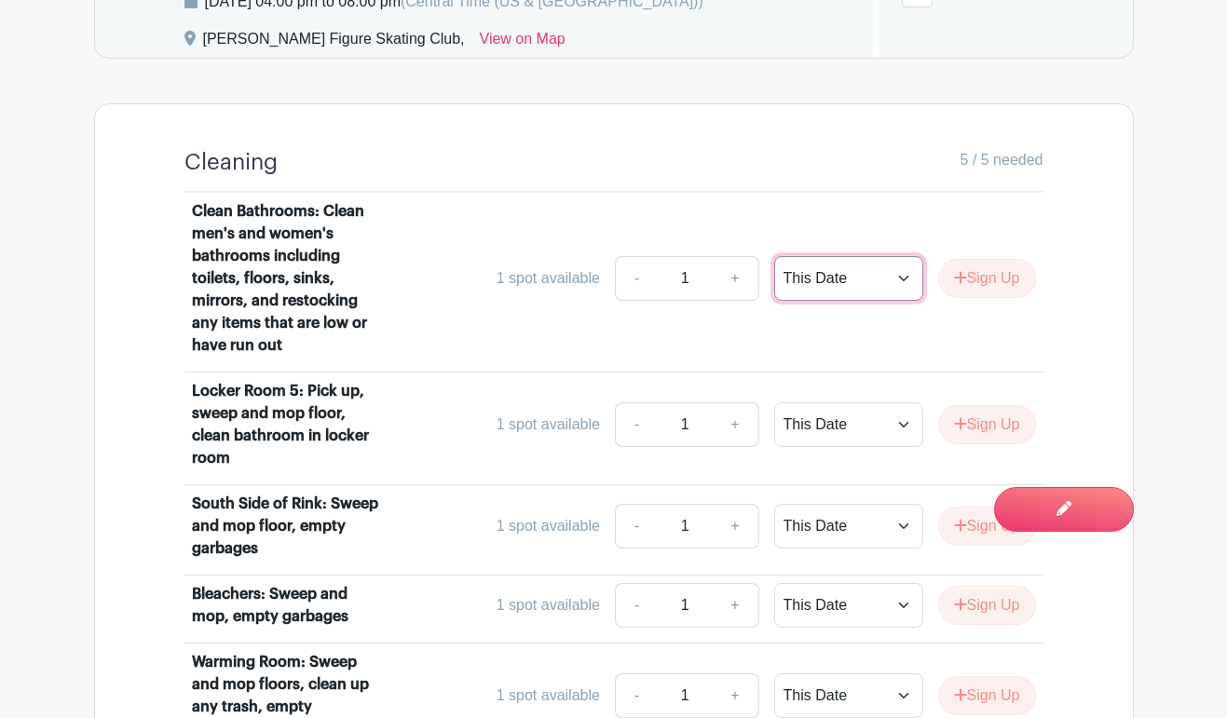
select select "select_dates"
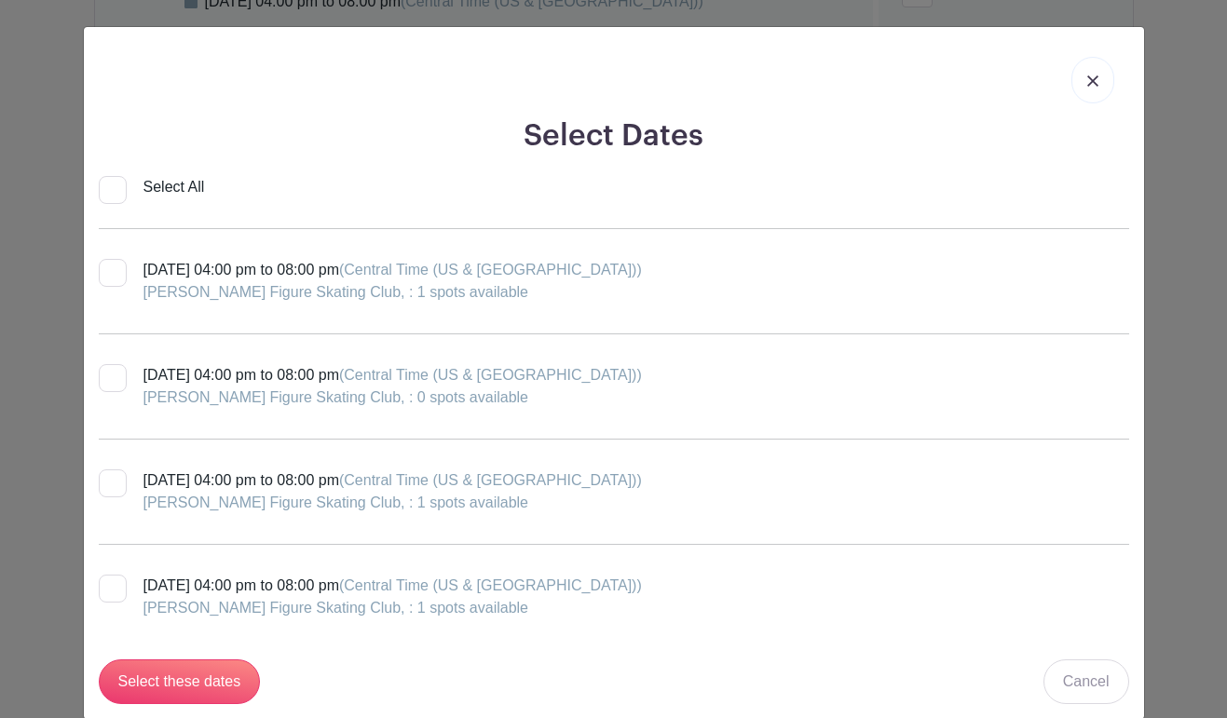
click at [107, 482] on div at bounding box center [113, 483] width 28 height 28
click at [107, 482] on input "Sunday, October 19, 2025 at 04:00 pm to 08:00 pm (Central Time (US & Canada)) H…" at bounding box center [105, 475] width 12 height 12
checkbox input "true"
click at [173, 691] on input "Select these dates" at bounding box center [180, 681] width 162 height 45
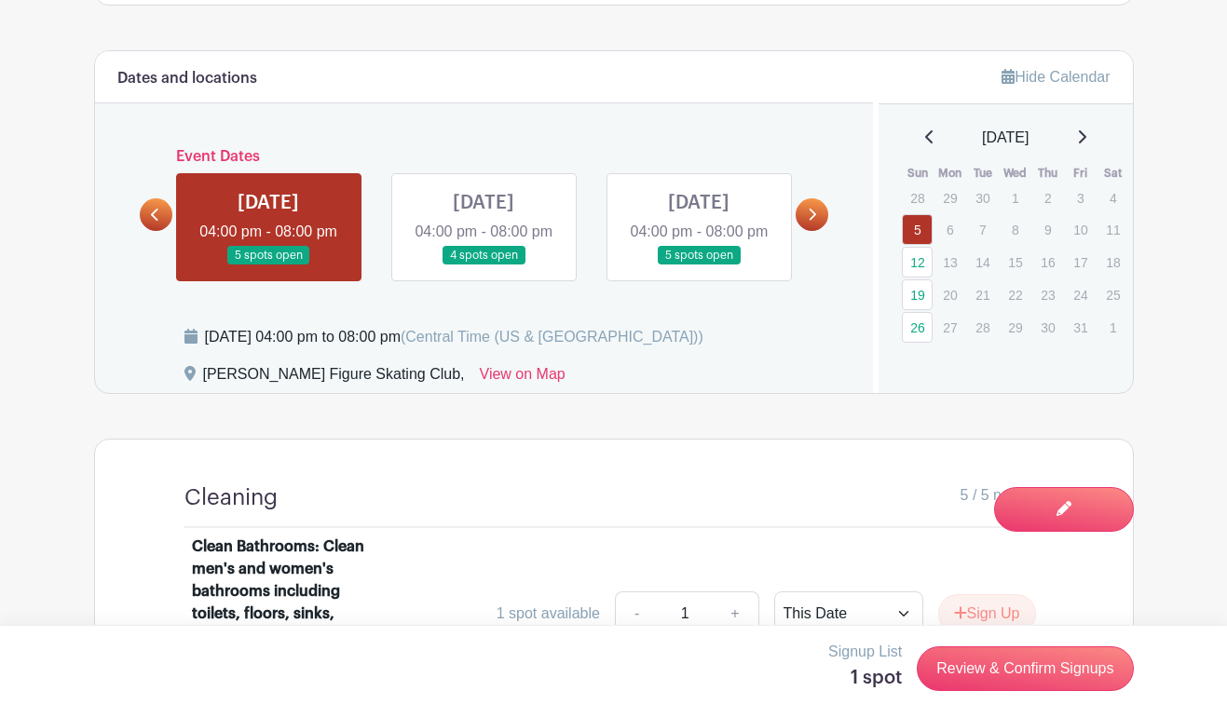
scroll to position [713, 0]
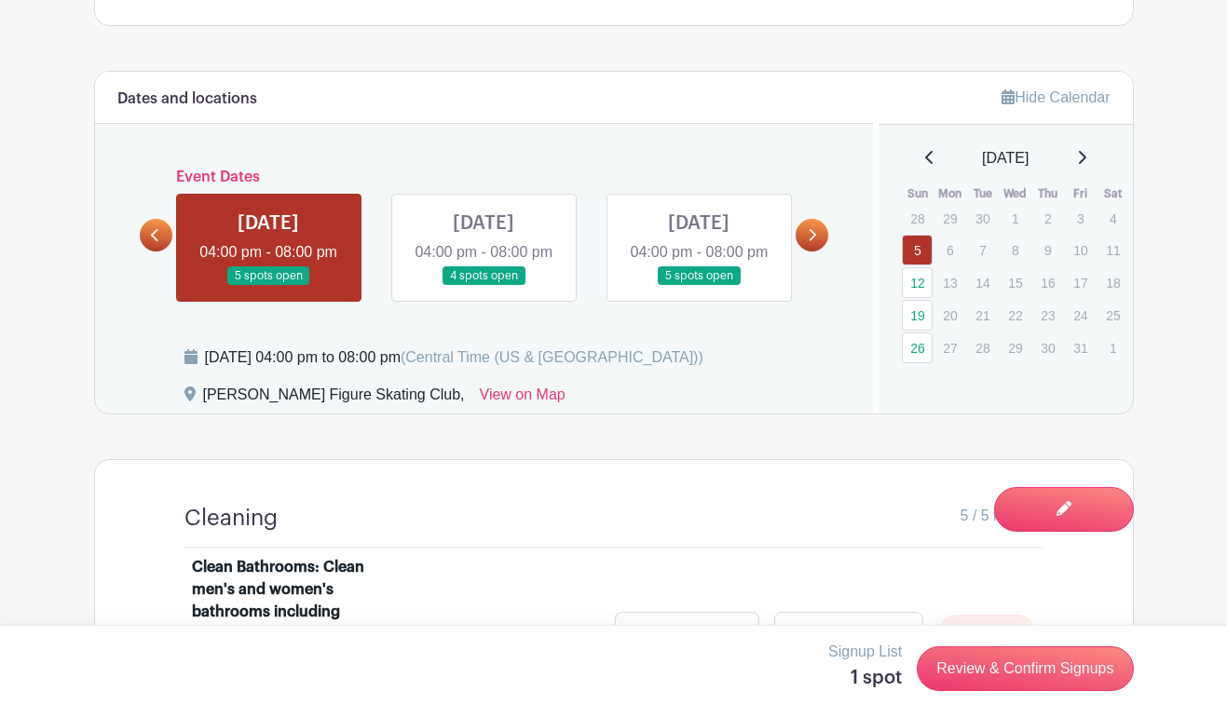
click at [699, 286] on link at bounding box center [699, 286] width 0 height 0
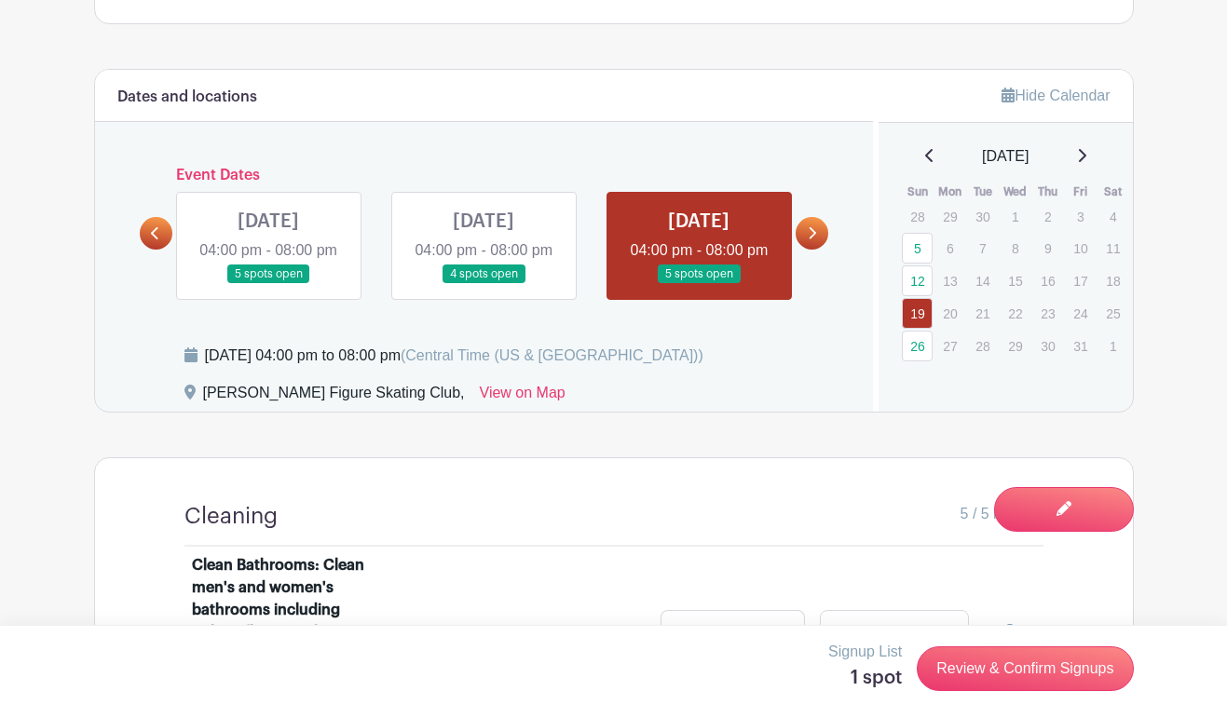
scroll to position [660, 0]
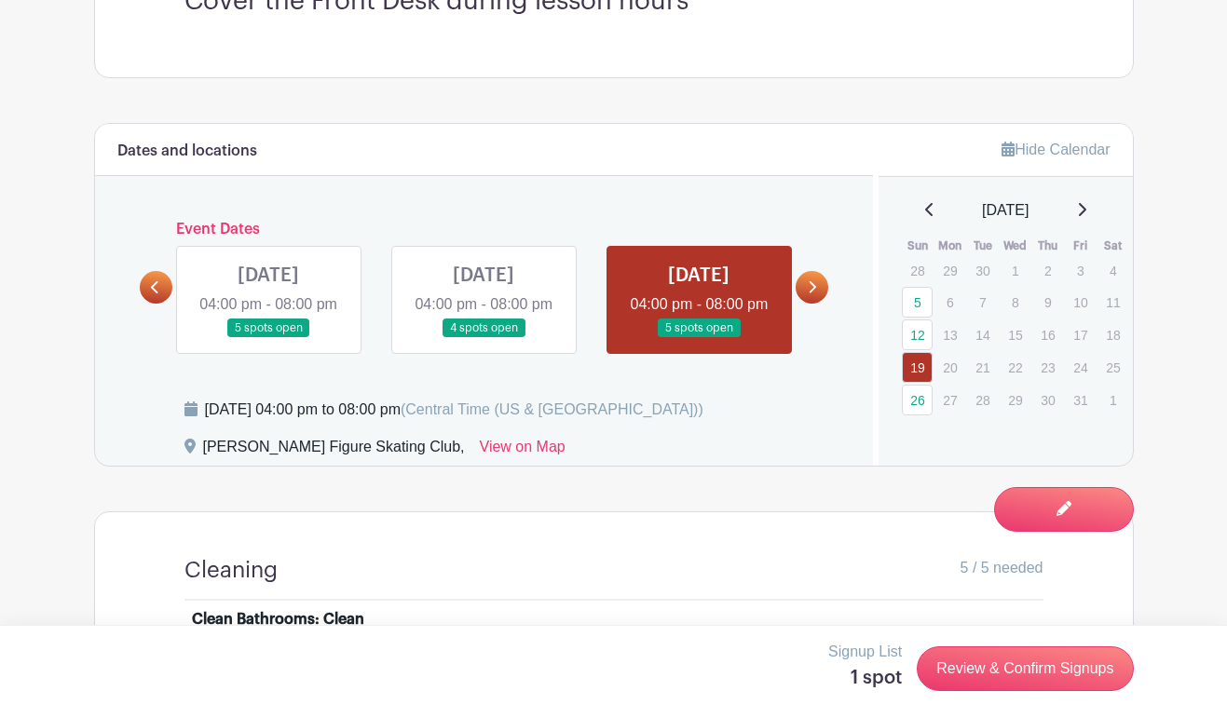
click at [268, 338] on link at bounding box center [268, 338] width 0 height 0
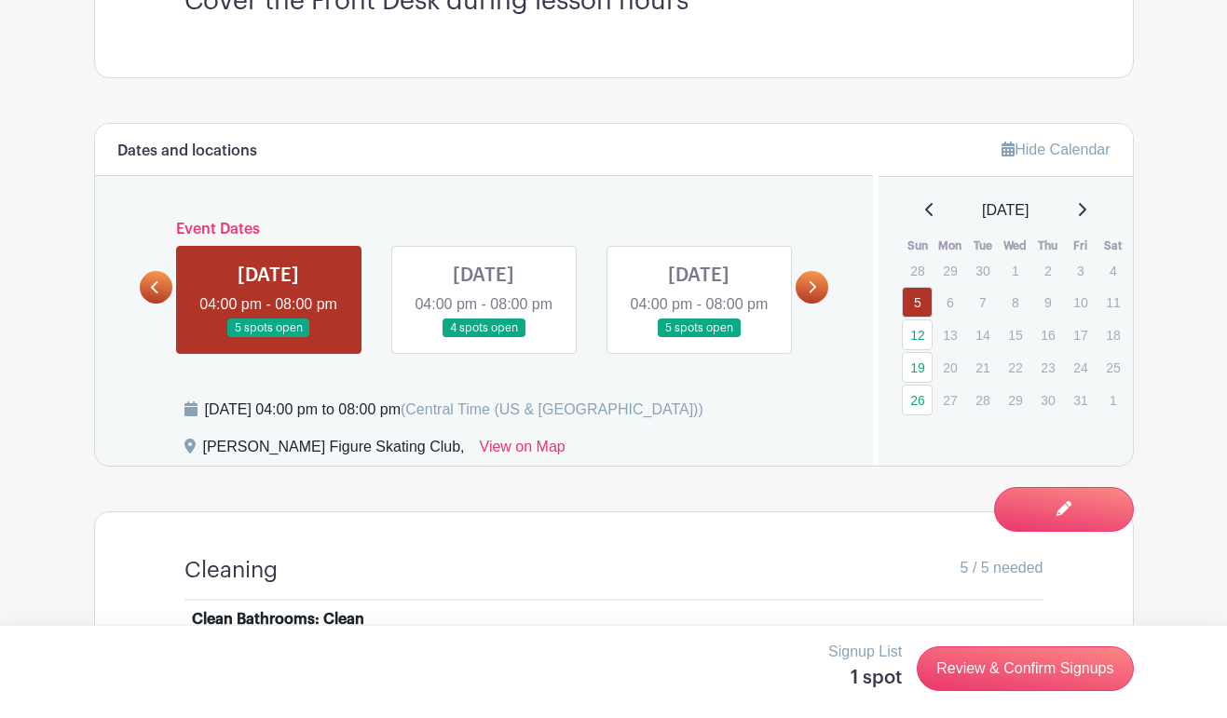
click at [483, 338] on link at bounding box center [483, 338] width 0 height 0
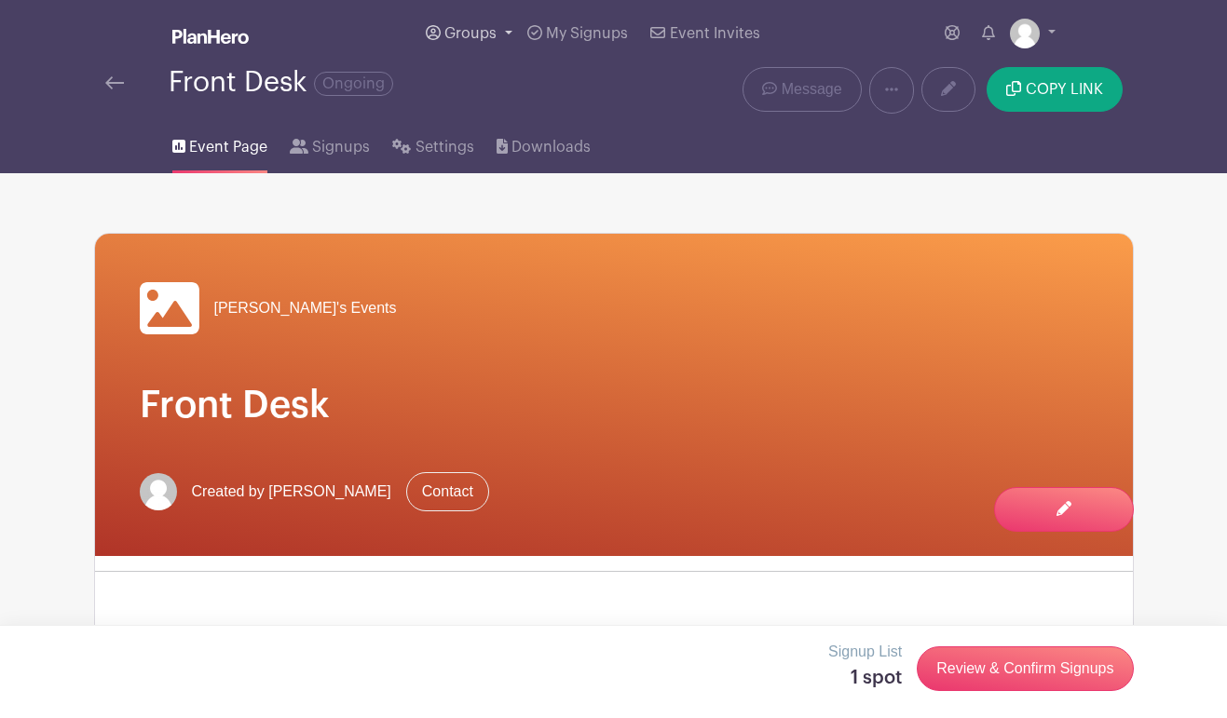
click at [497, 30] on link "Groups" at bounding box center [469, 33] width 102 height 67
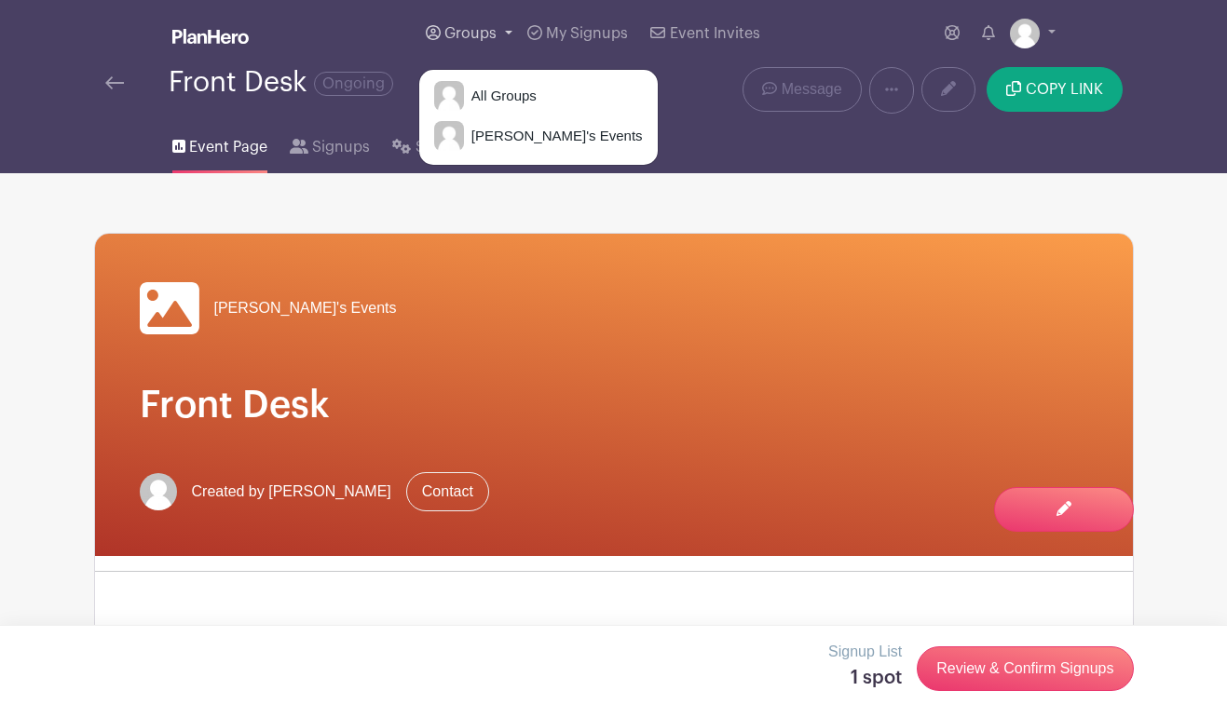
click at [497, 29] on link "Groups" at bounding box center [469, 33] width 102 height 67
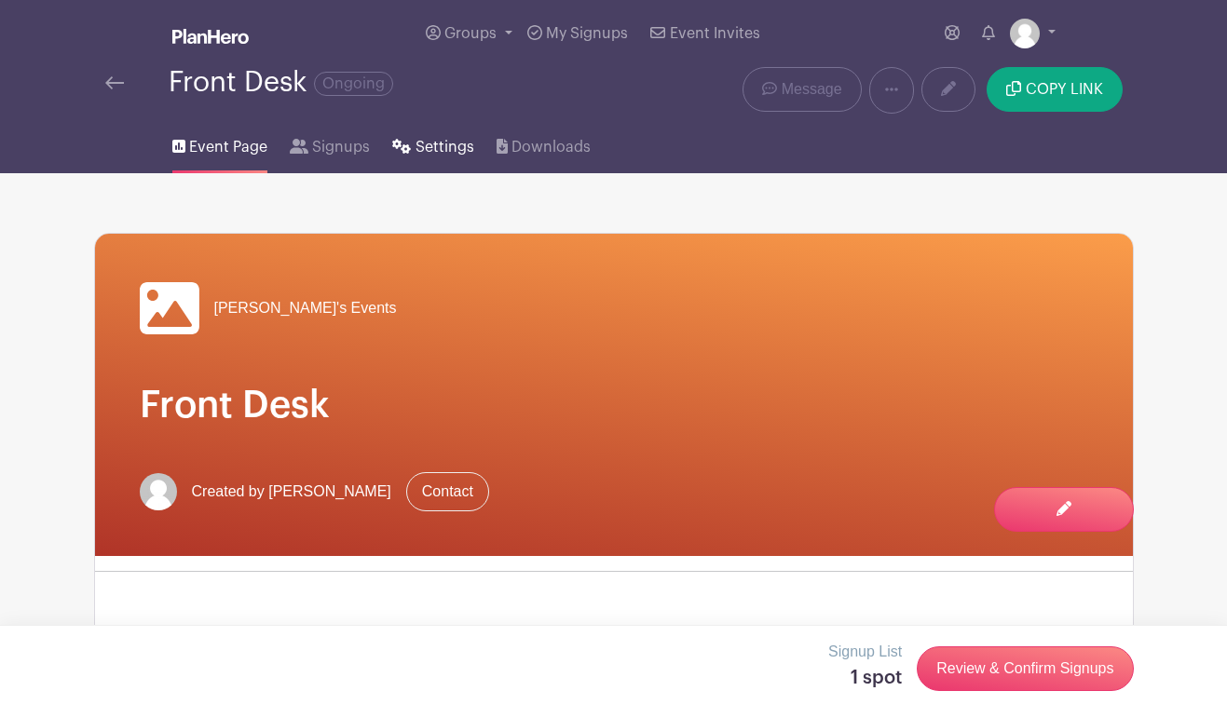
click at [421, 140] on span "Settings" at bounding box center [444, 147] width 59 height 22
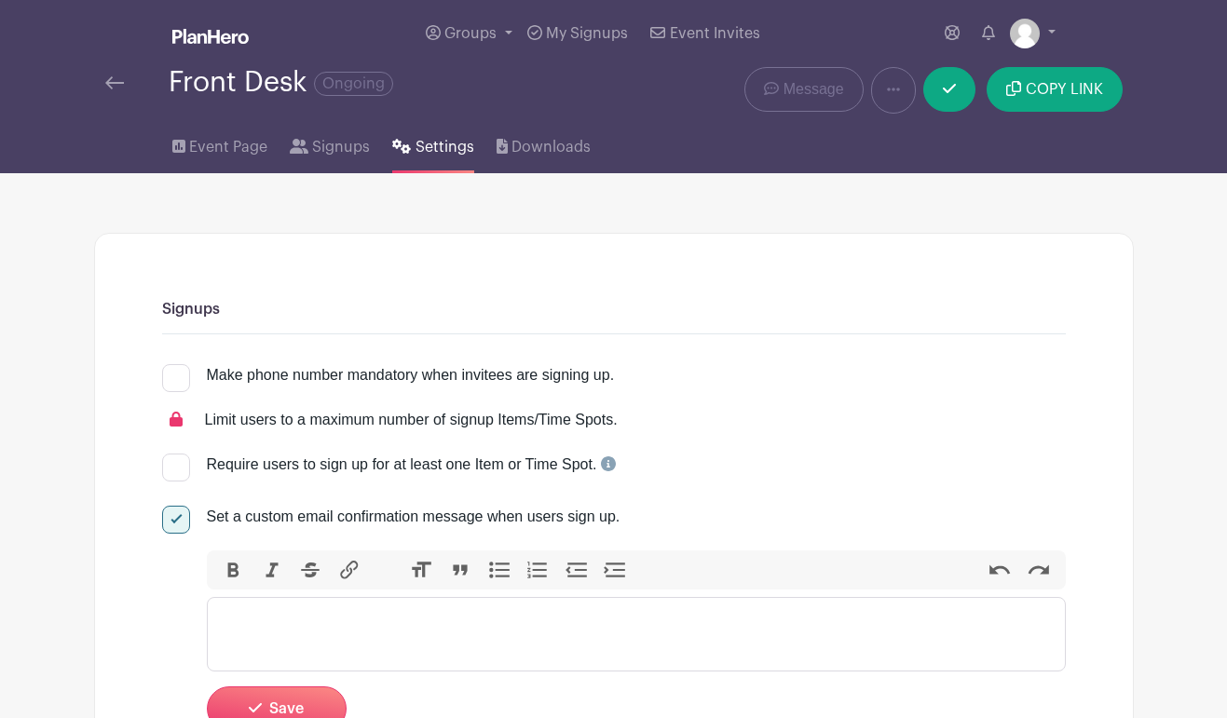
click at [116, 89] on img at bounding box center [114, 82] width 19 height 13
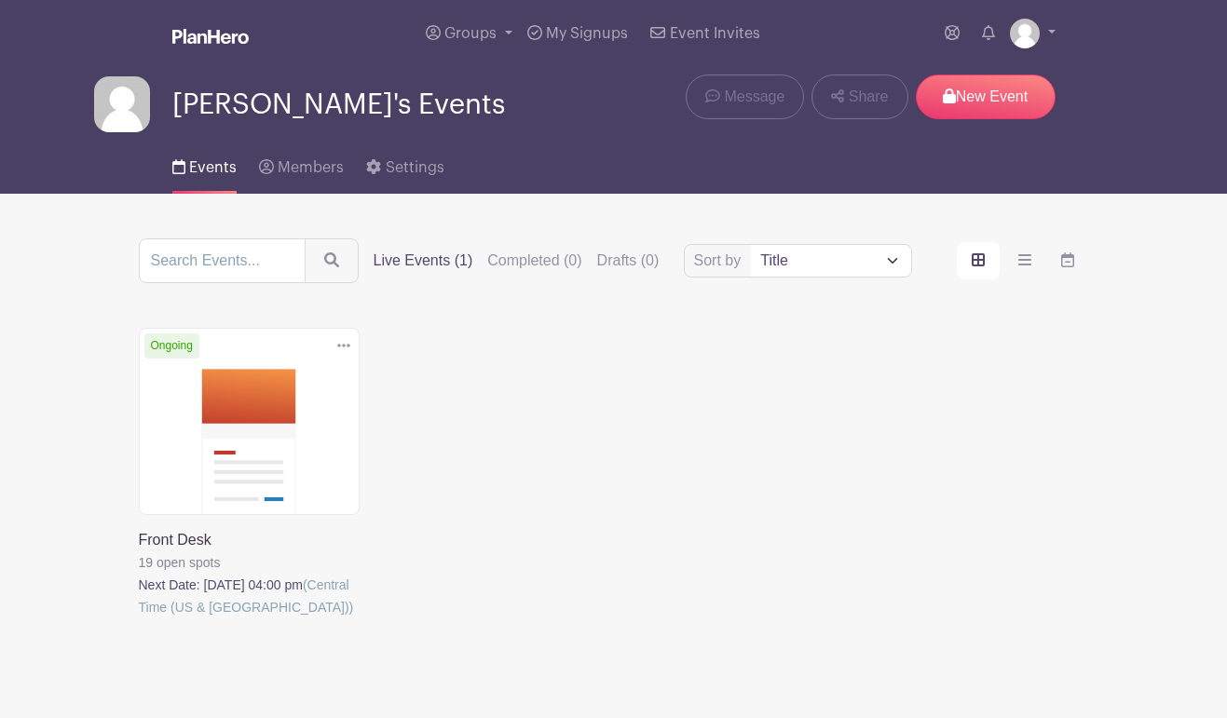
click at [339, 264] on icon "submit" at bounding box center [331, 259] width 15 height 15
click at [439, 271] on label "Live Events (1)" at bounding box center [423, 261] width 100 height 22
click at [0, 0] on input "Live Events (1)" at bounding box center [0, 0] width 0 height 0
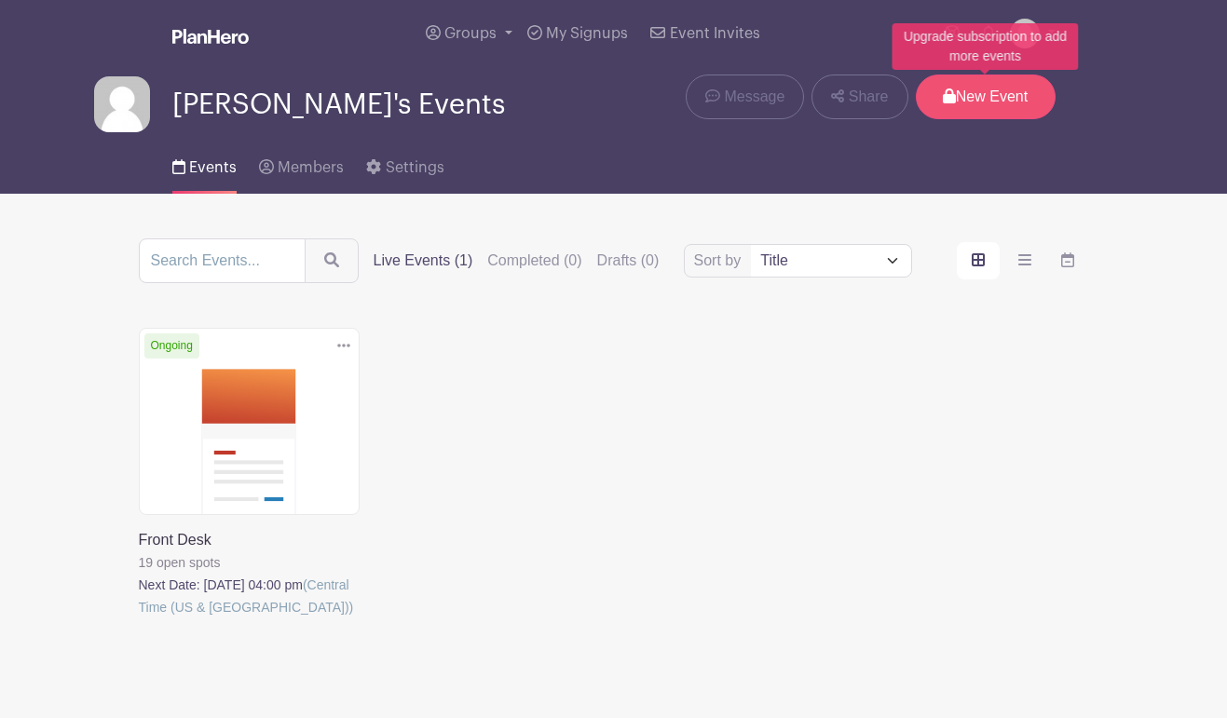
click at [973, 110] on p "New Event" at bounding box center [986, 97] width 140 height 45
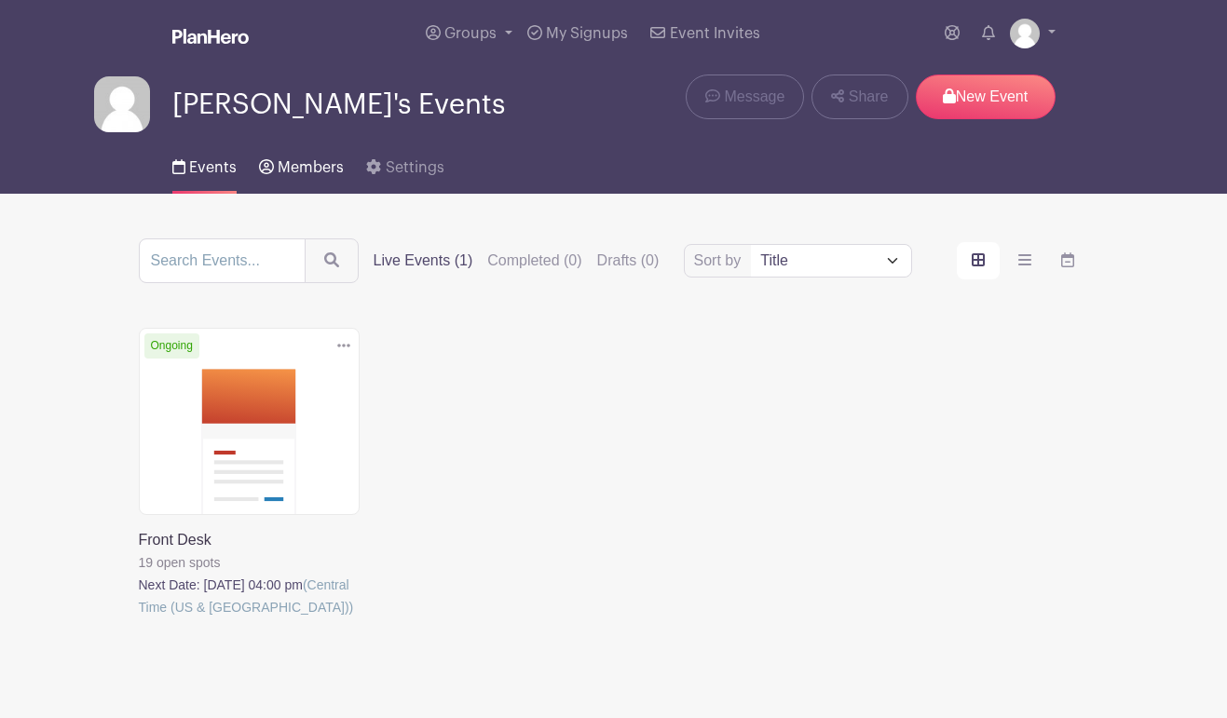
click at [315, 170] on span "Members" at bounding box center [311, 167] width 66 height 15
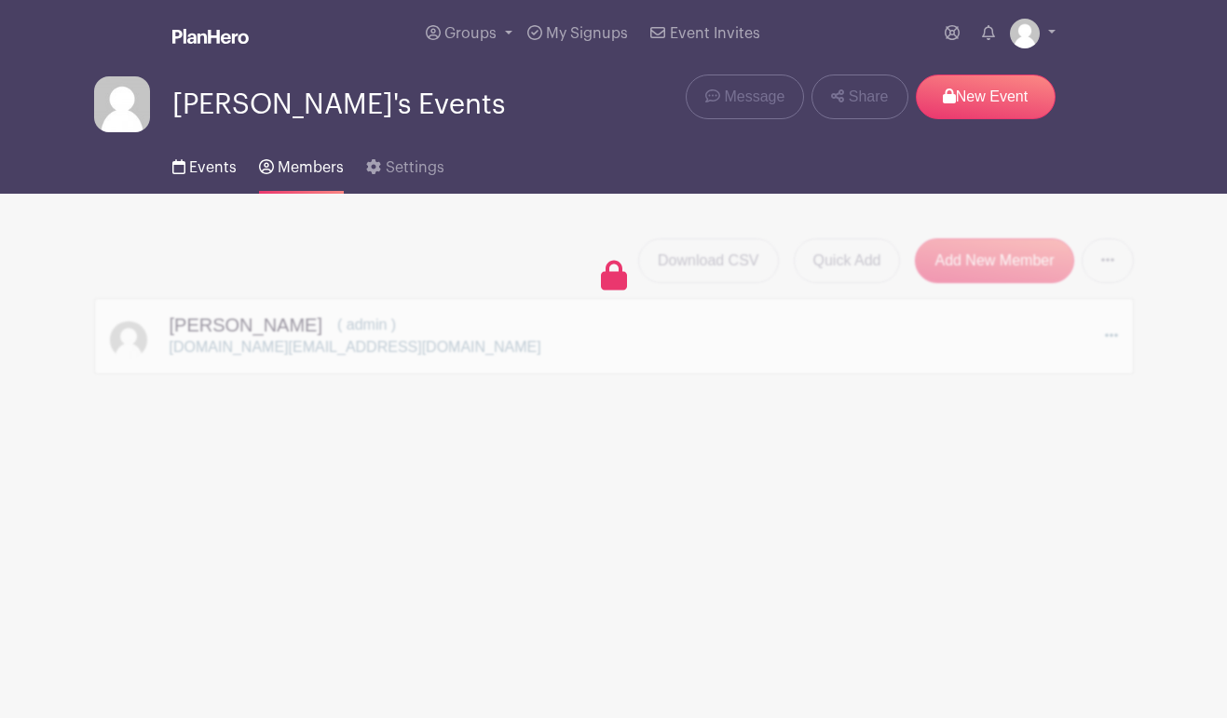
click at [223, 170] on span "Events" at bounding box center [213, 167] width 48 height 15
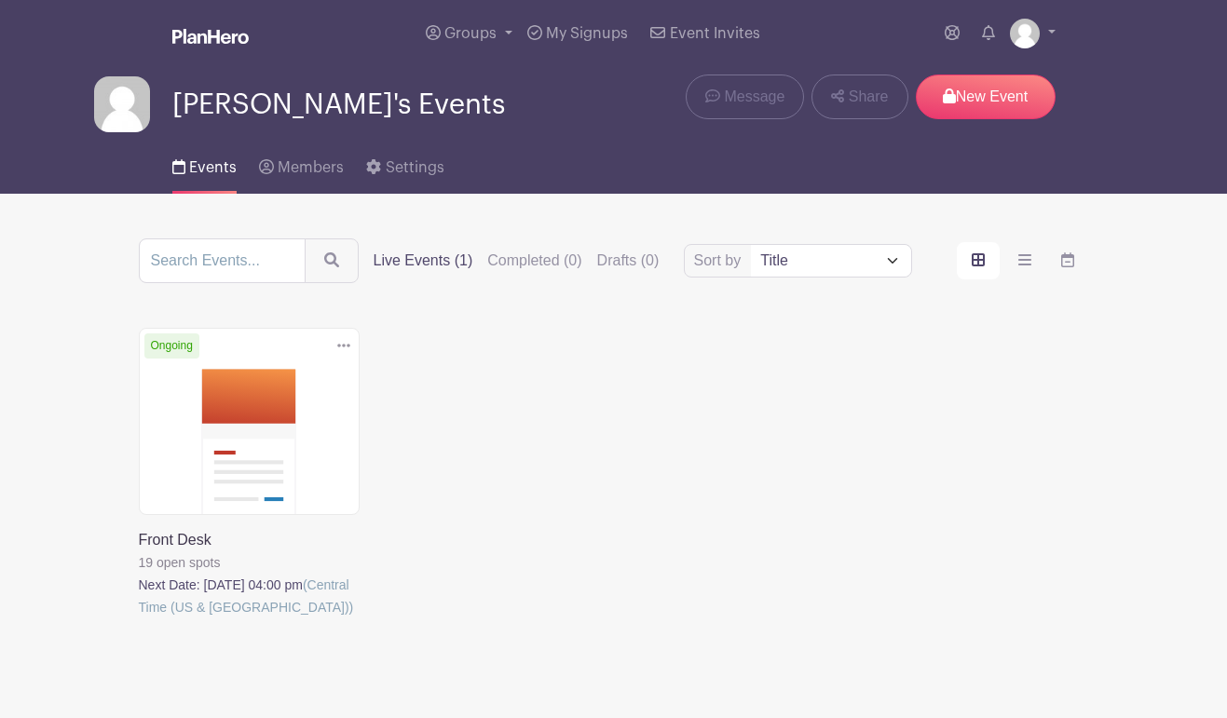
click at [210, 43] on img at bounding box center [210, 36] width 76 height 15
click at [212, 34] on img at bounding box center [210, 36] width 76 height 15
click at [1026, 33] on img at bounding box center [1025, 34] width 30 height 30
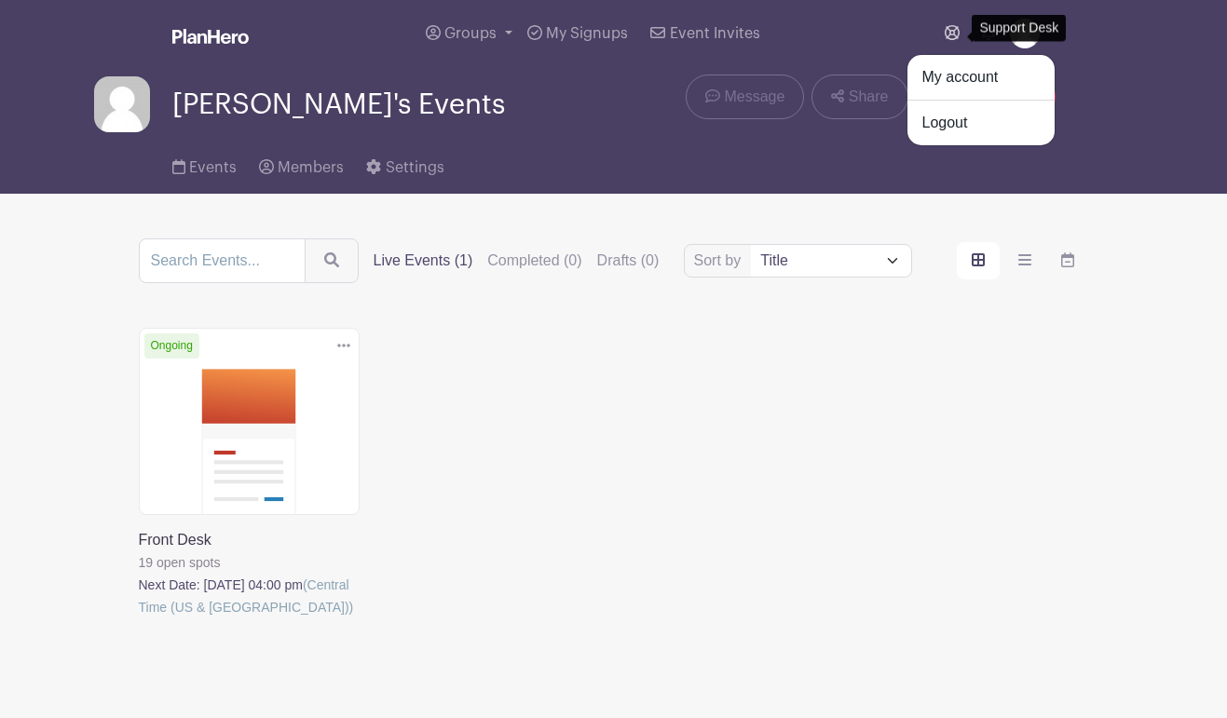
click at [957, 37] on icon at bounding box center [951, 32] width 15 height 15
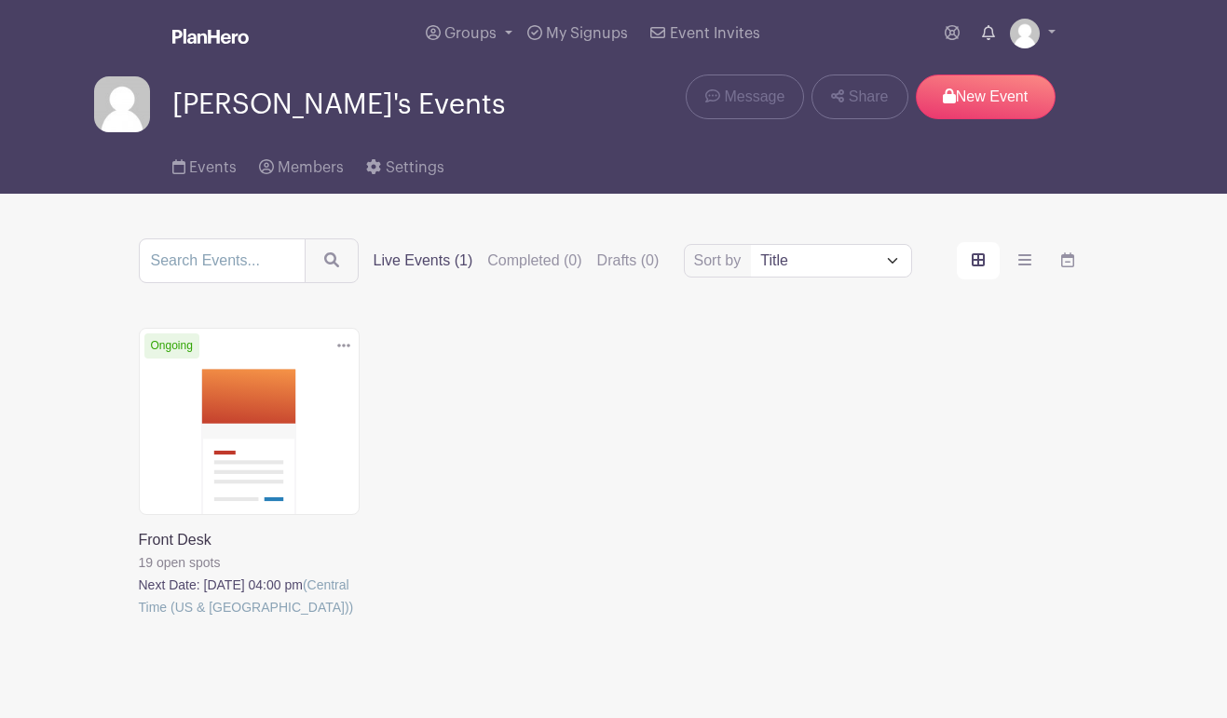
click at [990, 32] on icon at bounding box center [988, 32] width 13 height 15
click at [989, 40] on icon at bounding box center [988, 32] width 13 height 15
click at [963, 36] on link at bounding box center [952, 33] width 30 height 37
